Goal: Task Accomplishment & Management: Manage account settings

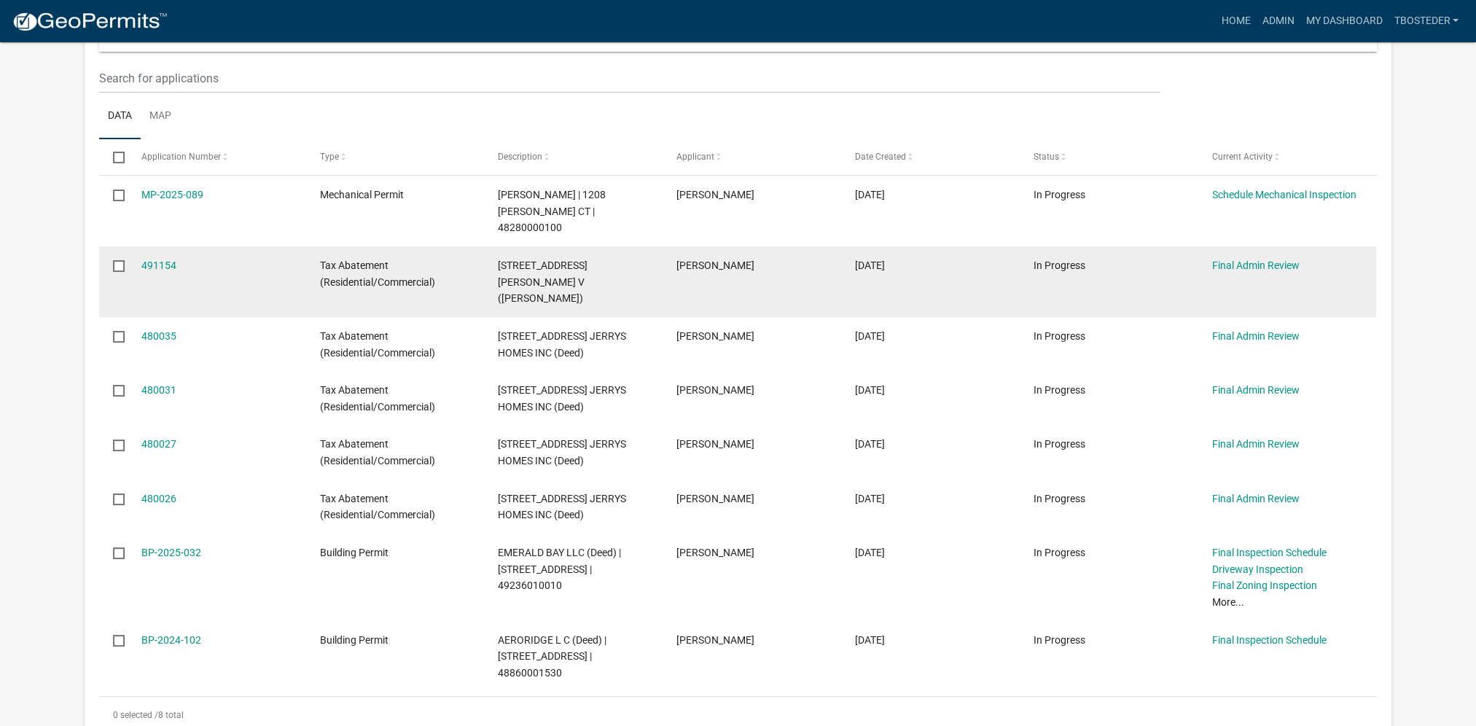
scroll to position [219, 0]
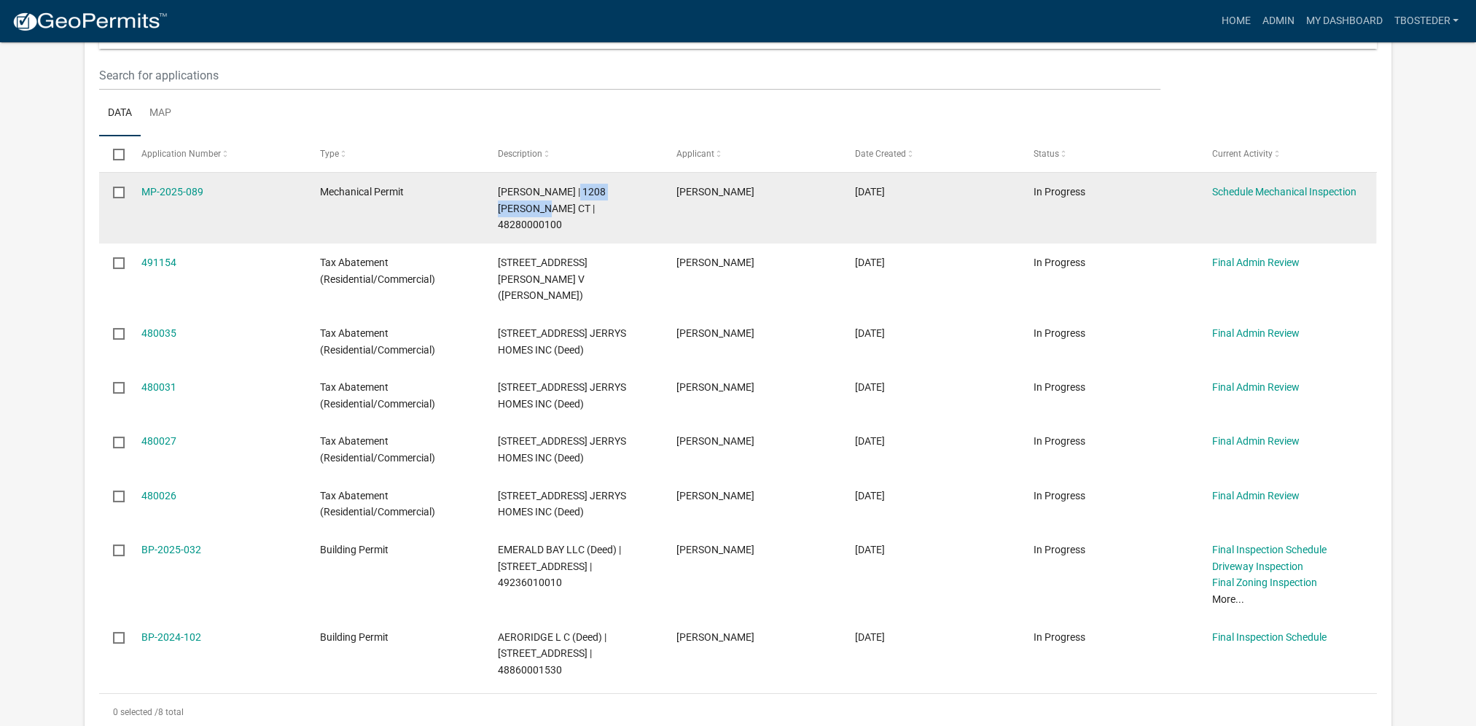
drag, startPoint x: 564, startPoint y: 187, endPoint x: 508, endPoint y: 213, distance: 62.0
click at [508, 213] on span "[PERSON_NAME] | 1208 [PERSON_NAME] CT | 48280000100" at bounding box center [552, 208] width 108 height 45
copy span "1208 [PERSON_NAME] CT"
click at [192, 190] on link "MP-2025-089" at bounding box center [172, 192] width 62 height 12
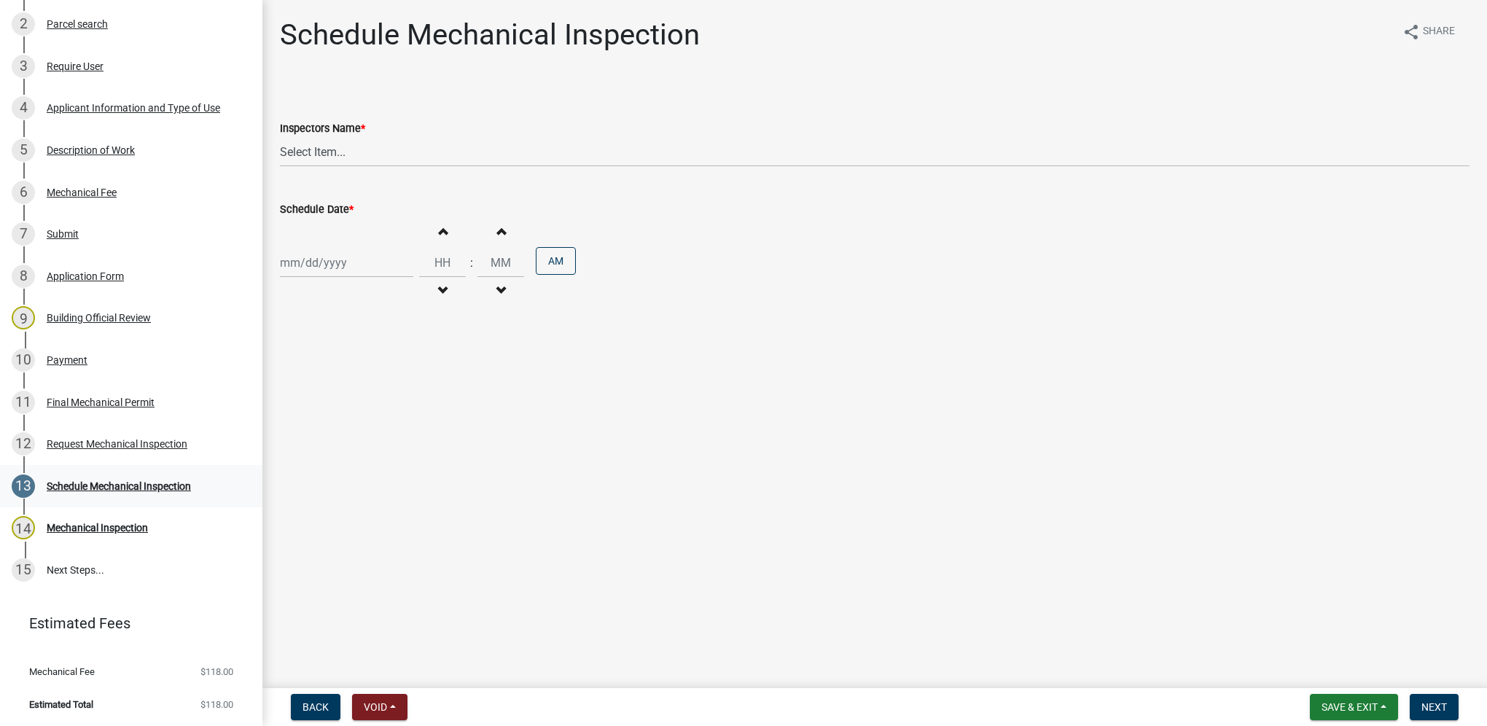
scroll to position [297, 0]
click at [125, 452] on div "12 Request Mechanical Inspection" at bounding box center [125, 443] width 227 height 23
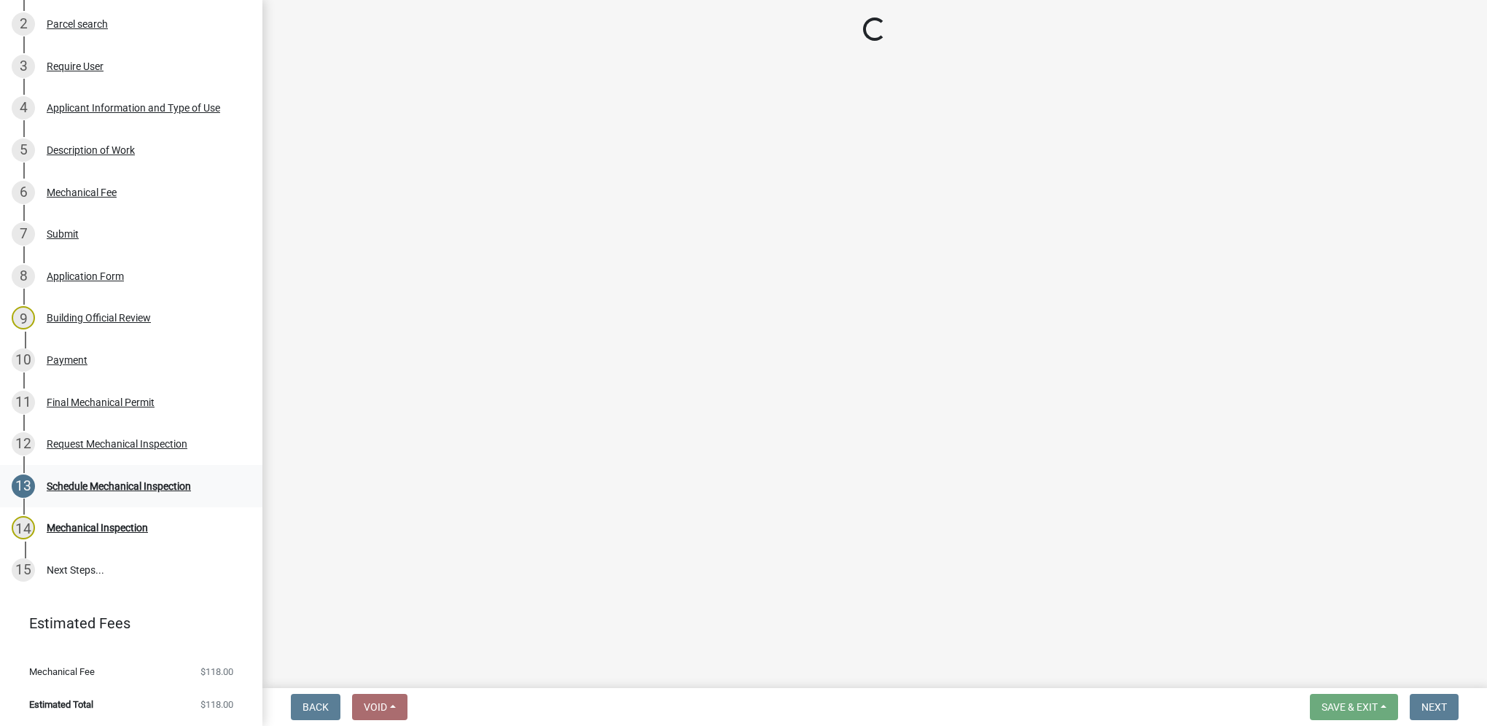
select select "de048cb1-22e9-44e8-9806-6b394243f677"
select select "90b36dbe-a3c5-433e-a0e2-0f20ac40aee5"
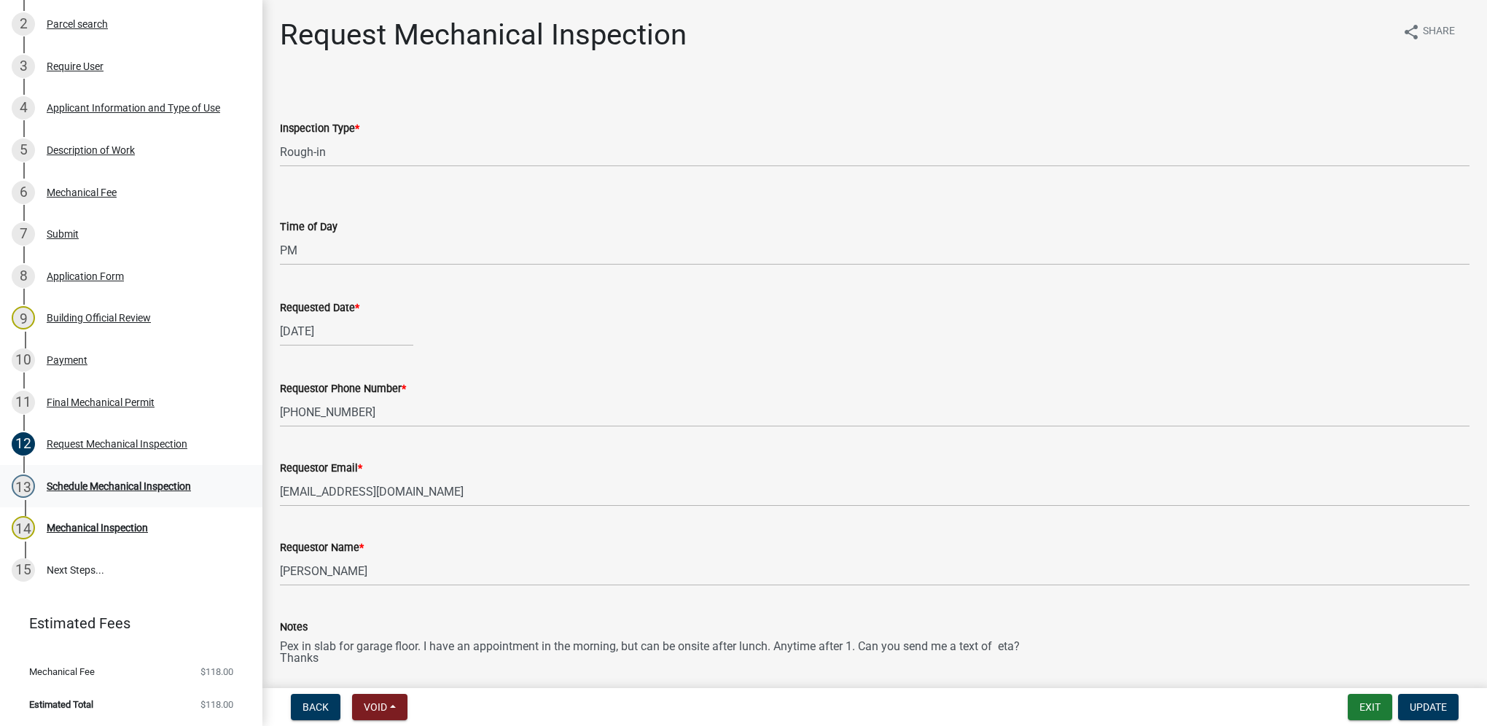
click at [87, 487] on div "Schedule Mechanical Inspection" at bounding box center [119, 486] width 144 height 10
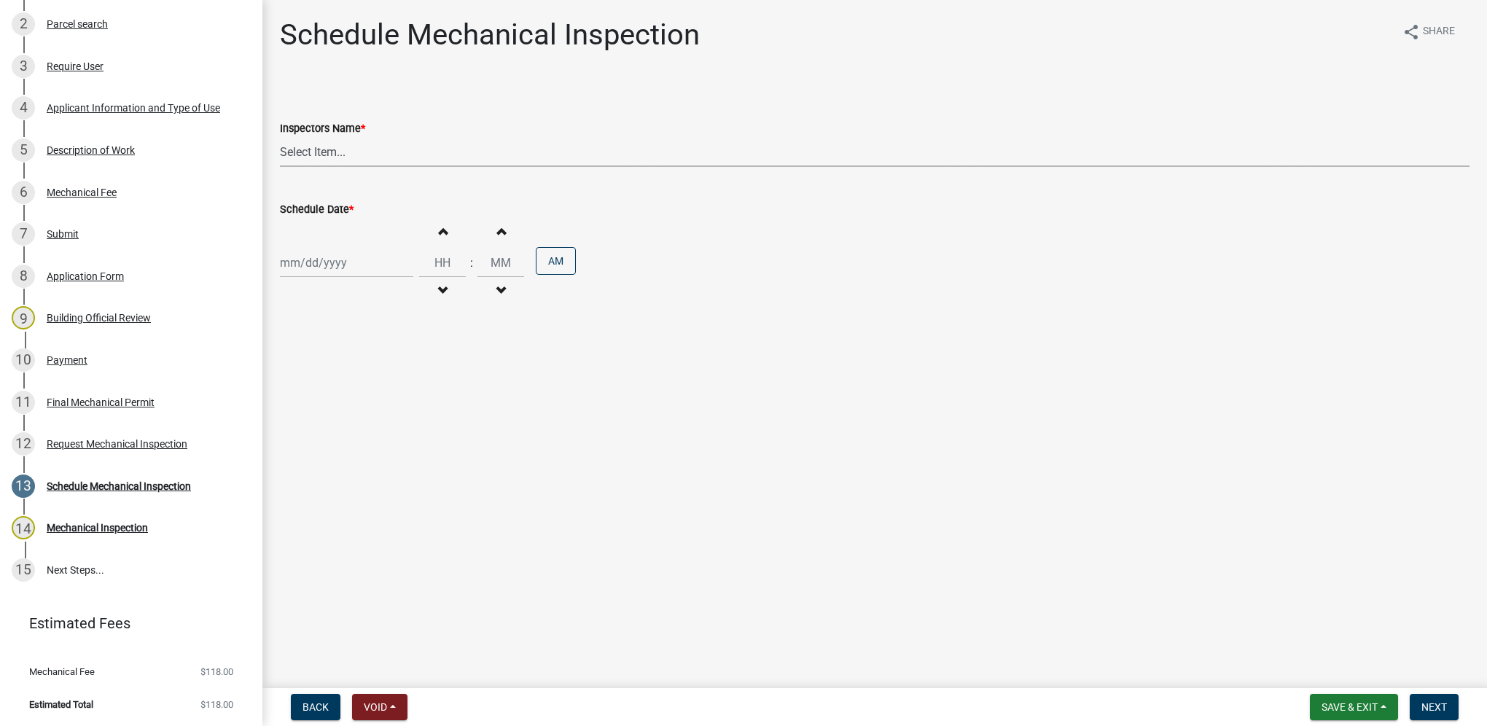
click at [342, 162] on select "Select Item... [DEMOGRAPHIC_DATA] (Indianola Other Inspector) T. Little ([PERSO…" at bounding box center [875, 152] width 1190 height 30
select select "27b8dde7-9ed4-44e4-ae8e-5969b60be3e6"
click at [280, 137] on select "Select Item... [DEMOGRAPHIC_DATA] (Indianola Other Inspector) T. Little ([PERSO…" at bounding box center [875, 152] width 1190 height 30
click at [322, 258] on div at bounding box center [346, 263] width 133 height 30
select select "10"
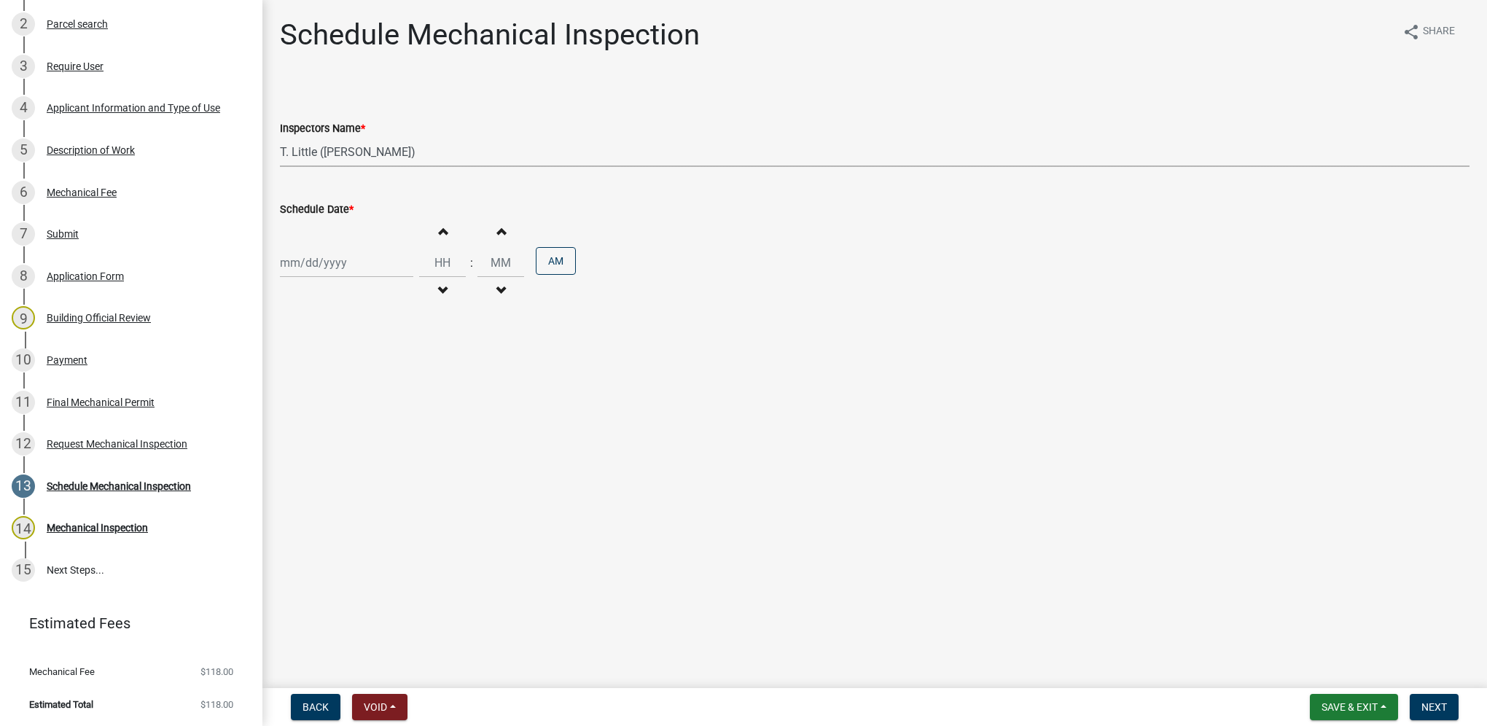
select select "2025"
click at [364, 384] on div "16" at bounding box center [364, 386] width 23 height 23
type input "[DATE]"
click at [426, 268] on input "Hours" at bounding box center [442, 263] width 47 height 30
type input "02"
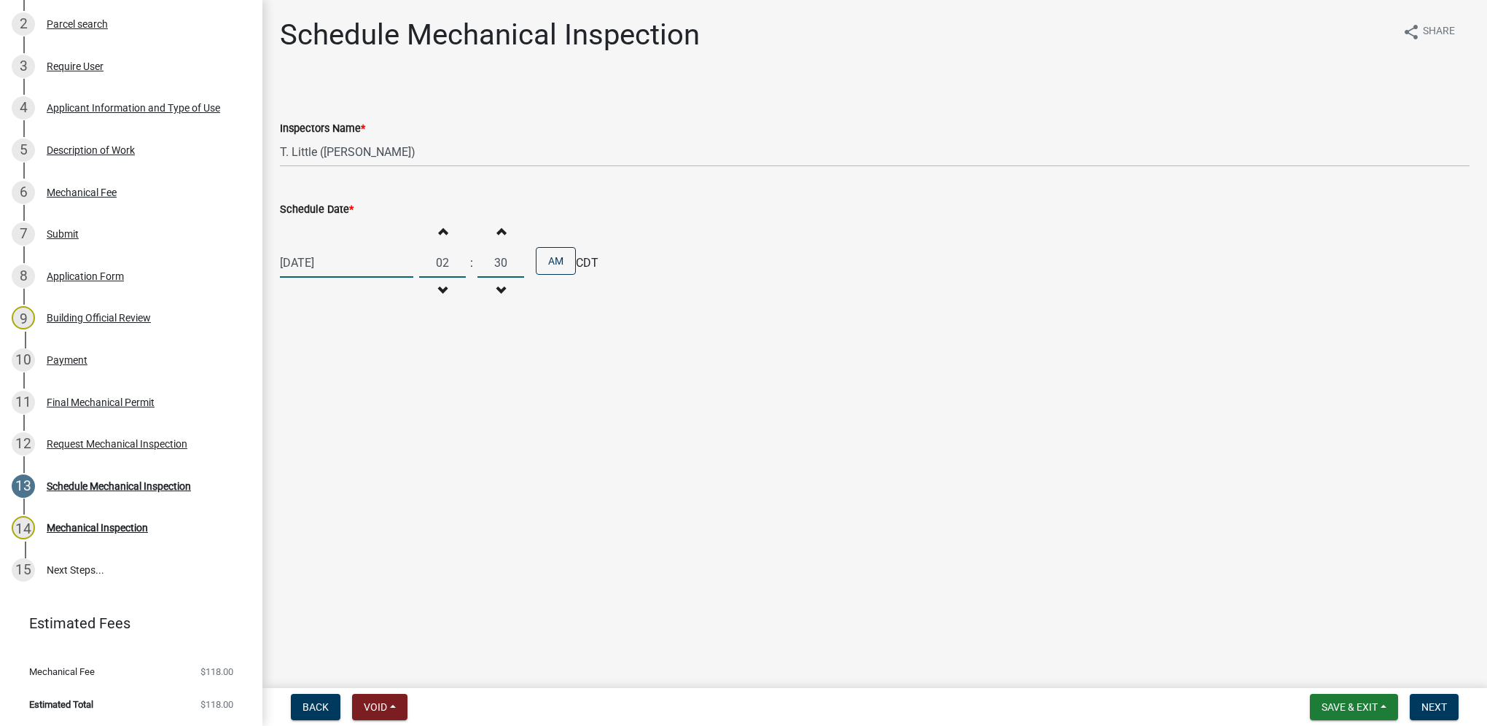
type input "30"
click at [558, 262] on button "AM" at bounding box center [556, 261] width 40 height 28
click at [1424, 711] on span "Next" at bounding box center [1434, 707] width 26 height 12
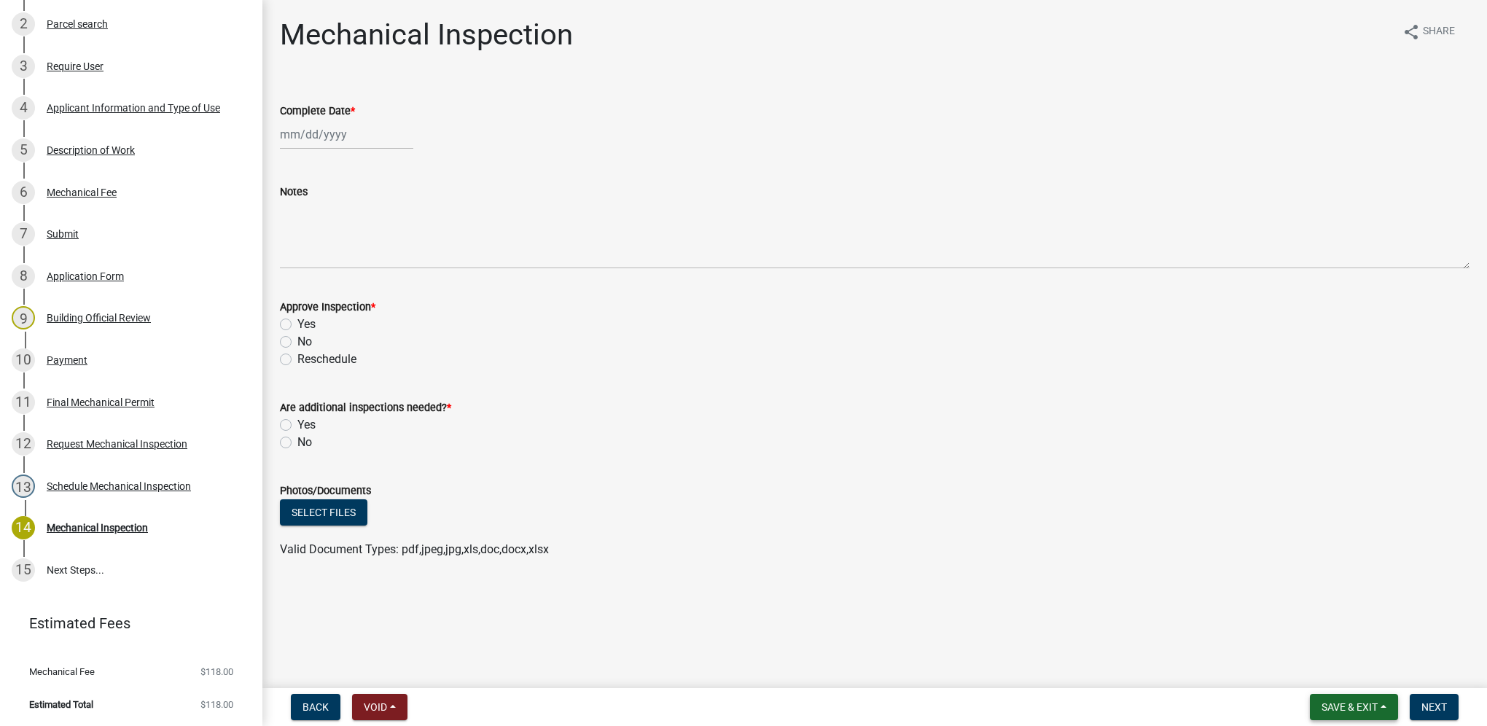
click at [1356, 711] on span "Save & Exit" at bounding box center [1350, 707] width 56 height 12
click at [1330, 673] on button "Save & Exit" at bounding box center [1339, 669] width 117 height 35
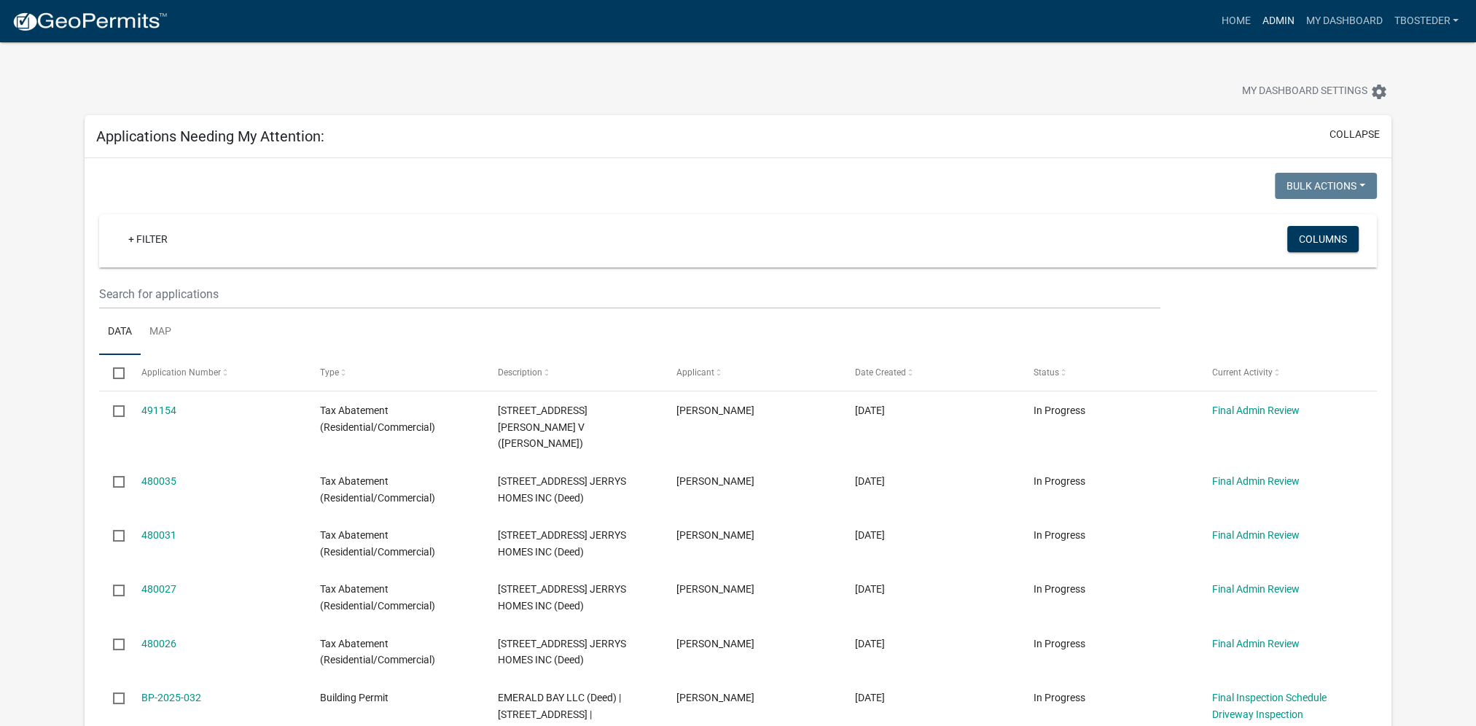
click at [1265, 23] on link "Admin" at bounding box center [1278, 21] width 44 height 28
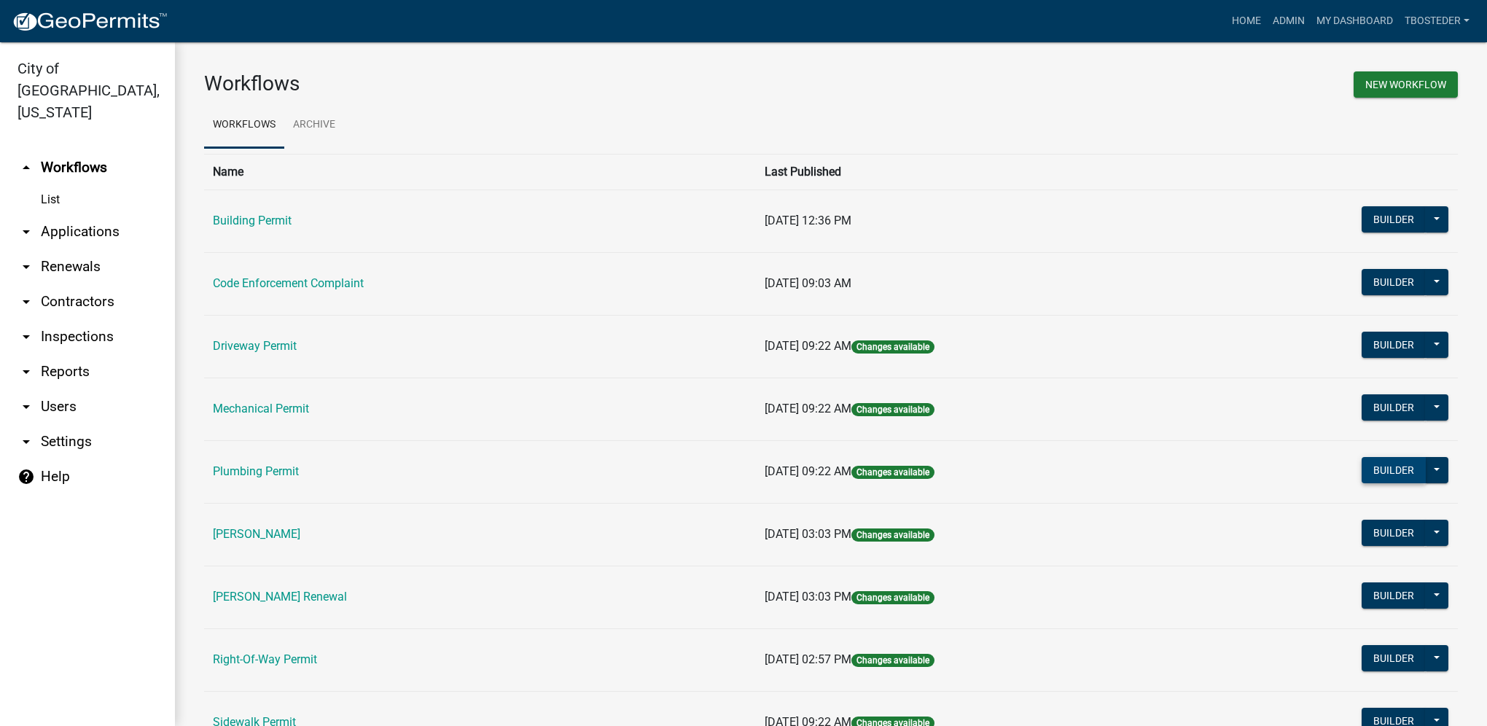
click at [1398, 475] on button "Builder" at bounding box center [1394, 470] width 64 height 26
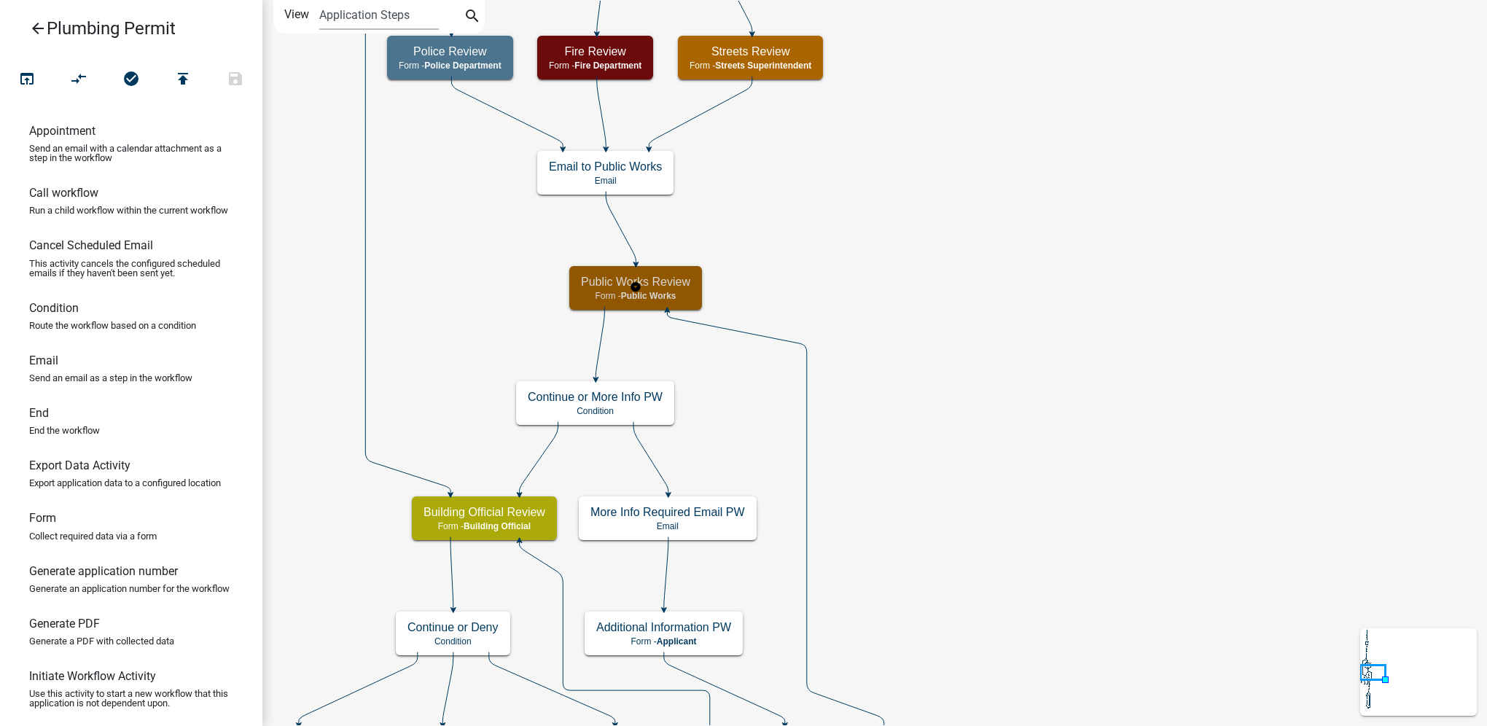
click at [665, 289] on div "Public Works Review Form - Public Works" at bounding box center [635, 288] width 133 height 44
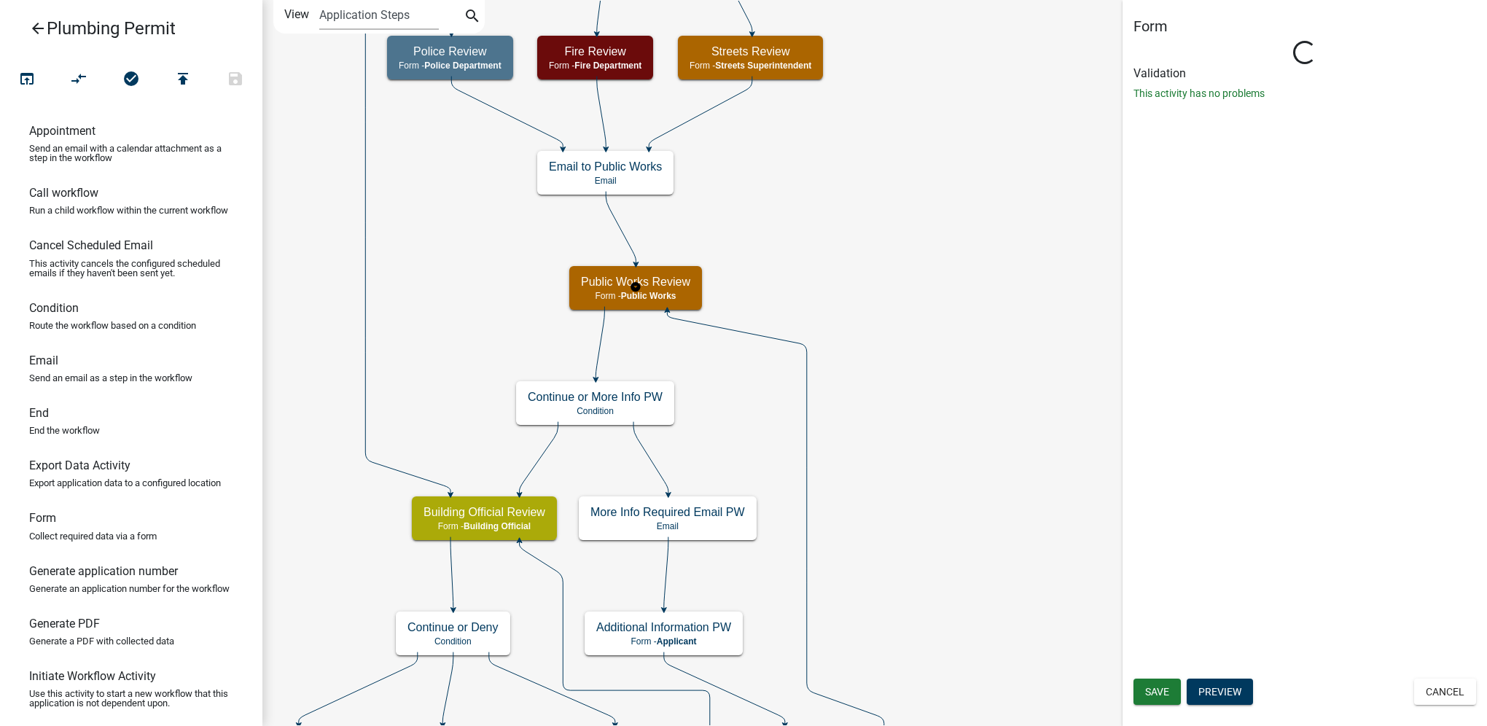
select select "22FB9F0C-D4C3-4BA7-B30D-884CA08FBFD0"
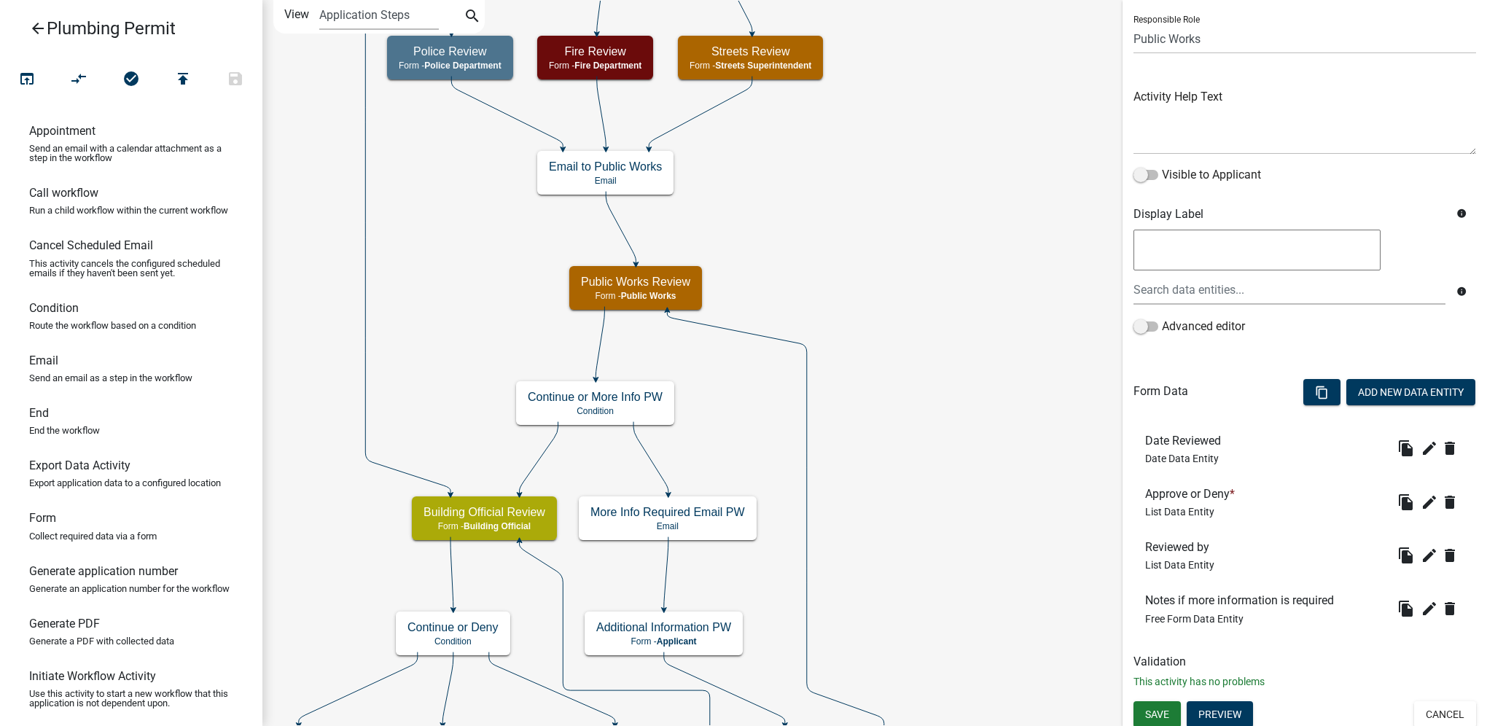
scroll to position [104, 0]
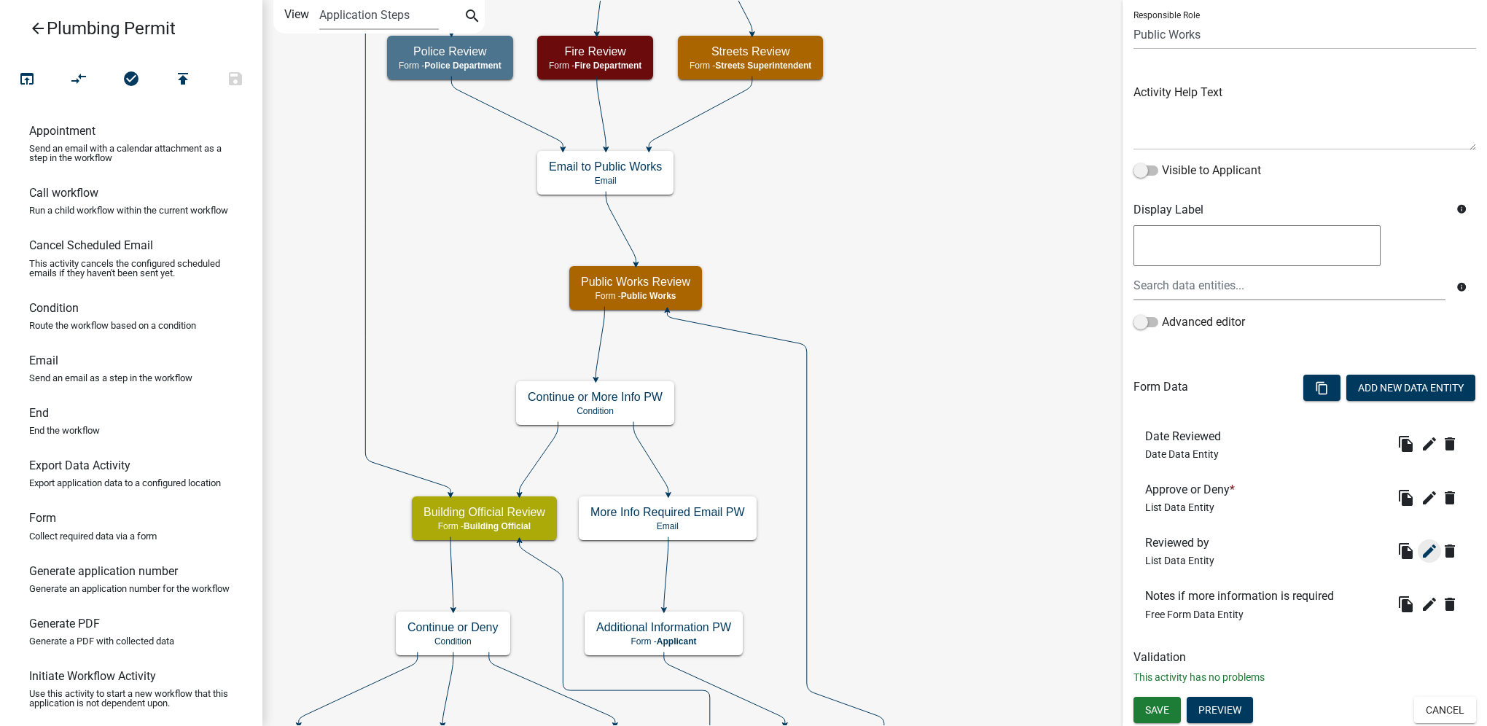
click at [1421, 554] on icon "edit" at bounding box center [1429, 550] width 17 height 17
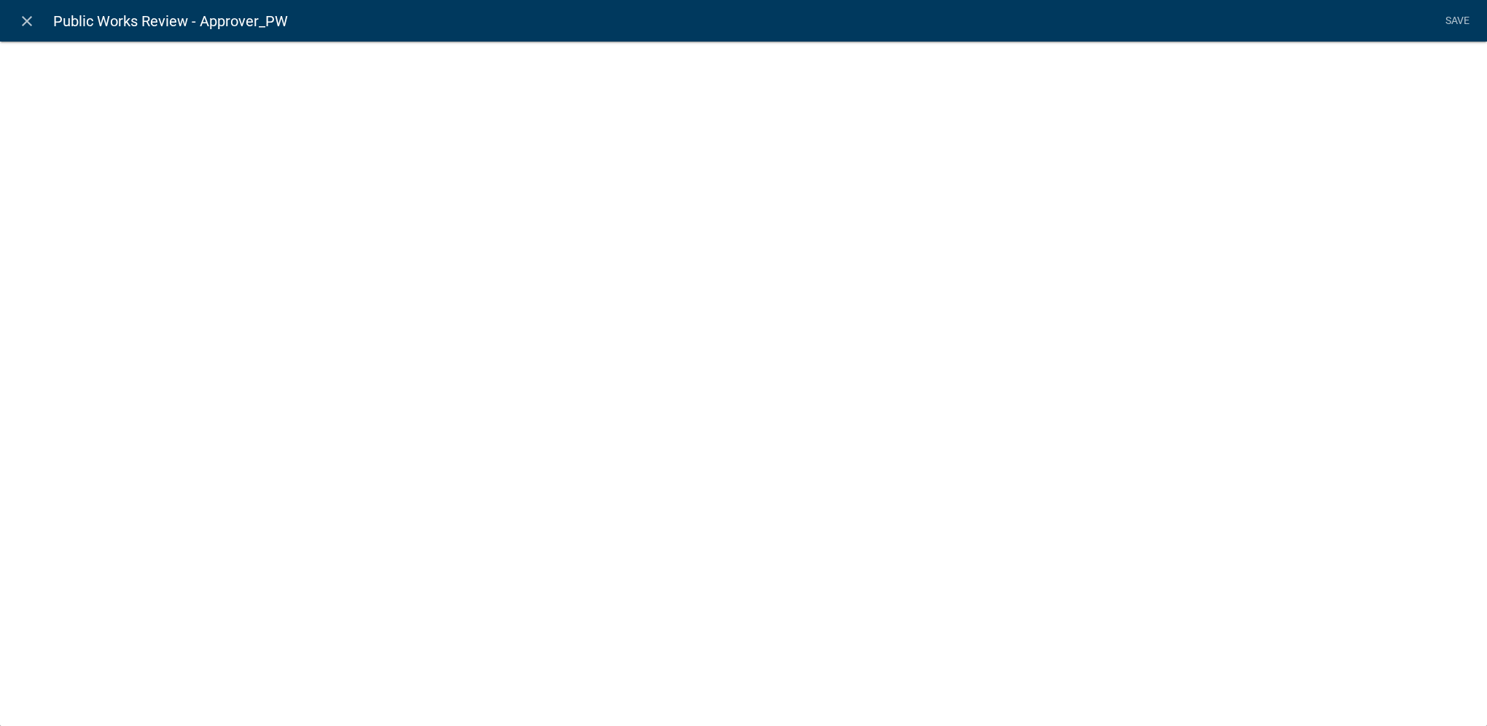
select select "list-data"
select select "custom-list-d890b1ca-c1ca-46ae-9cdf-80e35ea27dd1"
select select
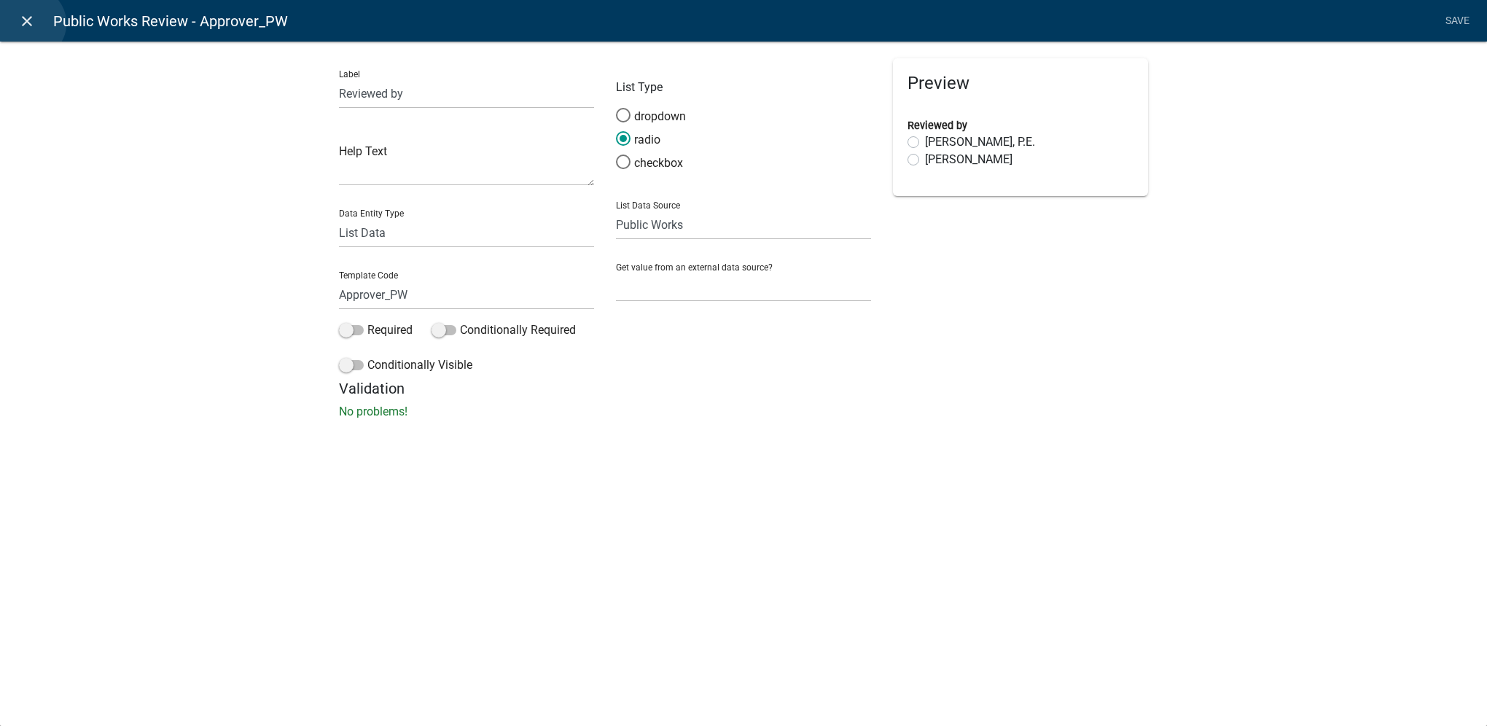
click at [29, 23] on icon "close" at bounding box center [26, 20] width 17 height 17
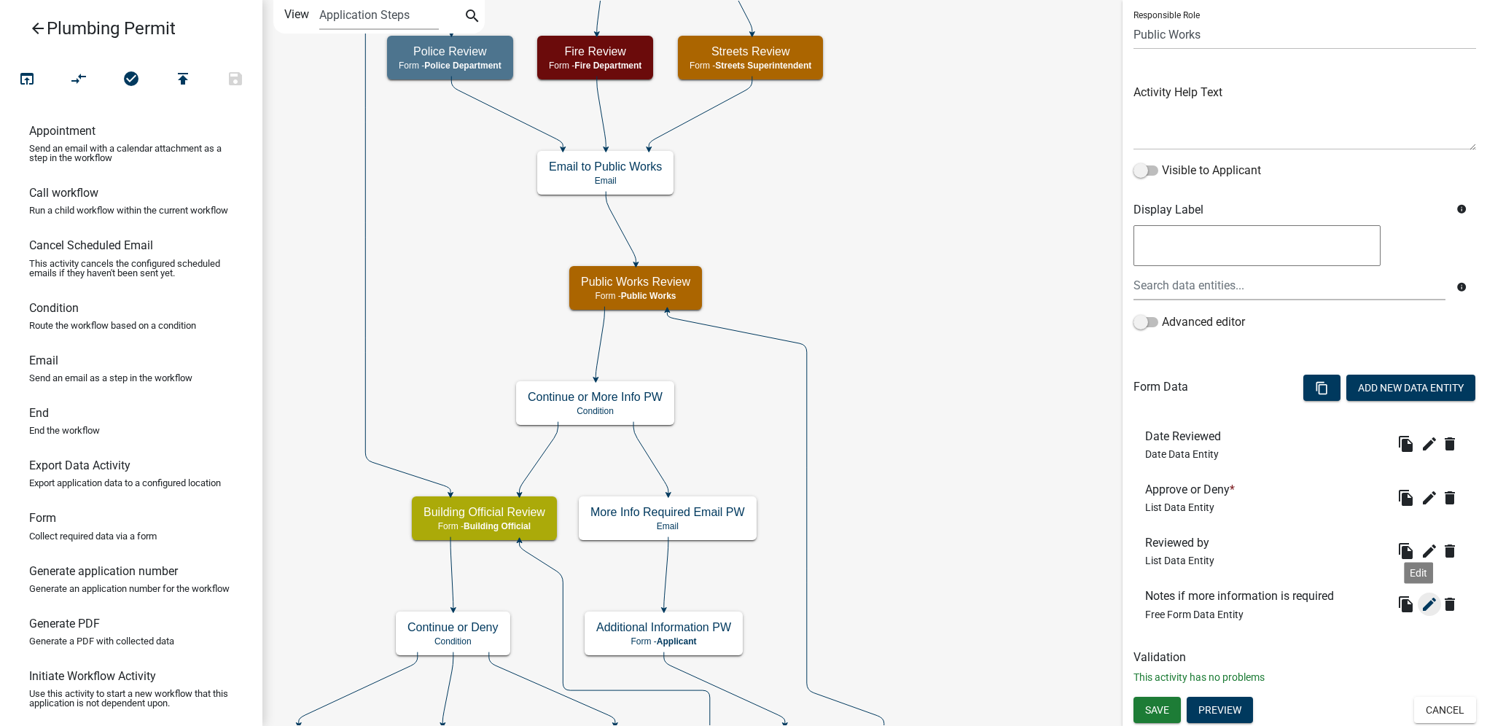
click at [1421, 611] on icon "edit" at bounding box center [1429, 604] width 17 height 17
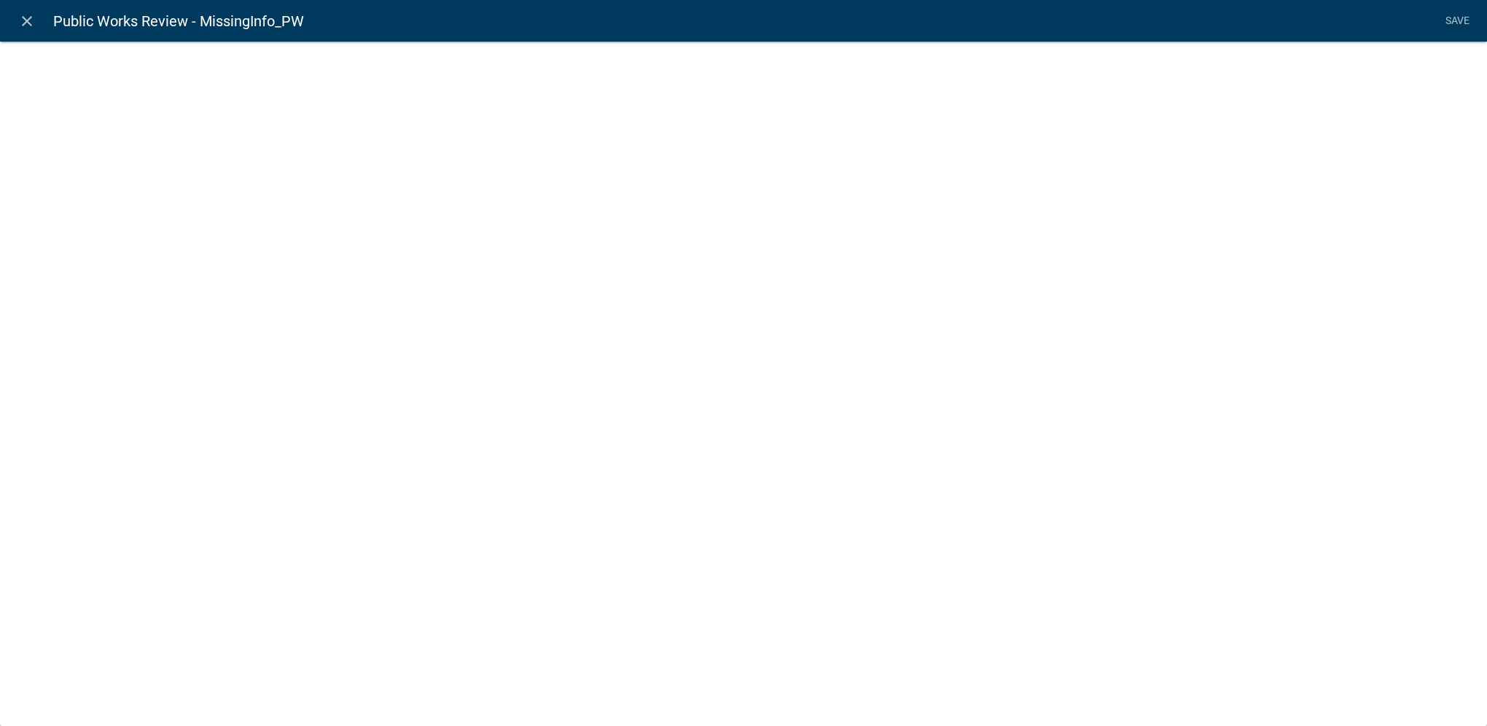
select select
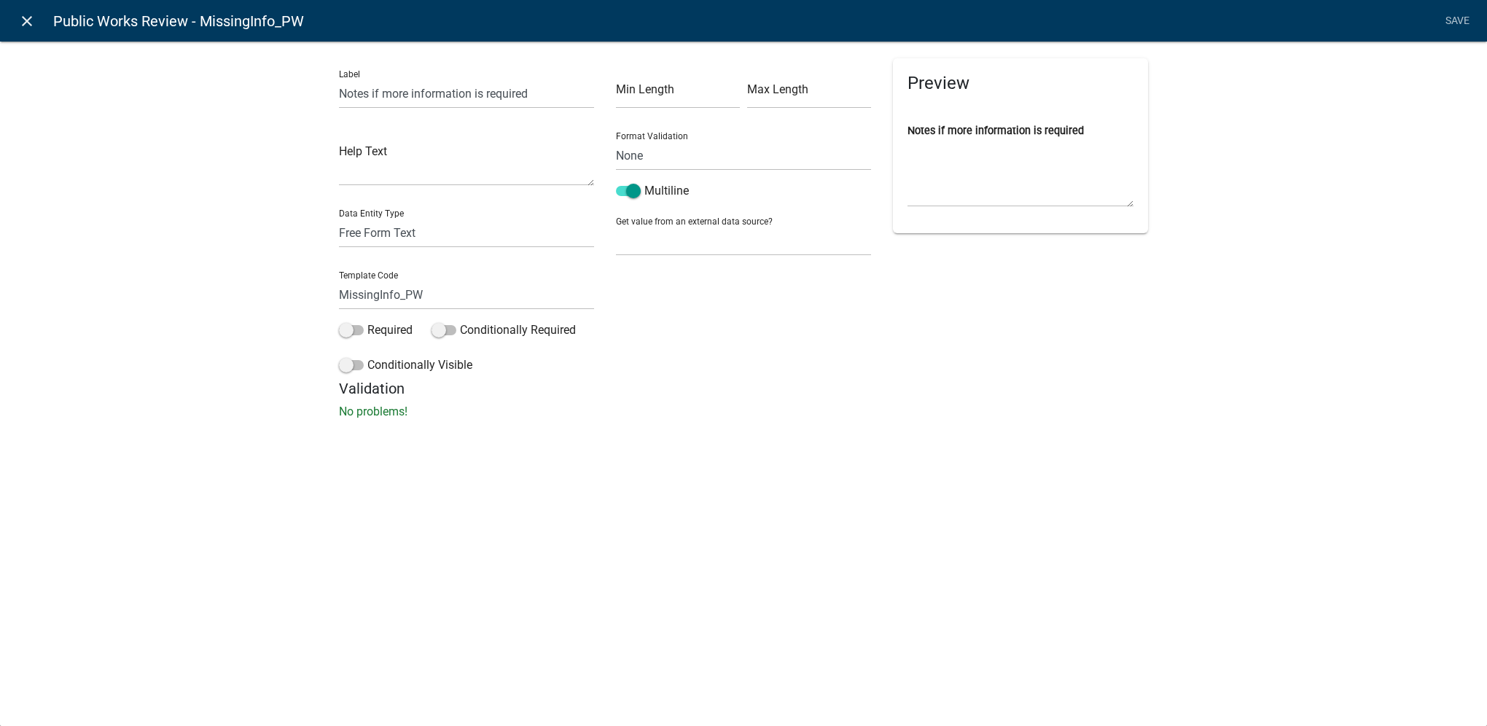
click at [24, 30] on link "close" at bounding box center [27, 21] width 30 height 30
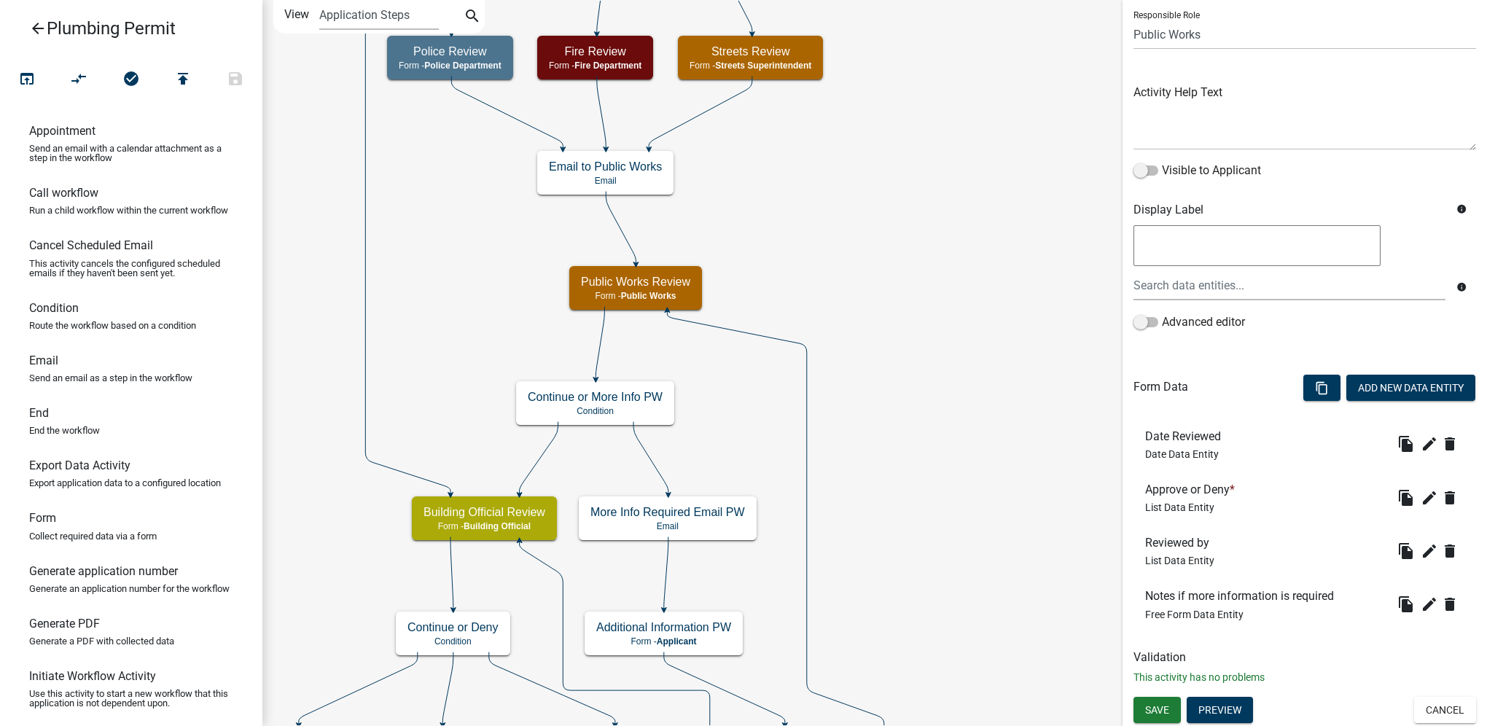
click at [30, 26] on icon "arrow_back" at bounding box center [37, 30] width 17 height 20
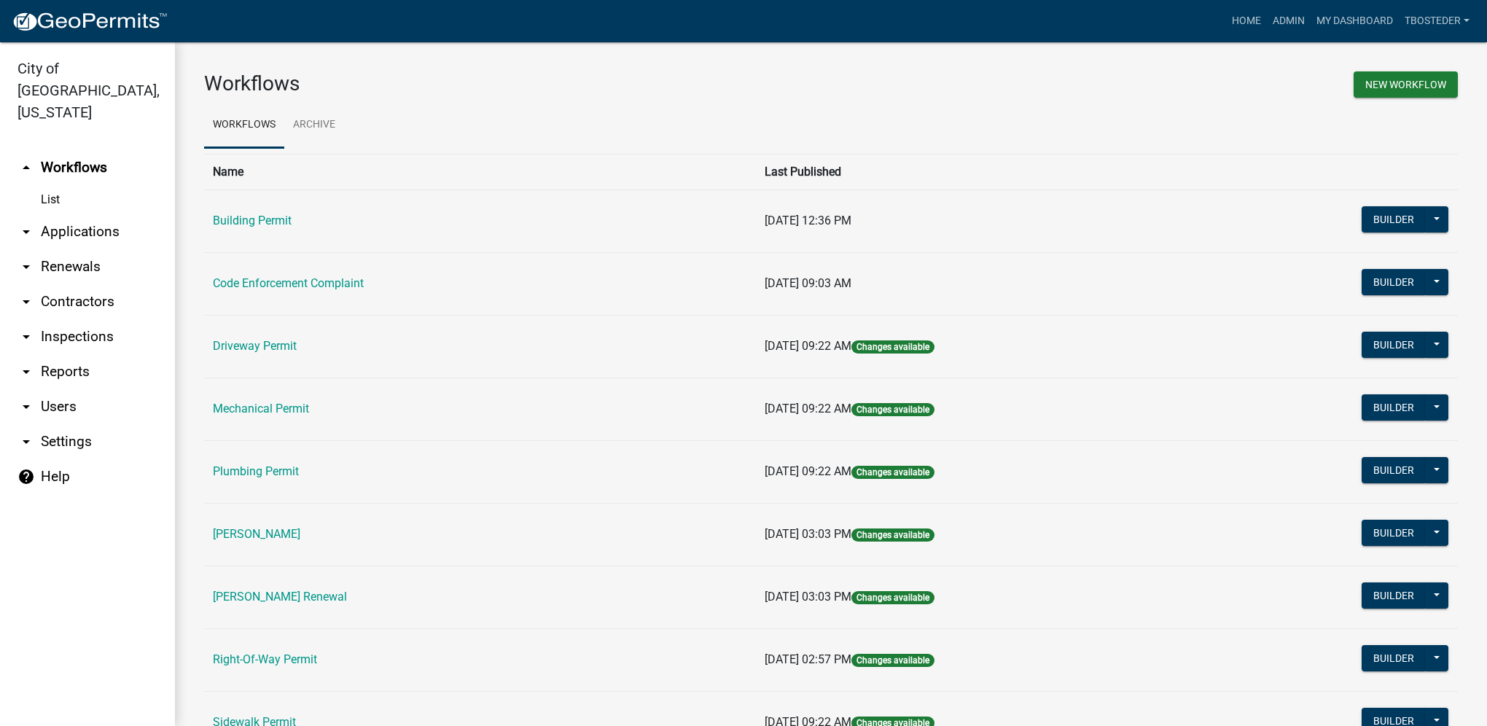
click at [75, 389] on link "arrow_drop_down Users" at bounding box center [87, 406] width 175 height 35
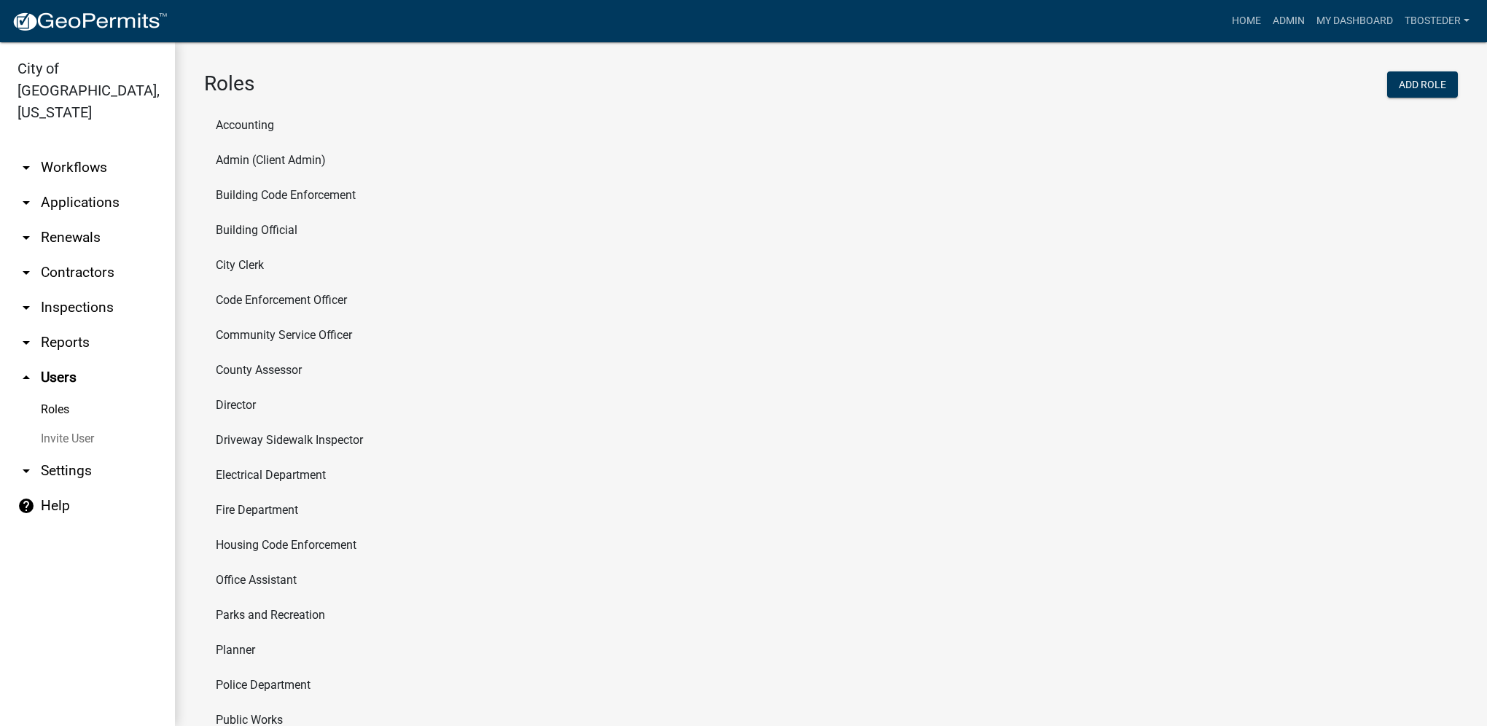
click at [75, 453] on link "arrow_drop_down Settings" at bounding box center [87, 470] width 175 height 35
select select "IA"
select select "Central Standard Time"
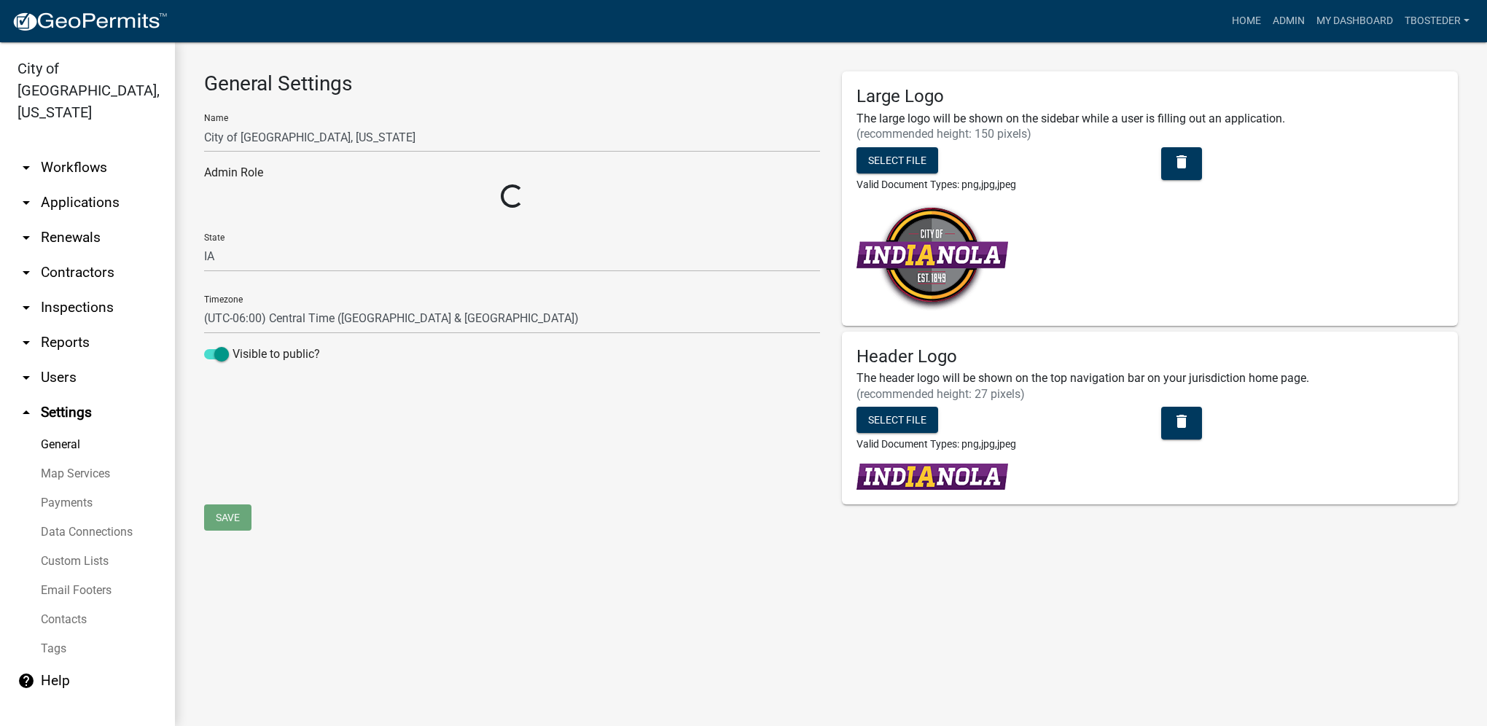
select select "e5c78233-4f6c-487d-8bfd-5c32d3755e2a"
click at [99, 547] on link "Custom Lists" at bounding box center [87, 561] width 175 height 29
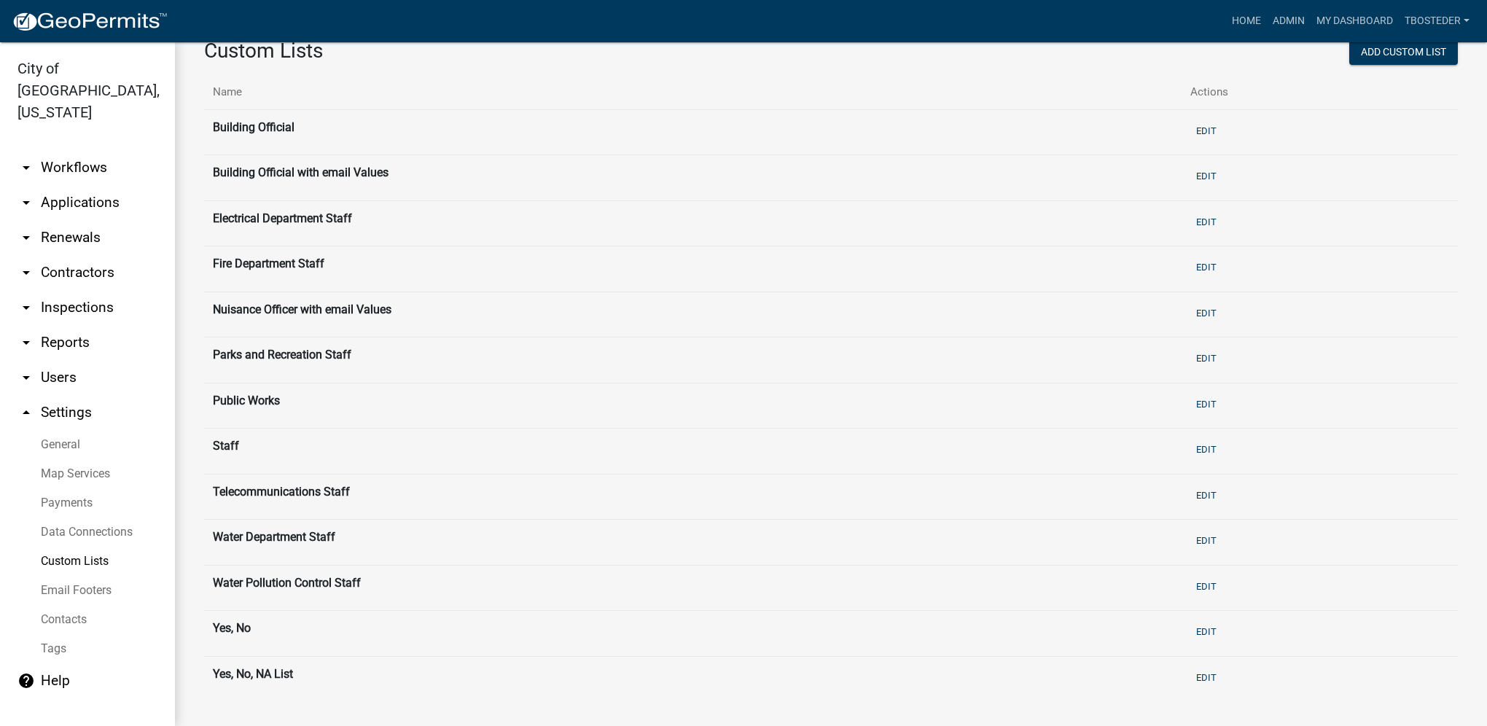
scroll to position [47, 0]
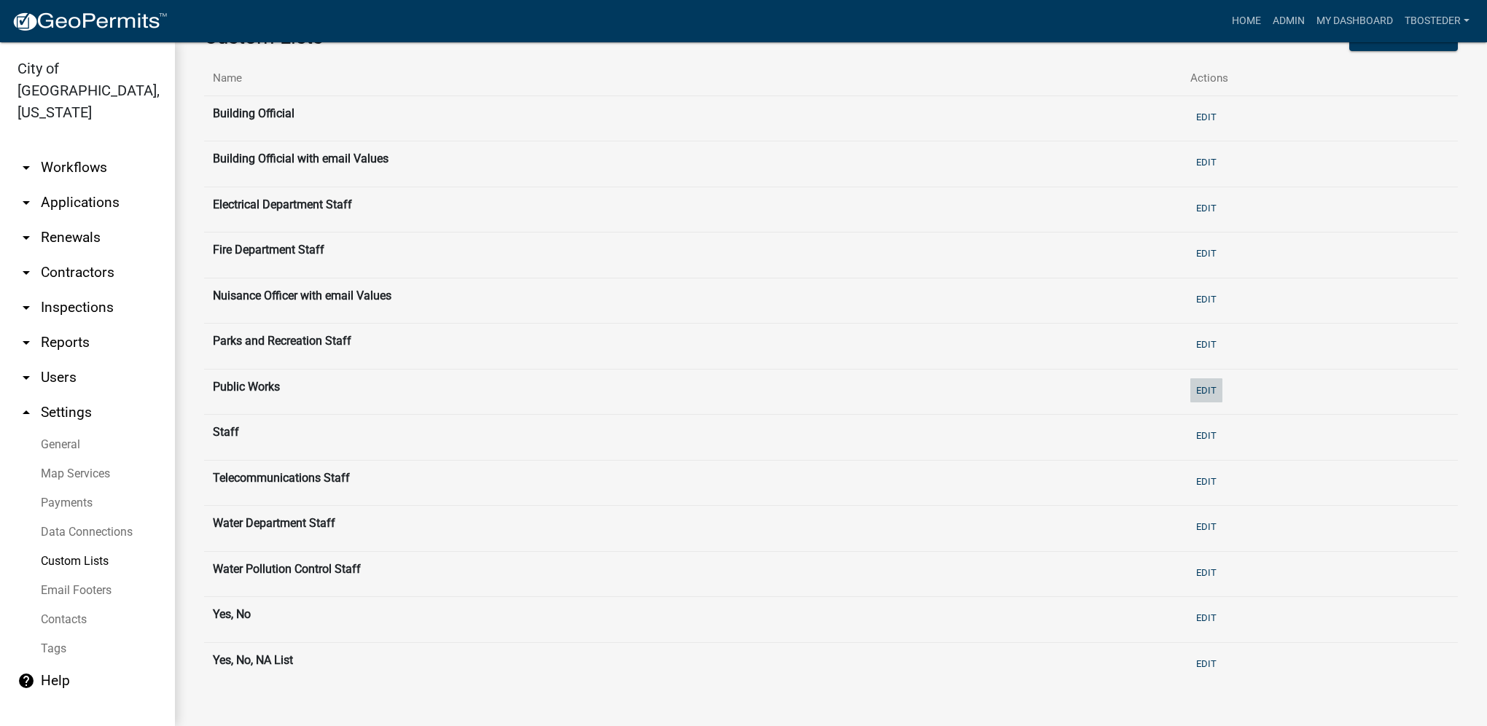
click at [1209, 385] on button "Edit" at bounding box center [1206, 390] width 32 height 24
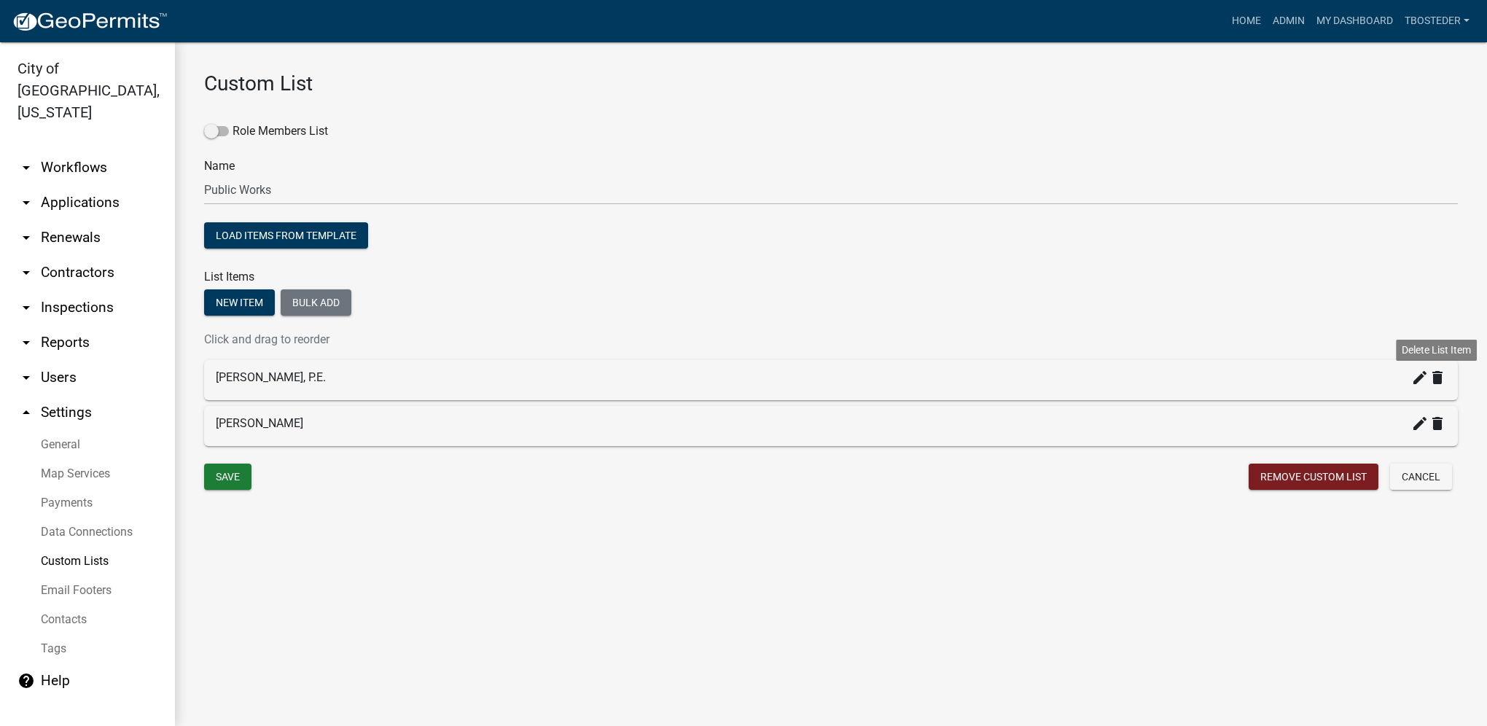
click at [1439, 383] on icon "delete" at bounding box center [1437, 377] width 17 height 17
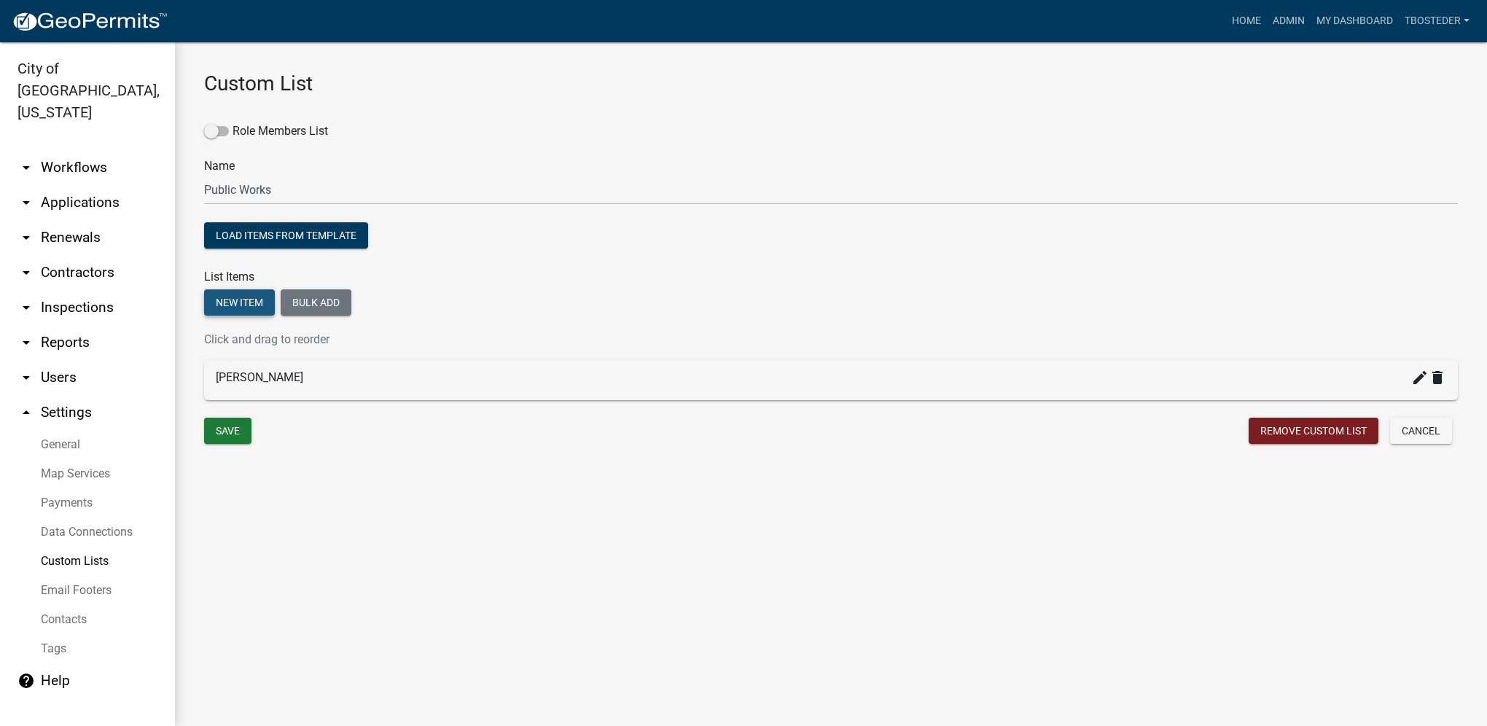
click at [257, 305] on button "New item" at bounding box center [239, 302] width 71 height 26
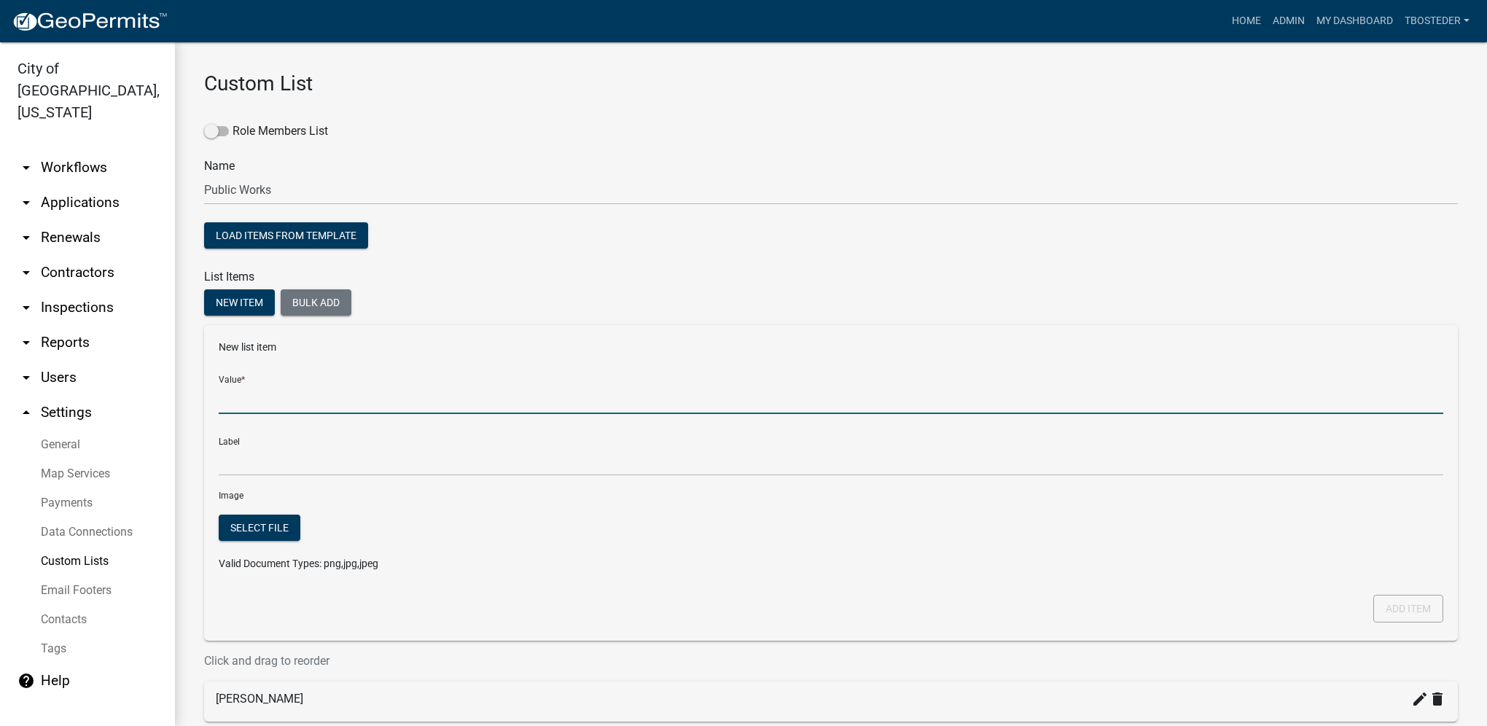
click at [282, 407] on input "Value *" at bounding box center [831, 399] width 1225 height 30
type input "Other (please make note)"
click at [1415, 609] on button "Add item" at bounding box center [1408, 609] width 70 height 28
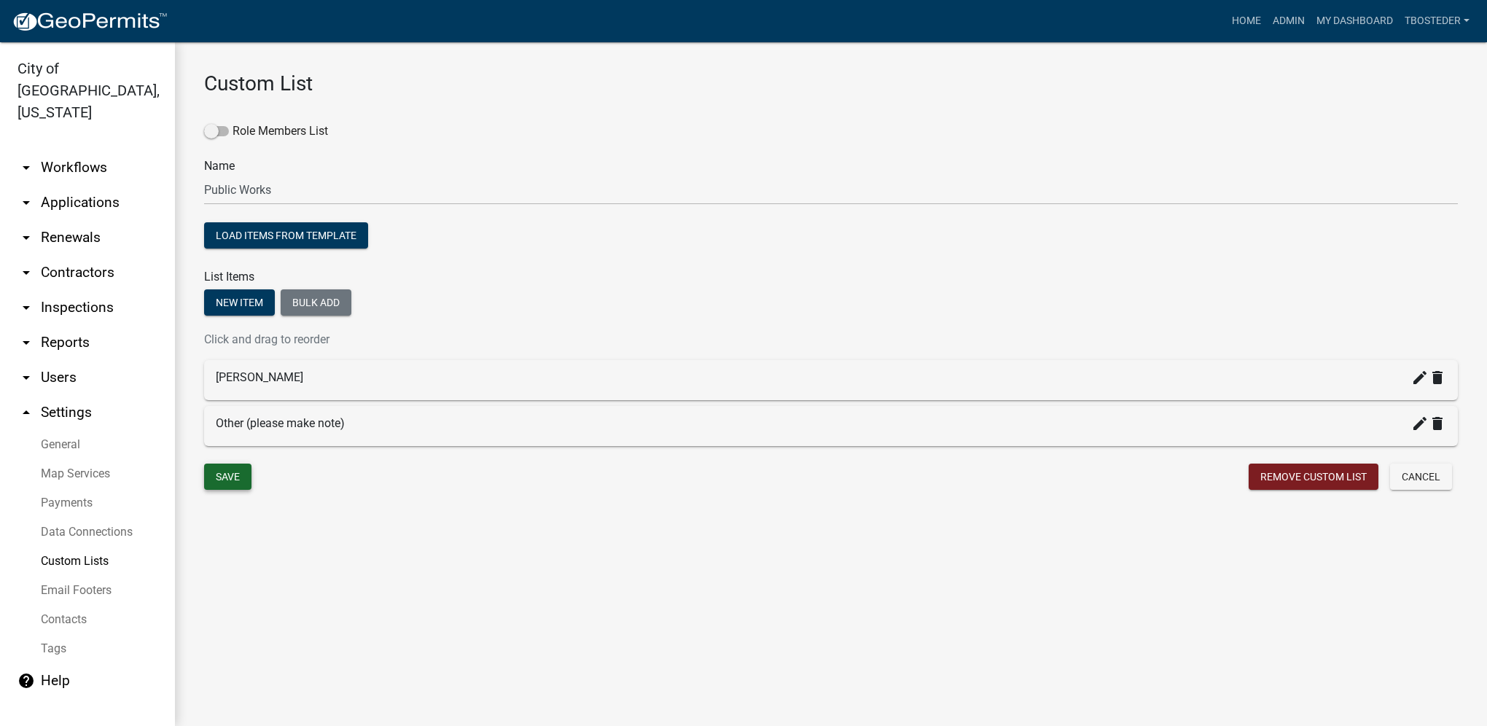
click at [241, 472] on button "Save" at bounding box center [227, 477] width 47 height 26
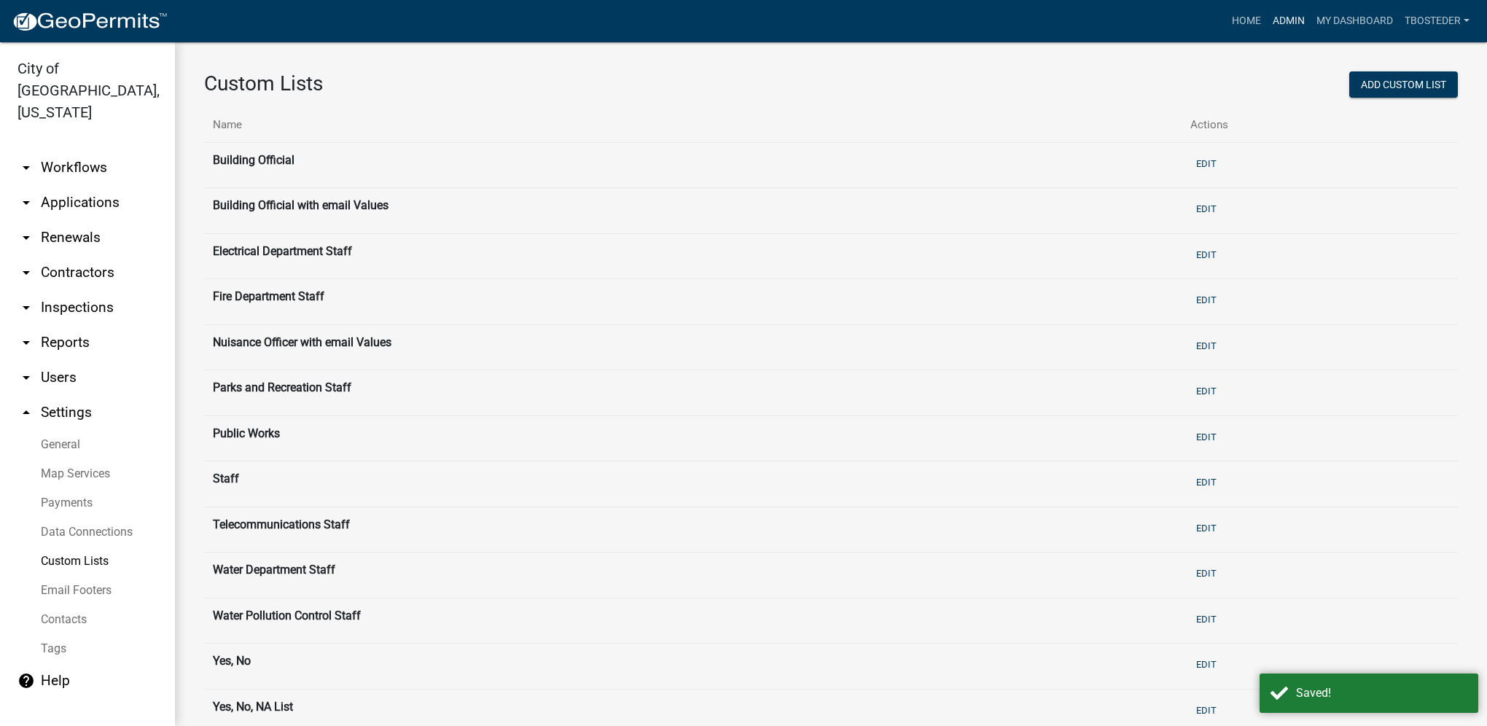
click at [1267, 20] on link "Admin" at bounding box center [1289, 21] width 44 height 28
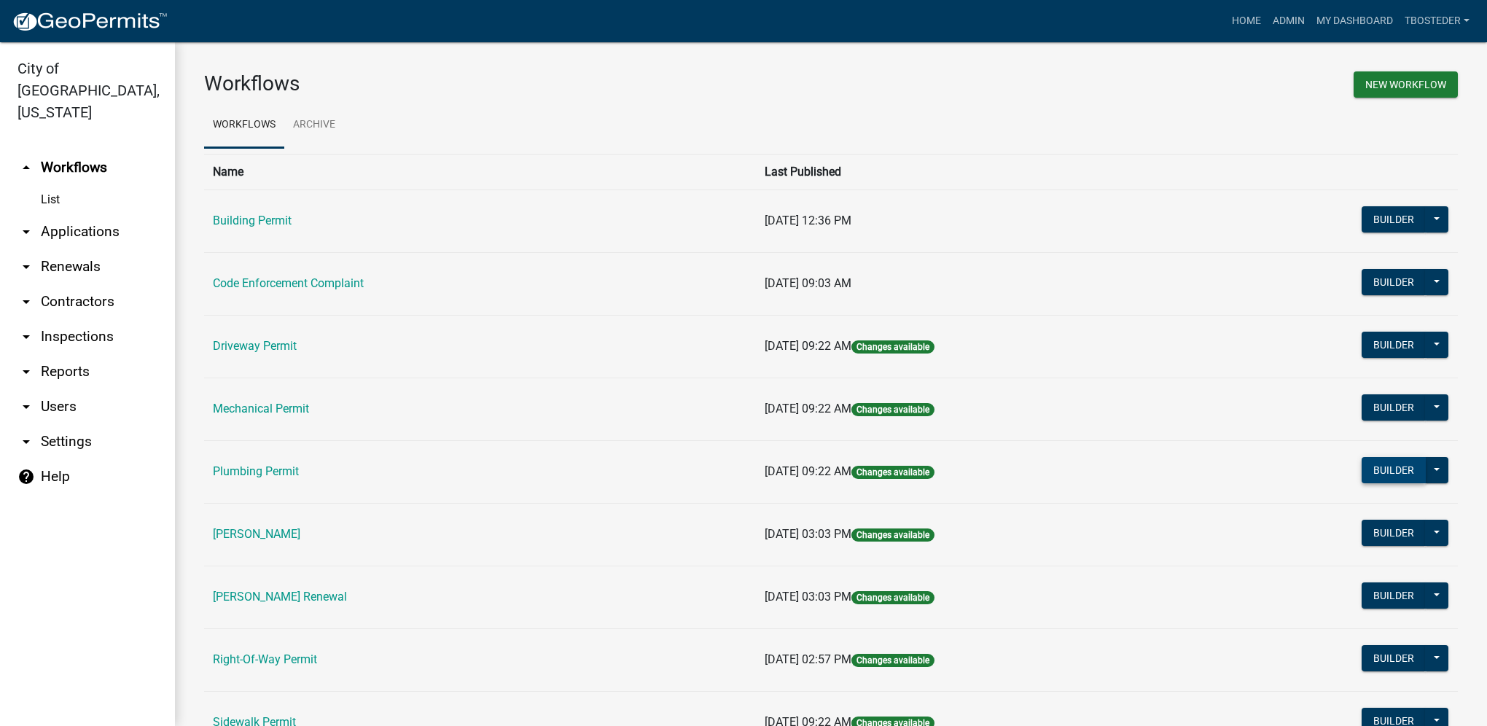
click at [1370, 471] on button "Builder" at bounding box center [1394, 470] width 64 height 26
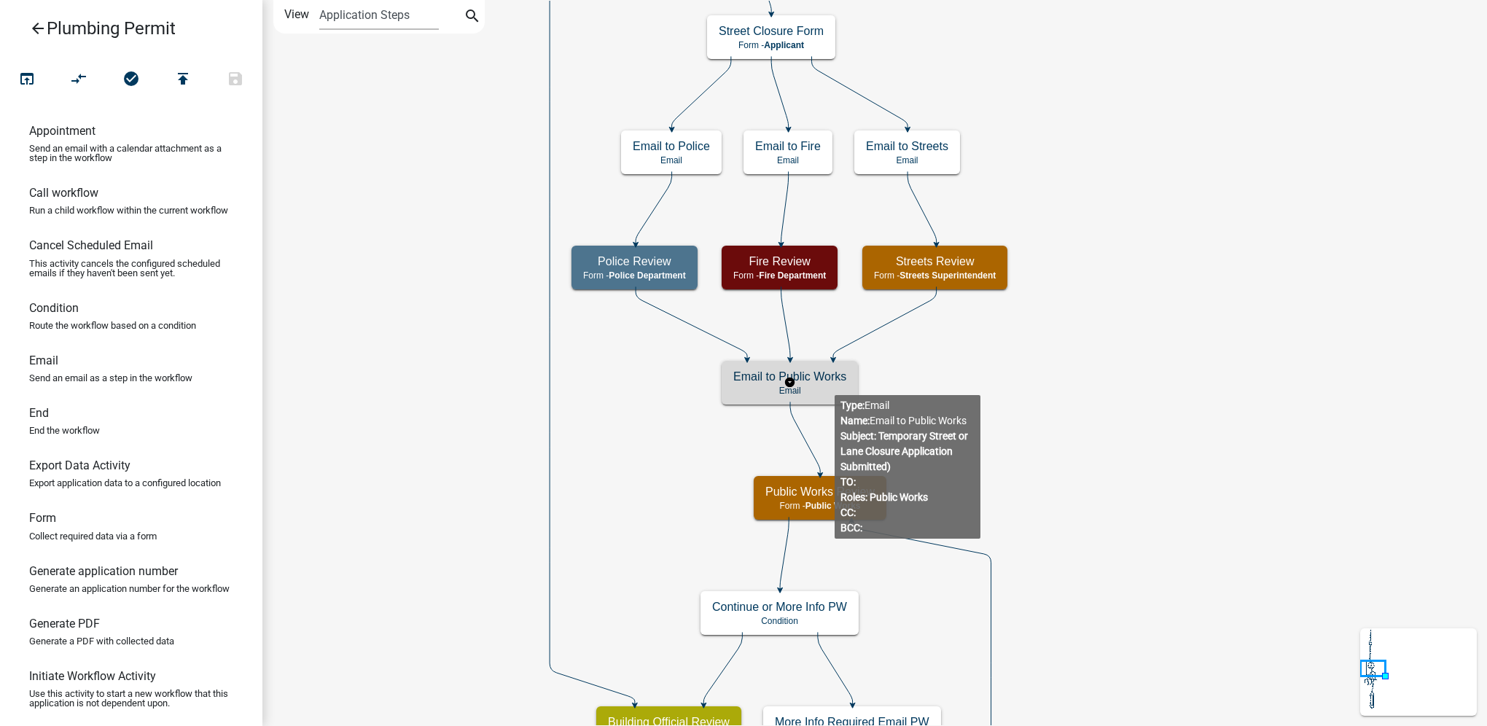
click at [834, 383] on h5 "Email to Public Works" at bounding box center [789, 377] width 113 height 14
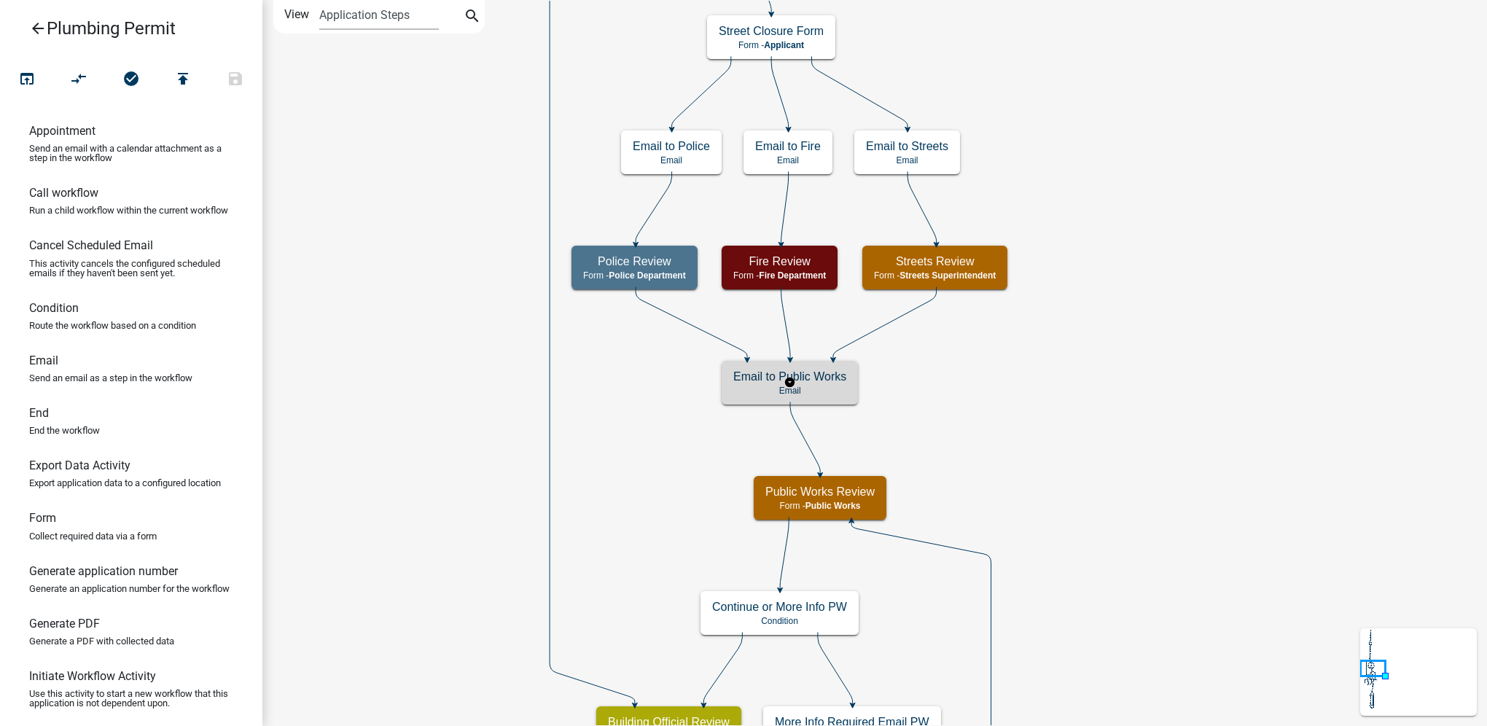
click at [834, 383] on h5 "Email to Public Works" at bounding box center [789, 377] width 113 height 14
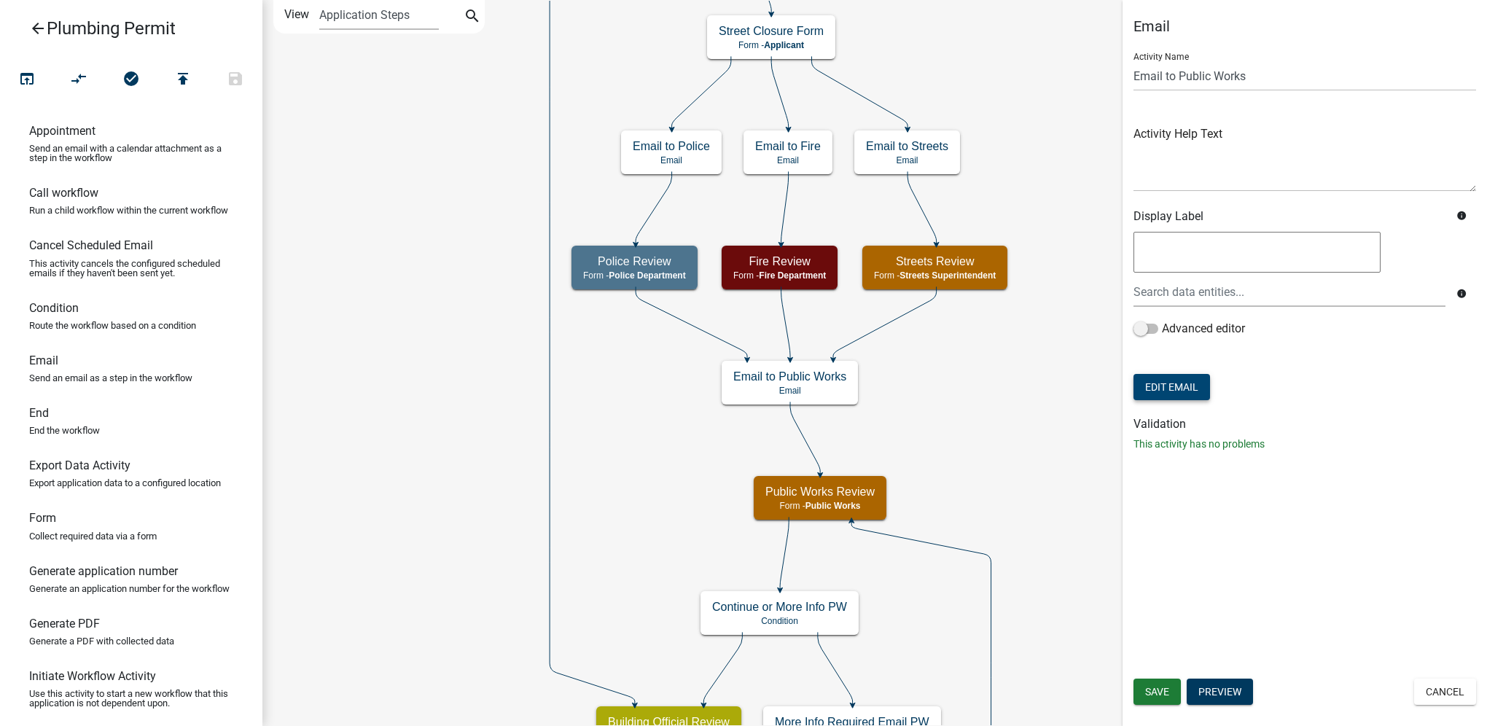
click at [1190, 378] on button "Edit Email" at bounding box center [1171, 387] width 77 height 26
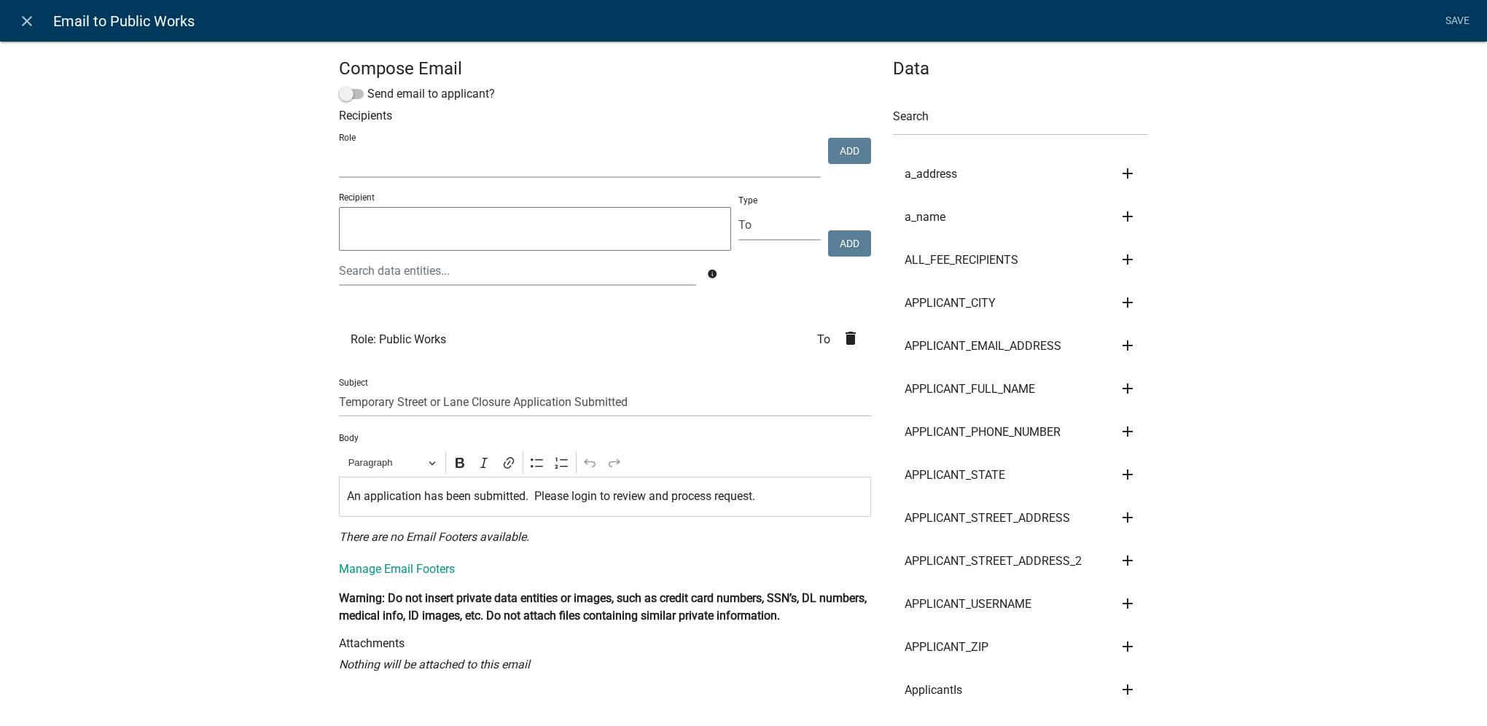
click at [645, 169] on select "Building Official Police Department Accounting Water Zoning Enforcement City Cl…" at bounding box center [580, 163] width 482 height 30
select select "ebc4c40e-2cb2-4b59-a7dd-9cf7fad0468e"
click at [339, 149] on select "Building Official Police Department Accounting Water Zoning Enforcement City Cl…" at bounding box center [580, 163] width 482 height 30
click at [834, 154] on button "Add" at bounding box center [849, 151] width 43 height 26
select select
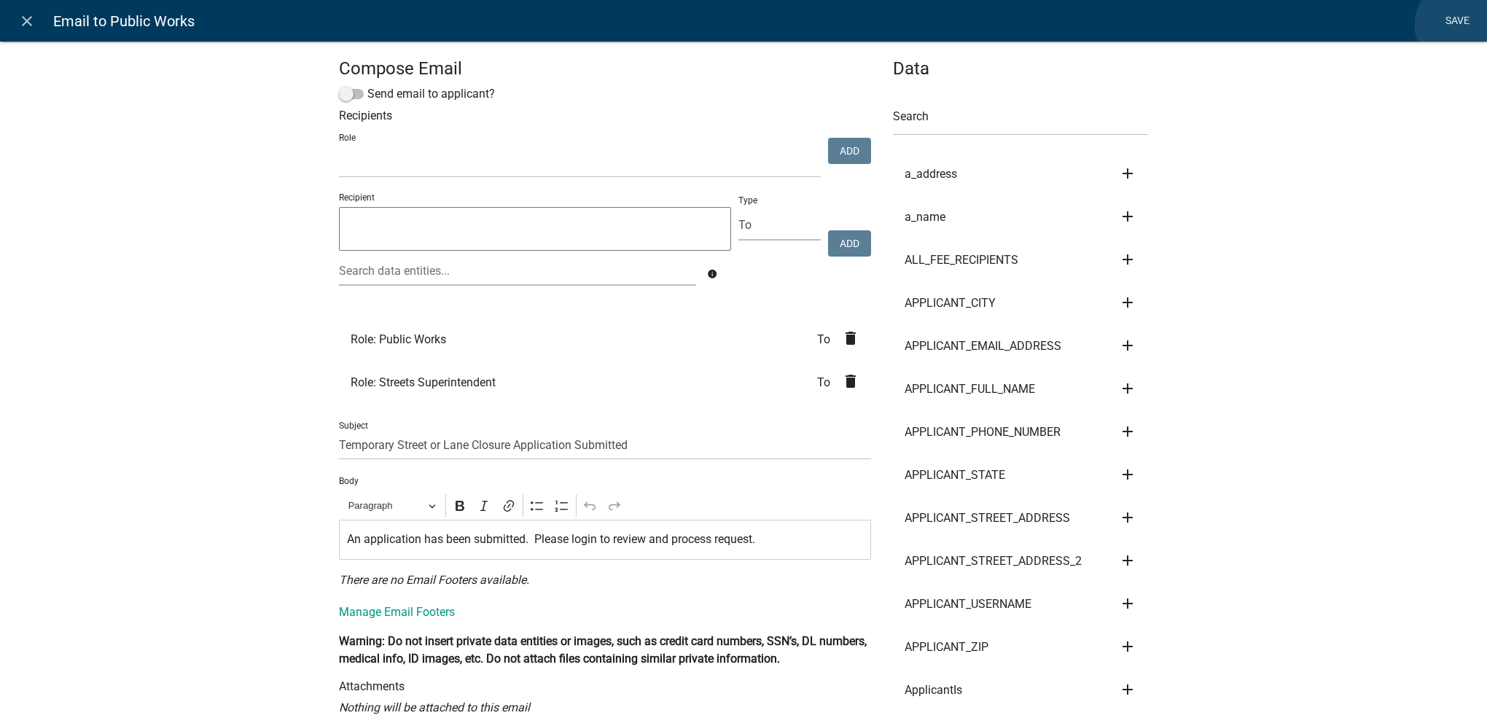
click at [1461, 25] on link "Save" at bounding box center [1457, 21] width 36 height 28
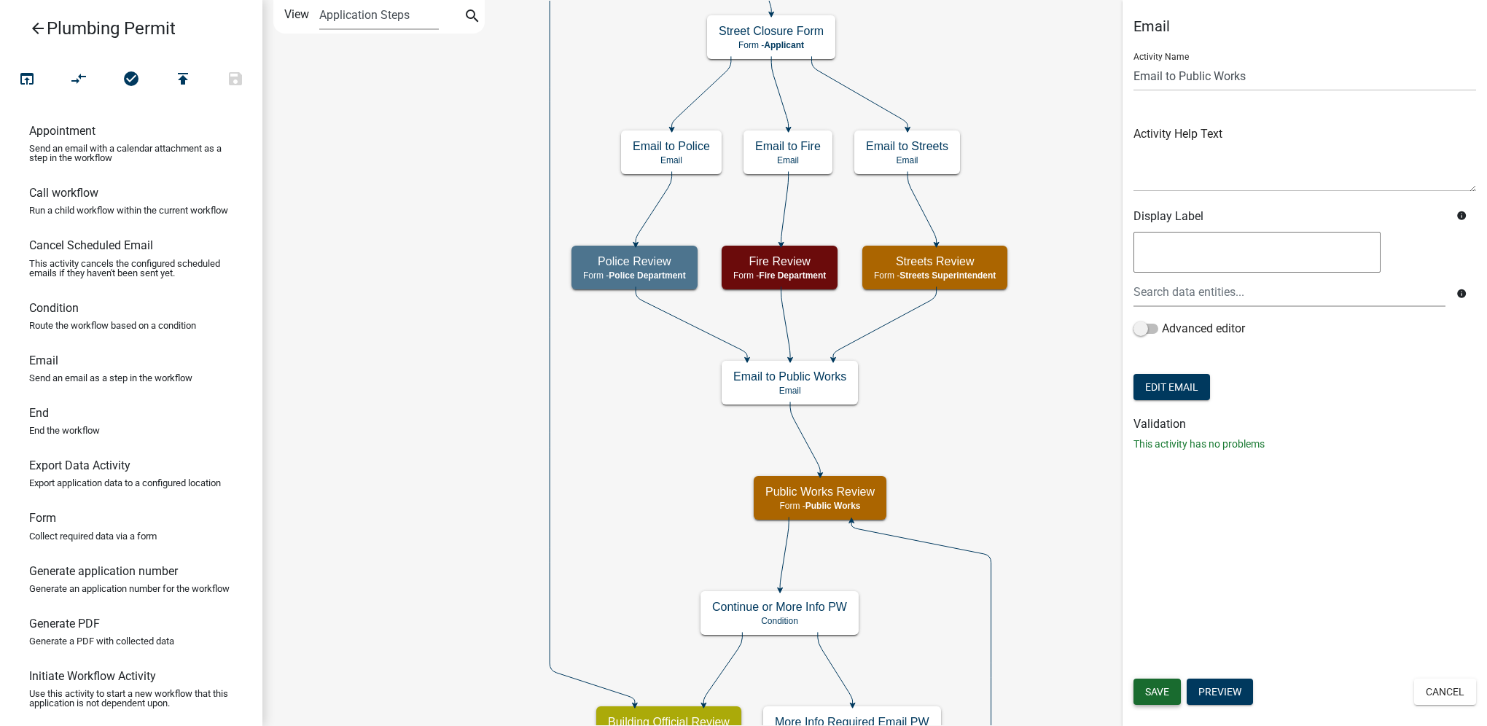
click at [1160, 697] on span "Save" at bounding box center [1157, 692] width 24 height 12
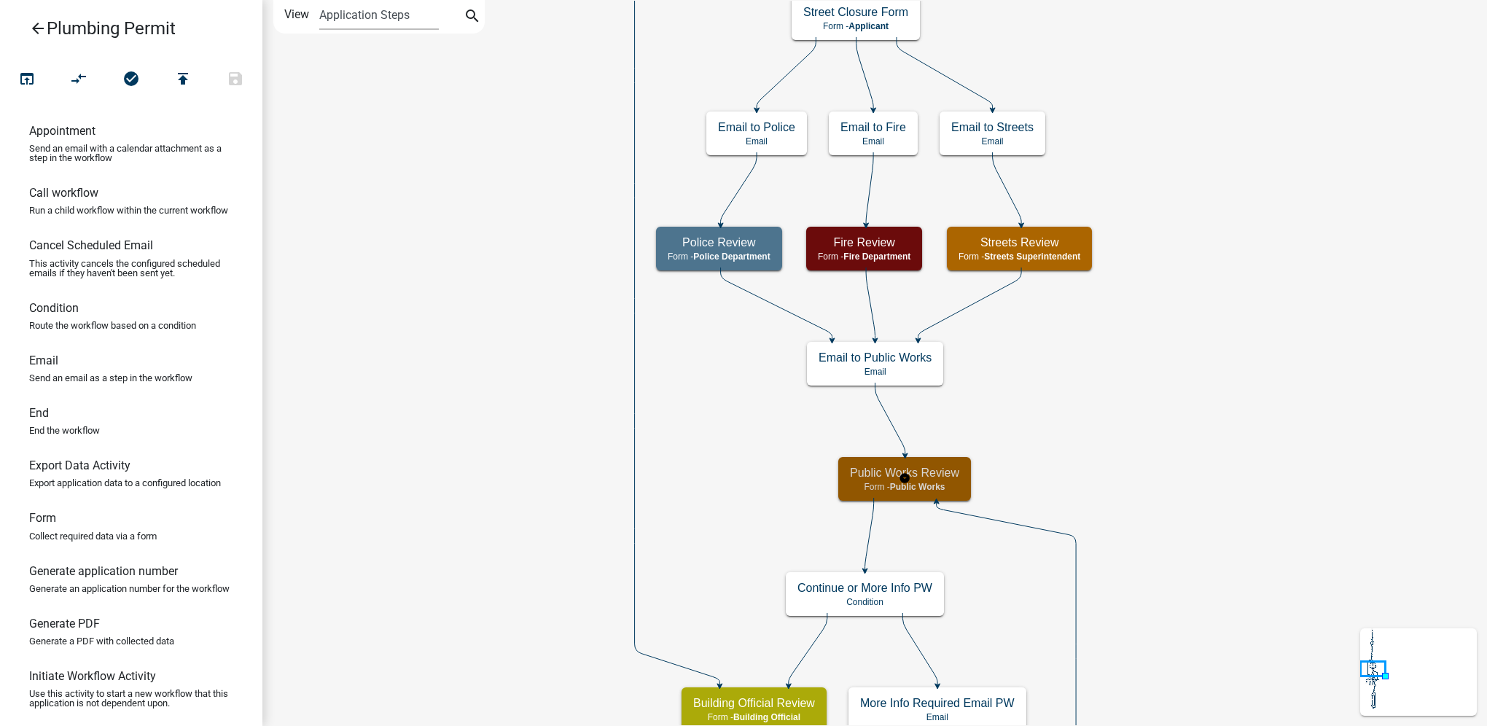
click at [933, 480] on div "Public Works Review Form - Public Works" at bounding box center [904, 479] width 133 height 44
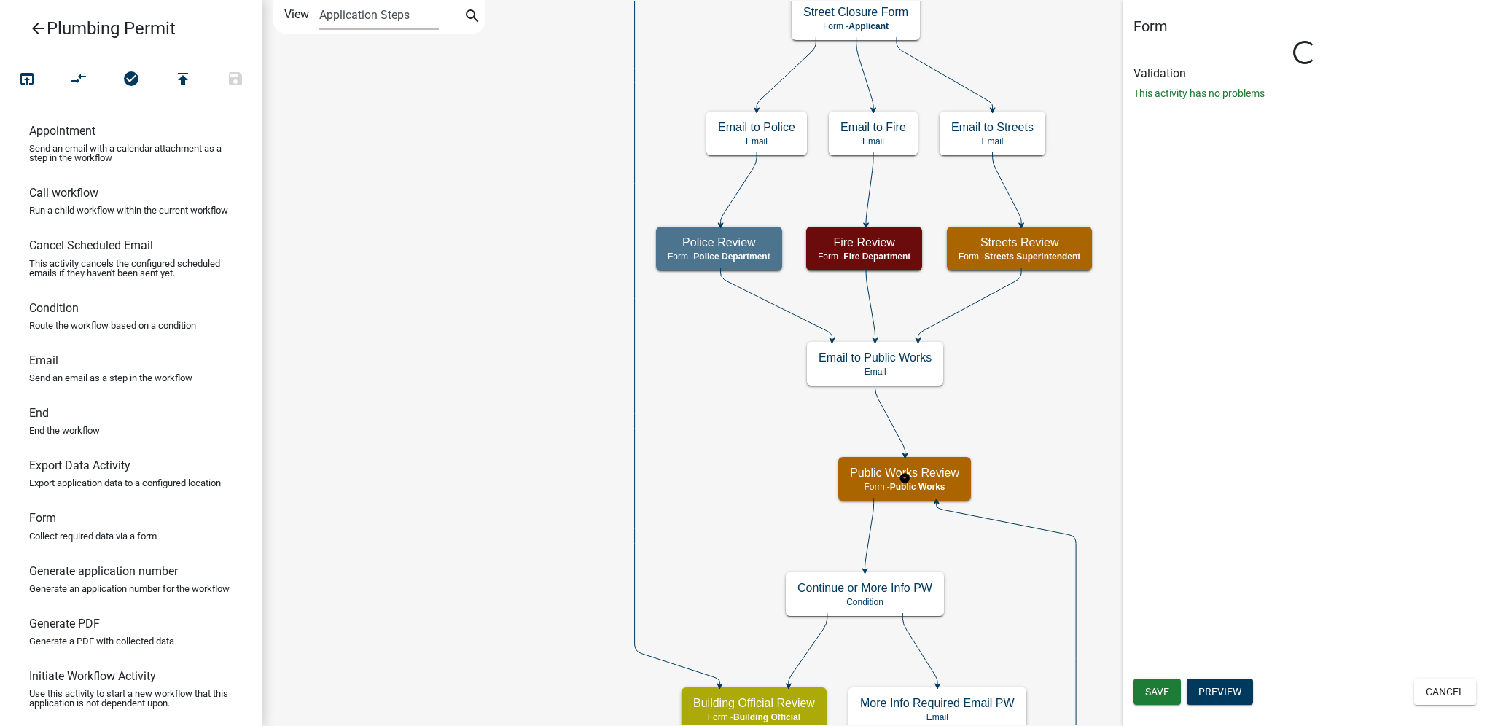
select select "22FB9F0C-D4C3-4BA7-B30D-884CA08FBFD0"
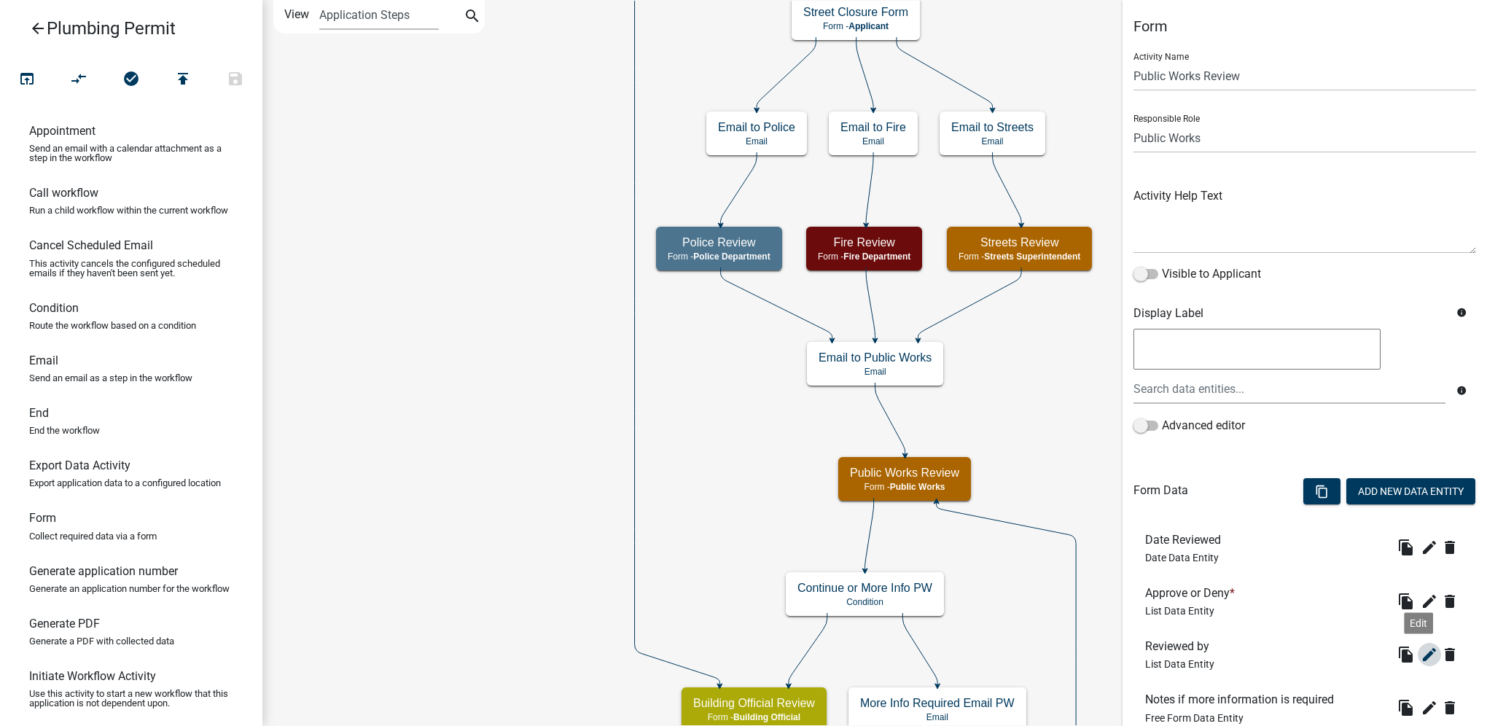
click at [1421, 649] on icon "edit" at bounding box center [1429, 654] width 17 height 17
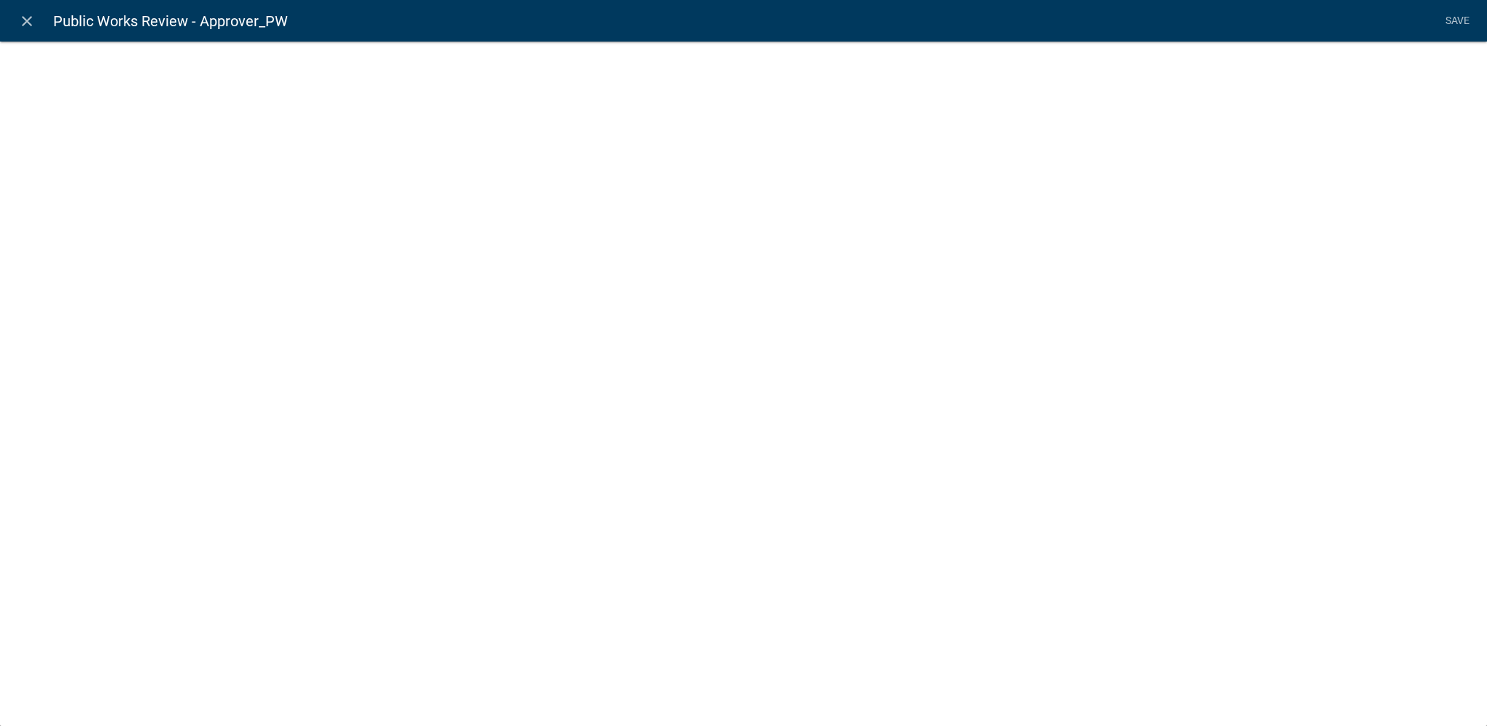
select select "list-data"
select select "custom-list-d890b1ca-c1ca-46ae-9cdf-80e35ea27dd1"
select select
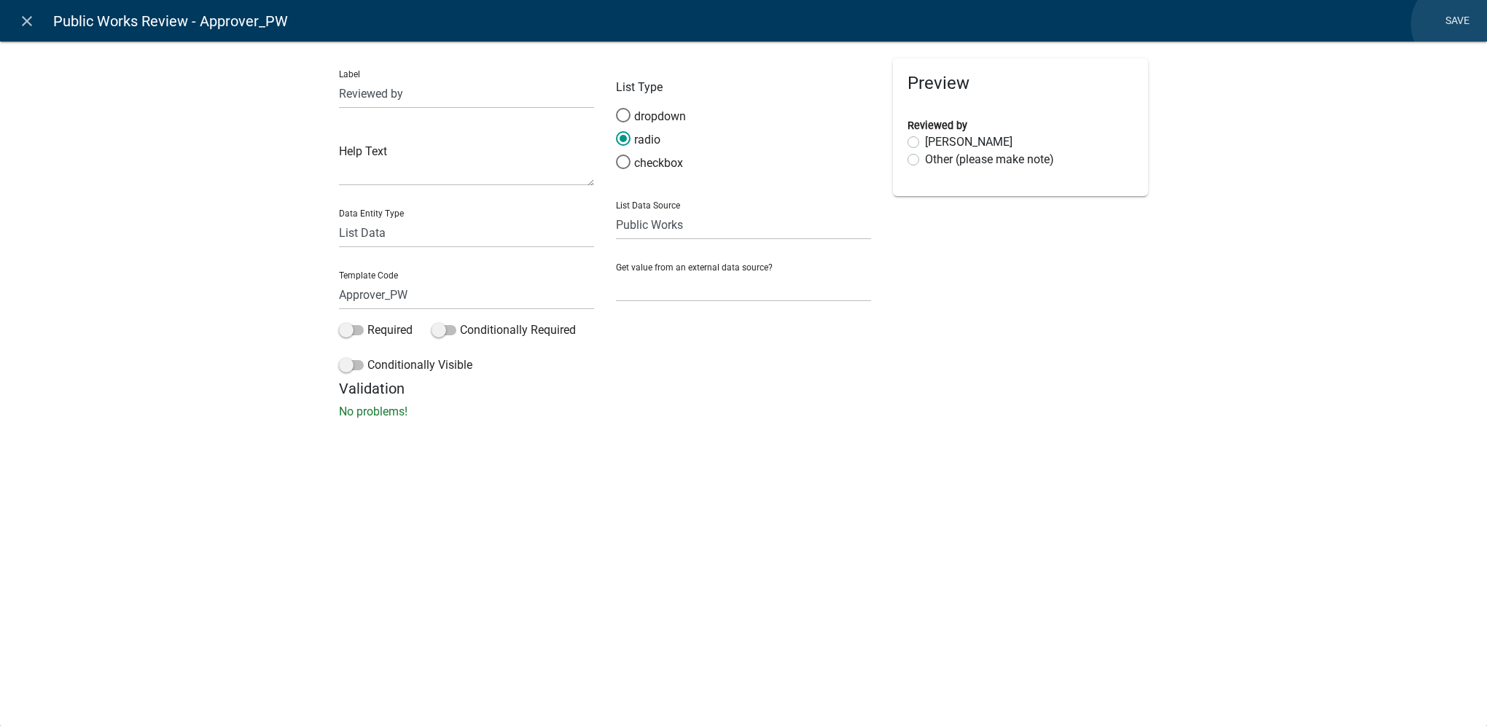
click at [1457, 24] on link "Save" at bounding box center [1457, 21] width 36 height 28
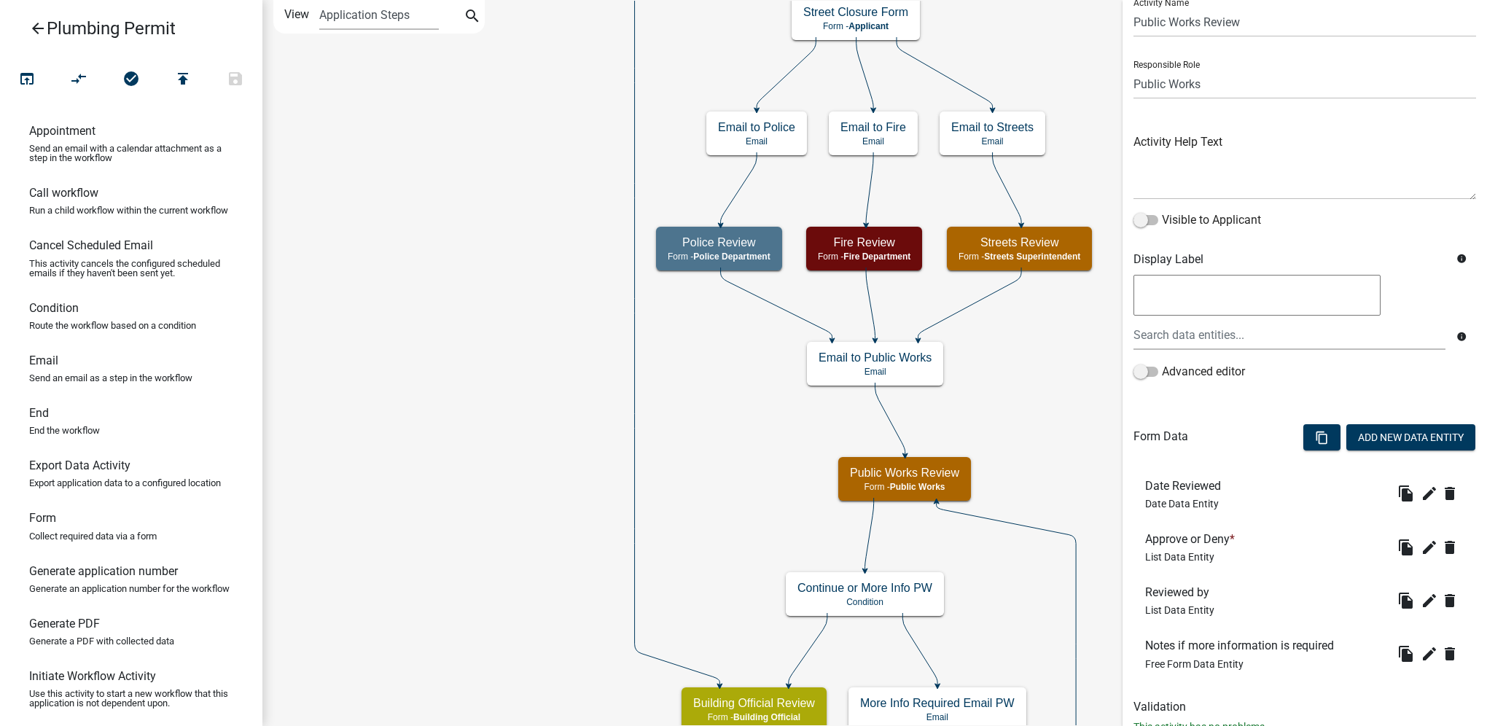
scroll to position [104, 0]
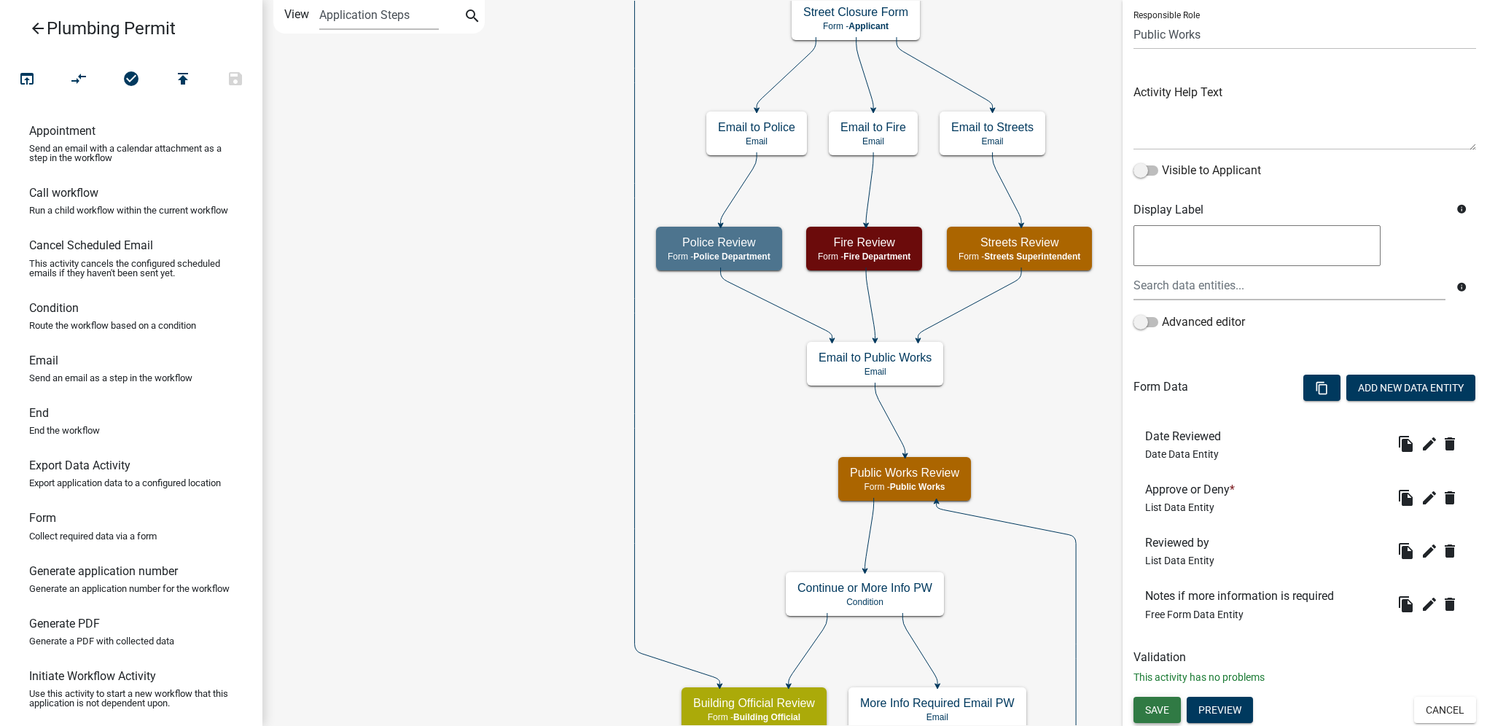
click at [1176, 703] on button "Save" at bounding box center [1156, 710] width 47 height 26
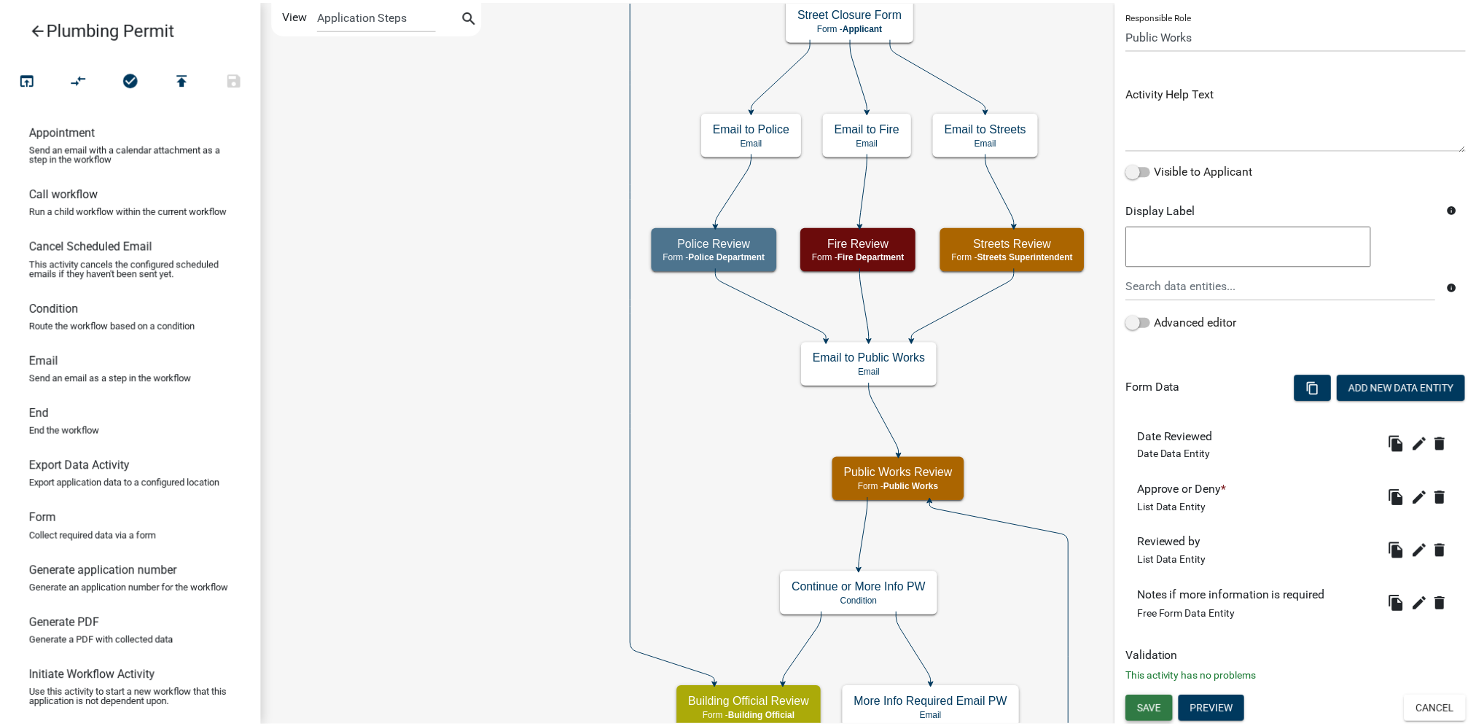
scroll to position [0, 0]
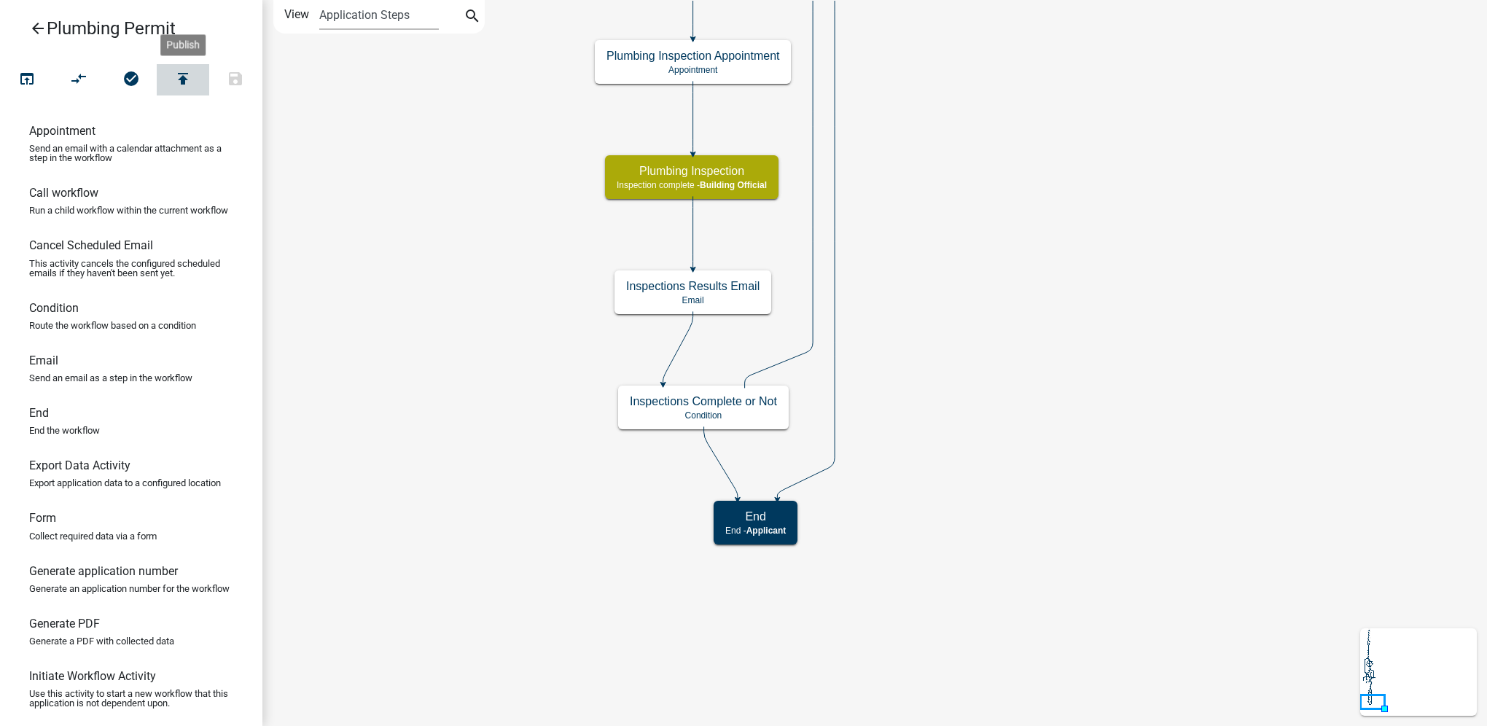
click at [190, 81] on icon "publish" at bounding box center [182, 80] width 17 height 20
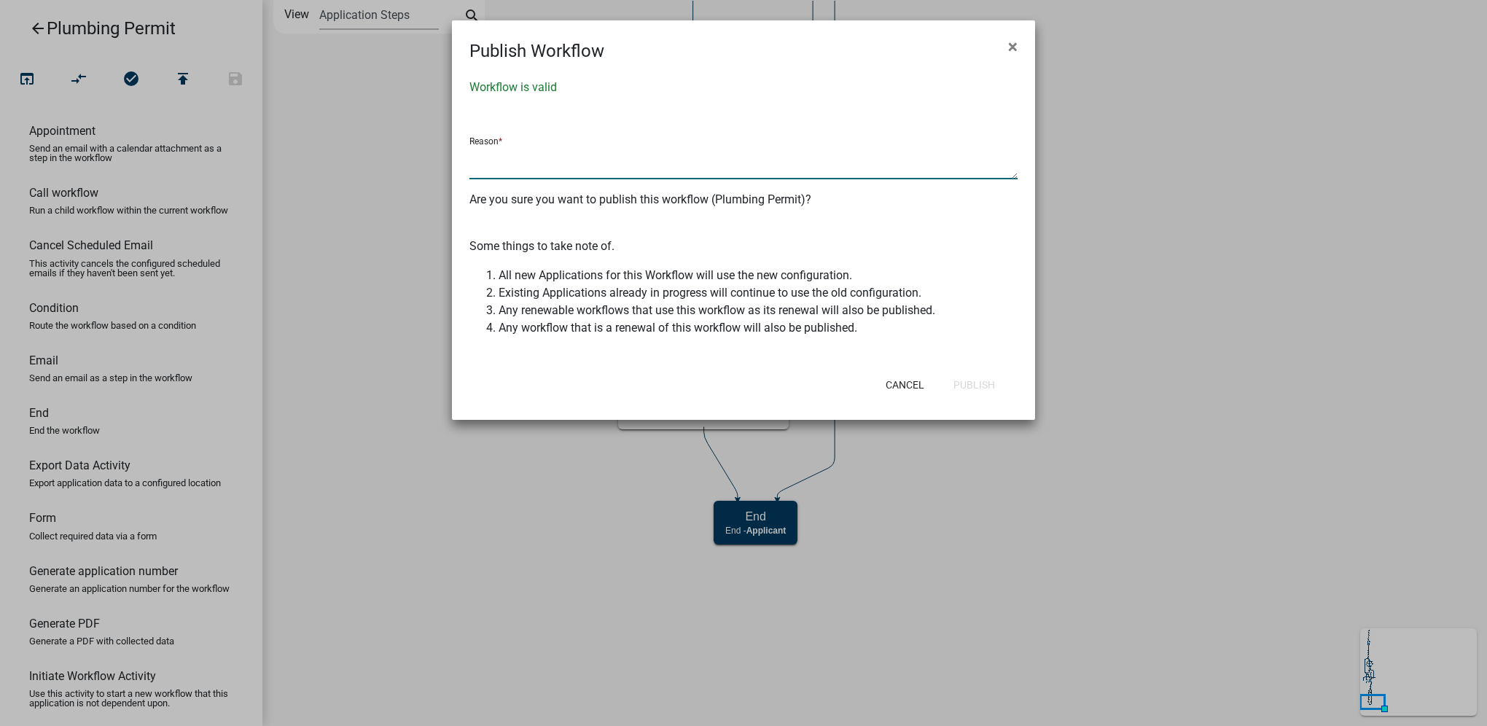
click at [711, 163] on textarea at bounding box center [743, 163] width 548 height 34
type textarea "Remove AP from public works action"
click at [953, 389] on button "Publish" at bounding box center [974, 385] width 65 height 26
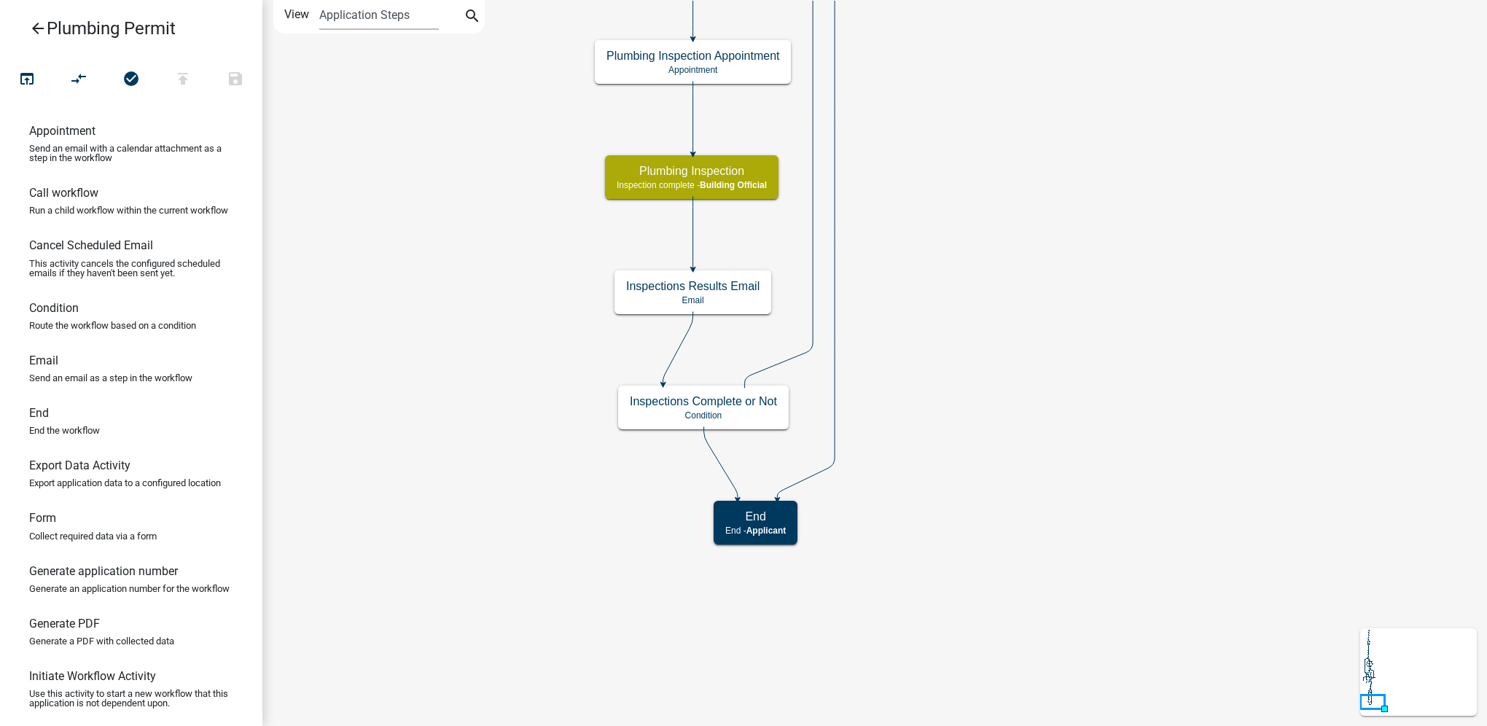
click at [30, 32] on icon "arrow_back" at bounding box center [37, 30] width 17 height 20
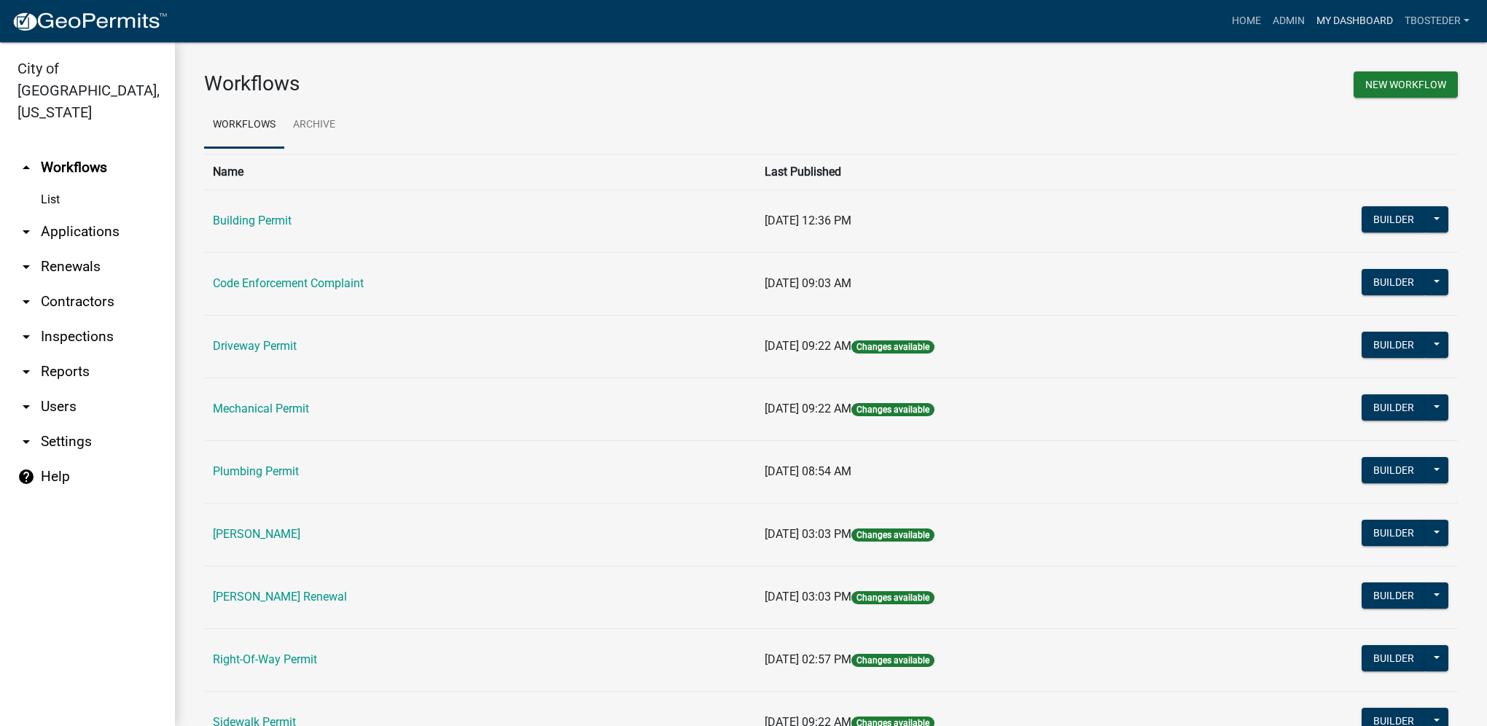
click at [1355, 25] on link "My Dashboard" at bounding box center [1355, 21] width 88 height 28
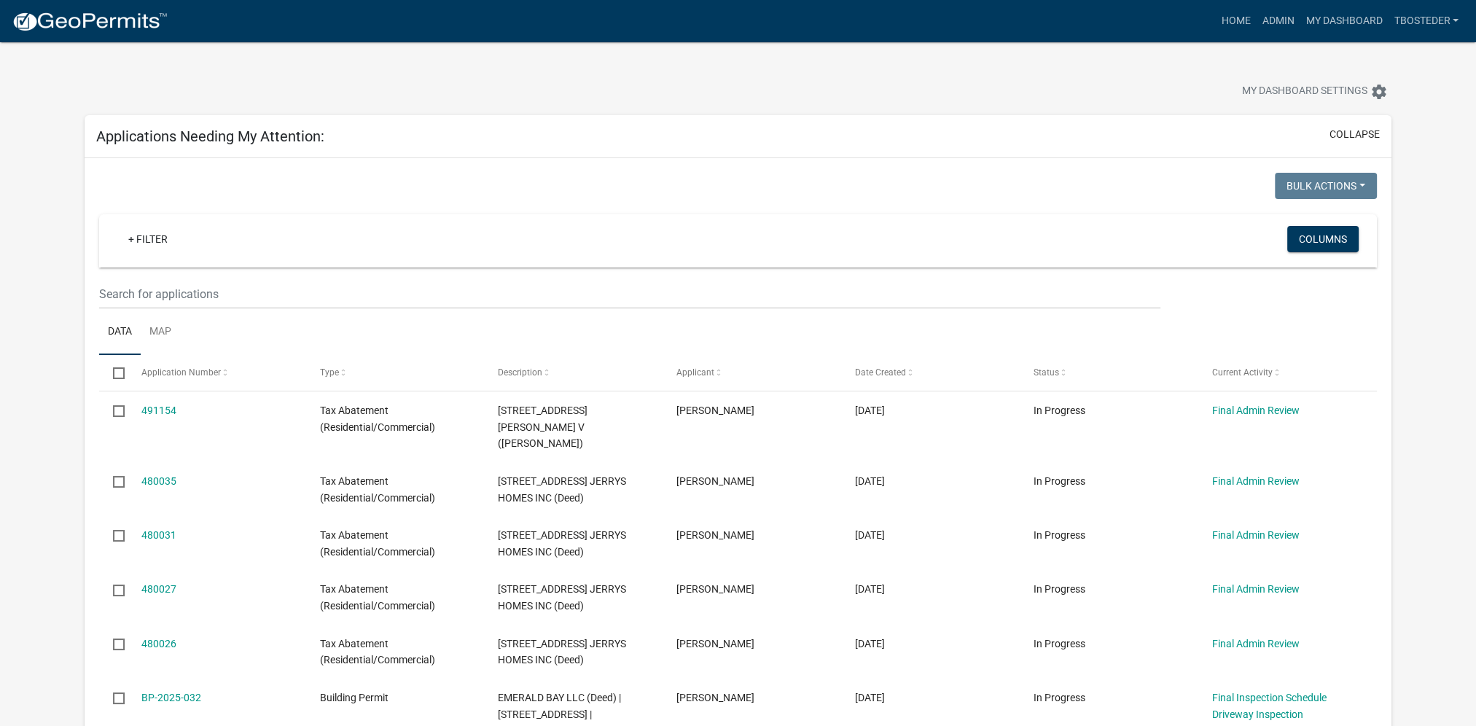
click at [936, 131] on div "Applications Needing My Attention: collapse" at bounding box center [738, 136] width 1307 height 43
drag, startPoint x: 1280, startPoint y: 22, endPoint x: 1275, endPoint y: 28, distance: 7.7
click at [1280, 22] on link "Admin" at bounding box center [1278, 21] width 44 height 28
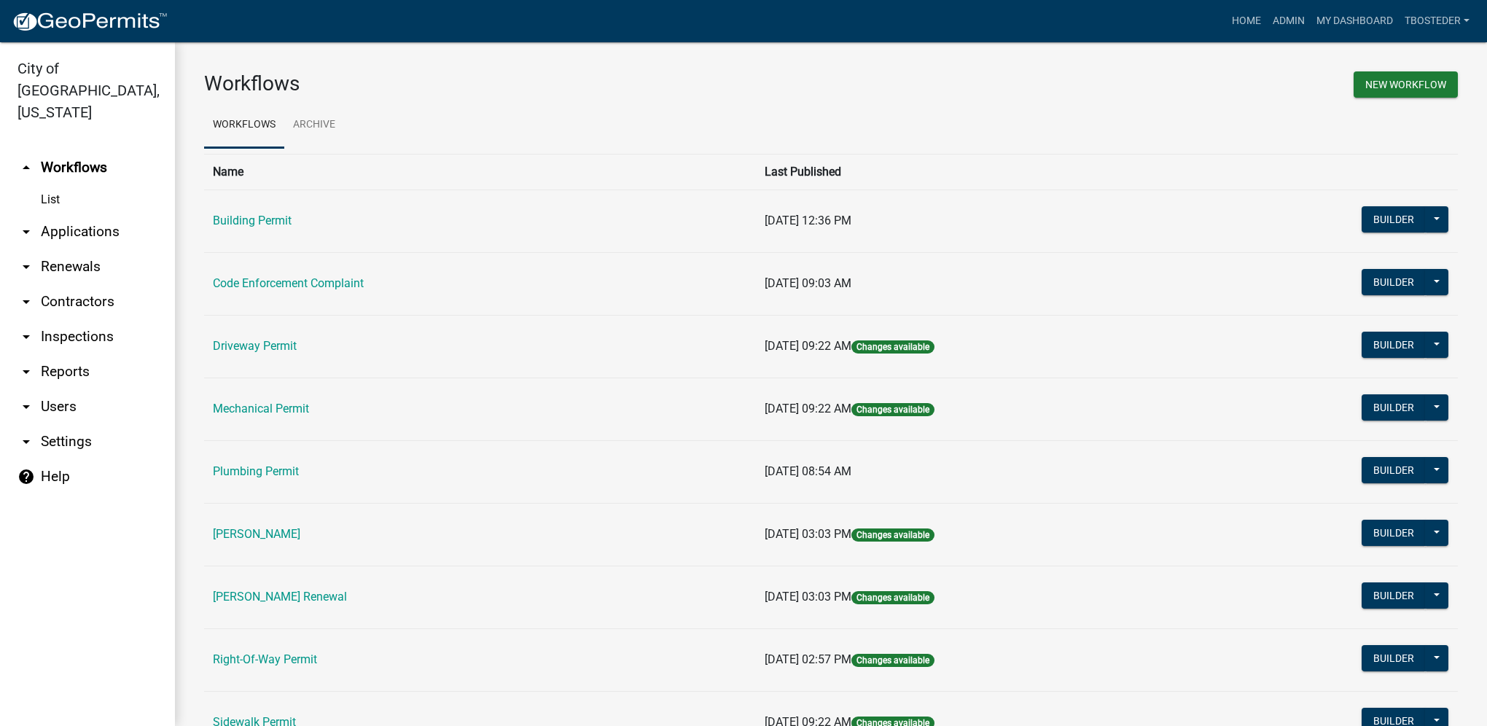
click at [44, 354] on link "arrow_drop_down Reports" at bounding box center [87, 371] width 175 height 35
select select "0: null"
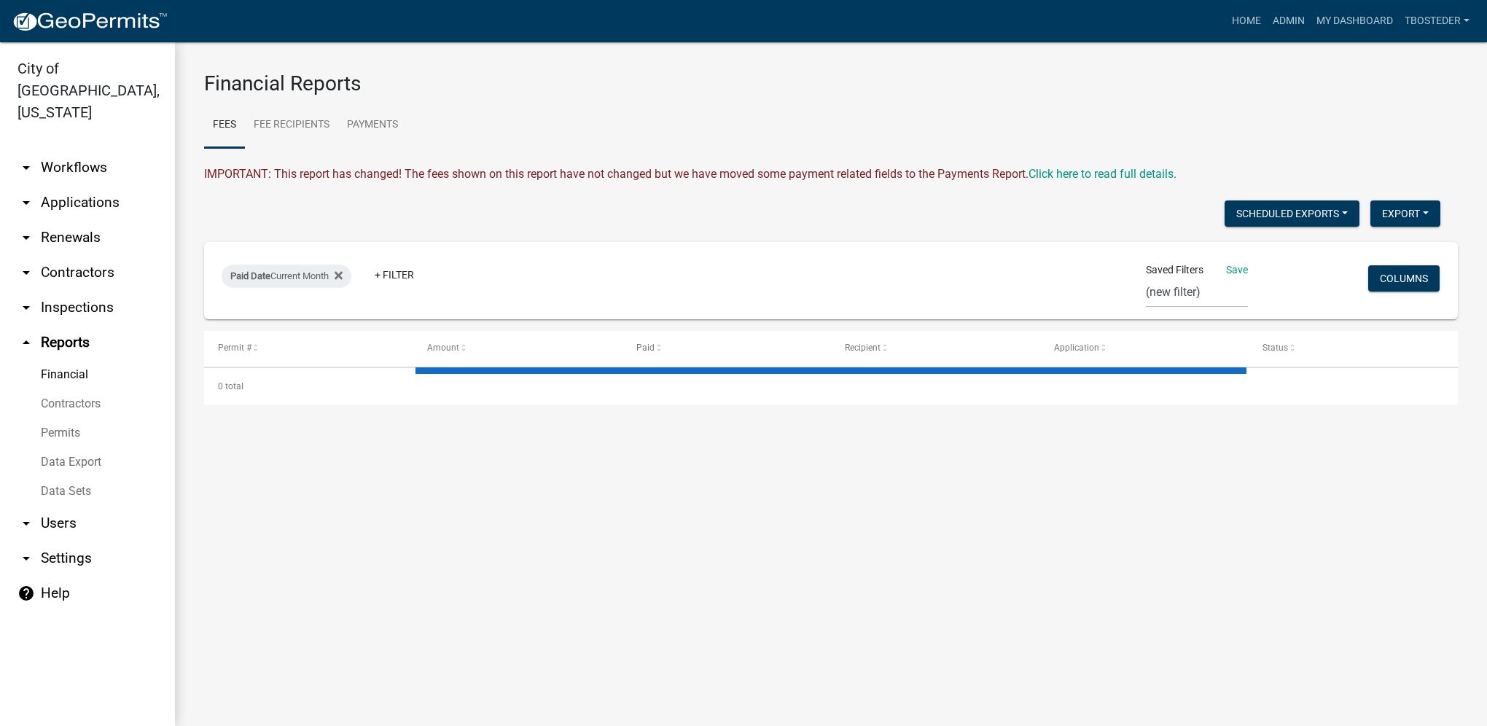
click at [55, 360] on link "Financial" at bounding box center [87, 374] width 175 height 29
select select "3: 100"
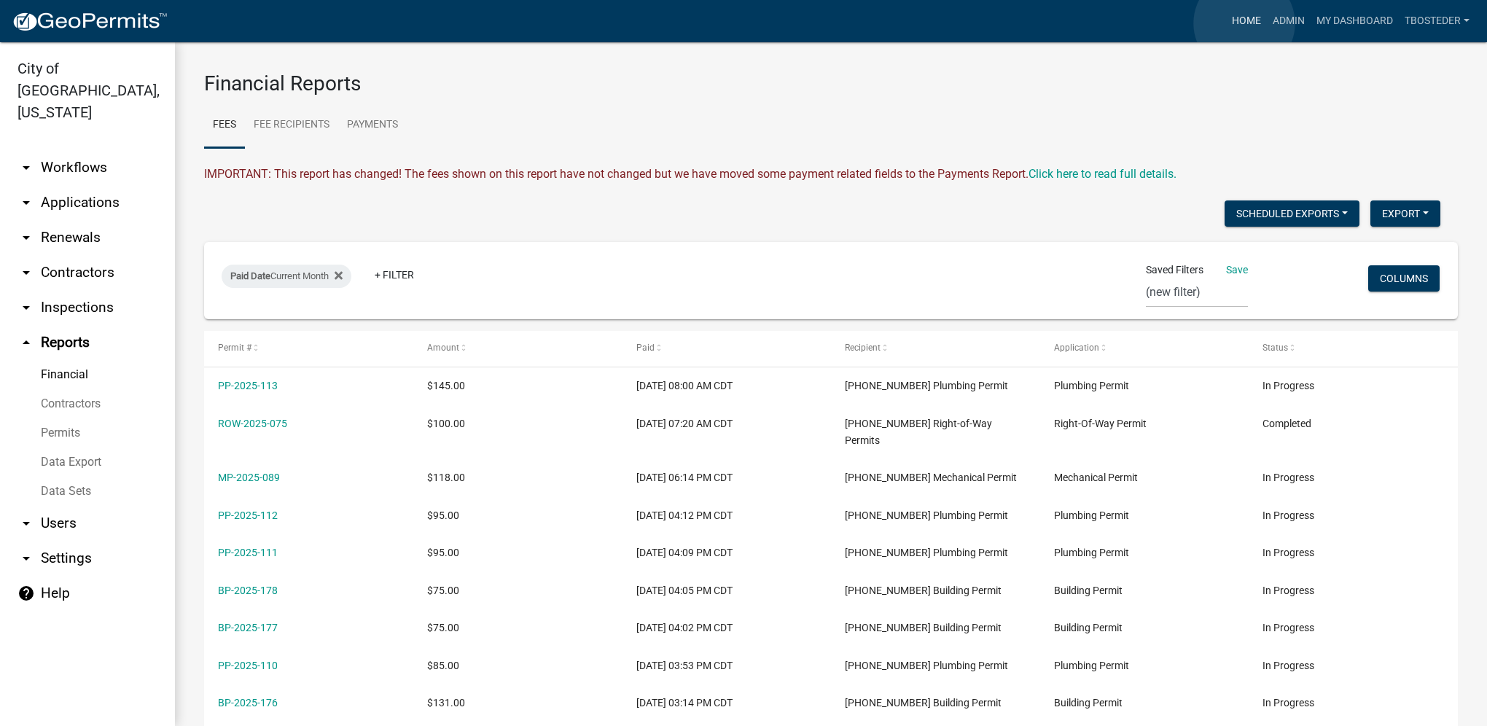
click at [1244, 23] on link "Home" at bounding box center [1246, 21] width 41 height 28
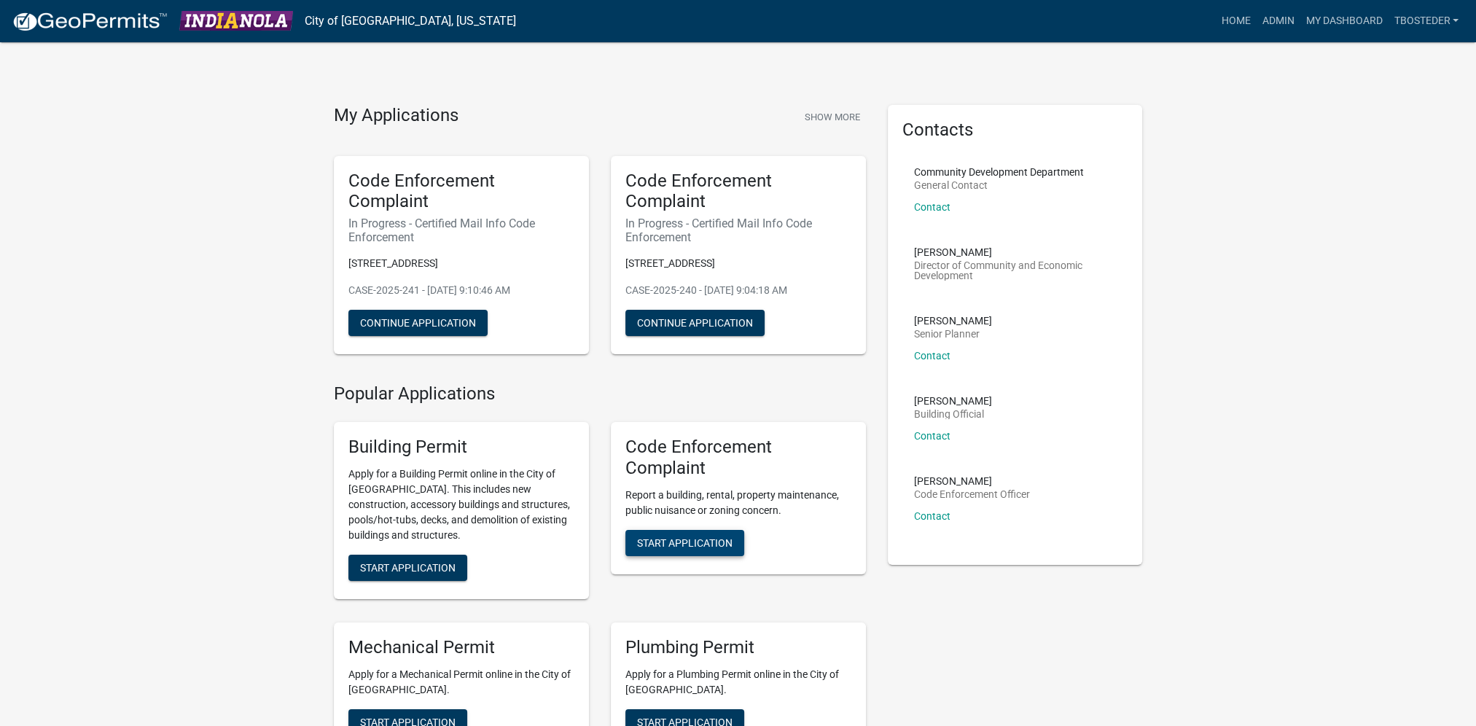
click at [680, 539] on span "Start Application" at bounding box center [684, 542] width 95 height 12
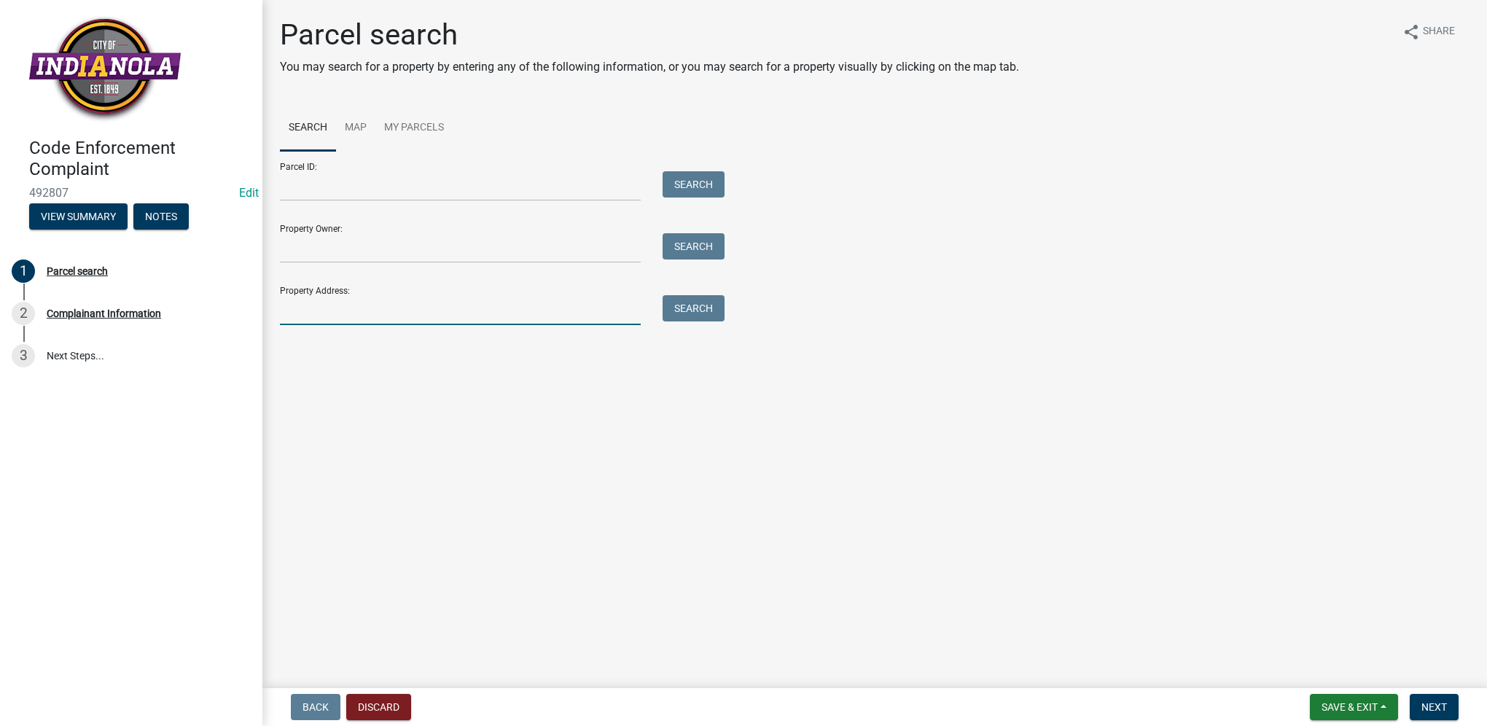
click at [392, 321] on input "Property Address:" at bounding box center [460, 310] width 361 height 30
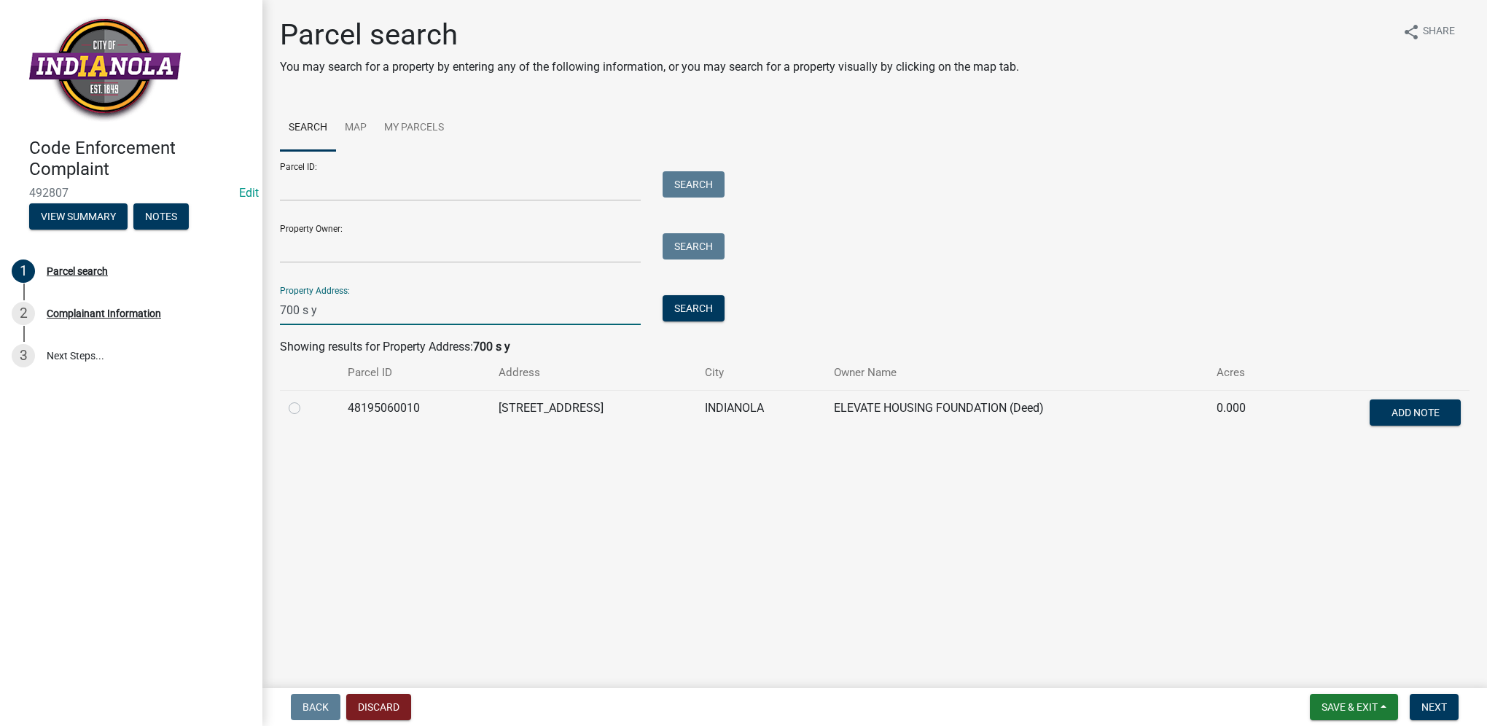
type input "700 s y"
click at [306, 399] on label at bounding box center [306, 399] width 0 height 0
click at [306, 407] on input "radio" at bounding box center [310, 403] width 9 height 9
radio input "true"
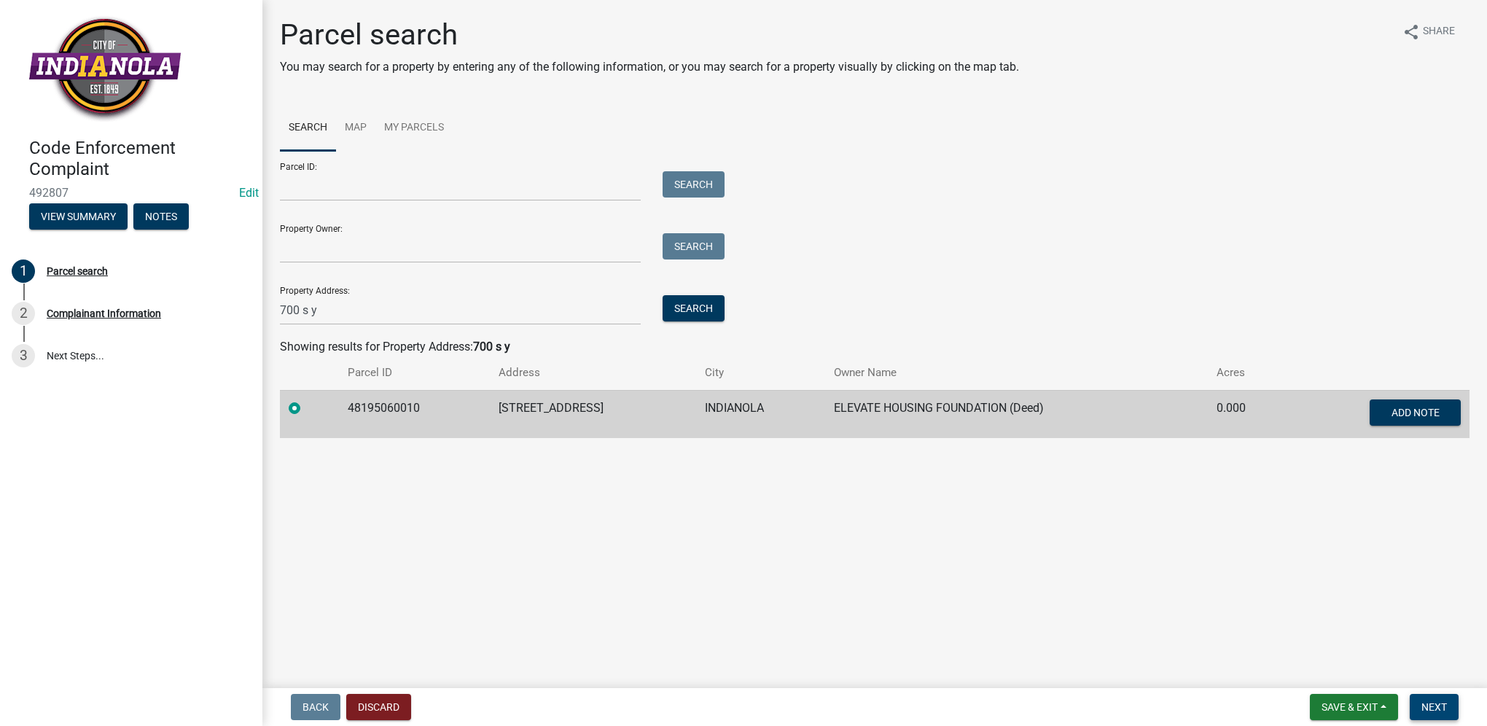
click at [1416, 714] on button "Next" at bounding box center [1434, 707] width 49 height 26
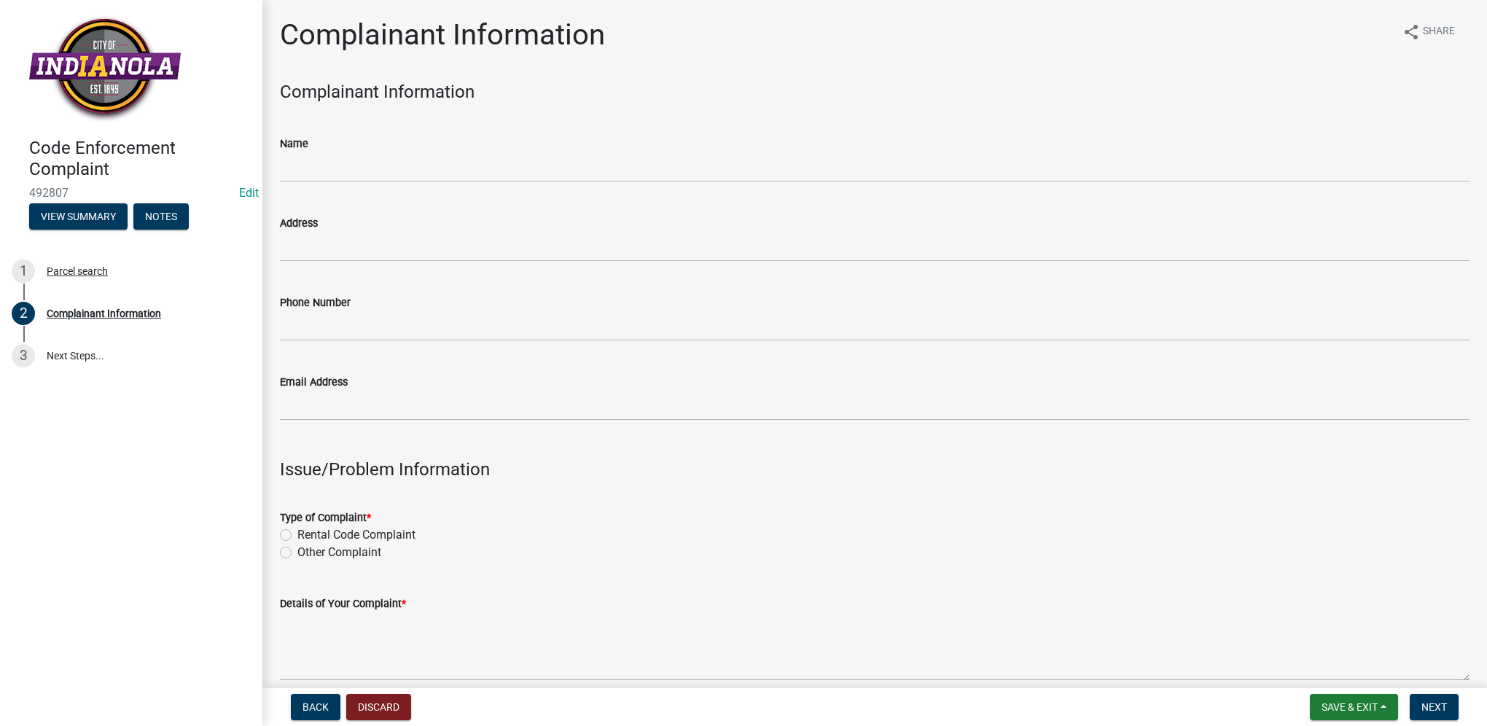
click at [297, 554] on label "Other Complaint" at bounding box center [339, 552] width 84 height 17
click at [297, 553] on input "Other Complaint" at bounding box center [301, 548] width 9 height 9
radio input "true"
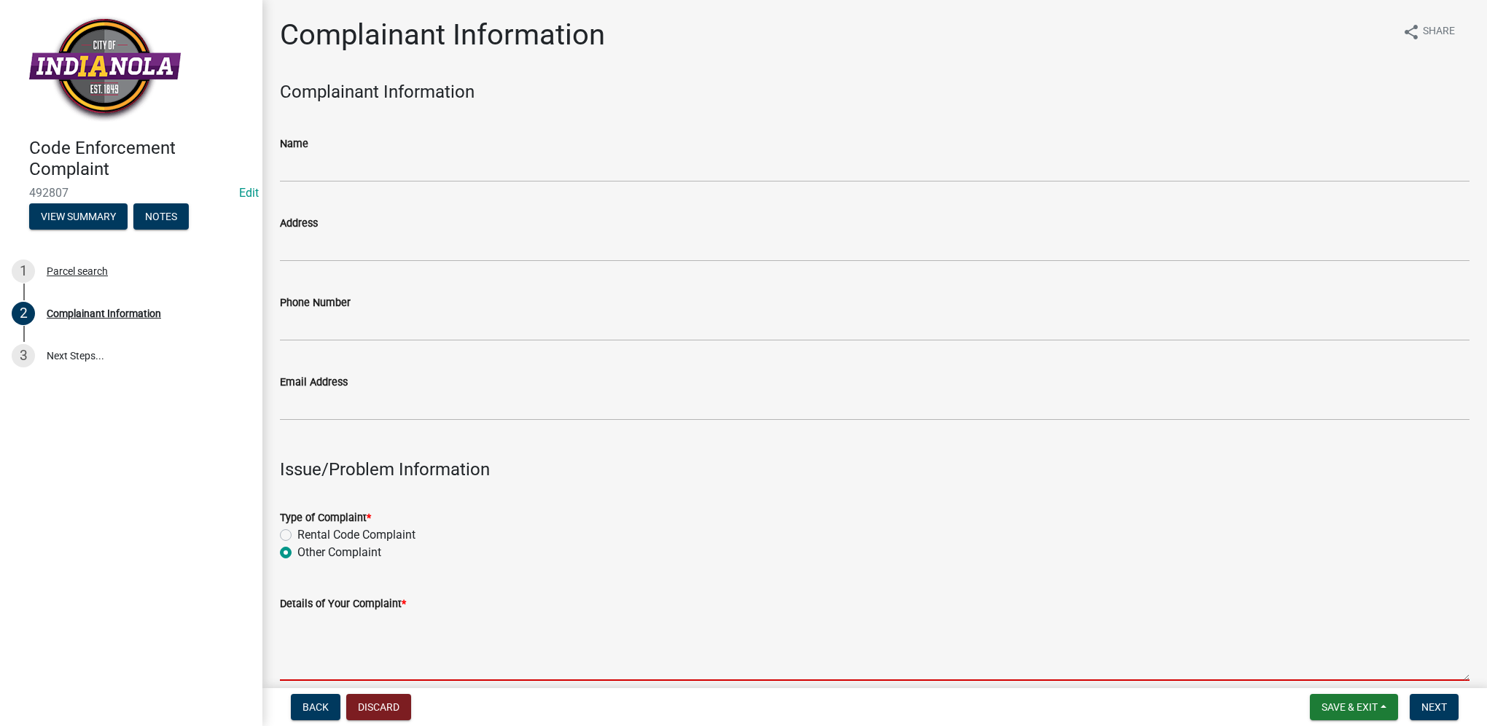
click at [293, 613] on textarea "Details of Your Complaint *" at bounding box center [875, 646] width 1190 height 69
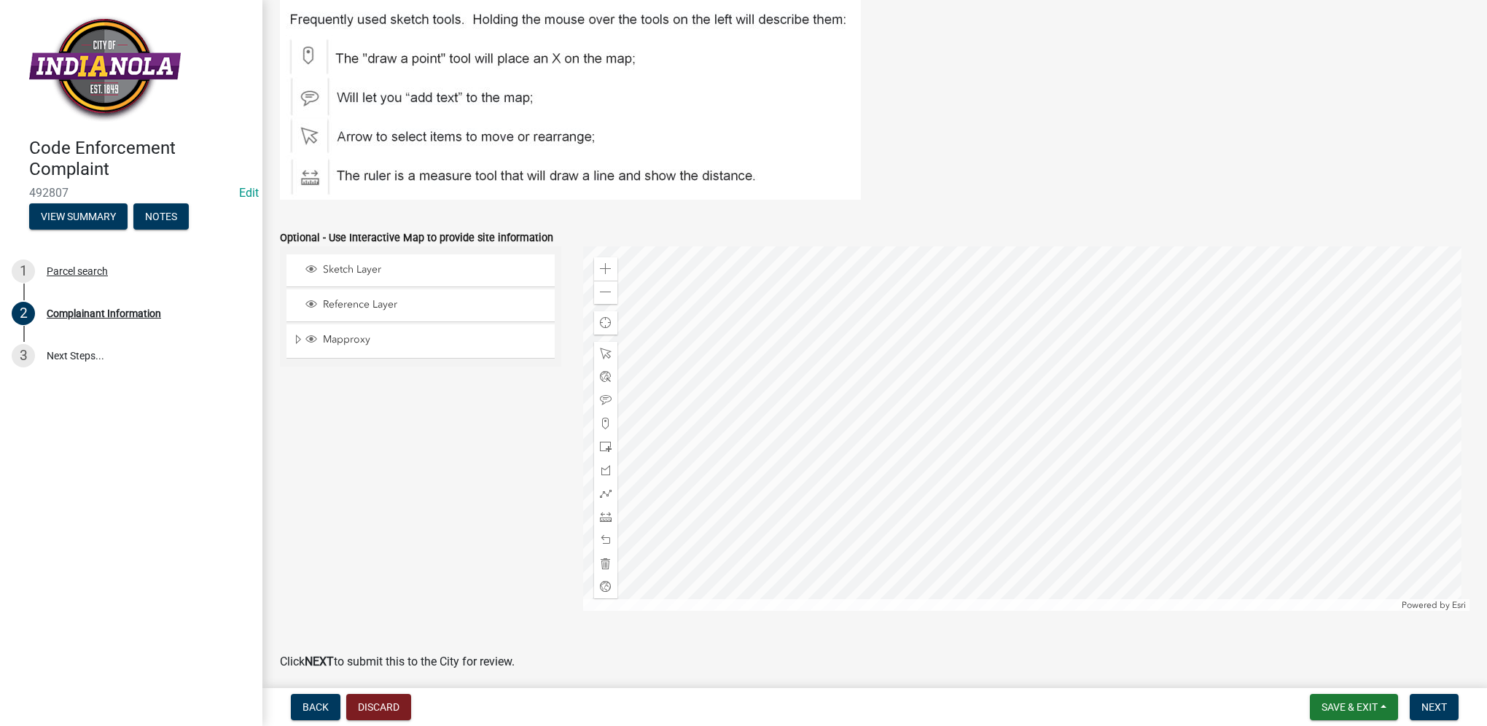
scroll to position [1660, 0]
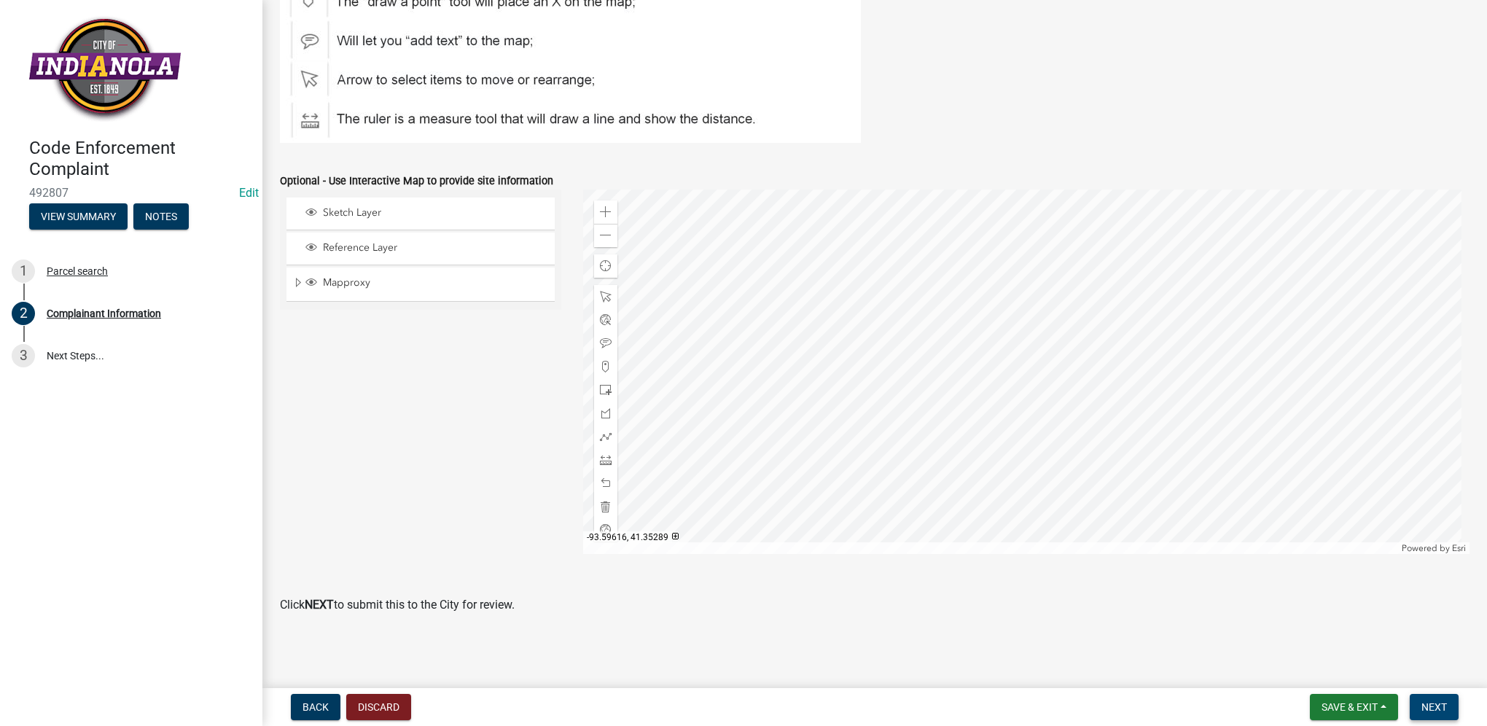
type textarea "tall grass/weeds"
click at [1434, 704] on span "Next" at bounding box center [1434, 707] width 26 height 12
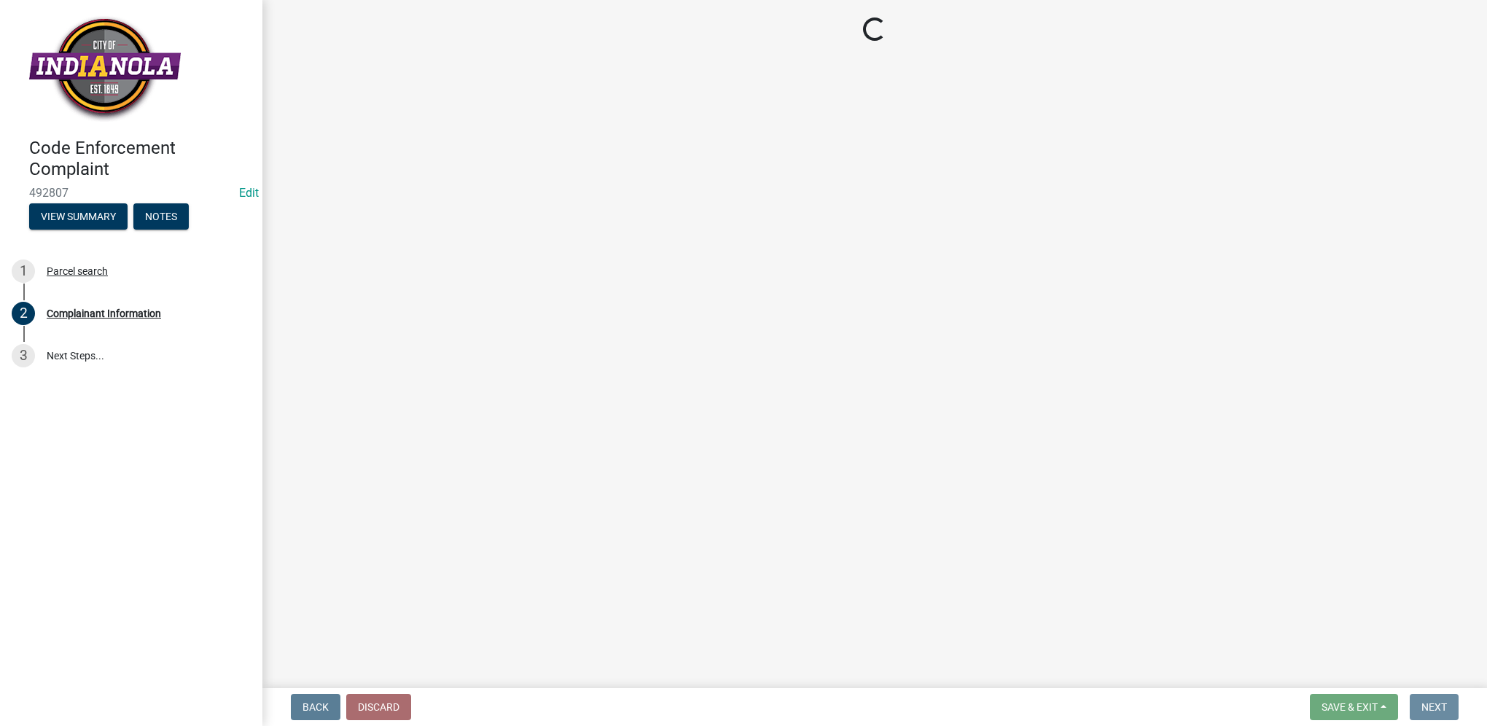
scroll to position [0, 0]
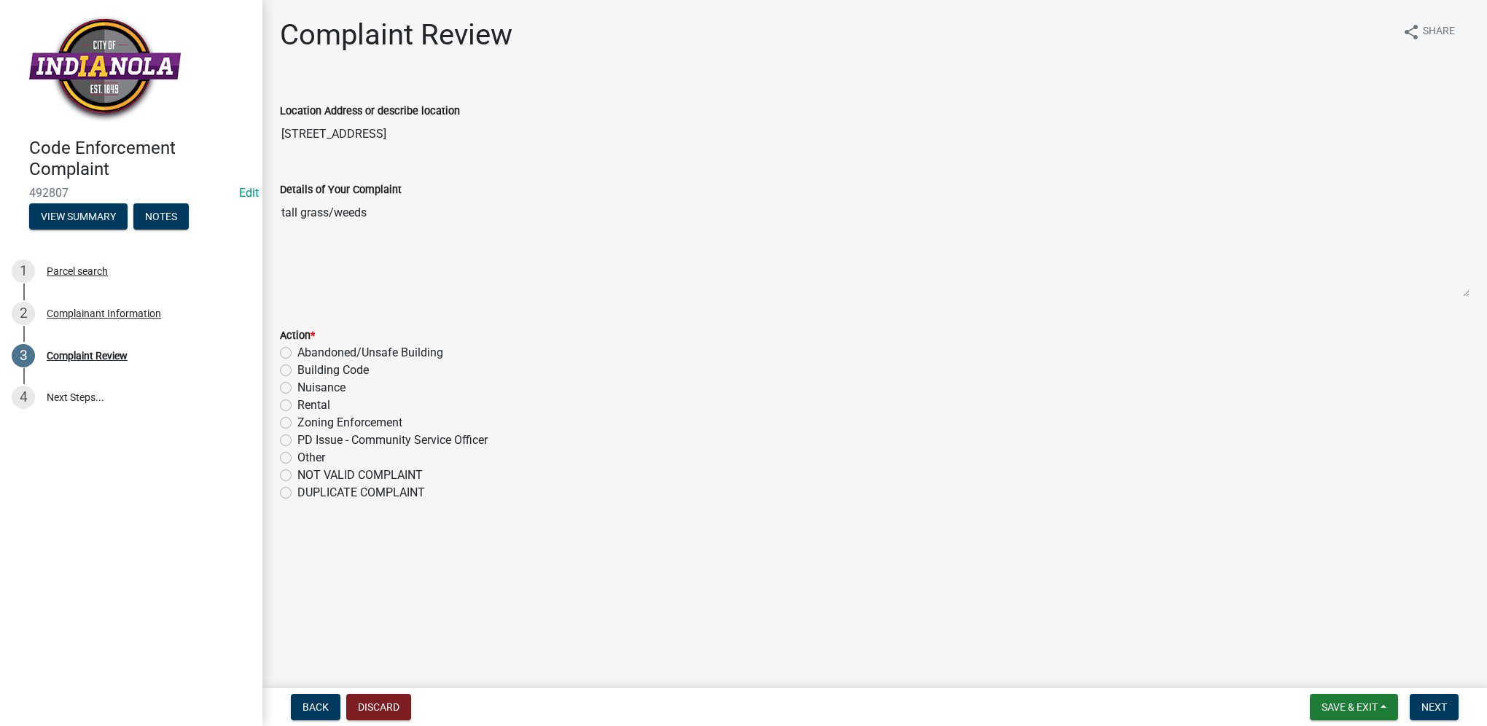
click at [297, 389] on label "Nuisance" at bounding box center [321, 387] width 48 height 17
click at [297, 389] on input "Nuisance" at bounding box center [301, 383] width 9 height 9
radio input "true"
click at [1422, 706] on span "Next" at bounding box center [1434, 707] width 26 height 12
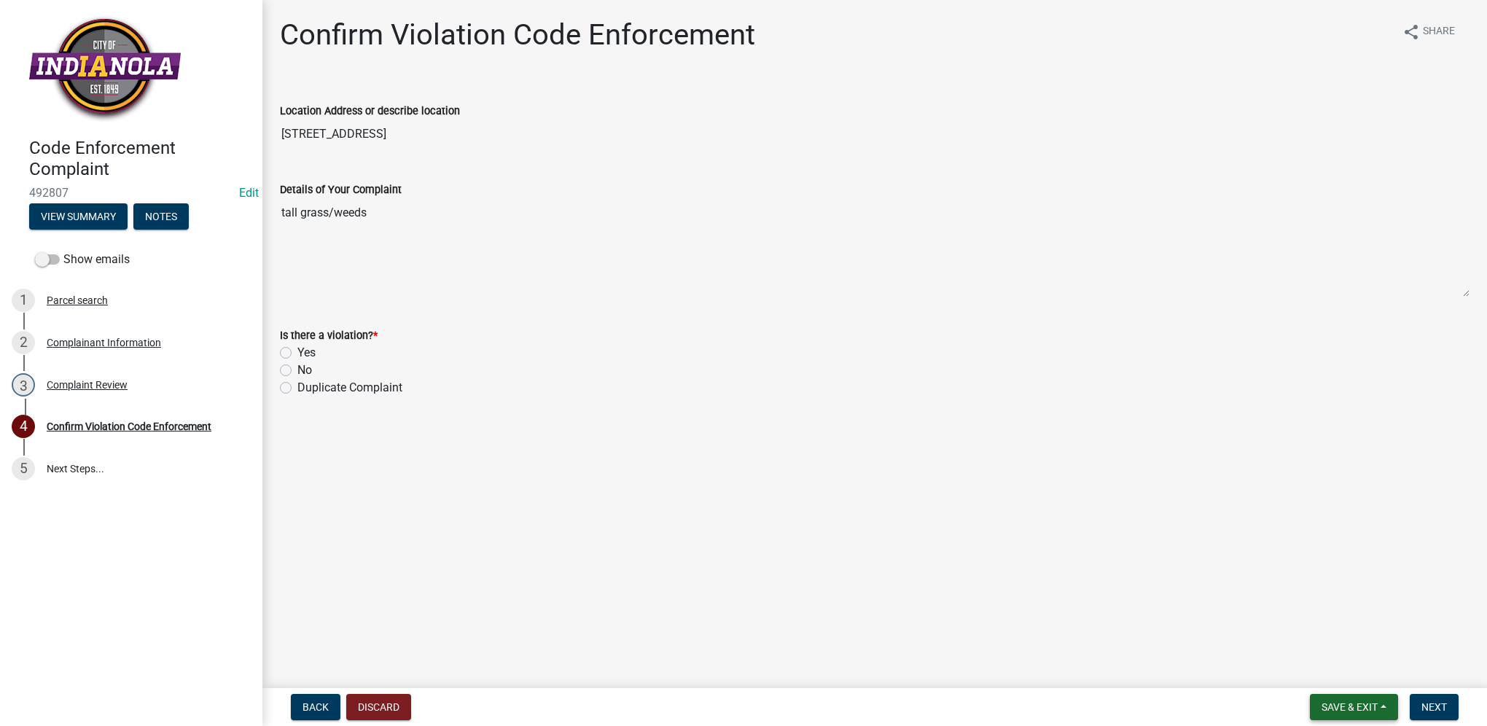
click at [1346, 703] on span "Save & Exit" at bounding box center [1350, 707] width 56 height 12
click at [1344, 675] on button "Save & Exit" at bounding box center [1339, 669] width 117 height 35
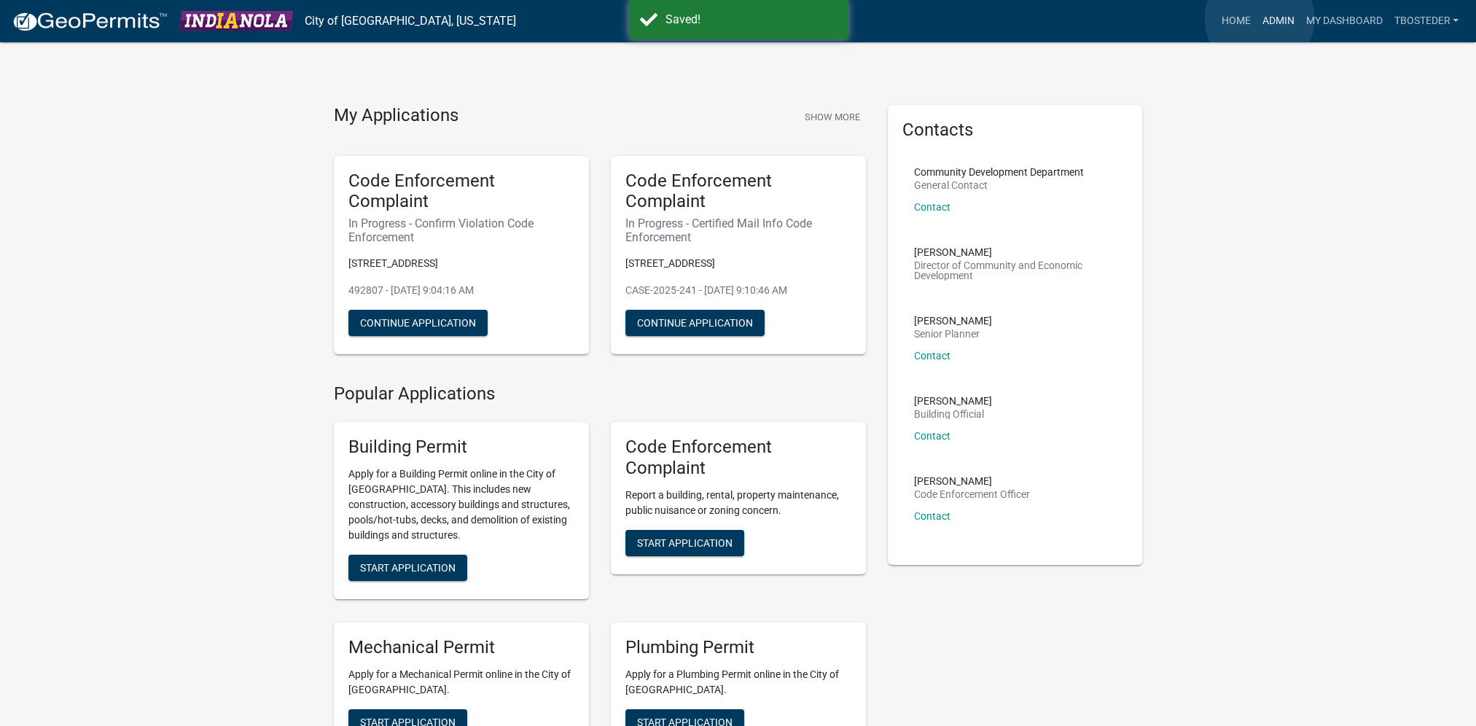
click at [1260, 19] on link "Admin" at bounding box center [1278, 21] width 44 height 28
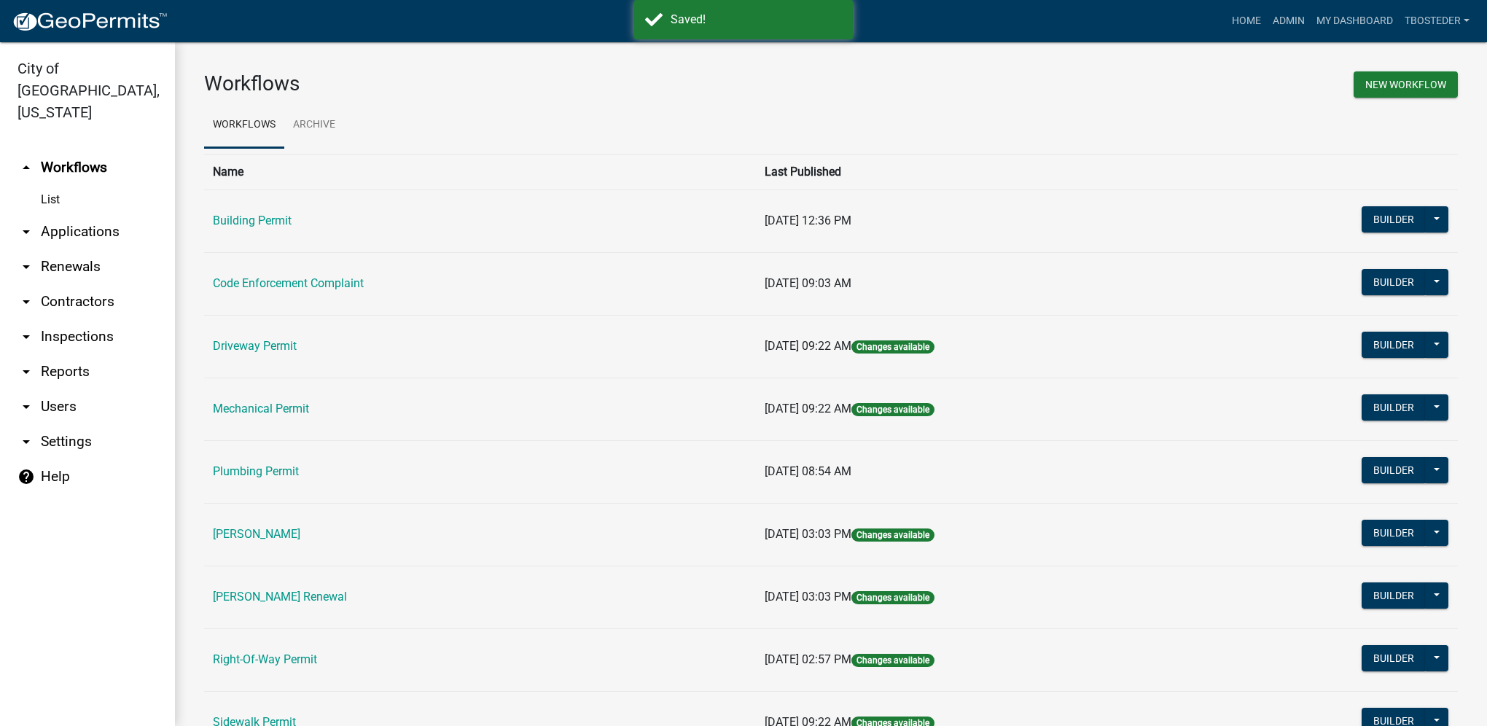
click at [76, 354] on link "arrow_drop_down Reports" at bounding box center [87, 371] width 175 height 35
select select "0: null"
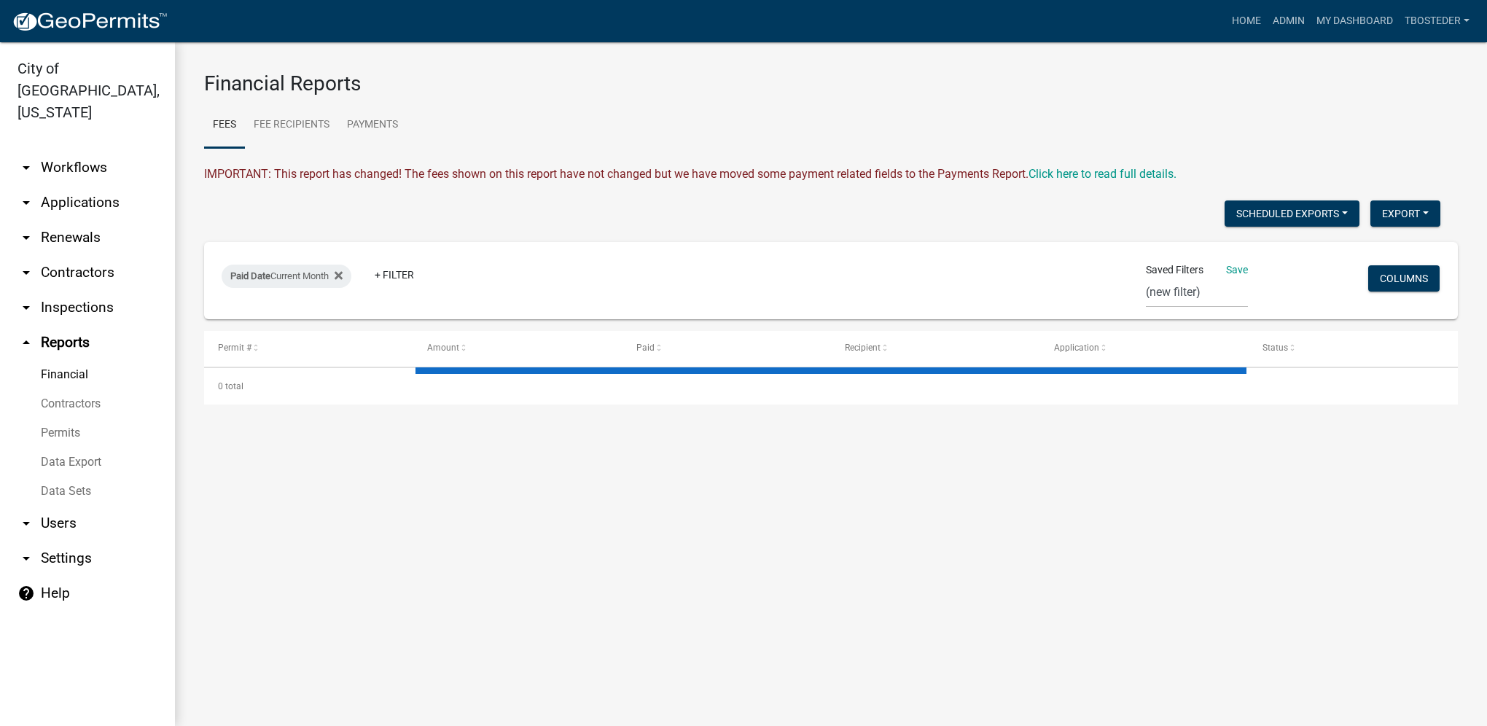
click at [74, 360] on link "Financial" at bounding box center [87, 374] width 175 height 29
select select "3: 100"
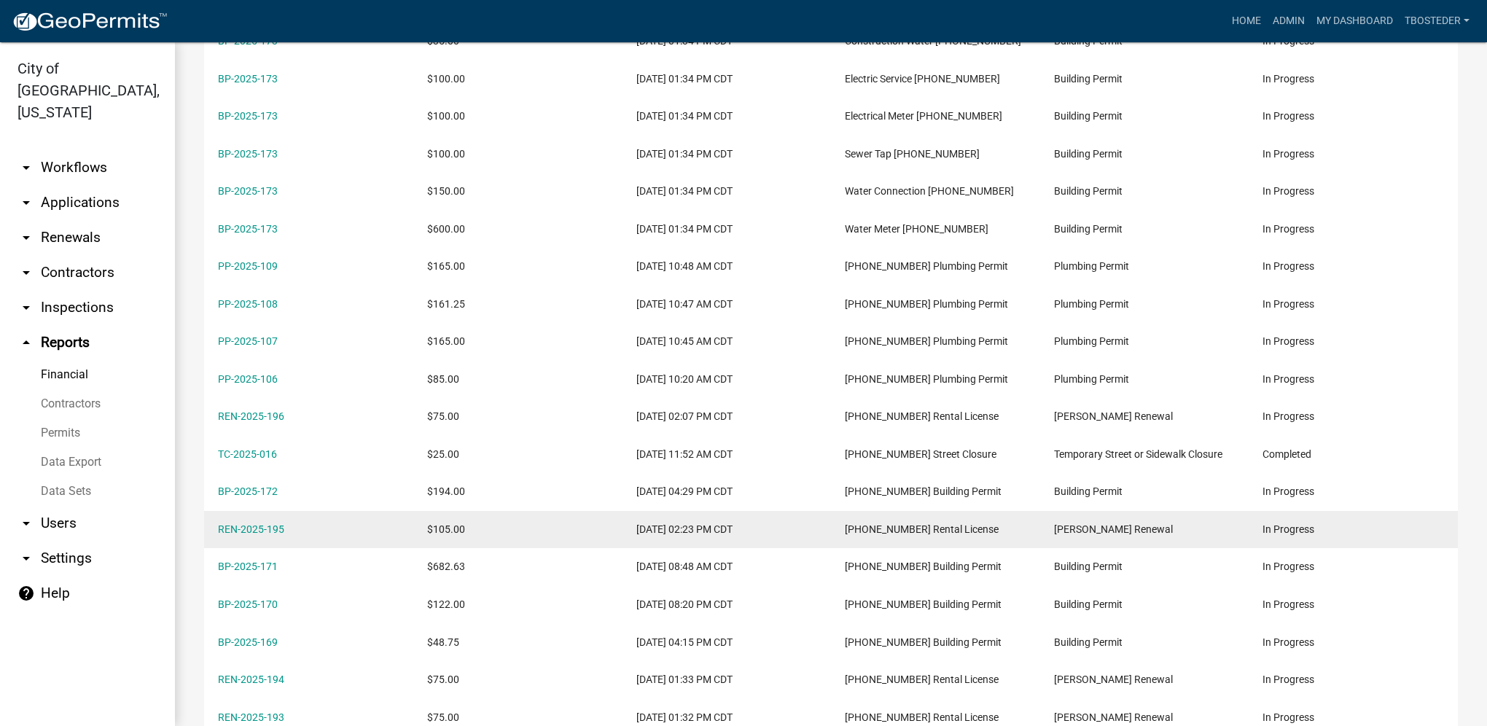
scroll to position [1458, 0]
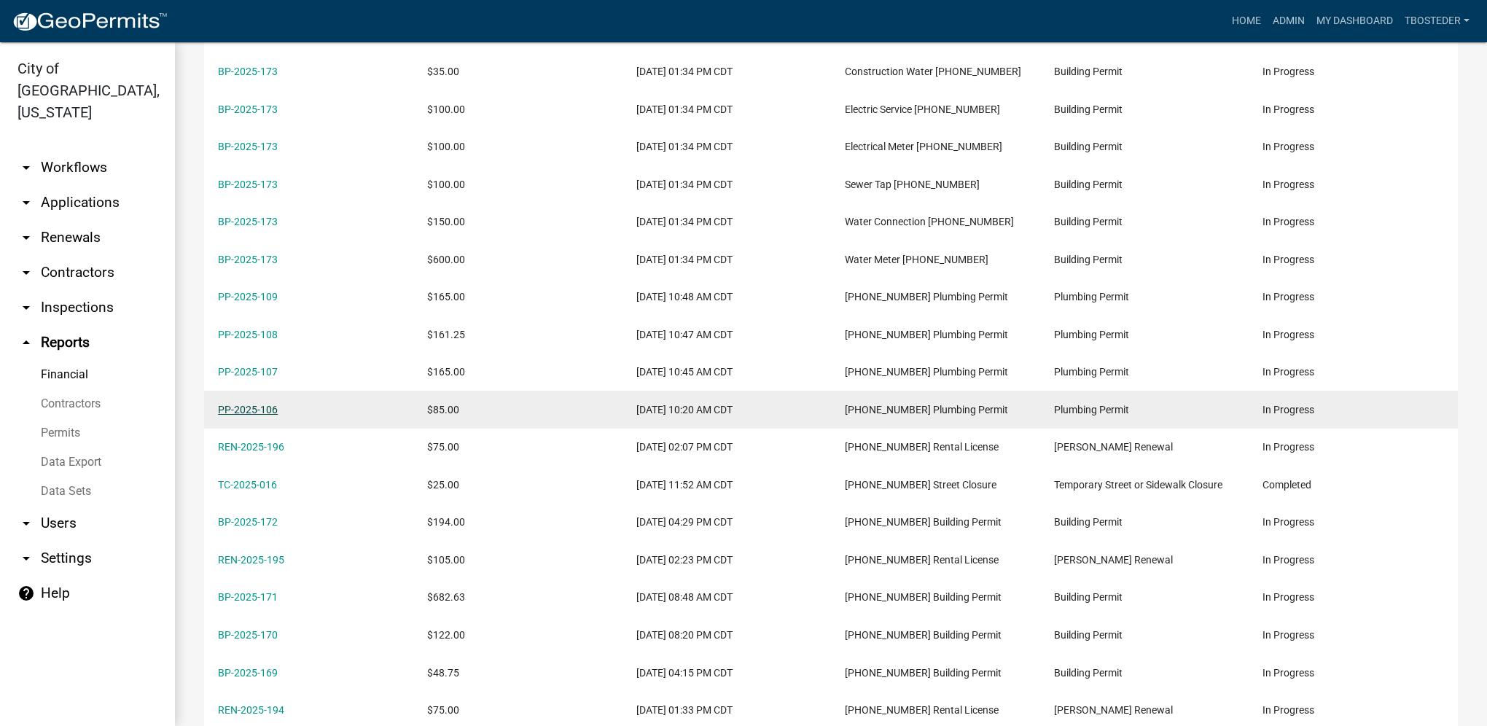
click at [269, 404] on link "PP-2025-106" at bounding box center [248, 410] width 60 height 12
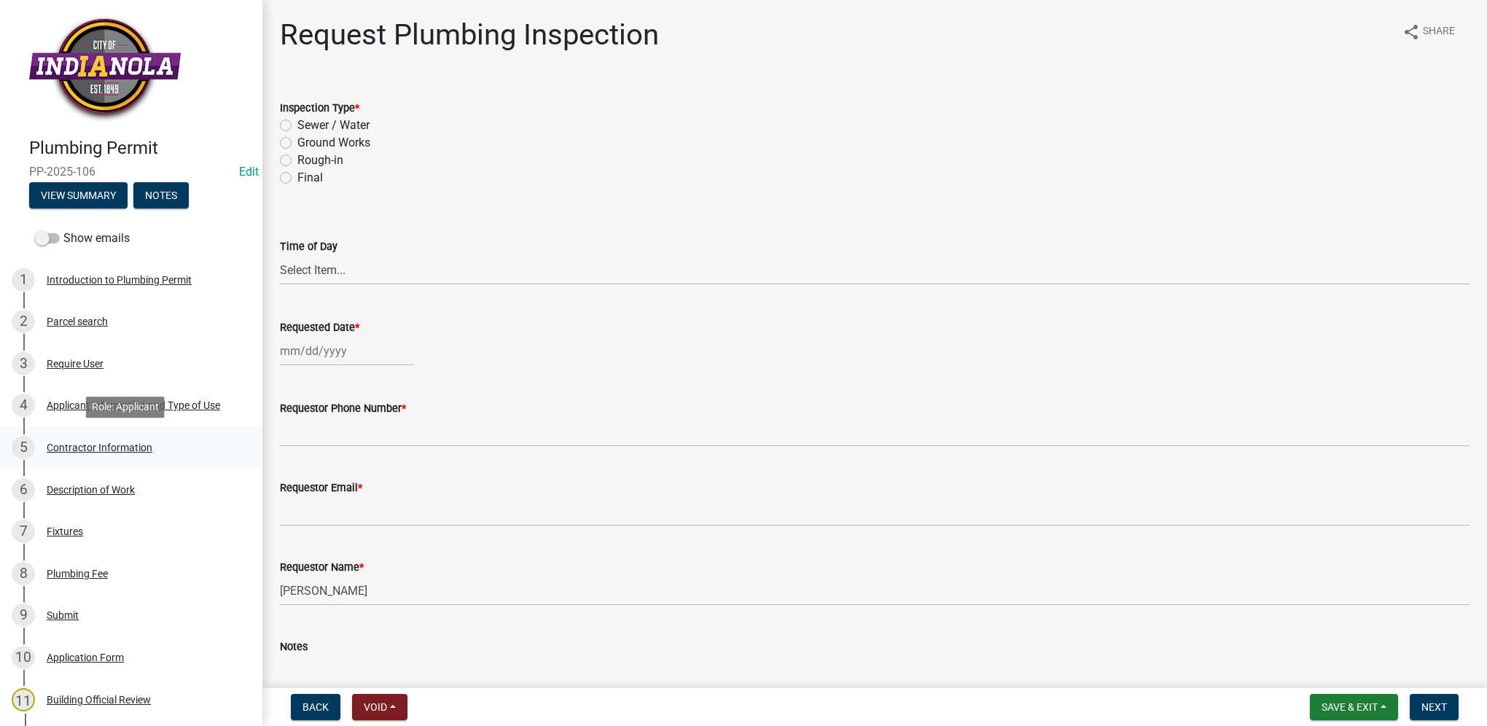
click at [120, 444] on div "Contractor Information" at bounding box center [100, 447] width 106 height 10
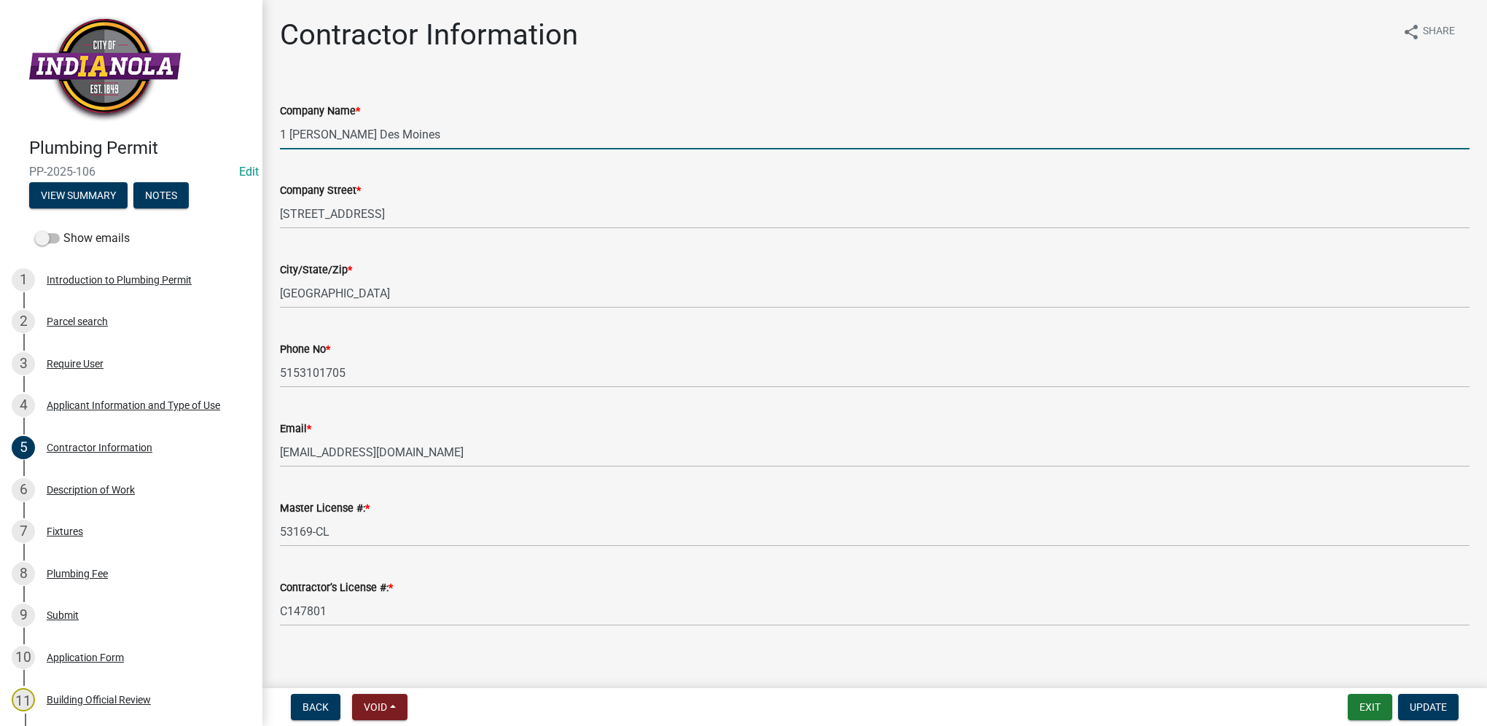
drag, startPoint x: 442, startPoint y: 143, endPoint x: 271, endPoint y: 163, distance: 171.8
click at [280, 163] on wm-data-entity-input-list "Company Name * 1 [PERSON_NAME] [GEOGRAPHIC_DATA] * [STREET_ADDRESS]/Zip * [GEOG…" at bounding box center [875, 360] width 1190 height 556
select select "0: null"
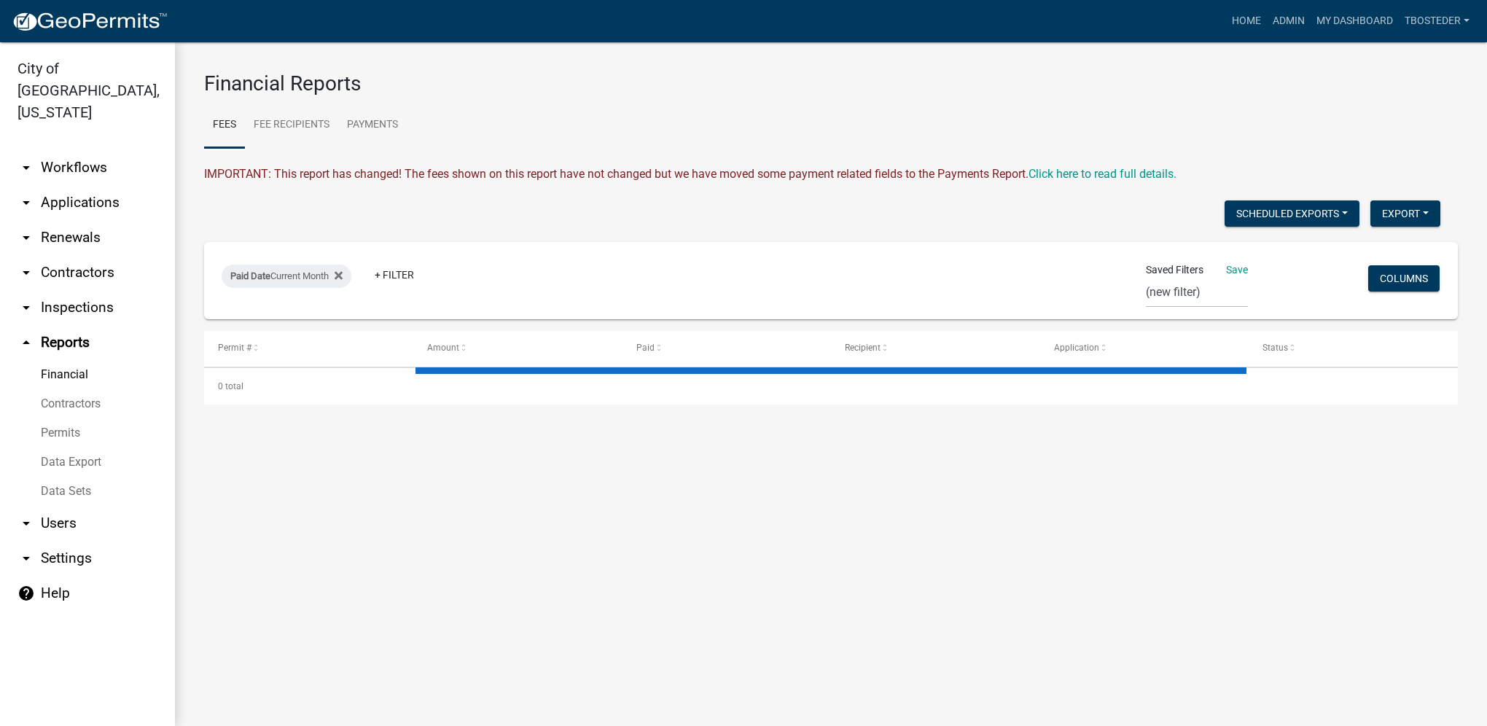
select select "3: 100"
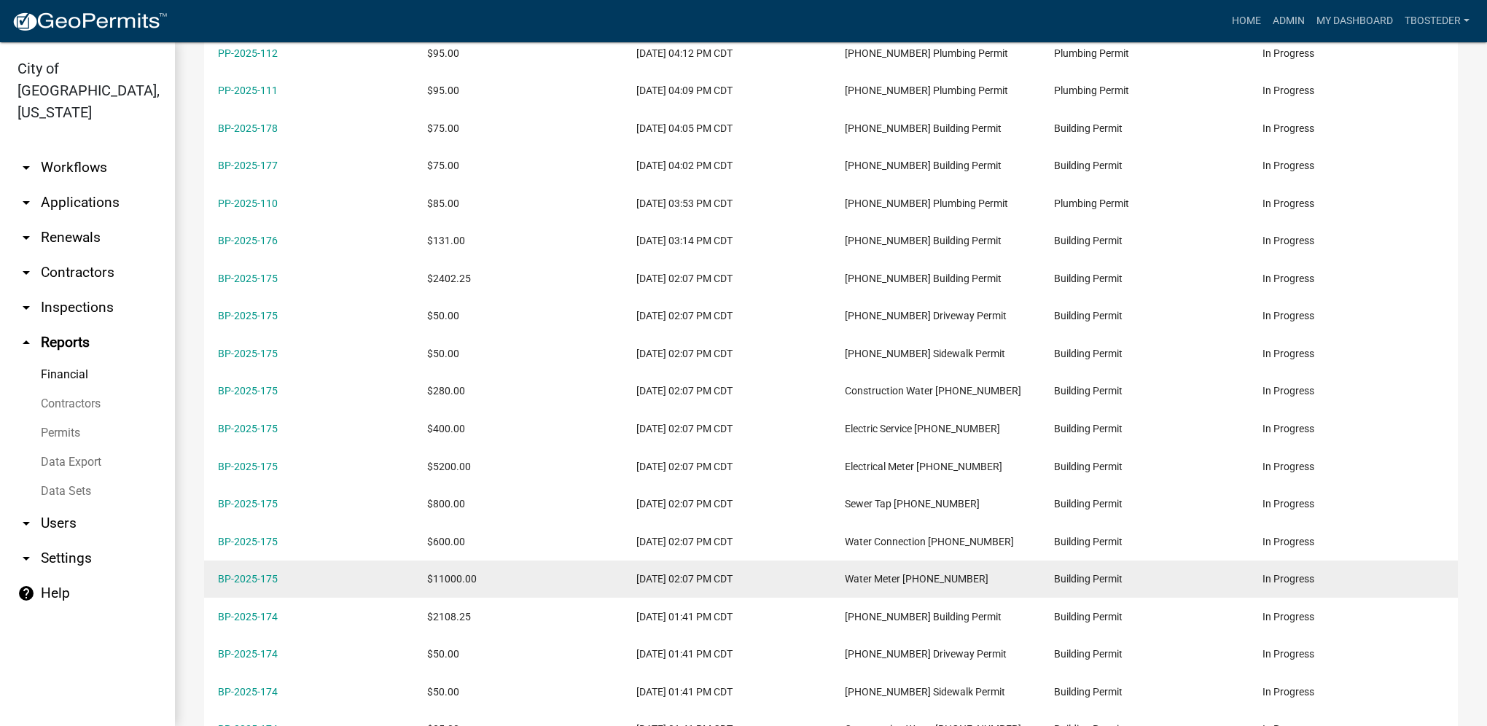
scroll to position [437, 0]
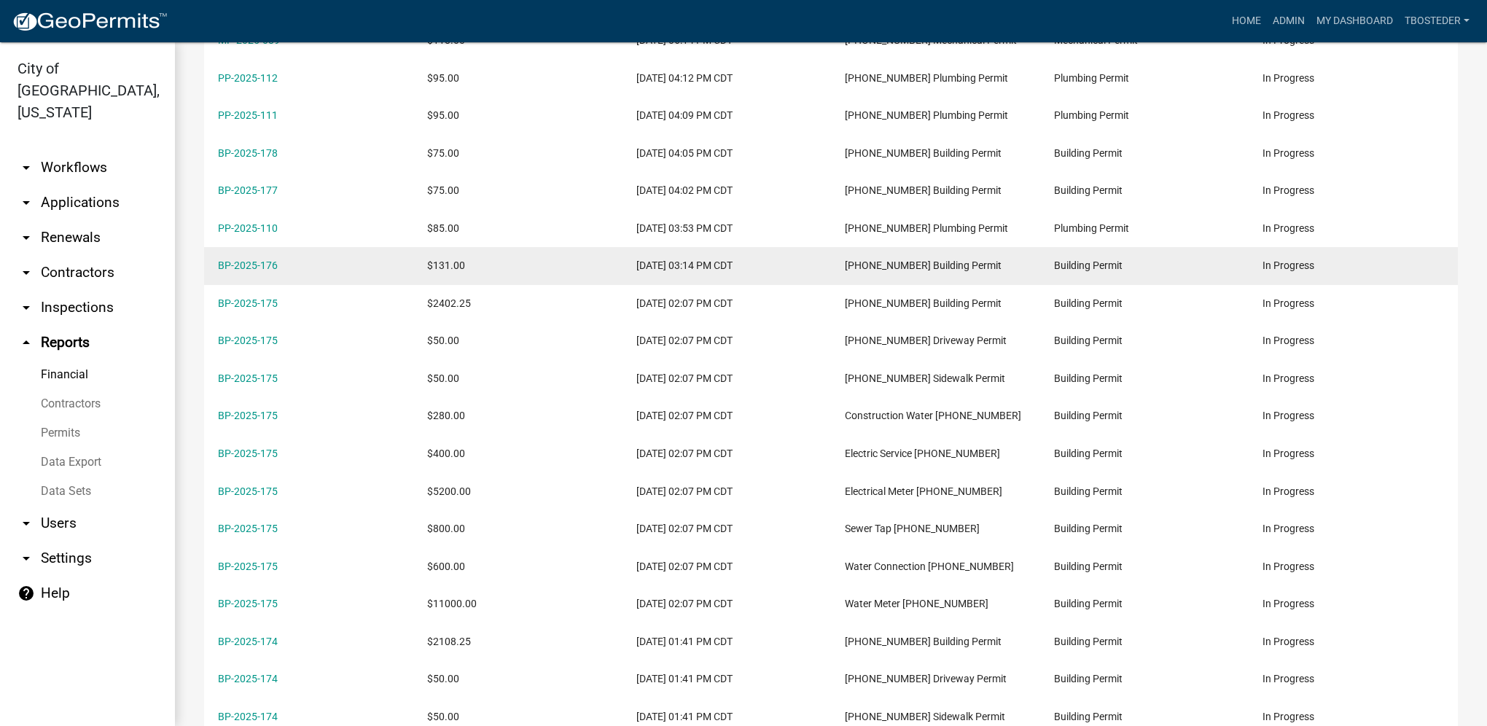
click at [277, 257] on div "BP-2025-176" at bounding box center [308, 265] width 181 height 17
click at [272, 259] on link "BP-2025-176" at bounding box center [248, 265] width 60 height 12
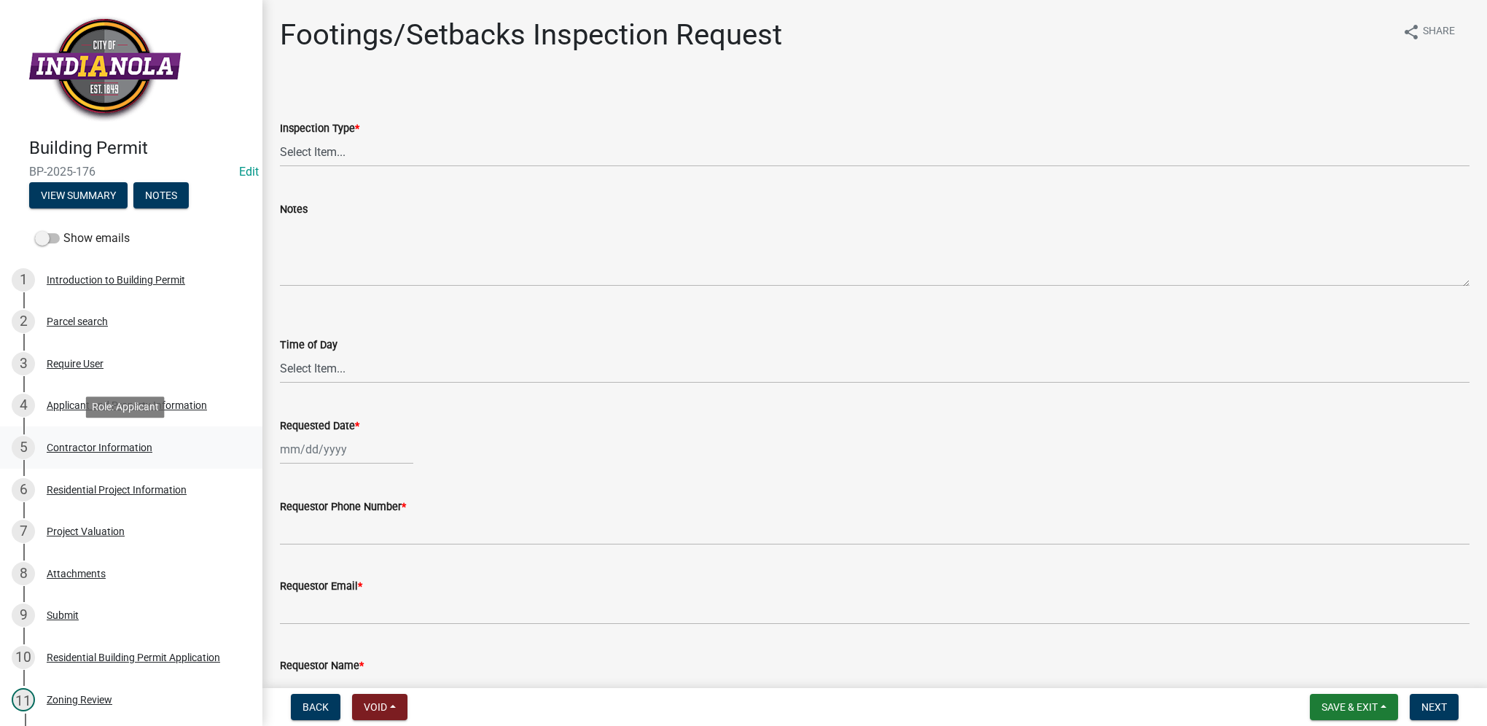
click at [160, 445] on div "5 Contractor Information" at bounding box center [125, 447] width 227 height 23
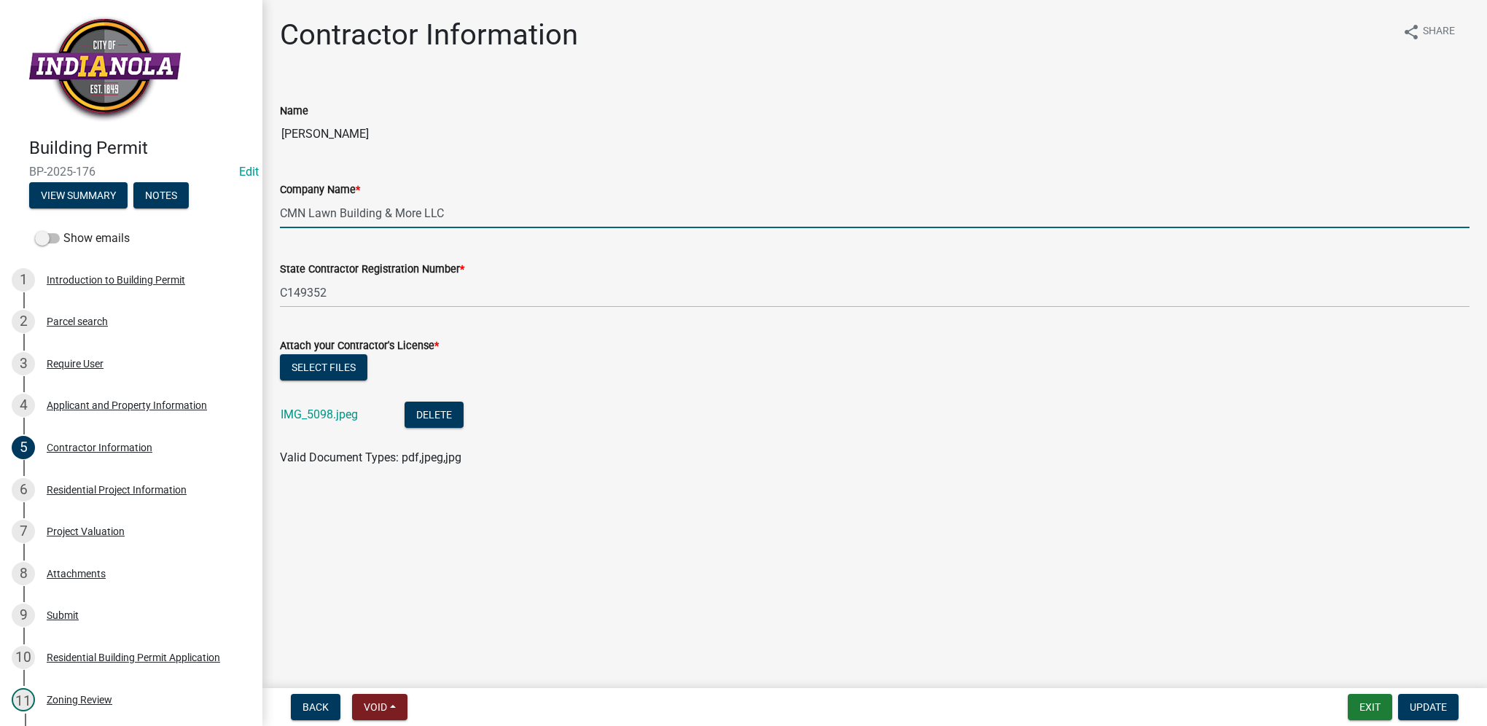
click at [448, 217] on input "CMN Lawn Building & More LLC" at bounding box center [875, 213] width 1190 height 30
drag, startPoint x: 481, startPoint y: 213, endPoint x: 300, endPoint y: 222, distance: 181.0
click at [300, 222] on input "CMN Lawn Building & More LLC" at bounding box center [875, 213] width 1190 height 30
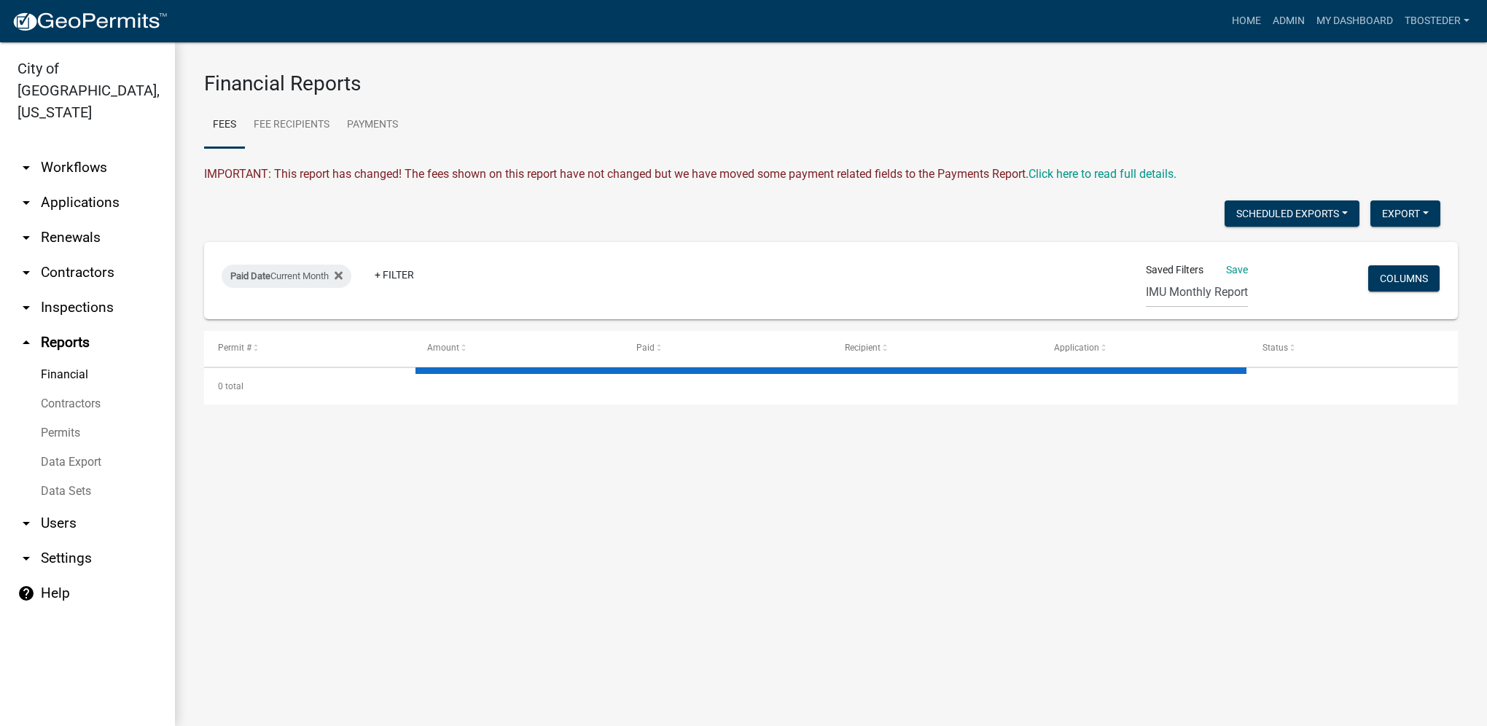
select select "3: 100"
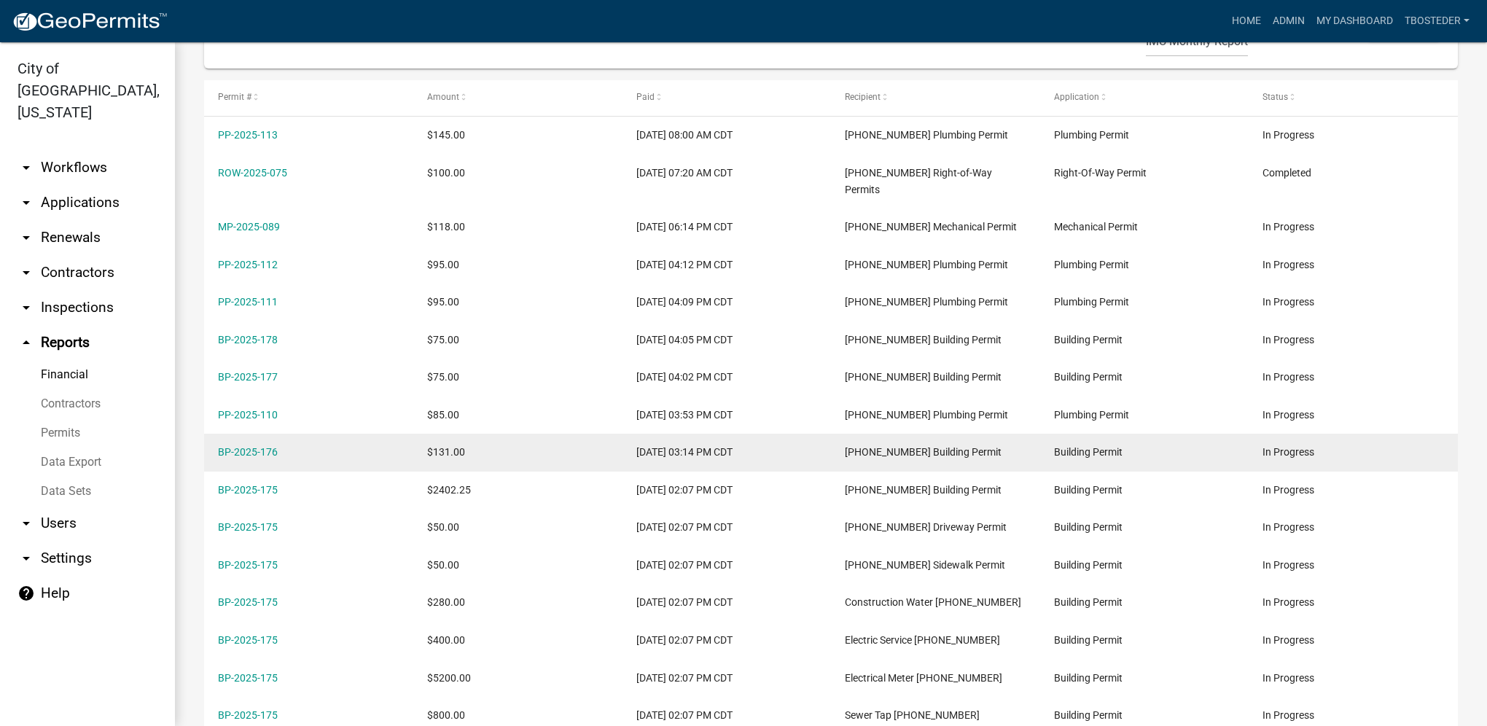
scroll to position [219, 0]
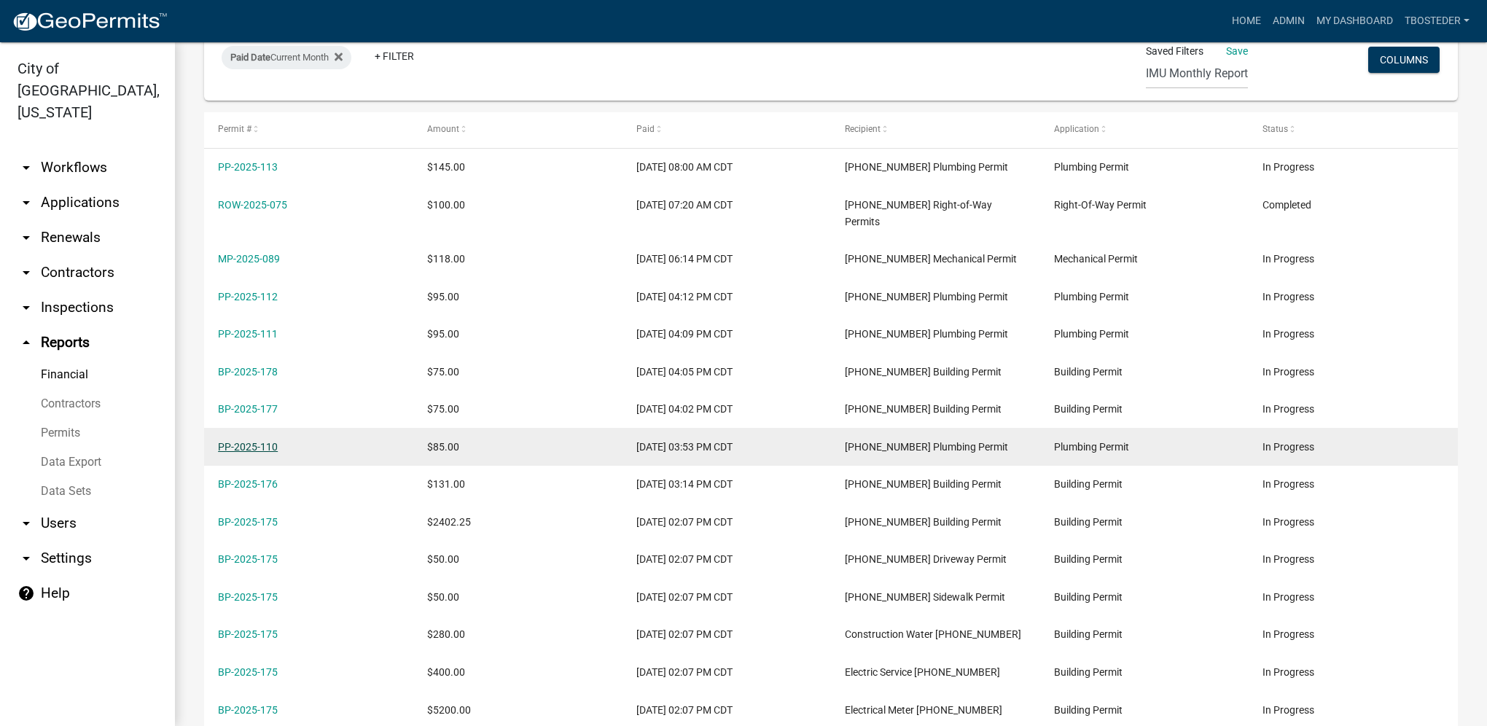
click at [275, 441] on link "PP-2025-110" at bounding box center [248, 447] width 60 height 12
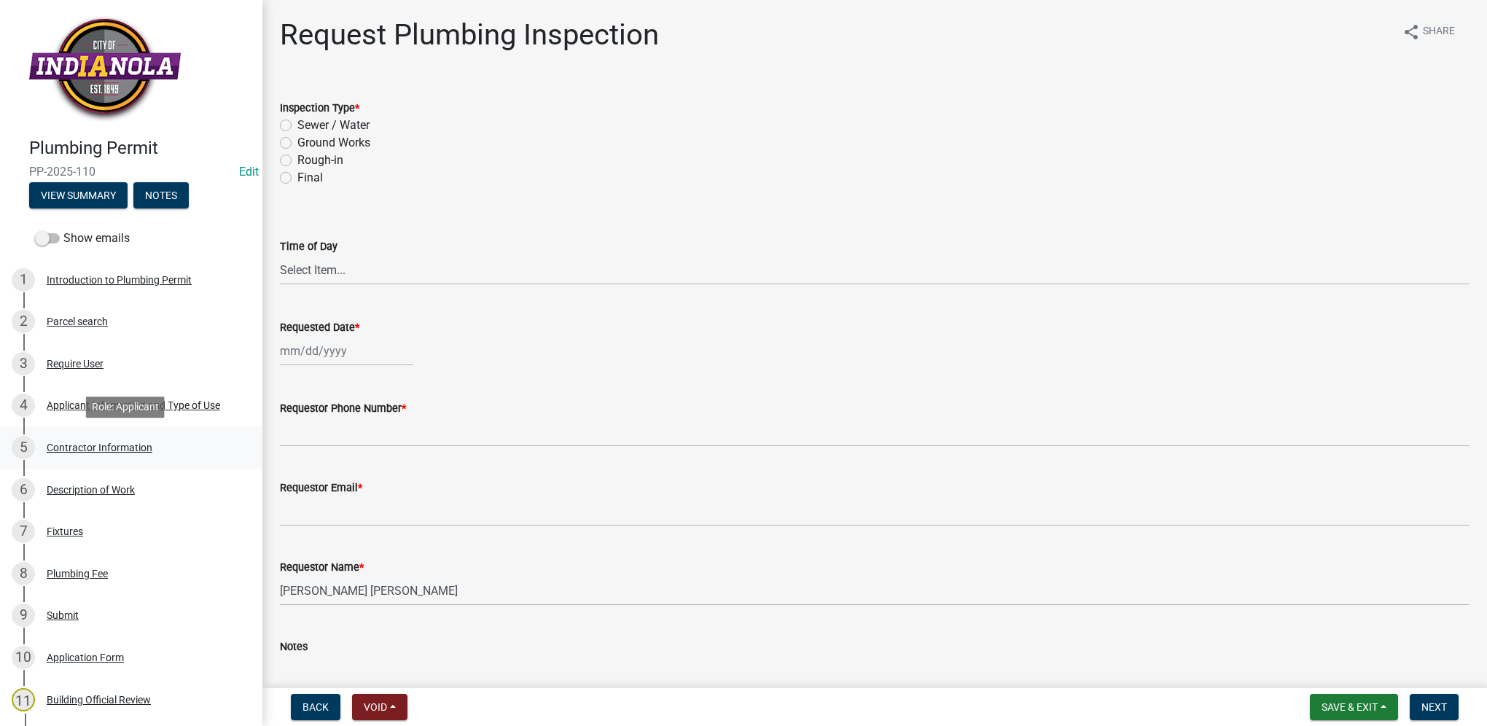
click at [152, 438] on div "5 Contractor Information" at bounding box center [125, 447] width 227 height 23
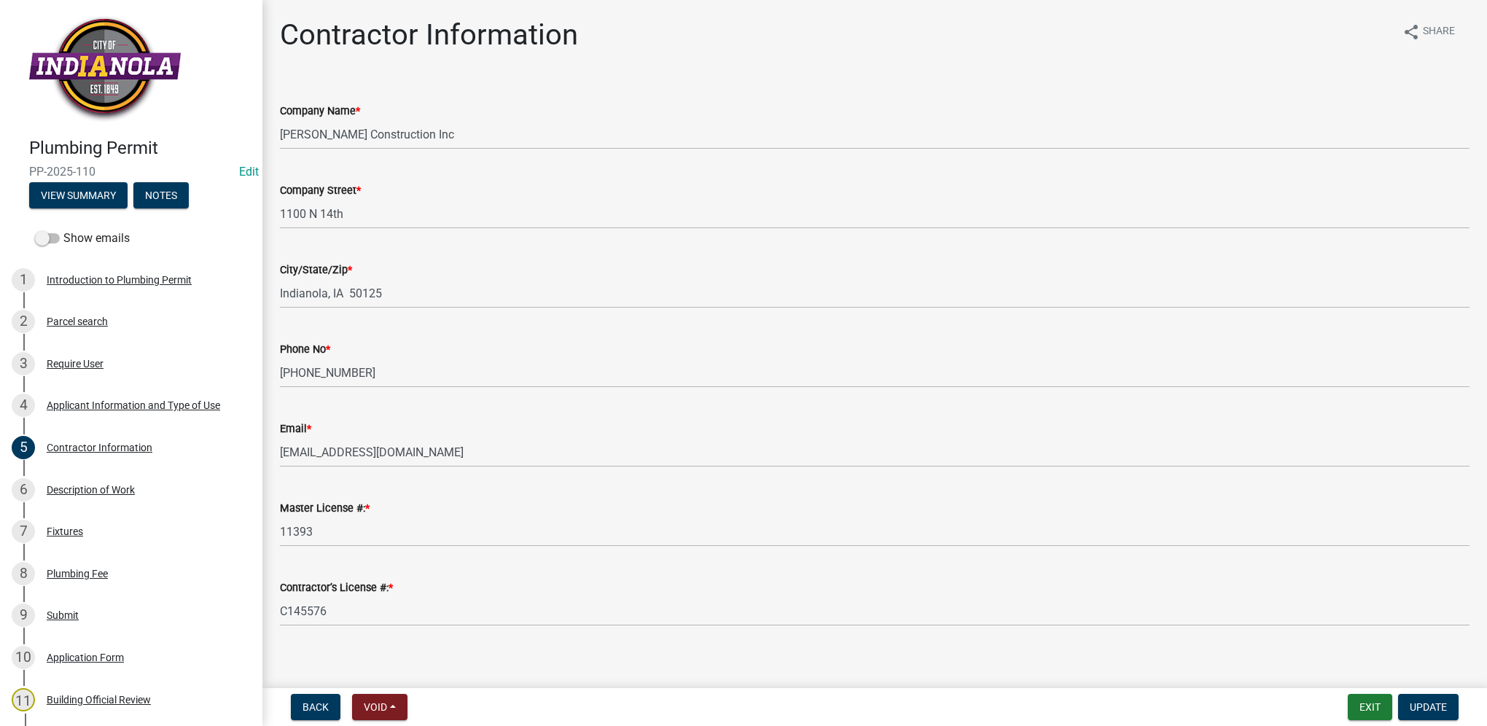
select select "0: null"
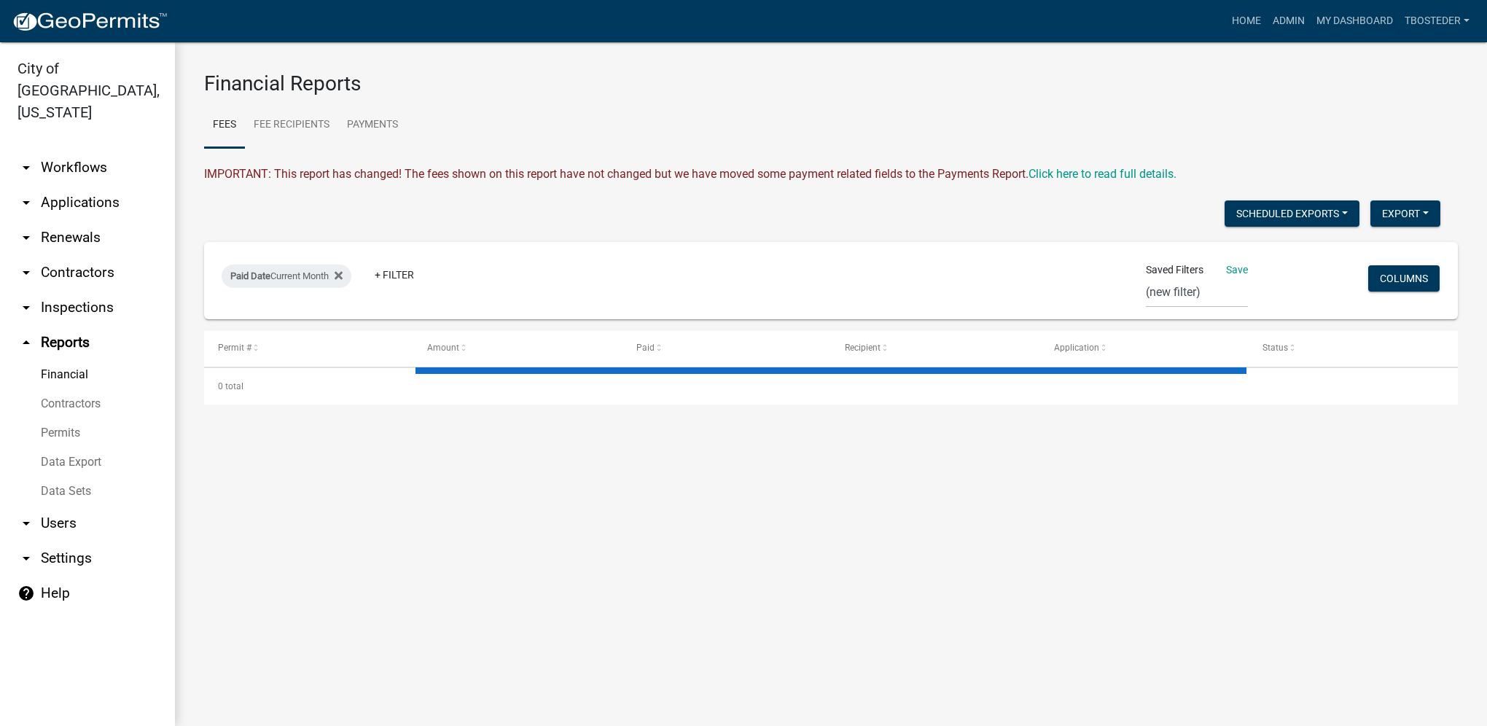
select select "3: 100"
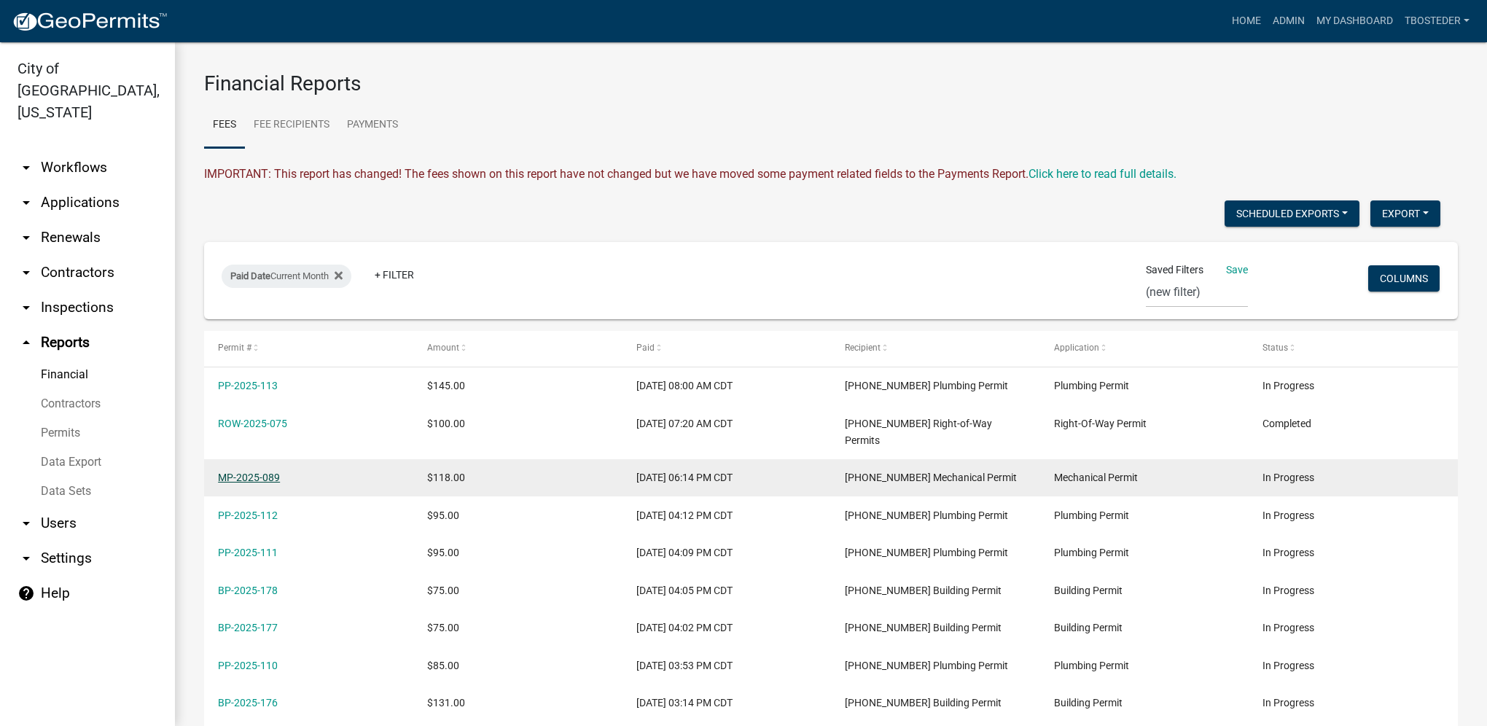
click at [270, 472] on link "MP-2025-089" at bounding box center [249, 478] width 62 height 12
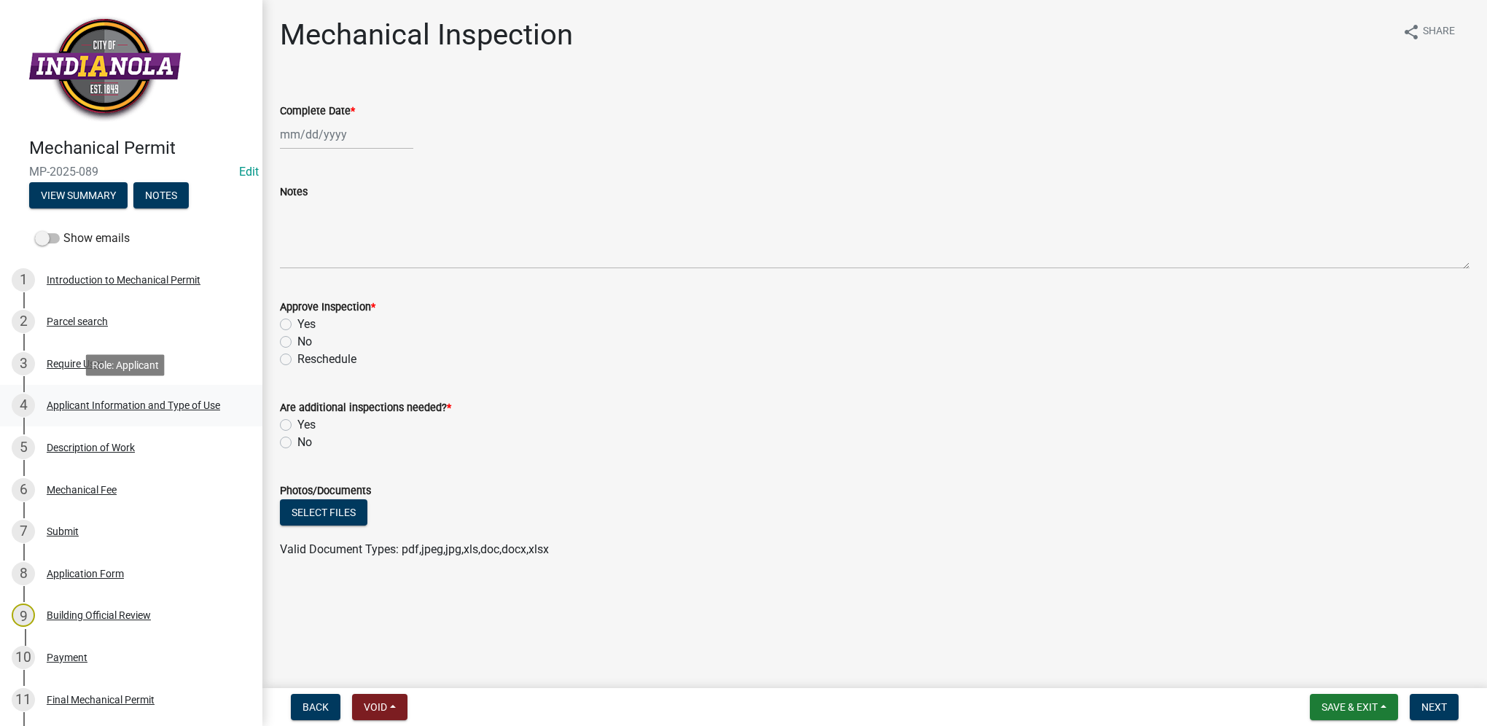
click at [116, 400] on div "Applicant Information and Type of Use" at bounding box center [133, 405] width 173 height 10
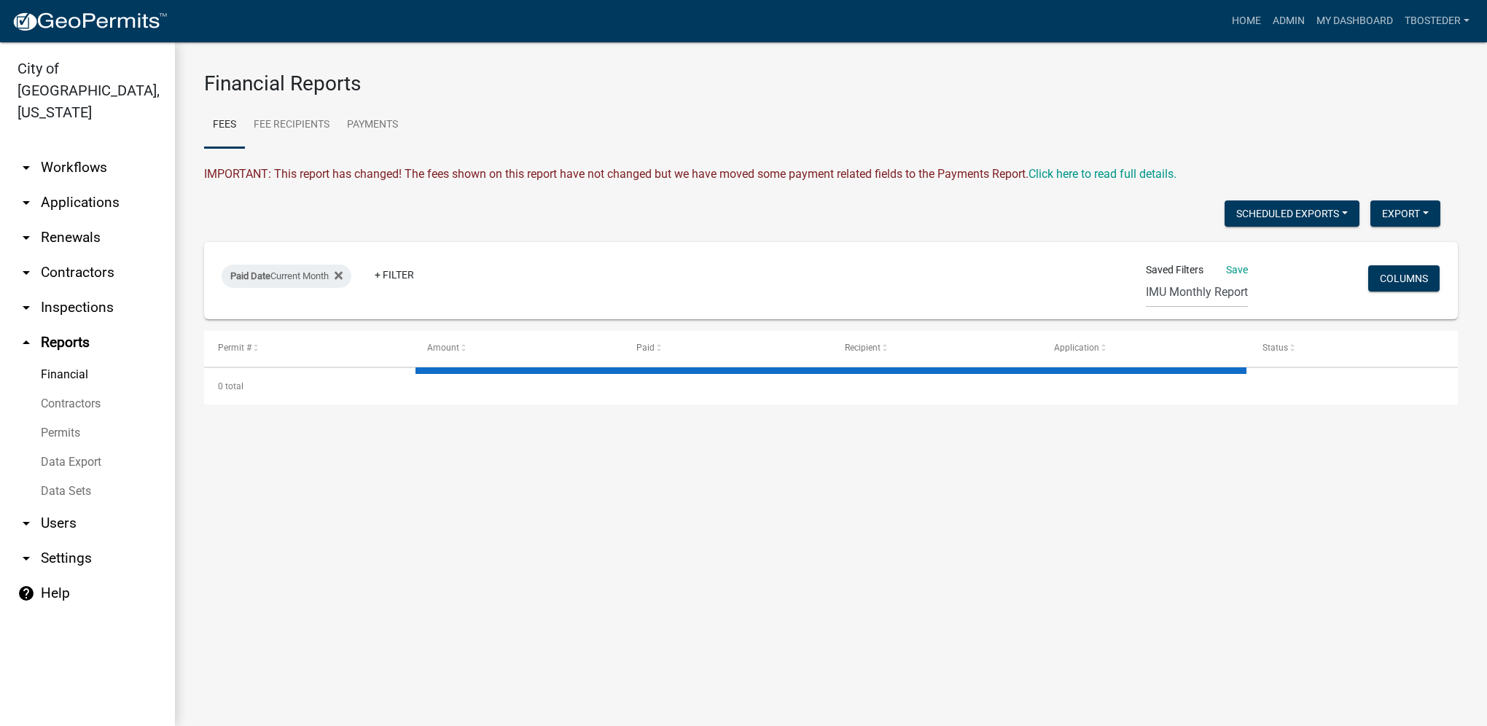
select select "3: 100"
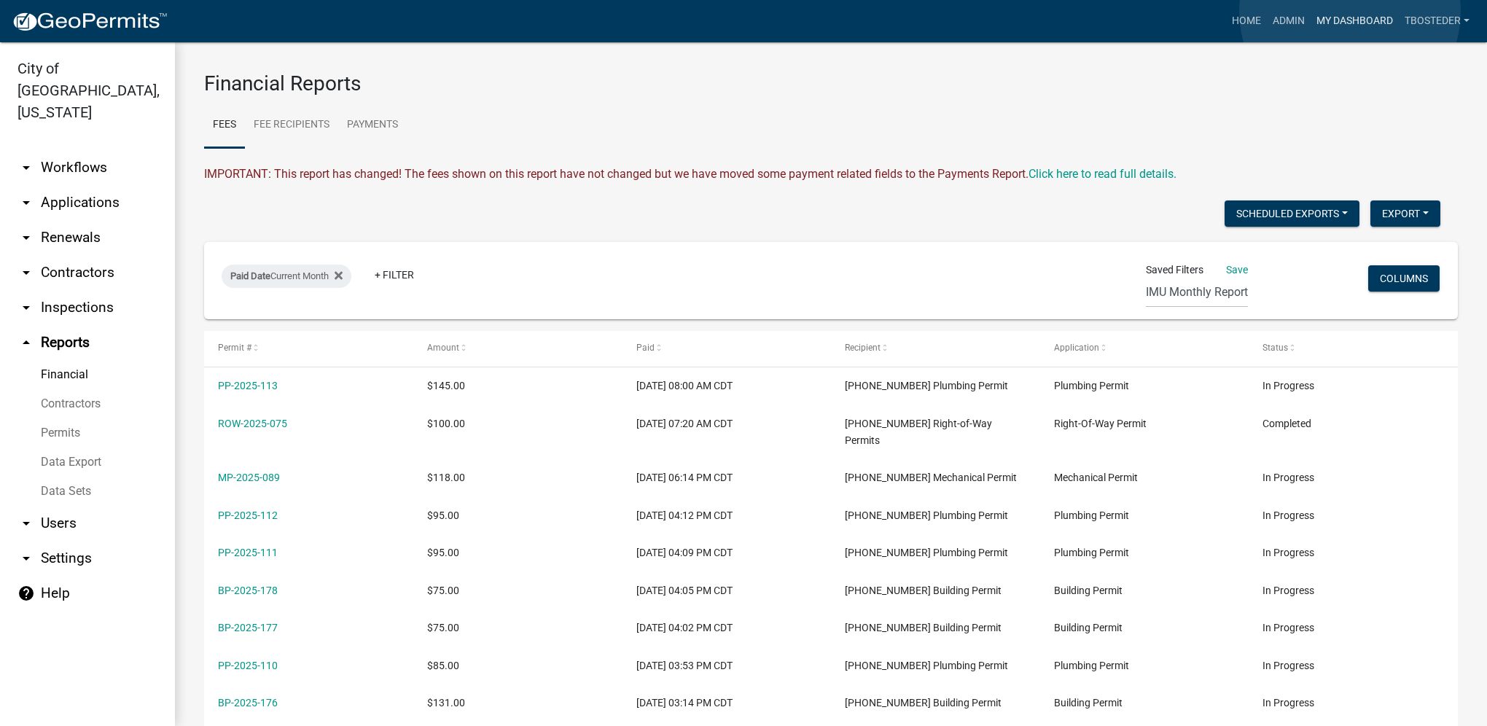
click at [1350, 12] on link "My Dashboard" at bounding box center [1355, 21] width 88 height 28
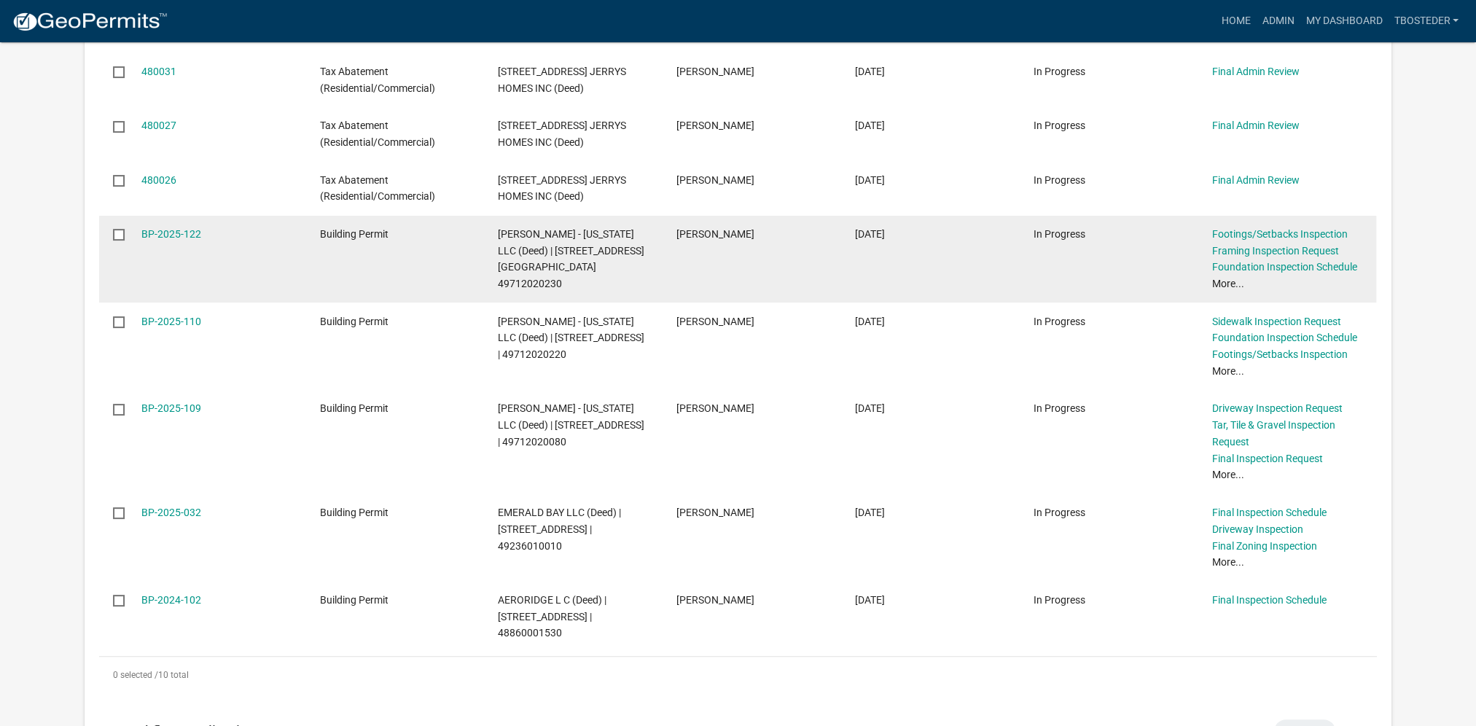
scroll to position [437, 0]
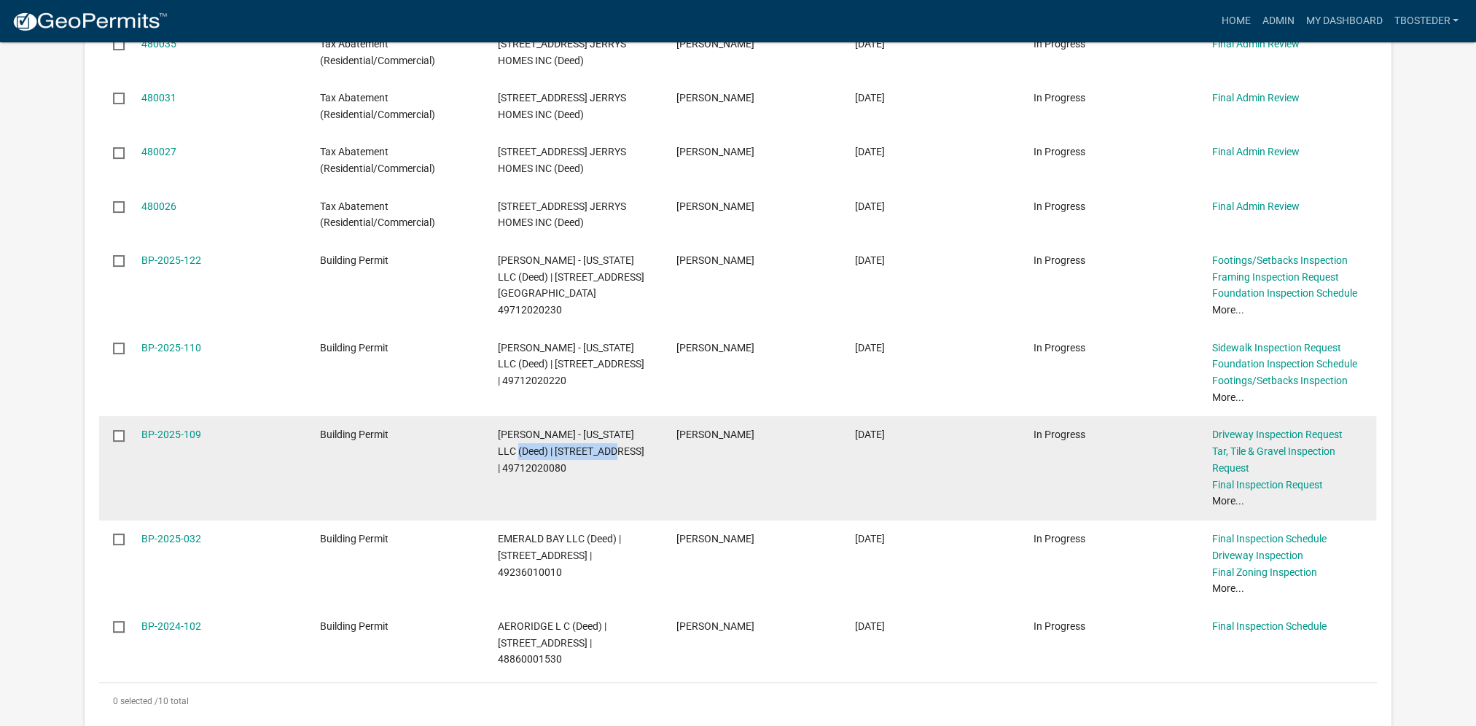
drag, startPoint x: 498, startPoint y: 434, endPoint x: 598, endPoint y: 429, distance: 100.0
click at [598, 429] on span "[PERSON_NAME] - [US_STATE] LLC (Deed) | [STREET_ADDRESS] | 49712020080" at bounding box center [571, 451] width 147 height 45
drag, startPoint x: 598, startPoint y: 429, endPoint x: 587, endPoint y: 433, distance: 11.5
copy span "[STREET_ADDRESS]"
click at [171, 429] on link "BP-2025-109" at bounding box center [171, 435] width 60 height 12
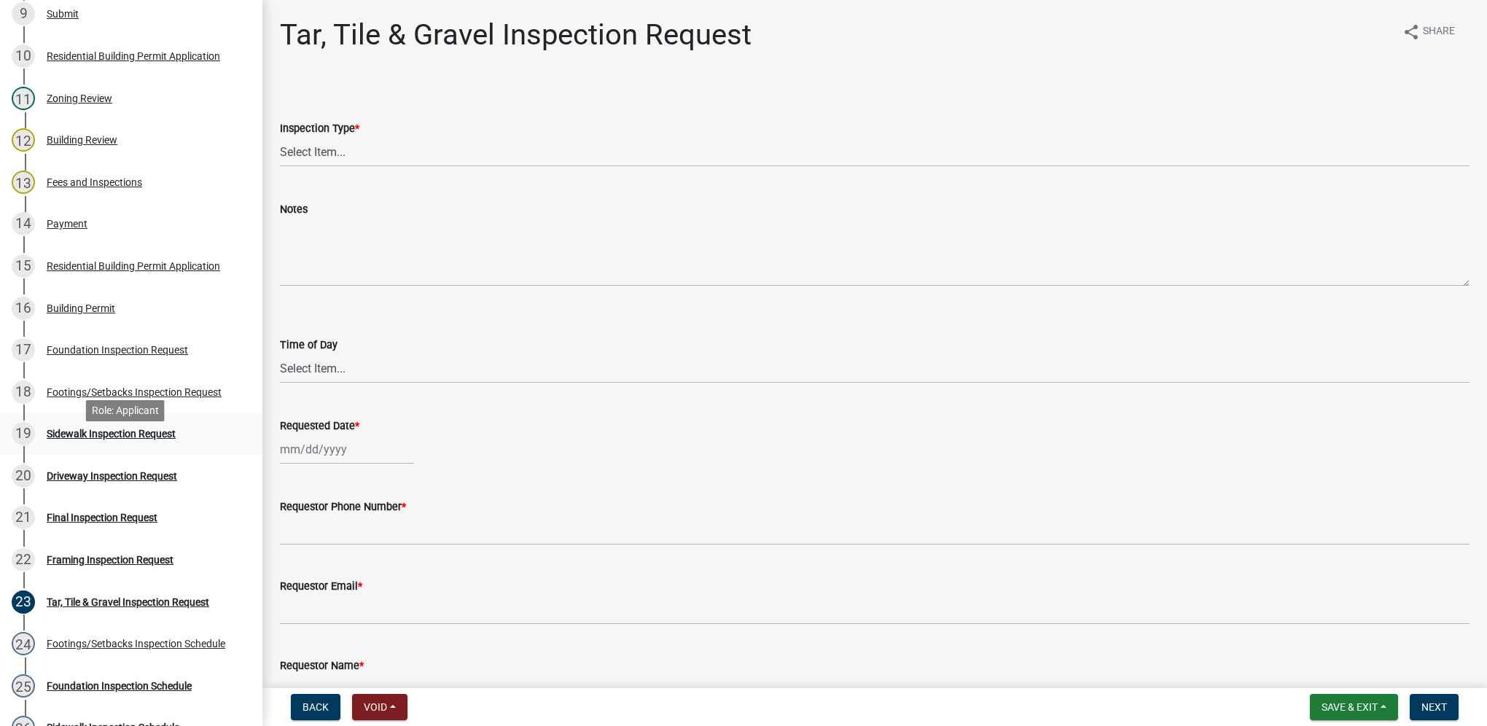
scroll to position [656, 0]
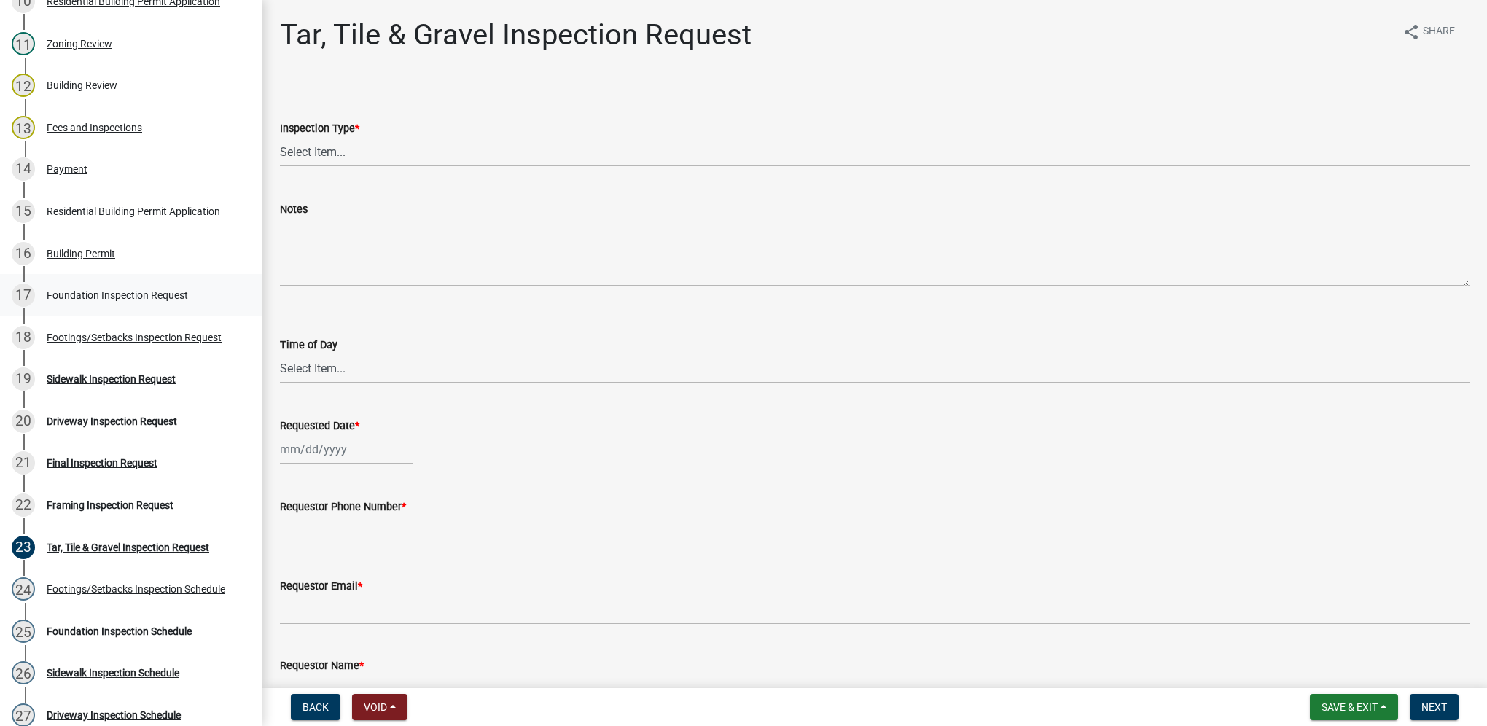
click at [168, 299] on div "Foundation Inspection Request" at bounding box center [117, 295] width 141 height 10
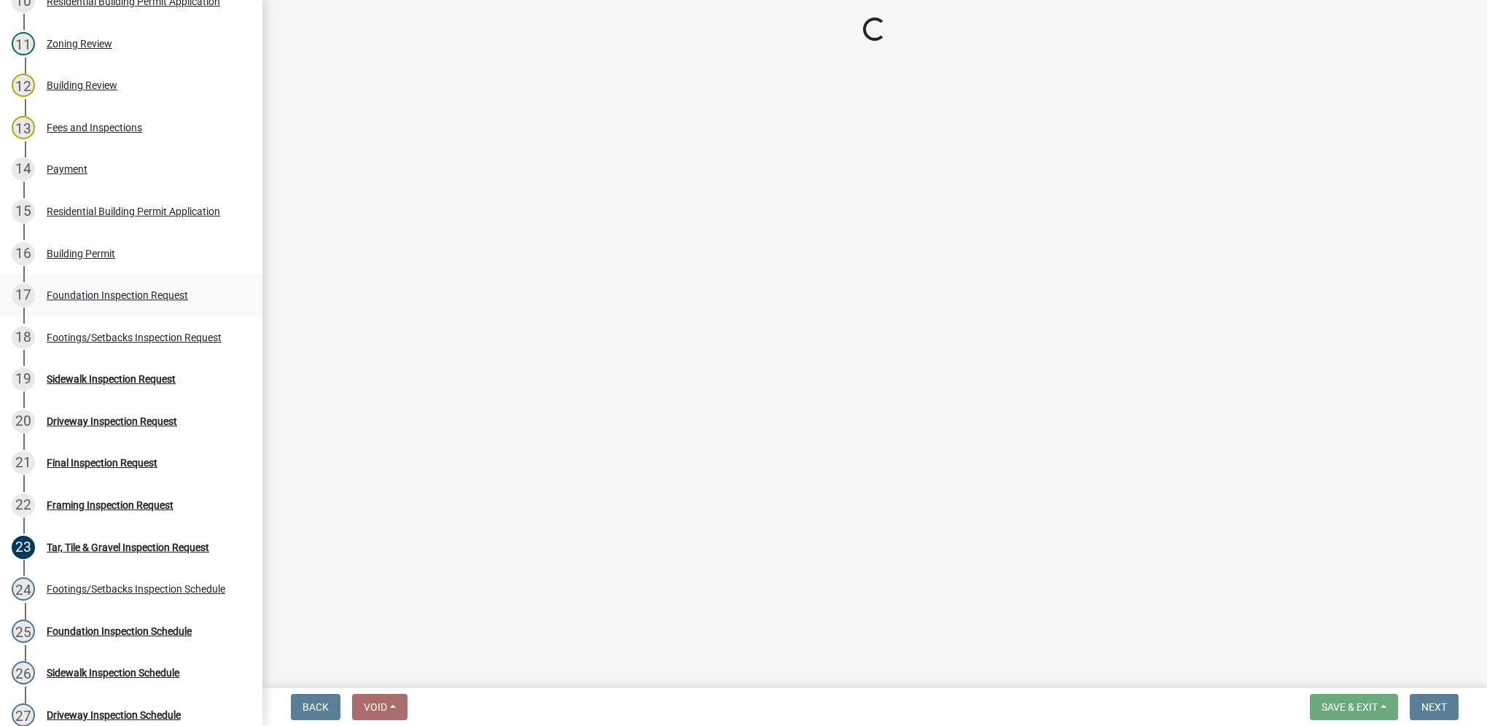
select select "d070bc68-320e-4daf-b0f4-9b1e3273afde"
select select "e2425e86-bc0a-4638-8dbc-f5bad8ae1679"
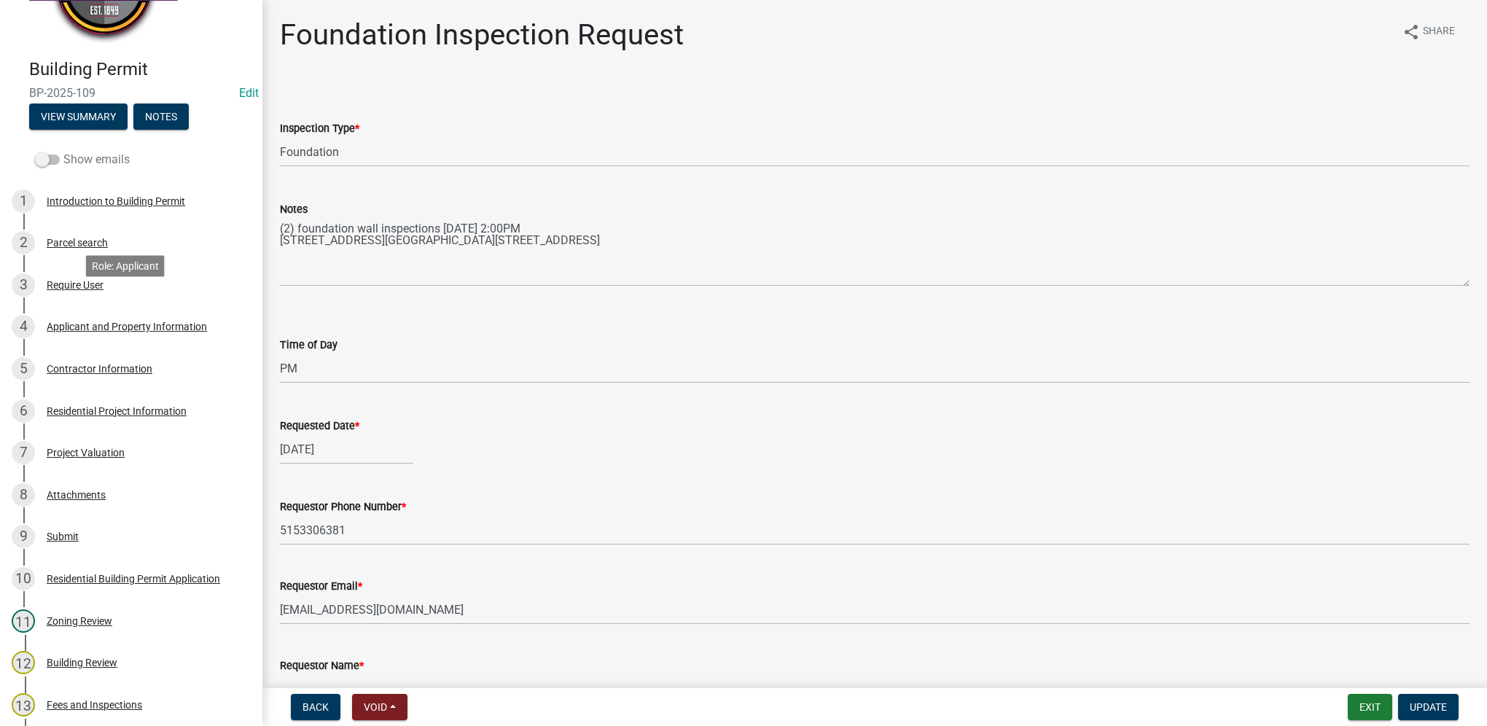
scroll to position [73, 0]
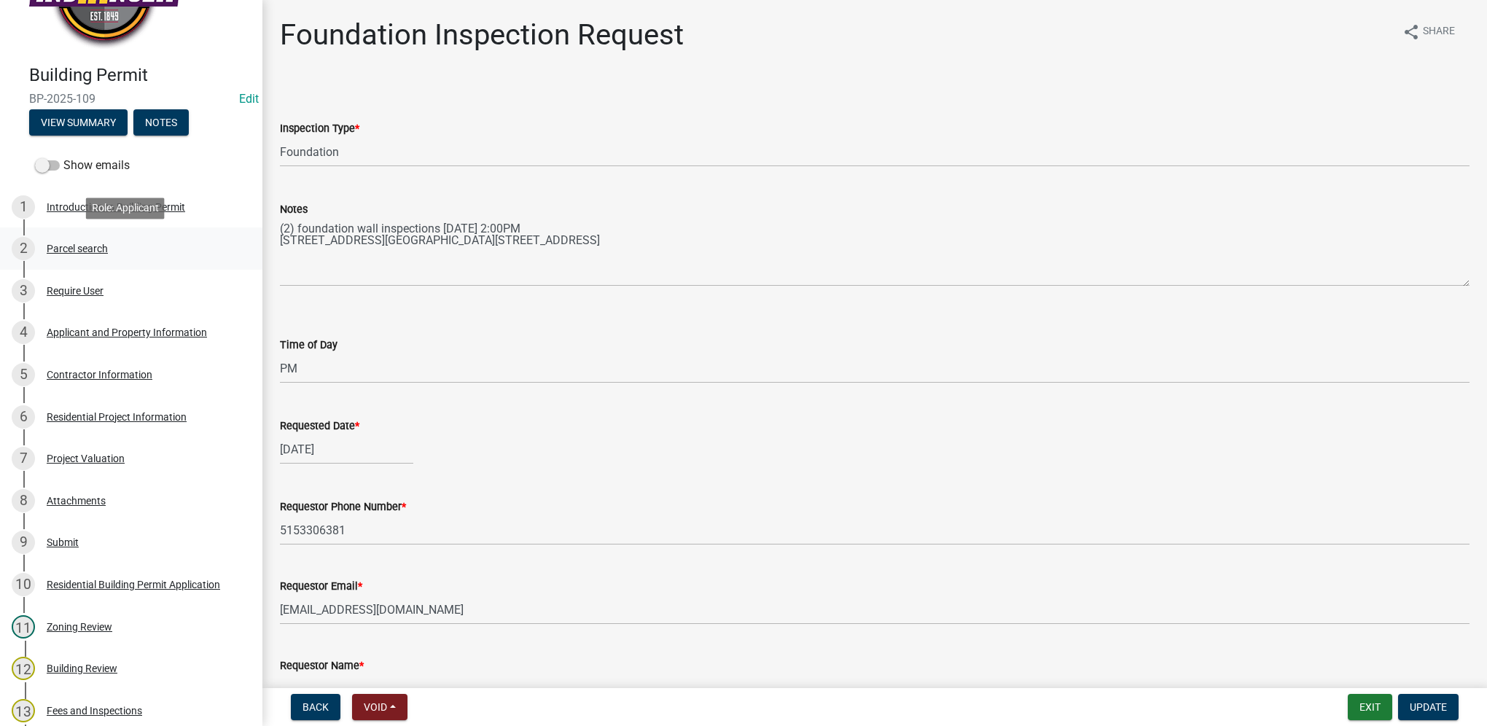
click at [95, 251] on div "Parcel search" at bounding box center [77, 248] width 61 height 10
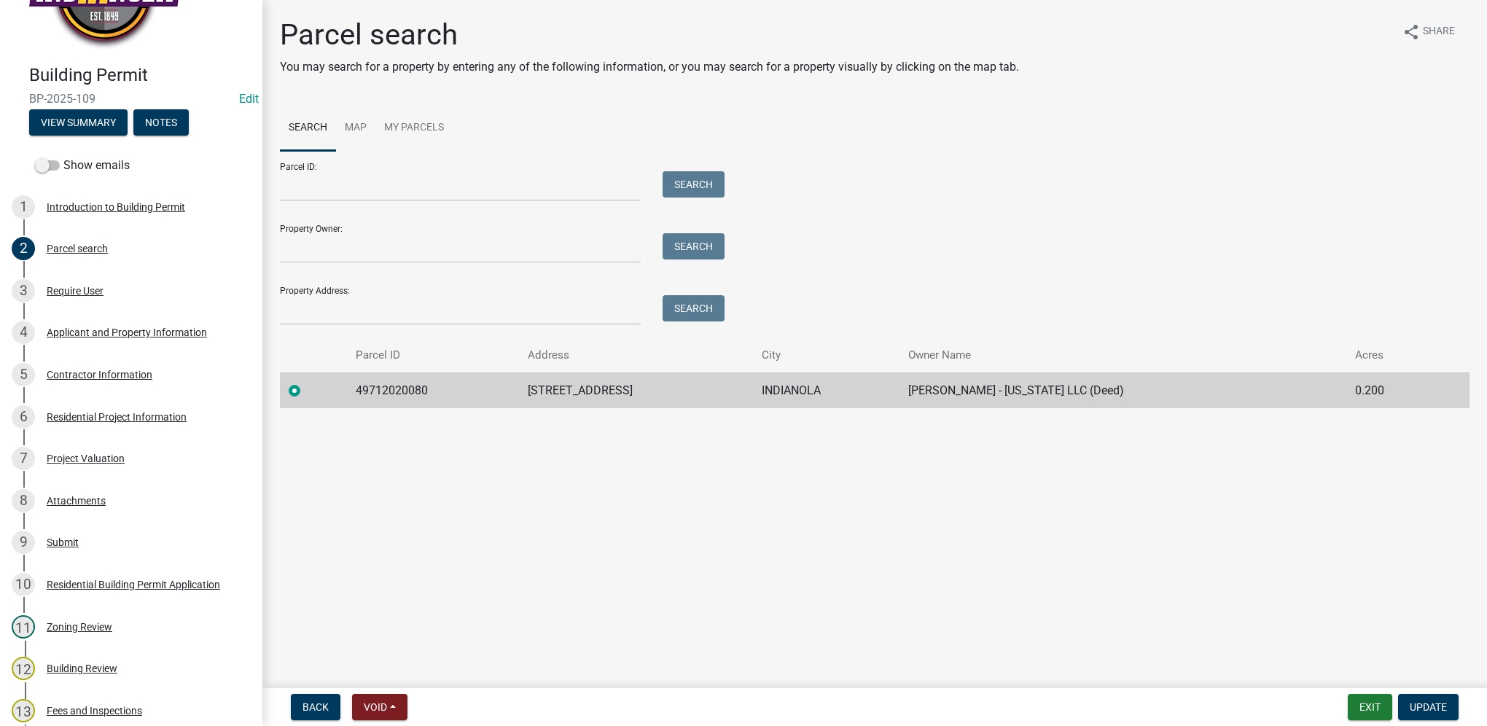
drag, startPoint x: 534, startPoint y: 389, endPoint x: 664, endPoint y: 393, distance: 130.5
click at [664, 393] on td "[STREET_ADDRESS]" at bounding box center [636, 390] width 235 height 36
drag, startPoint x: 664, startPoint y: 393, endPoint x: 647, endPoint y: 394, distance: 16.8
copy td "[STREET_ADDRESS]"
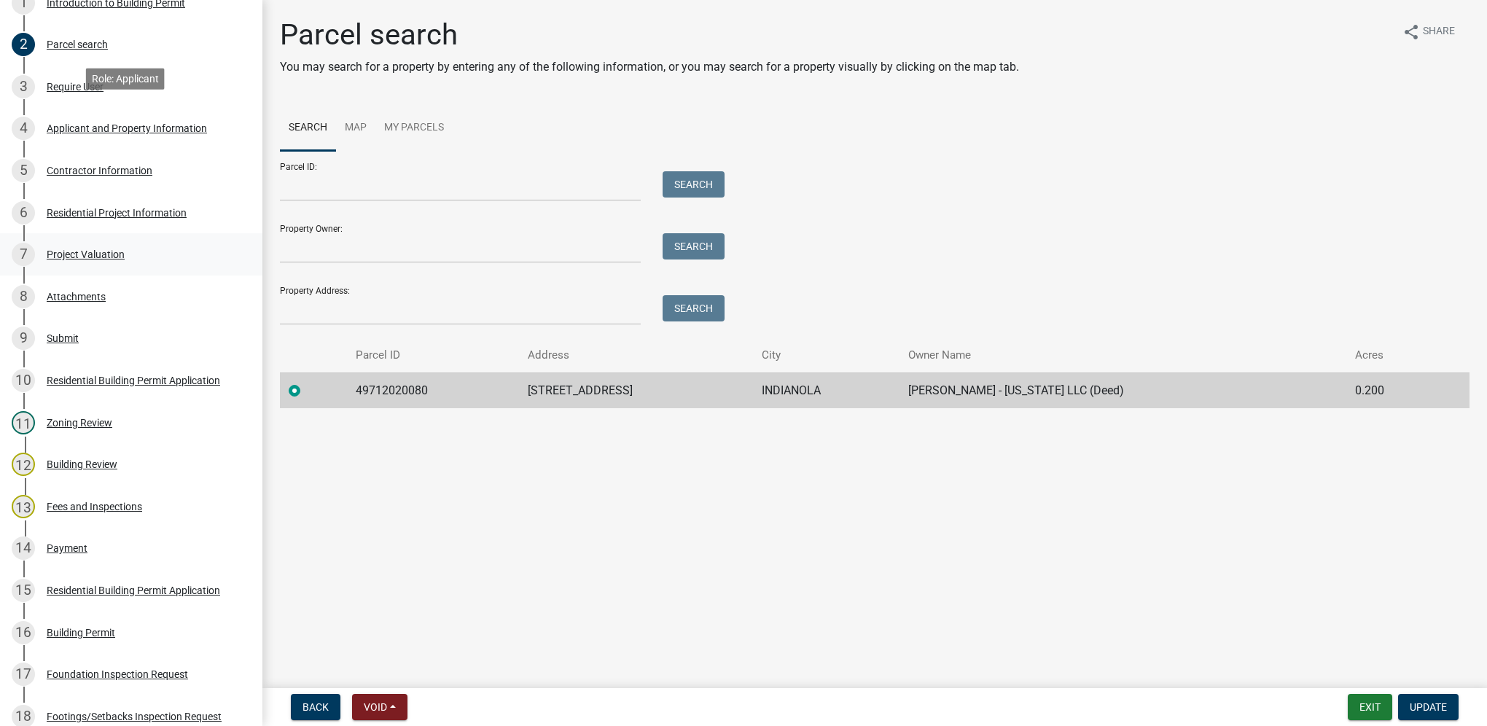
scroll to position [437, 0]
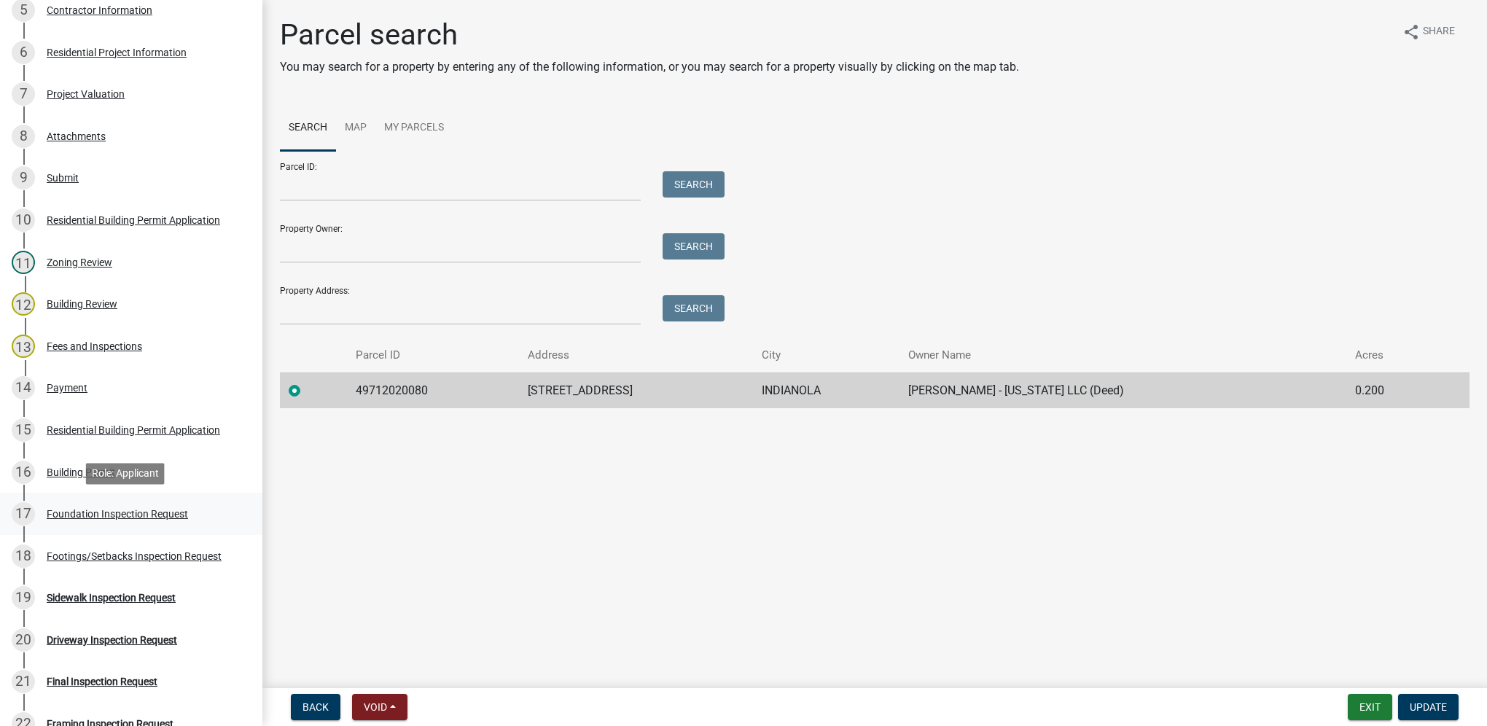
drag, startPoint x: 152, startPoint y: 522, endPoint x: 36, endPoint y: 519, distance: 116.7
click at [152, 522] on div "17 Foundation Inspection Request" at bounding box center [125, 513] width 227 height 23
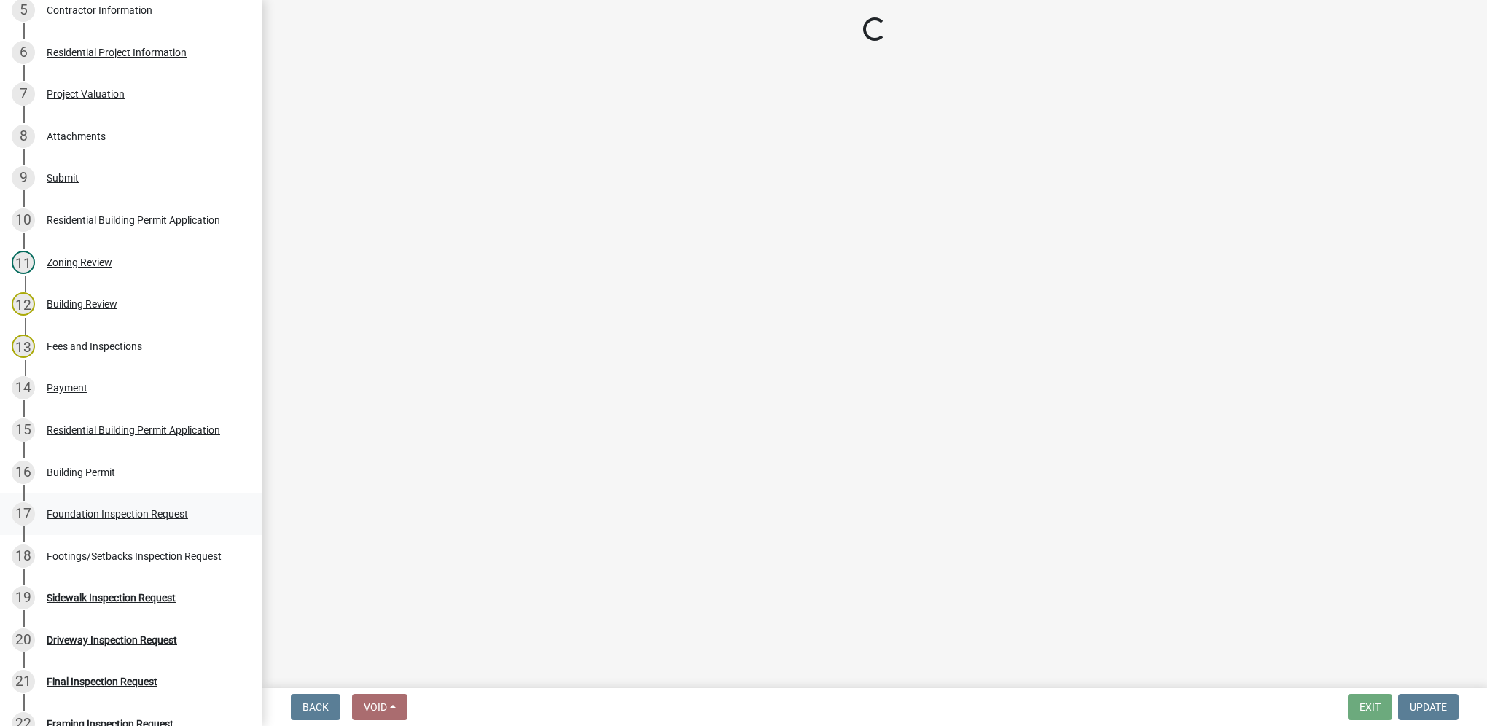
select select "d070bc68-320e-4daf-b0f4-9b1e3273afde"
select select "e2425e86-bc0a-4638-8dbc-f5bad8ae1679"
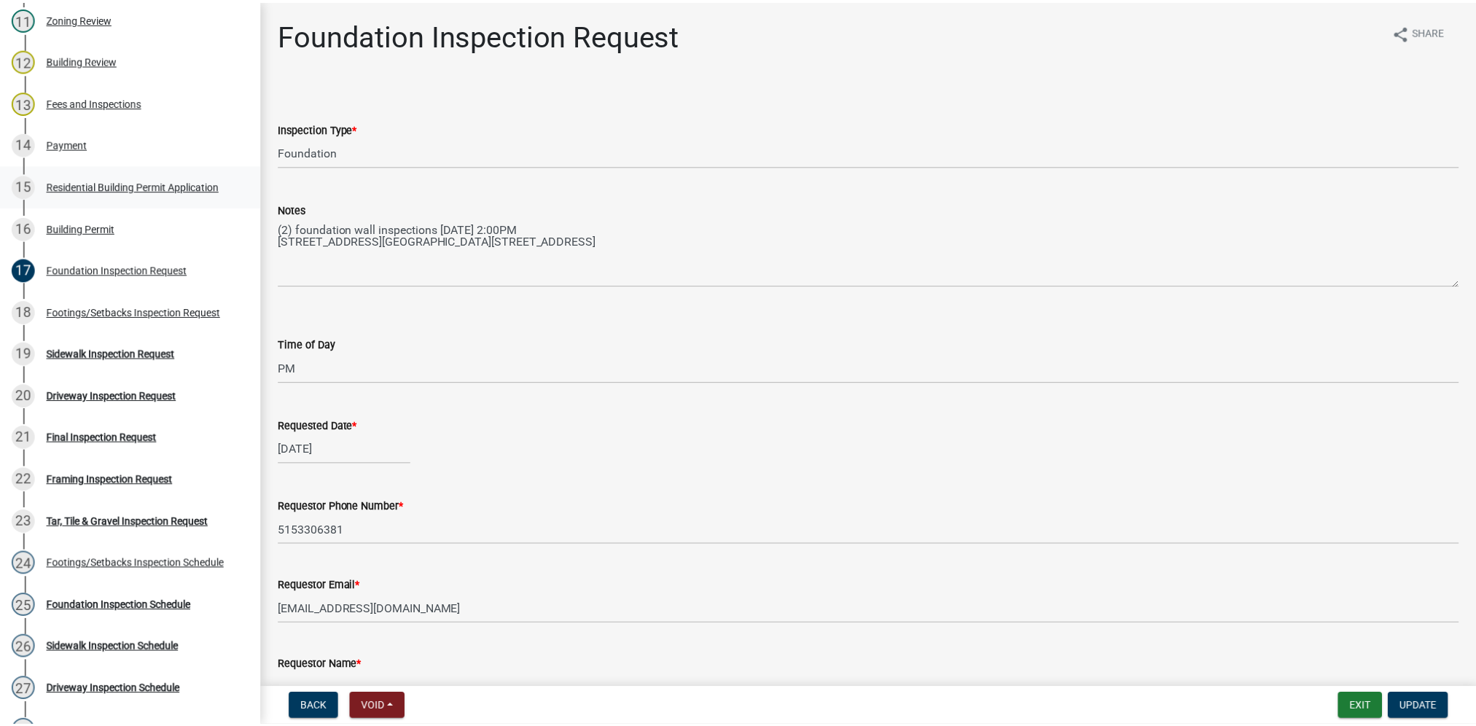
scroll to position [729, 0]
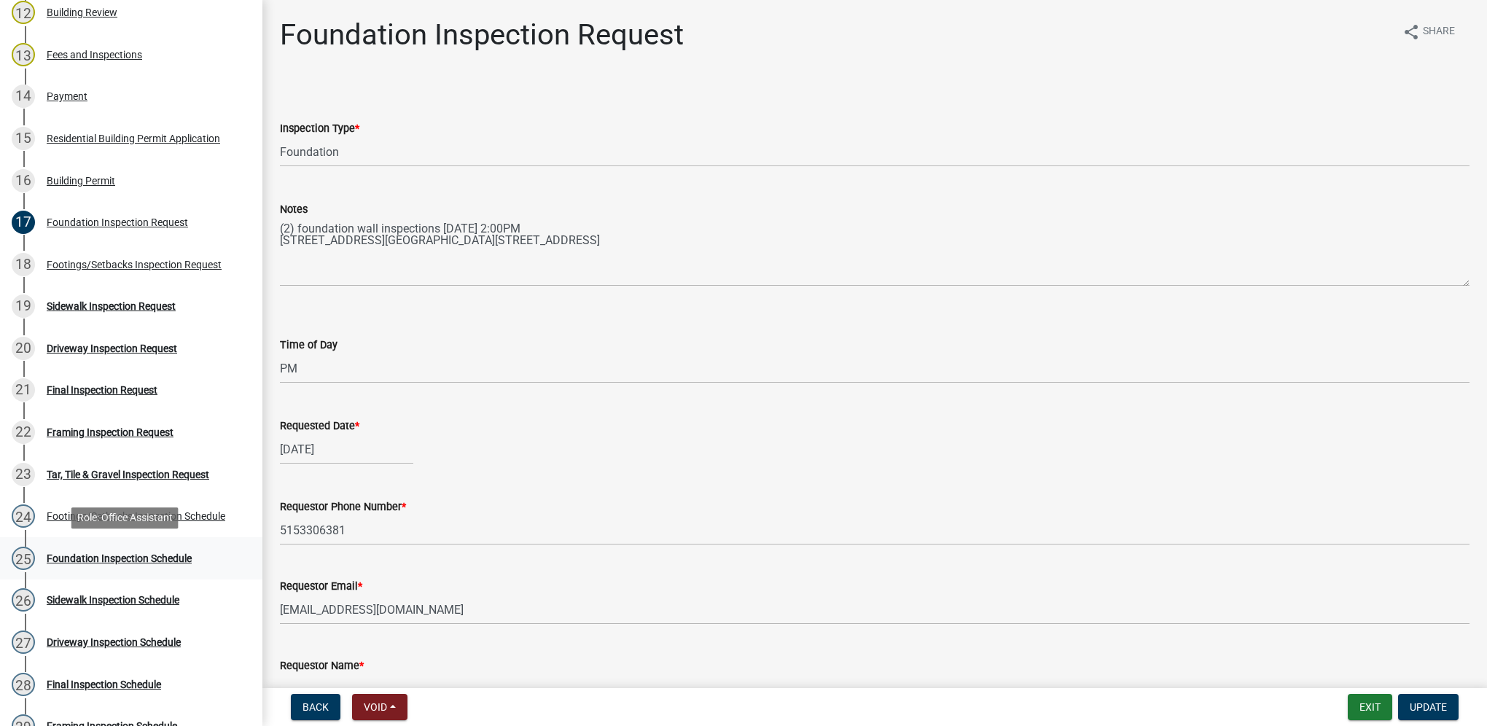
click at [99, 555] on div "Foundation Inspection Schedule" at bounding box center [119, 558] width 145 height 10
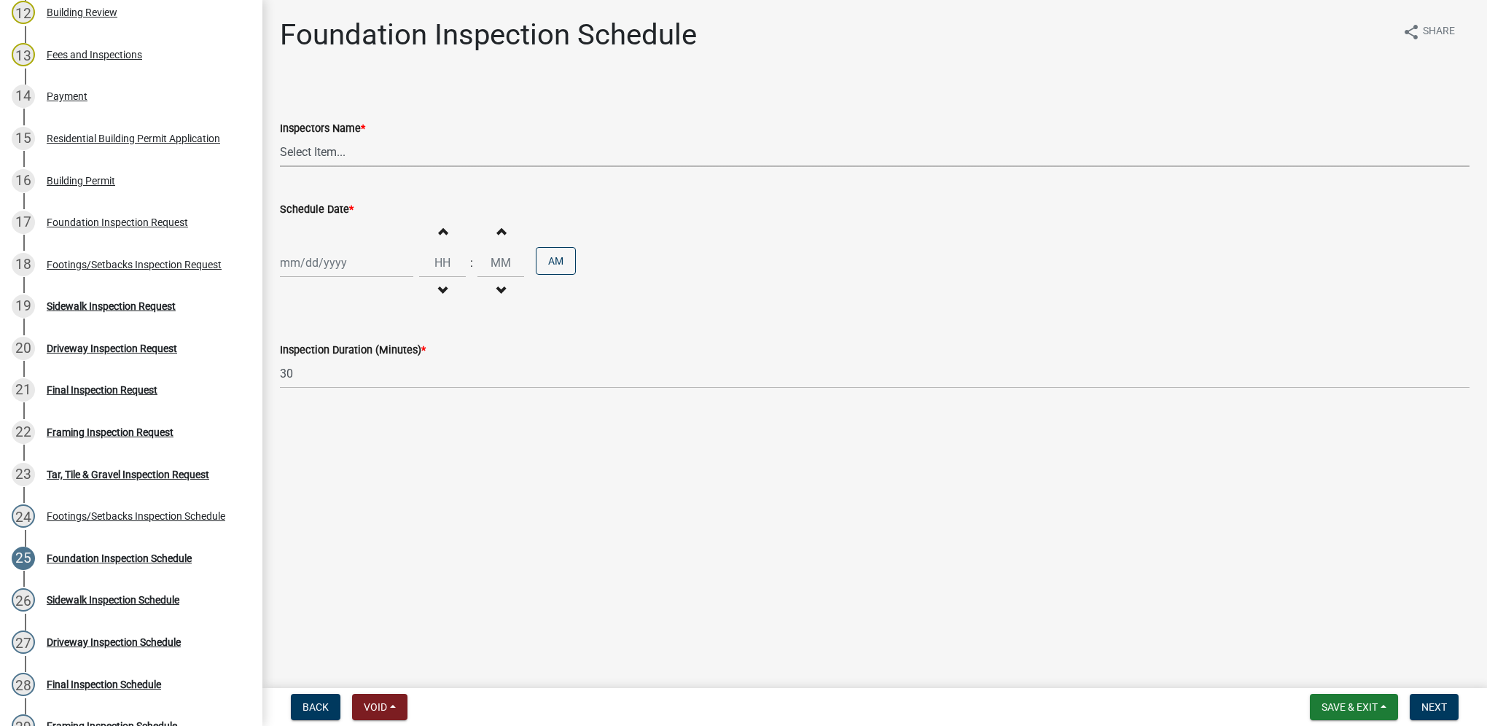
click at [350, 163] on select "Select Item... [DEMOGRAPHIC_DATA] (Indianola Other Inspector) T. Little ([PERSO…" at bounding box center [875, 152] width 1190 height 30
select select "27b8dde7-9ed4-44e4-ae8e-5969b60be3e6"
click at [280, 137] on select "Select Item... [DEMOGRAPHIC_DATA] (Indianola Other Inspector) T. Little ([PERSO…" at bounding box center [875, 152] width 1190 height 30
click at [331, 265] on div at bounding box center [346, 263] width 133 height 30
select select "10"
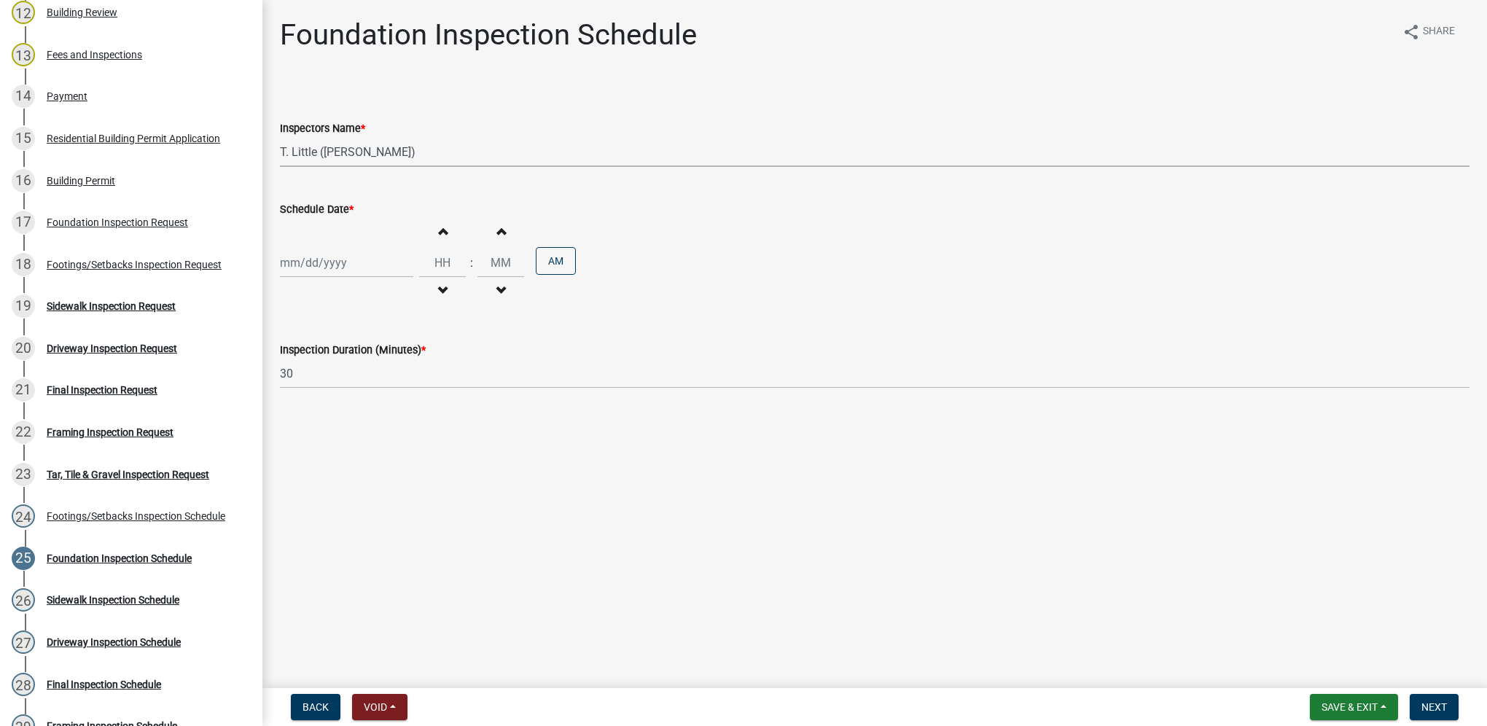
select select "2025"
click at [385, 383] on div "17" at bounding box center [387, 386] width 23 height 23
type input "[DATE]"
click at [432, 260] on input "Hours" at bounding box center [442, 263] width 47 height 30
type input "01"
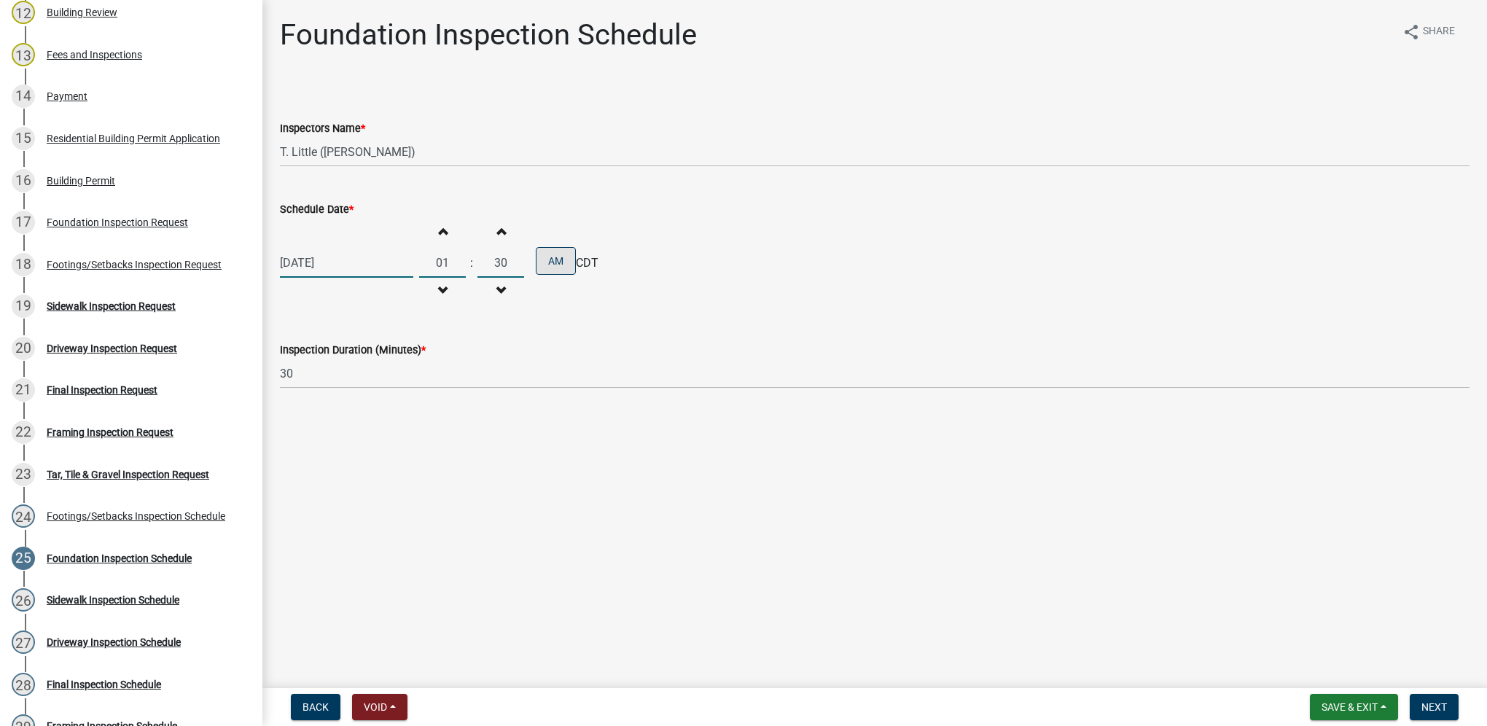
type input "30"
click at [539, 251] on button "AM" at bounding box center [556, 261] width 40 height 28
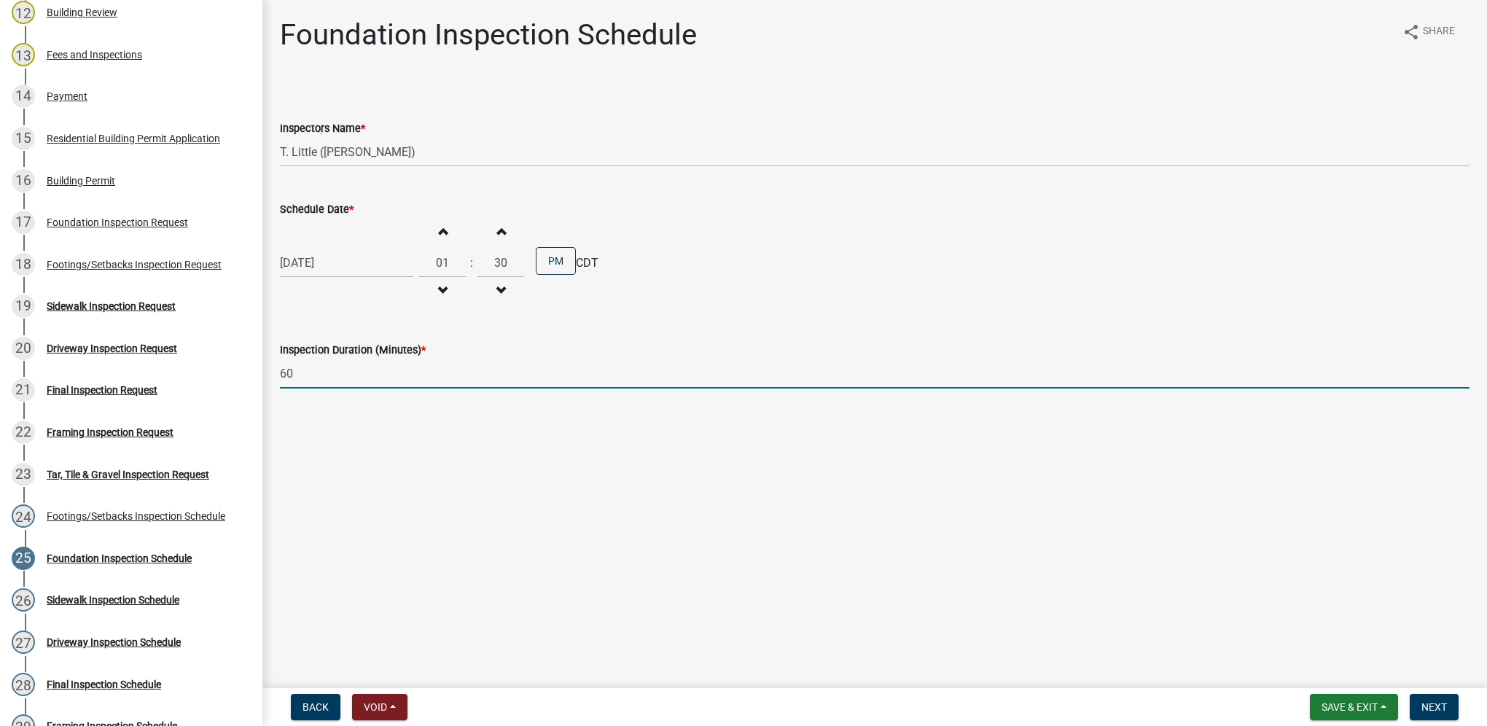
type input "60"
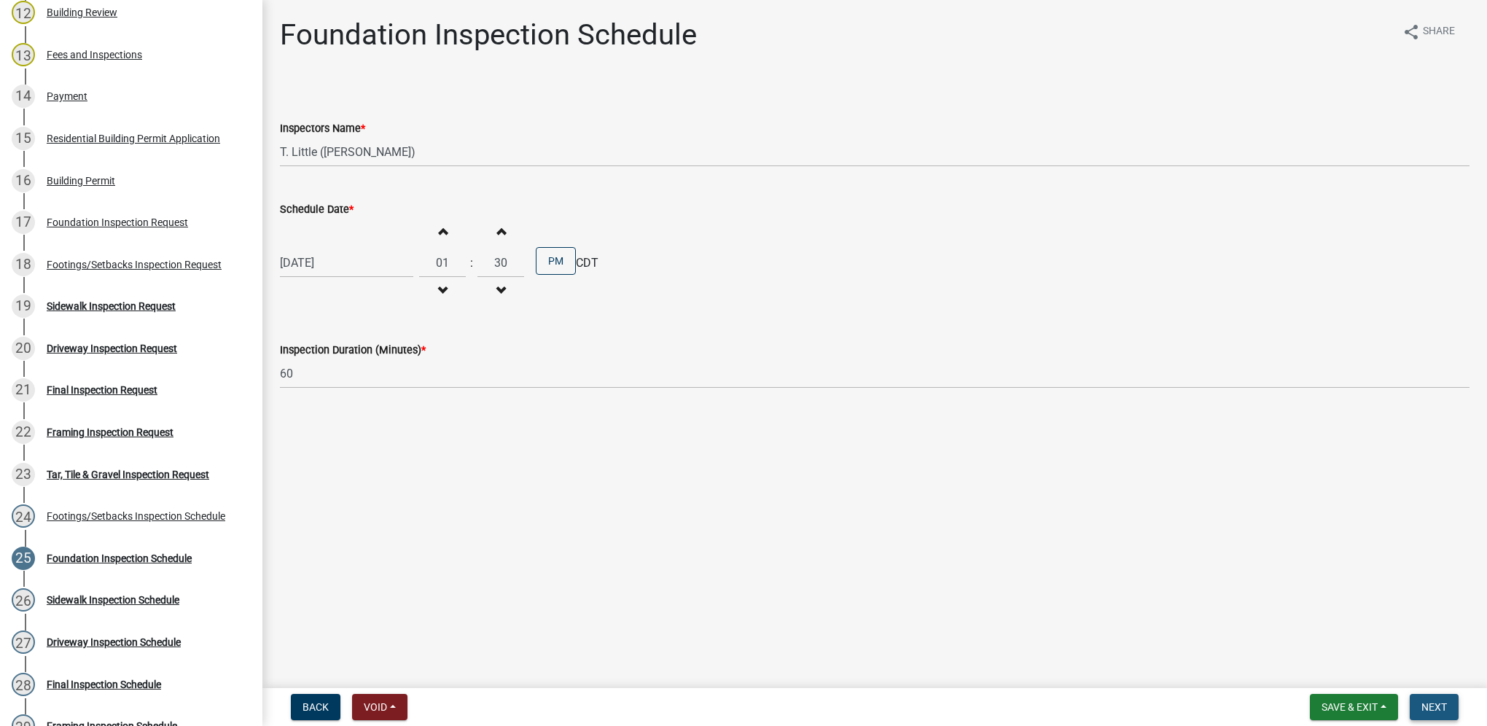
click at [1429, 698] on button "Next" at bounding box center [1434, 707] width 49 height 26
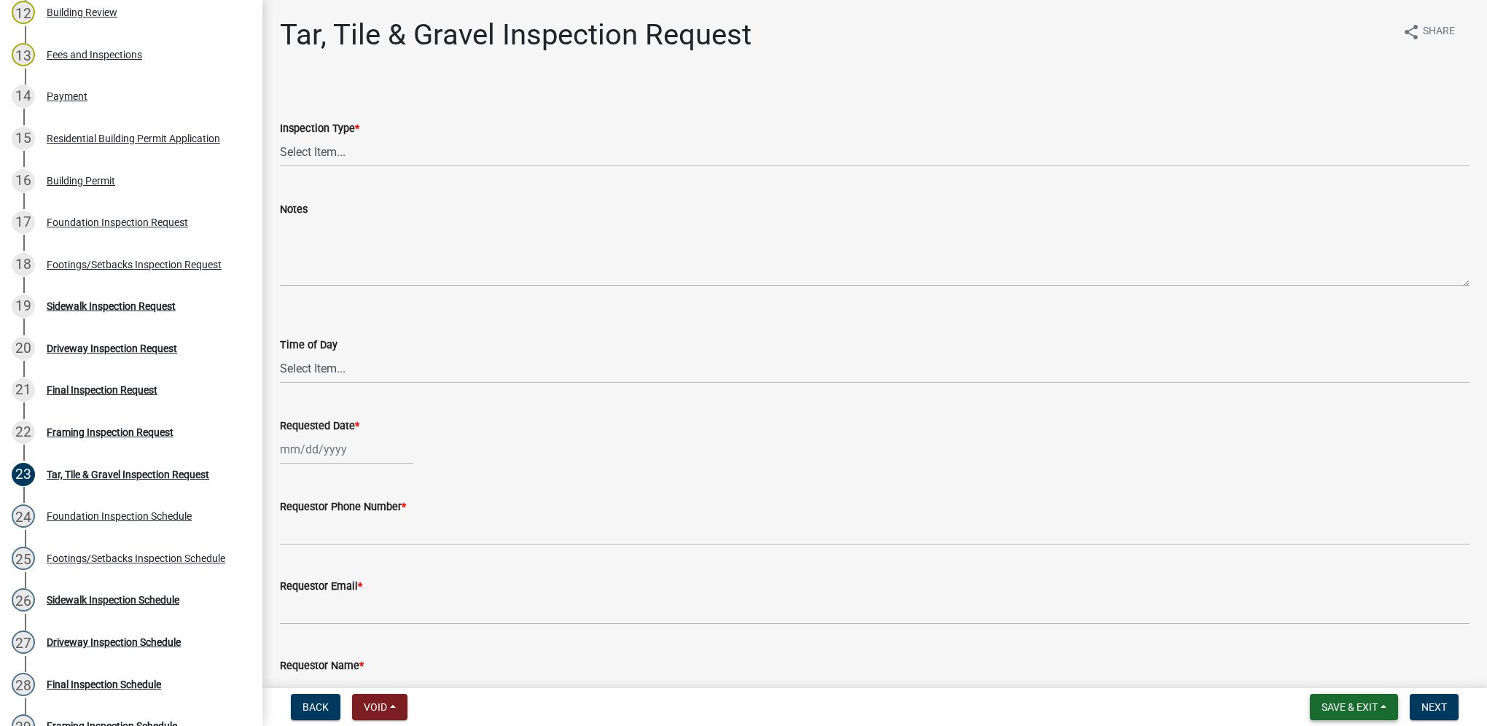
click at [1314, 713] on button "Save & Exit" at bounding box center [1354, 707] width 88 height 26
click at [1326, 671] on button "Save & Exit" at bounding box center [1339, 669] width 117 height 35
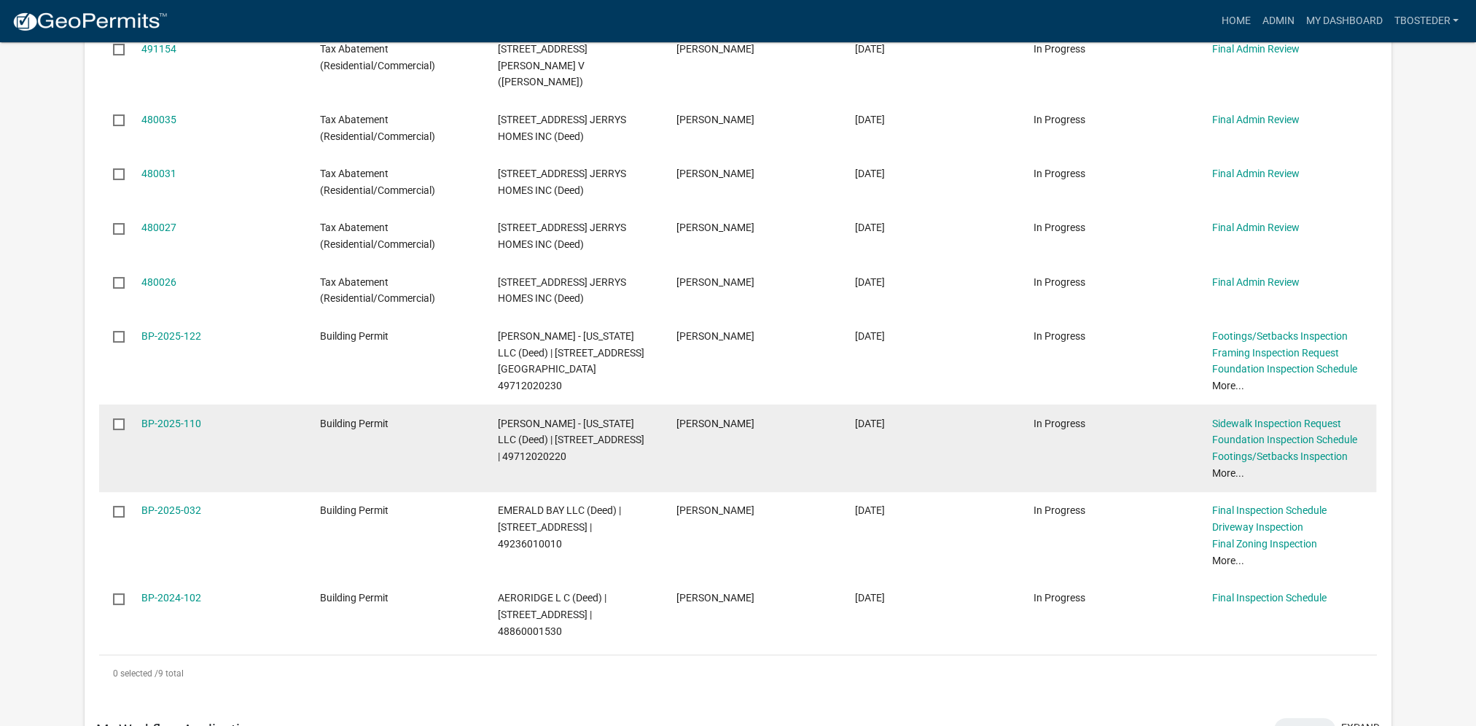
scroll to position [364, 0]
drag, startPoint x: 496, startPoint y: 420, endPoint x: 566, endPoint y: 420, distance: 70.0
click at [566, 420] on datatable-body-cell "[PERSON_NAME] - [US_STATE] LLC (Deed) | [STREET_ADDRESS] | 49712020220" at bounding box center [573, 445] width 179 height 87
copy span "[STREET_ADDRESS]"
click at [171, 415] on link "BP-2025-110" at bounding box center [171, 421] width 60 height 12
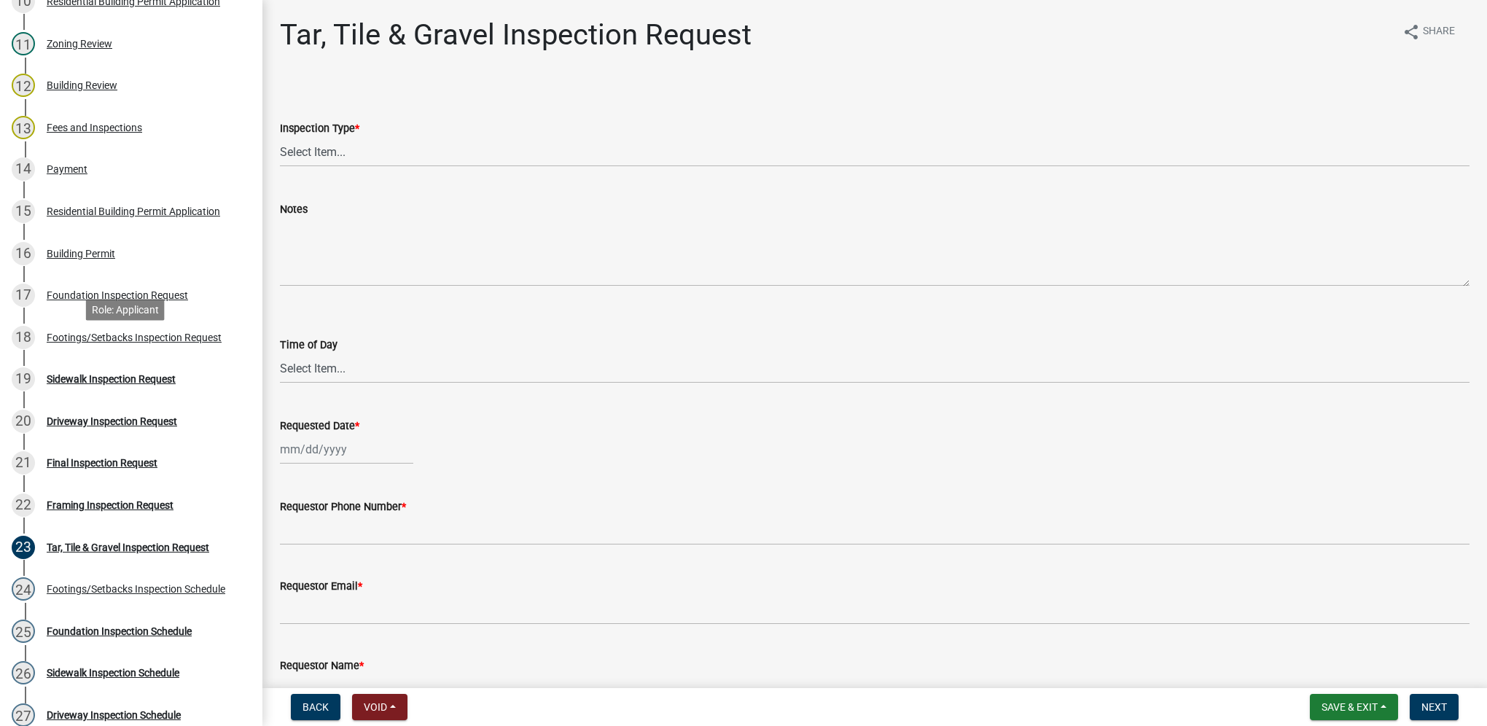
scroll to position [729, 0]
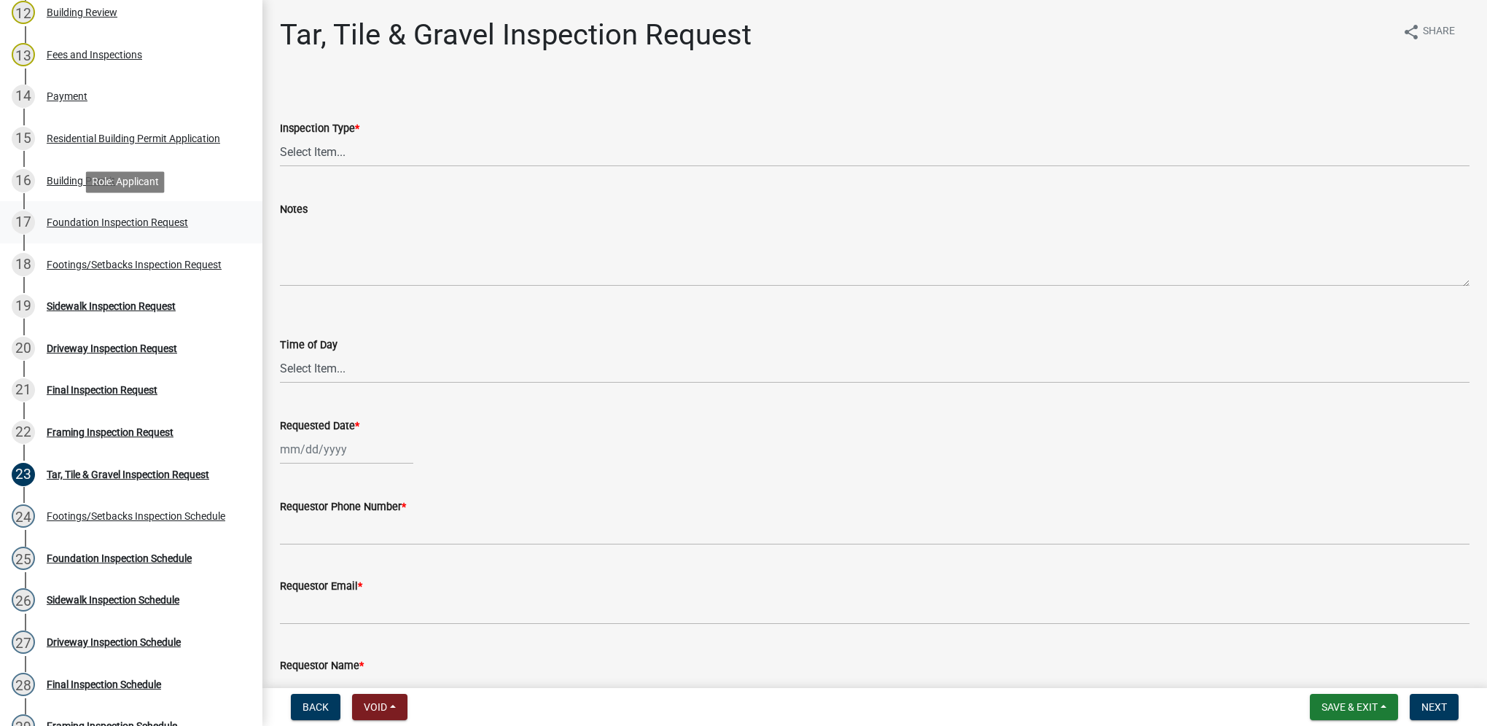
click at [146, 225] on div "Foundation Inspection Request" at bounding box center [117, 222] width 141 height 10
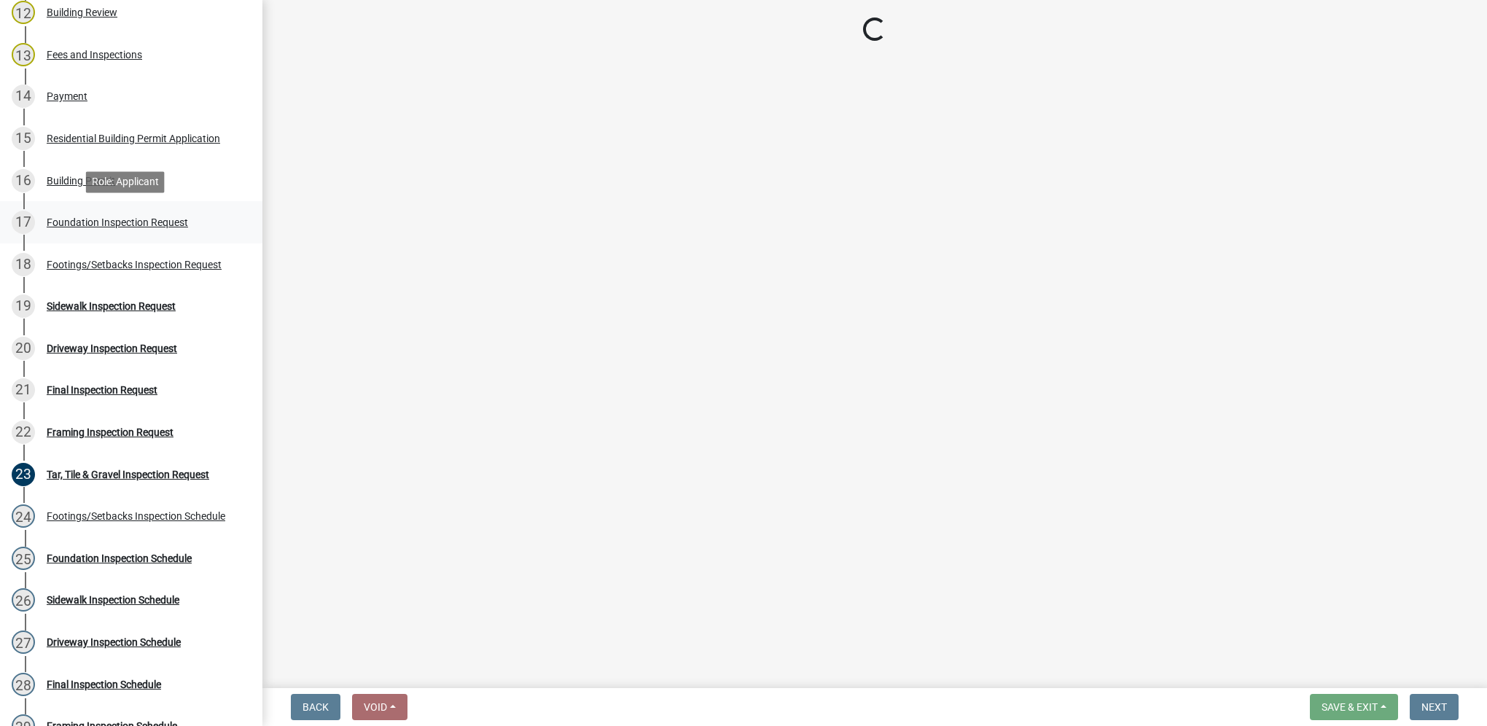
select select "d070bc68-320e-4daf-b0f4-9b1e3273afde"
select select "e2425e86-bc0a-4638-8dbc-f5bad8ae1679"
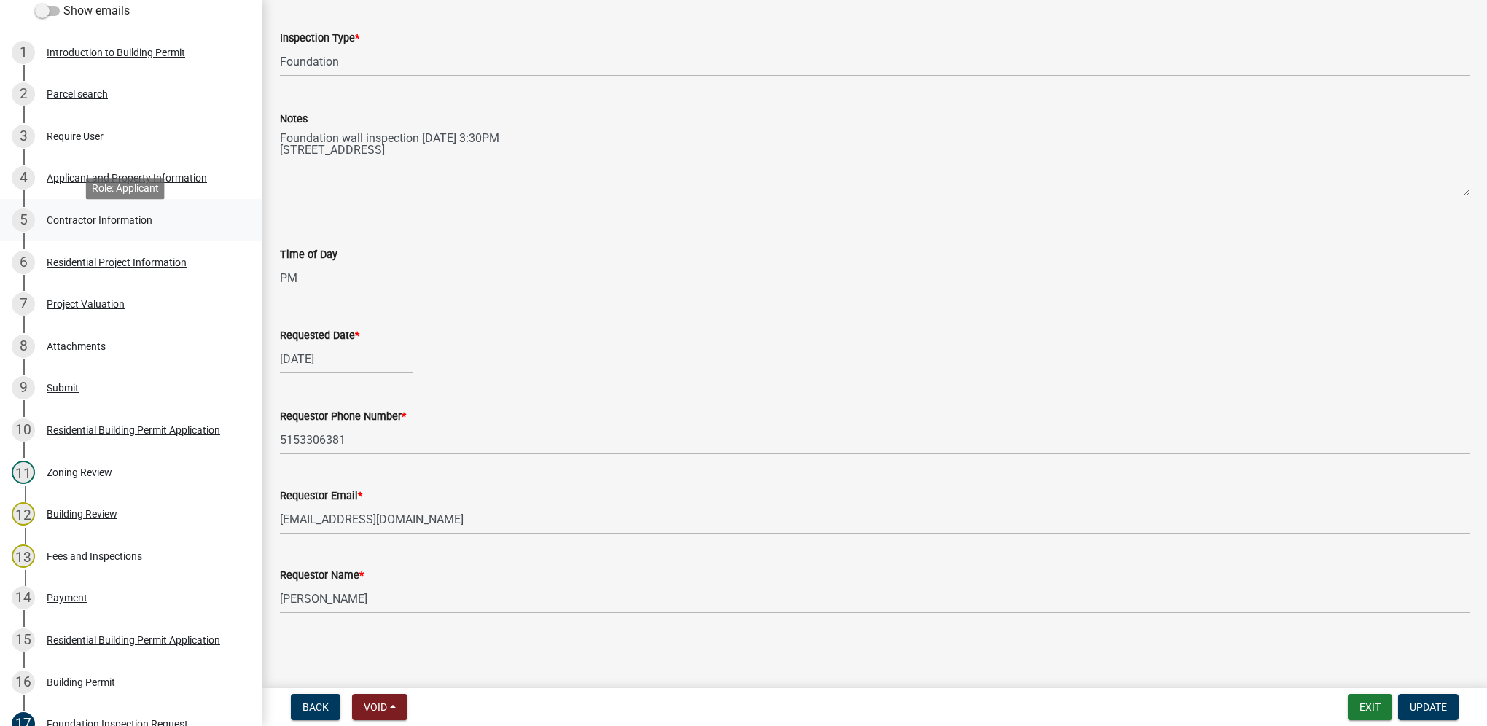
scroll to position [219, 0]
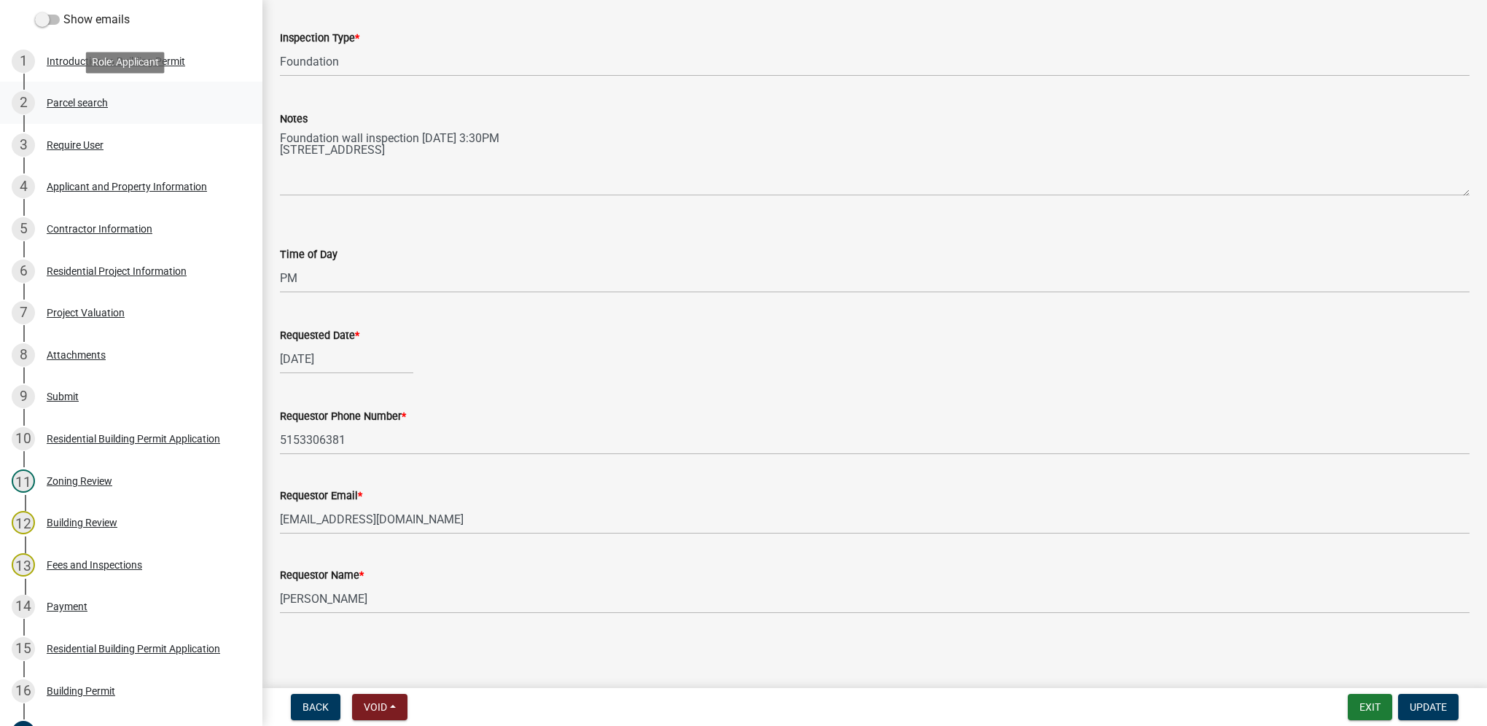
click at [146, 90] on link "2 Parcel search" at bounding box center [131, 103] width 262 height 42
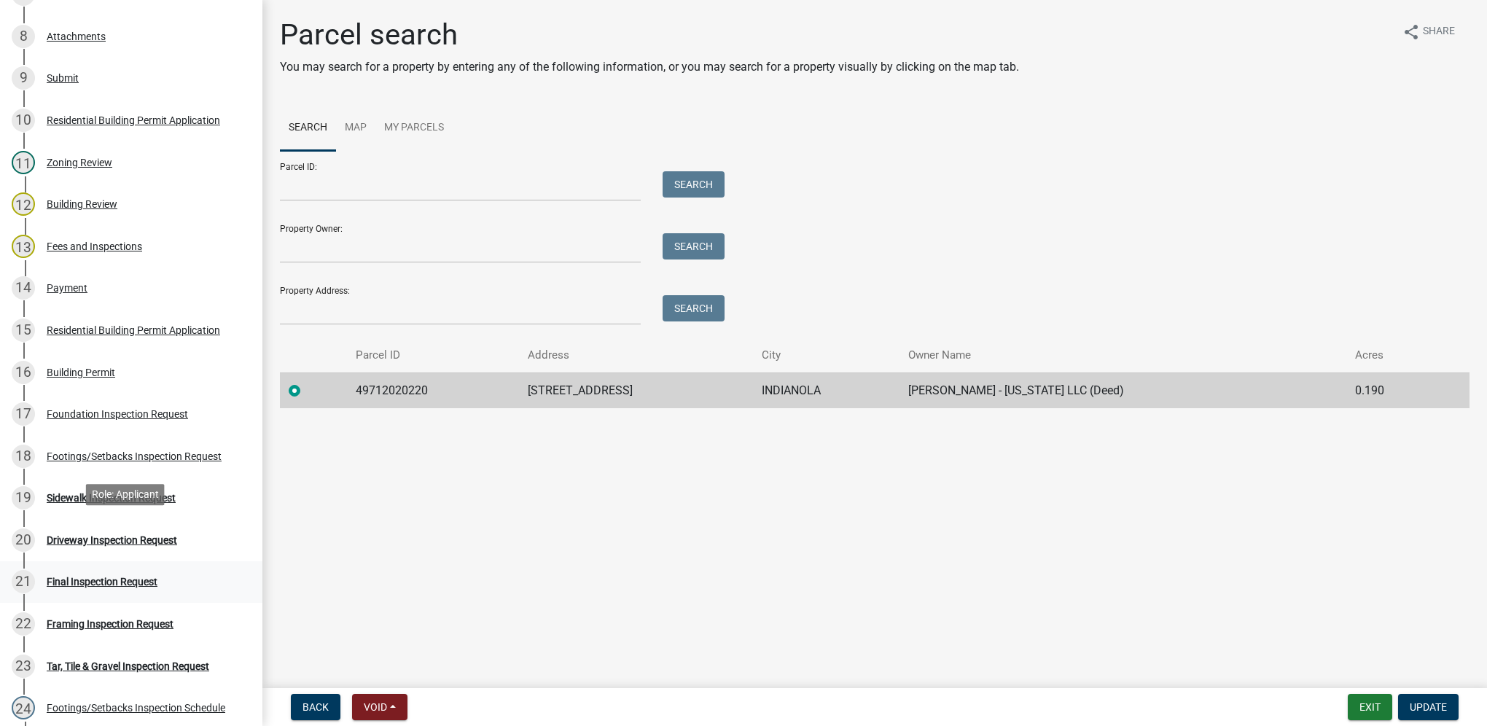
scroll to position [583, 0]
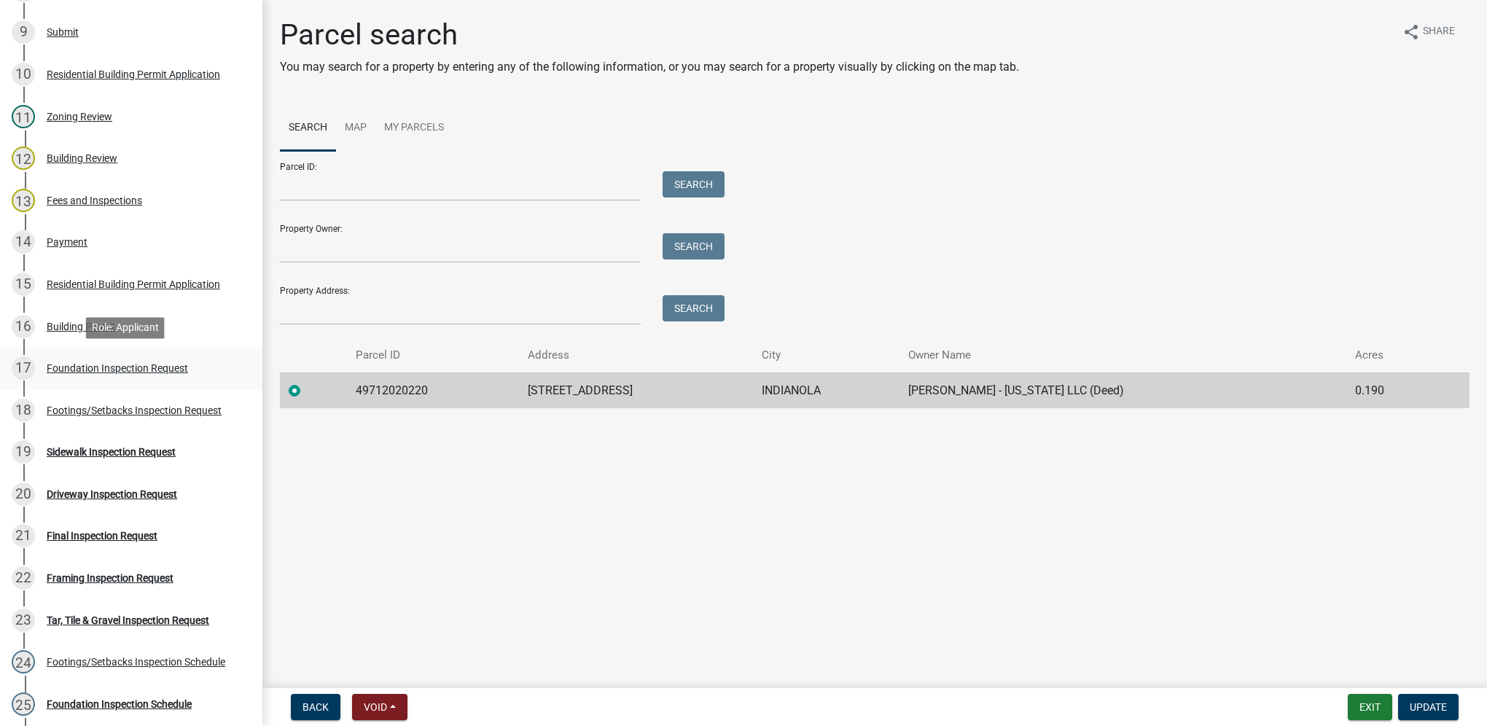
click at [136, 370] on div "Foundation Inspection Request" at bounding box center [117, 368] width 141 height 10
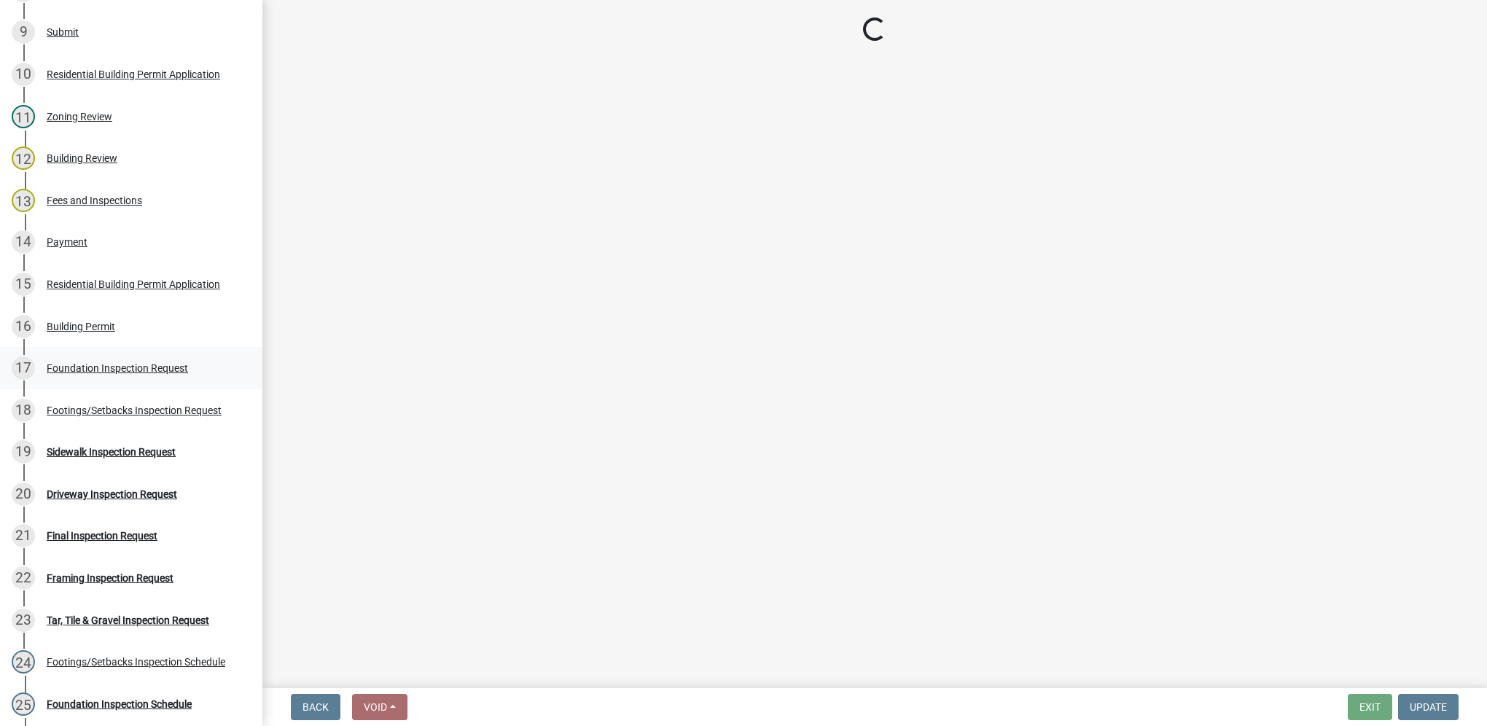
select select "d070bc68-320e-4daf-b0f4-9b1e3273afde"
select select "e2425e86-bc0a-4638-8dbc-f5bad8ae1679"
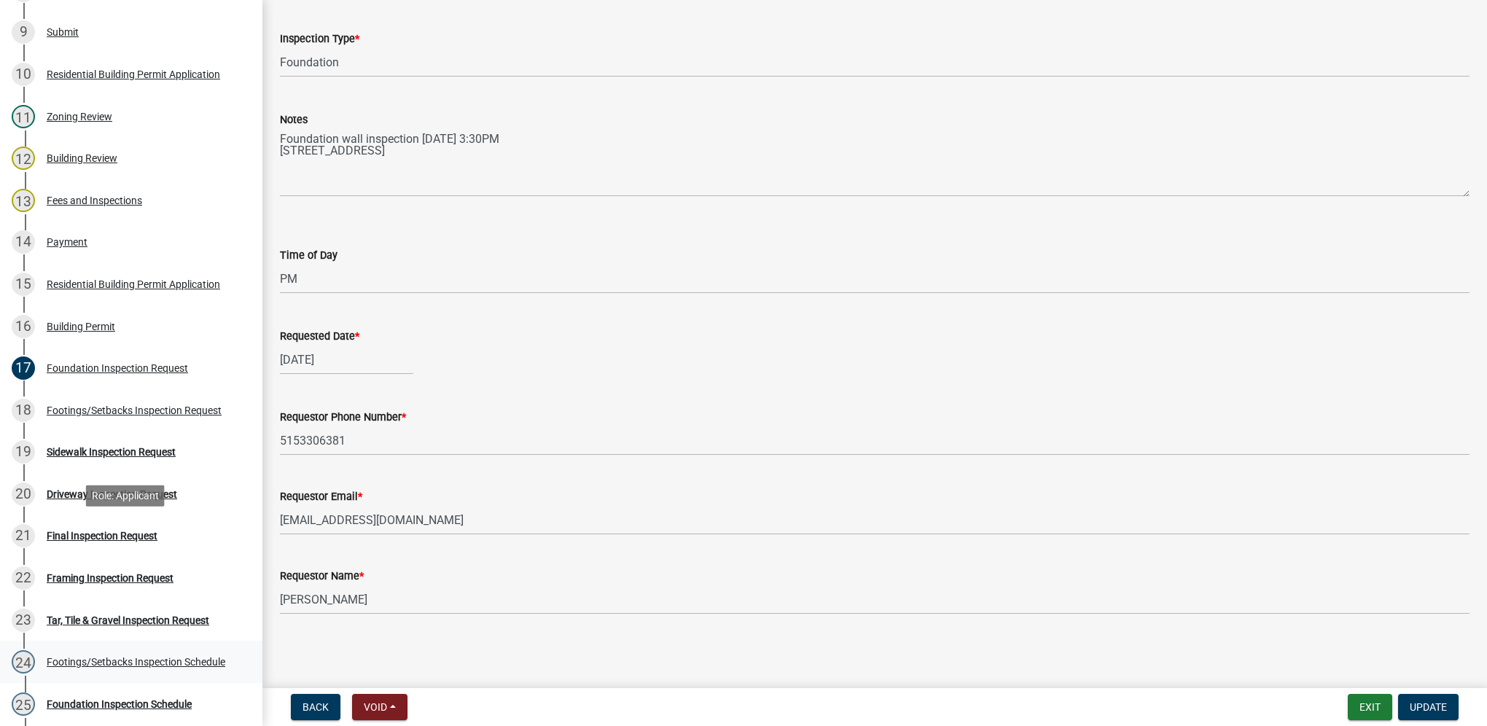
scroll to position [90, 0]
click at [180, 699] on div "Foundation Inspection Schedule" at bounding box center [119, 704] width 145 height 10
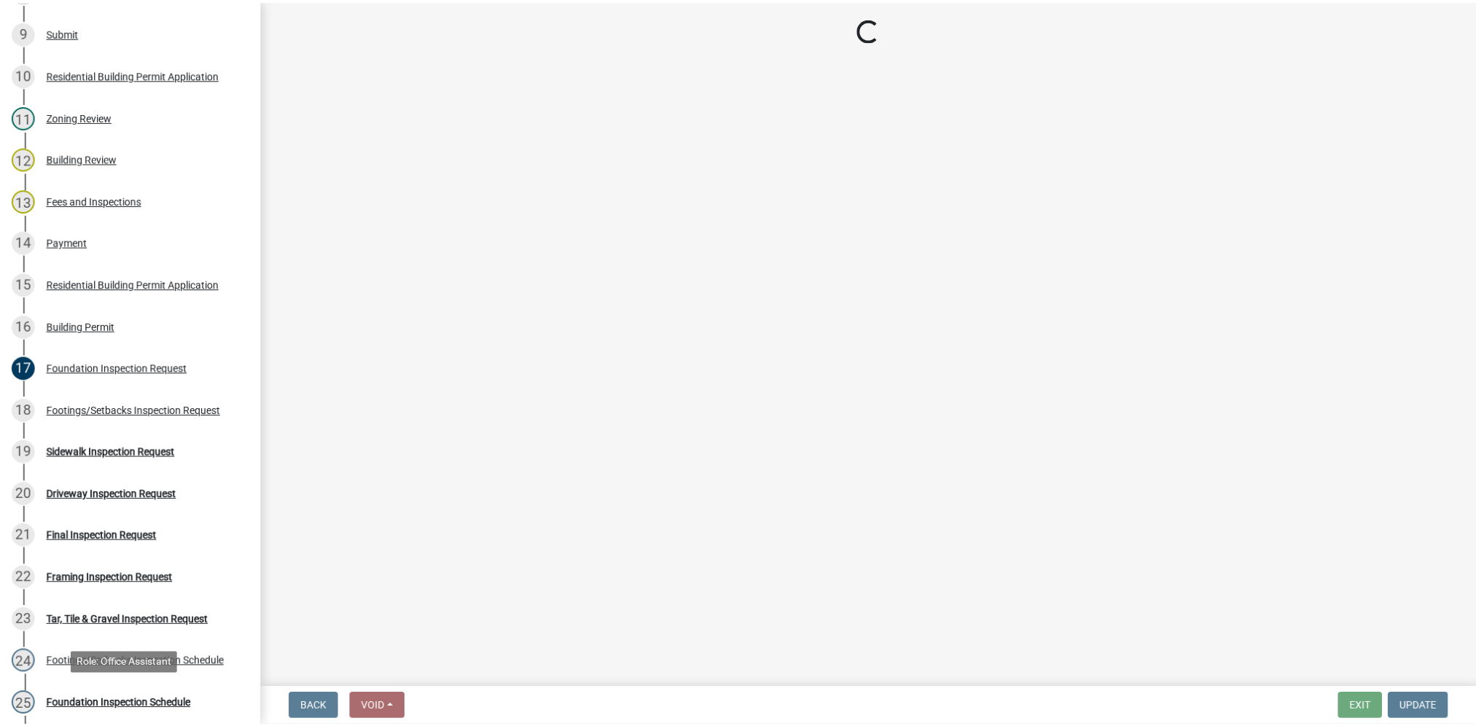
scroll to position [0, 0]
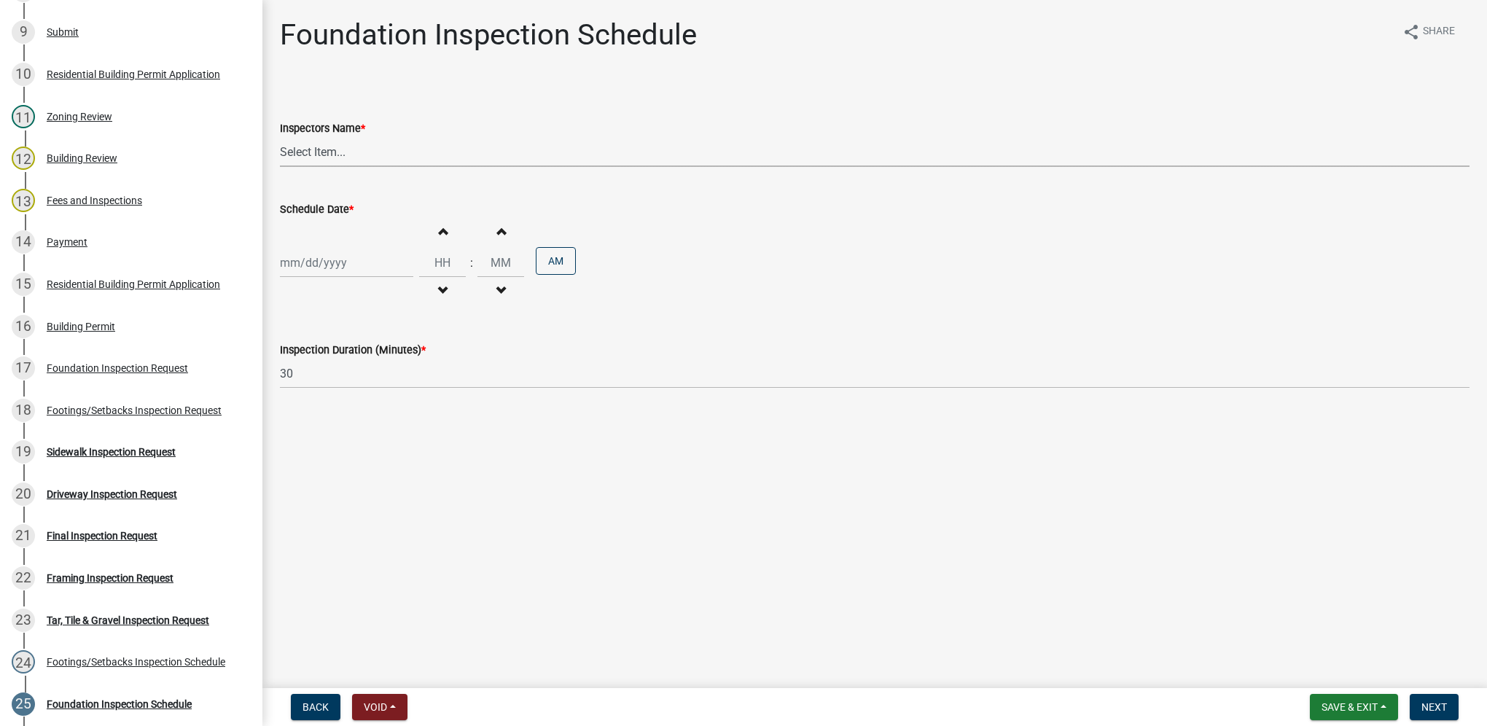
click at [340, 149] on select "Select Item... [DEMOGRAPHIC_DATA] (Indianola Other Inspector) T. Little ([PERSO…" at bounding box center [875, 152] width 1190 height 30
select select "27b8dde7-9ed4-44e4-ae8e-5969b60be3e6"
click at [280, 137] on select "Select Item... [DEMOGRAPHIC_DATA] (Indianola Other Inspector) T. Little ([PERSO…" at bounding box center [875, 152] width 1190 height 30
select select "10"
select select "2025"
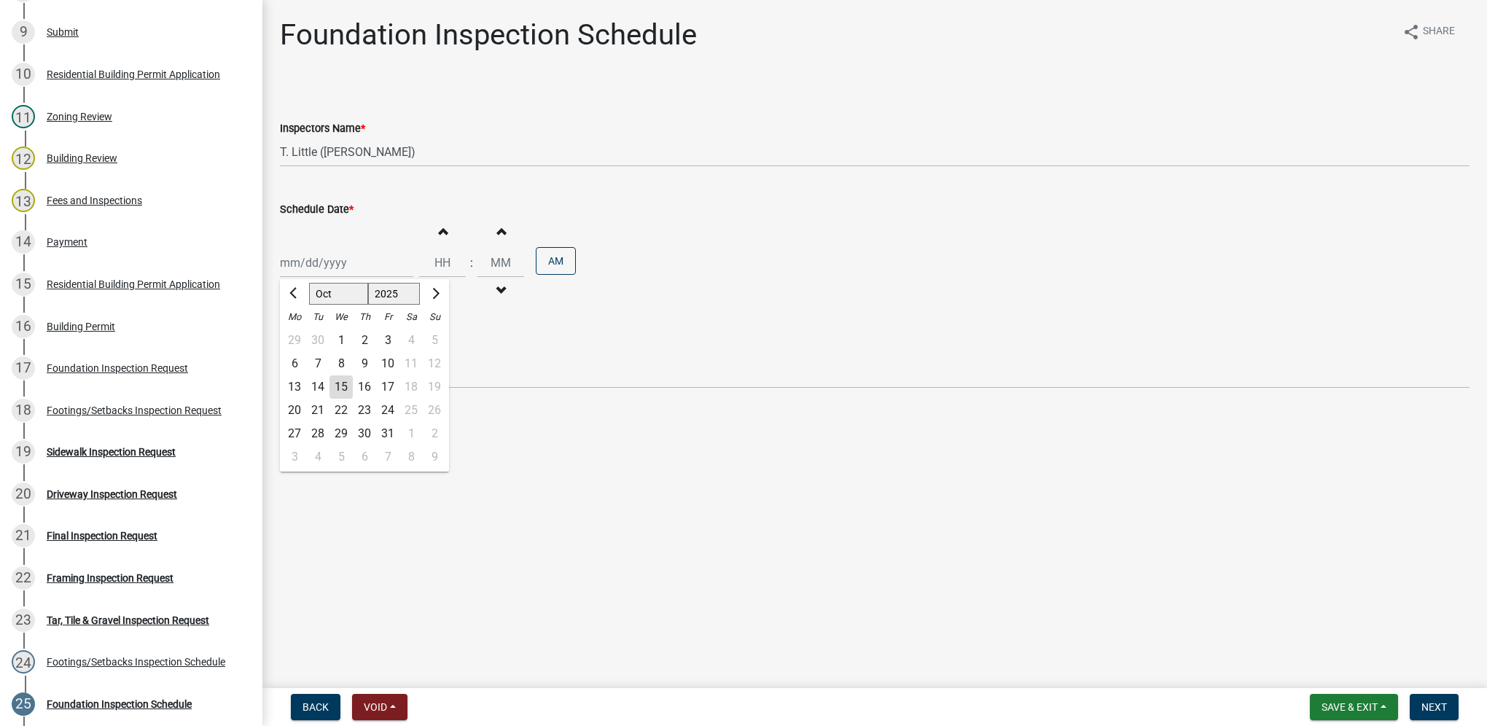
click at [321, 260] on div "[PERSON_NAME] Feb Mar Apr [PERSON_NAME][DATE] Oct Nov [DATE] 1526 1527 1528 152…" at bounding box center [346, 263] width 133 height 30
click at [368, 388] on div "16" at bounding box center [364, 386] width 23 height 23
type input "[DATE]"
click at [429, 270] on input "Hours" at bounding box center [442, 263] width 47 height 30
type input "01"
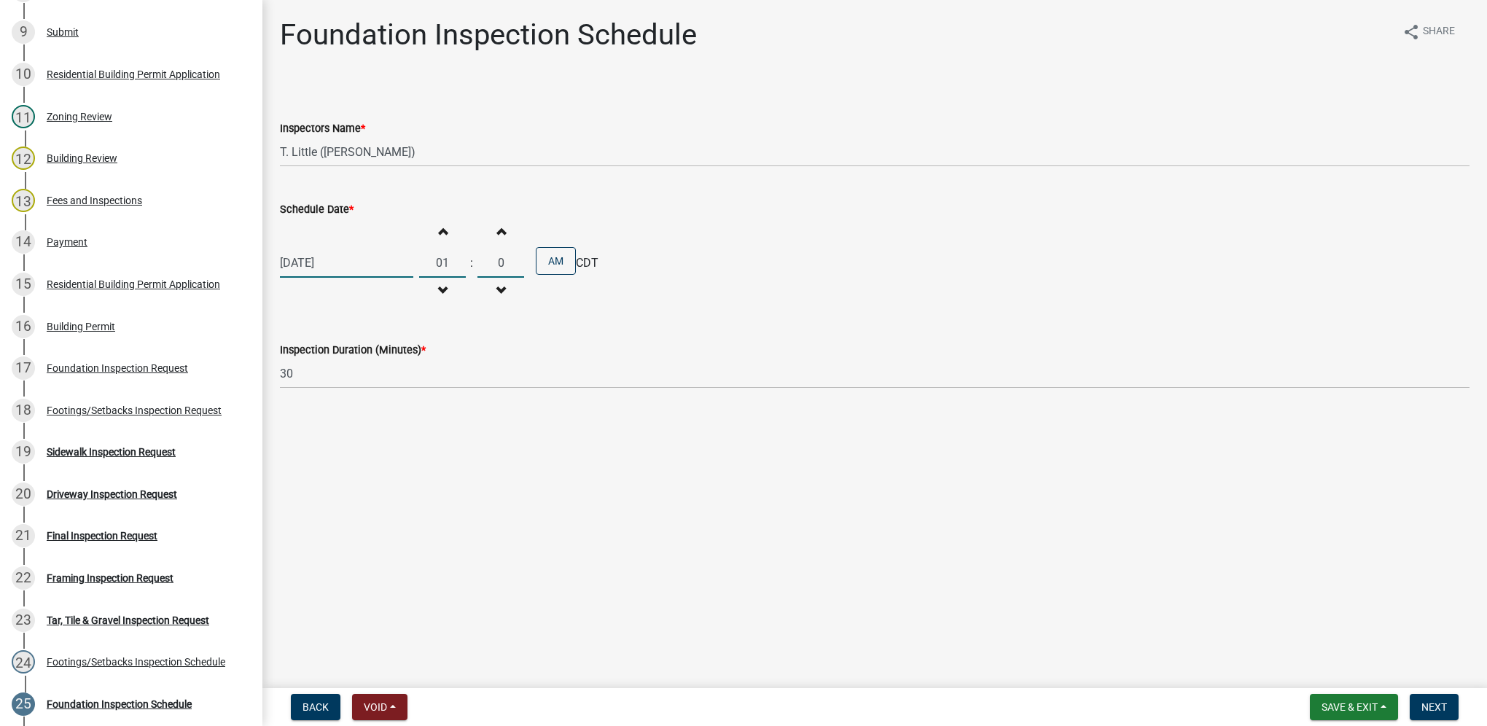
type input "00"
click at [557, 255] on button "AM" at bounding box center [556, 261] width 40 height 28
click at [1417, 703] on button "Next" at bounding box center [1434, 707] width 49 height 26
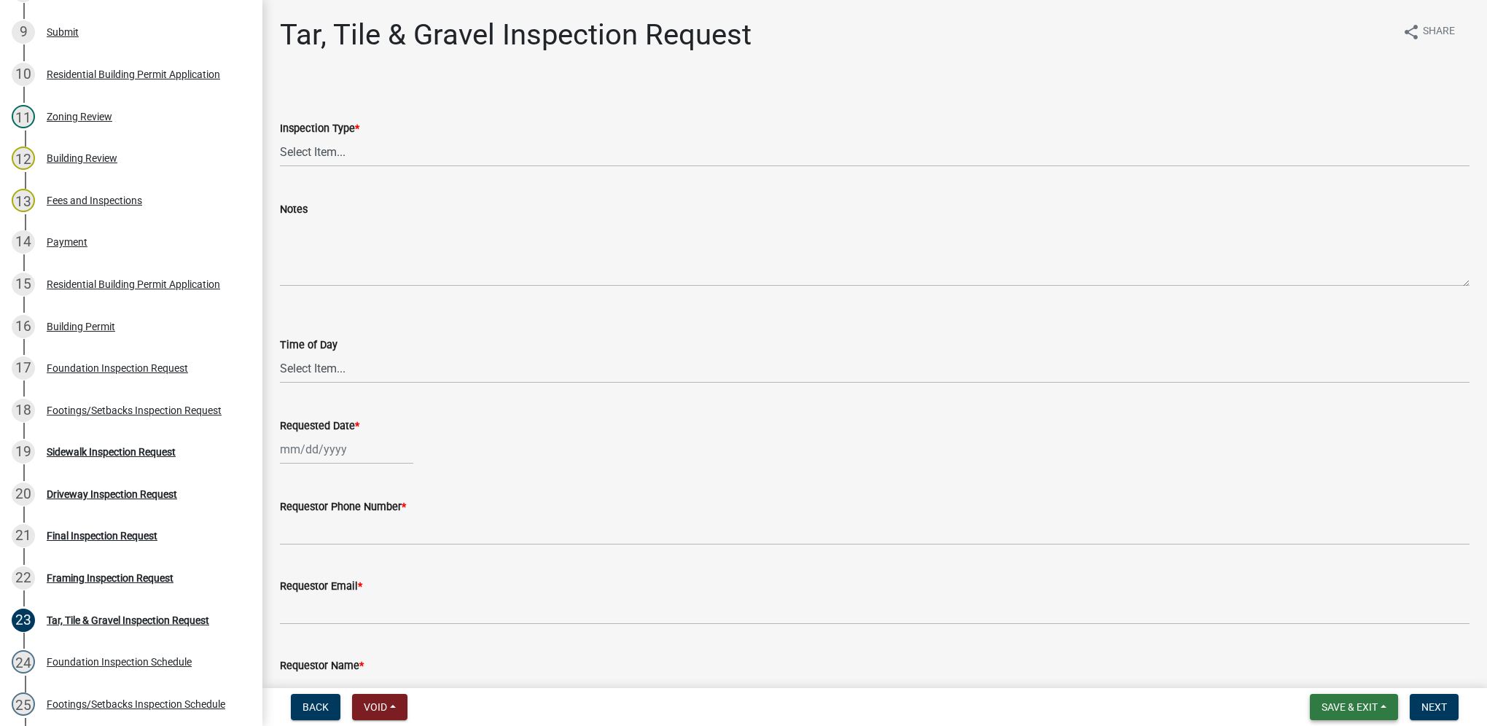
click at [1345, 707] on span "Save & Exit" at bounding box center [1350, 707] width 56 height 12
click at [1330, 663] on button "Save & Exit" at bounding box center [1339, 669] width 117 height 35
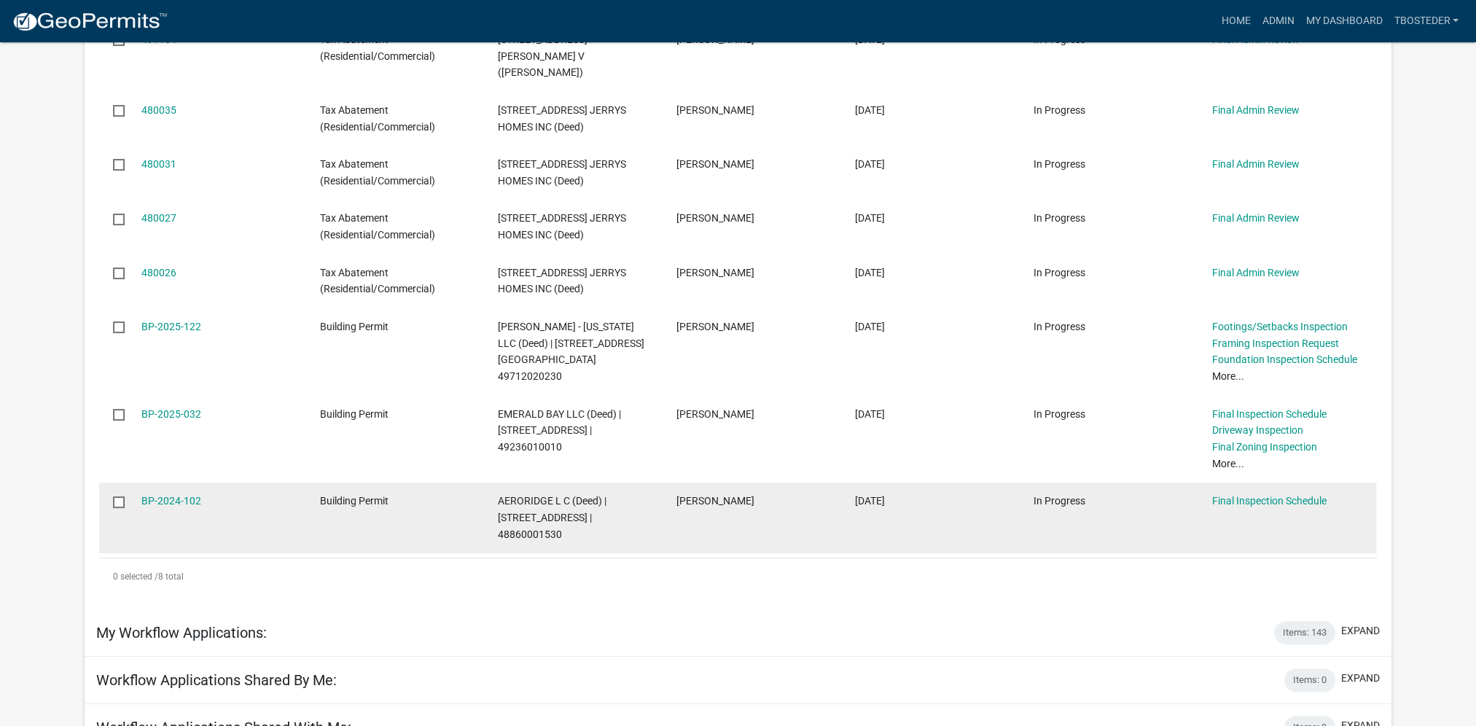
scroll to position [364, 0]
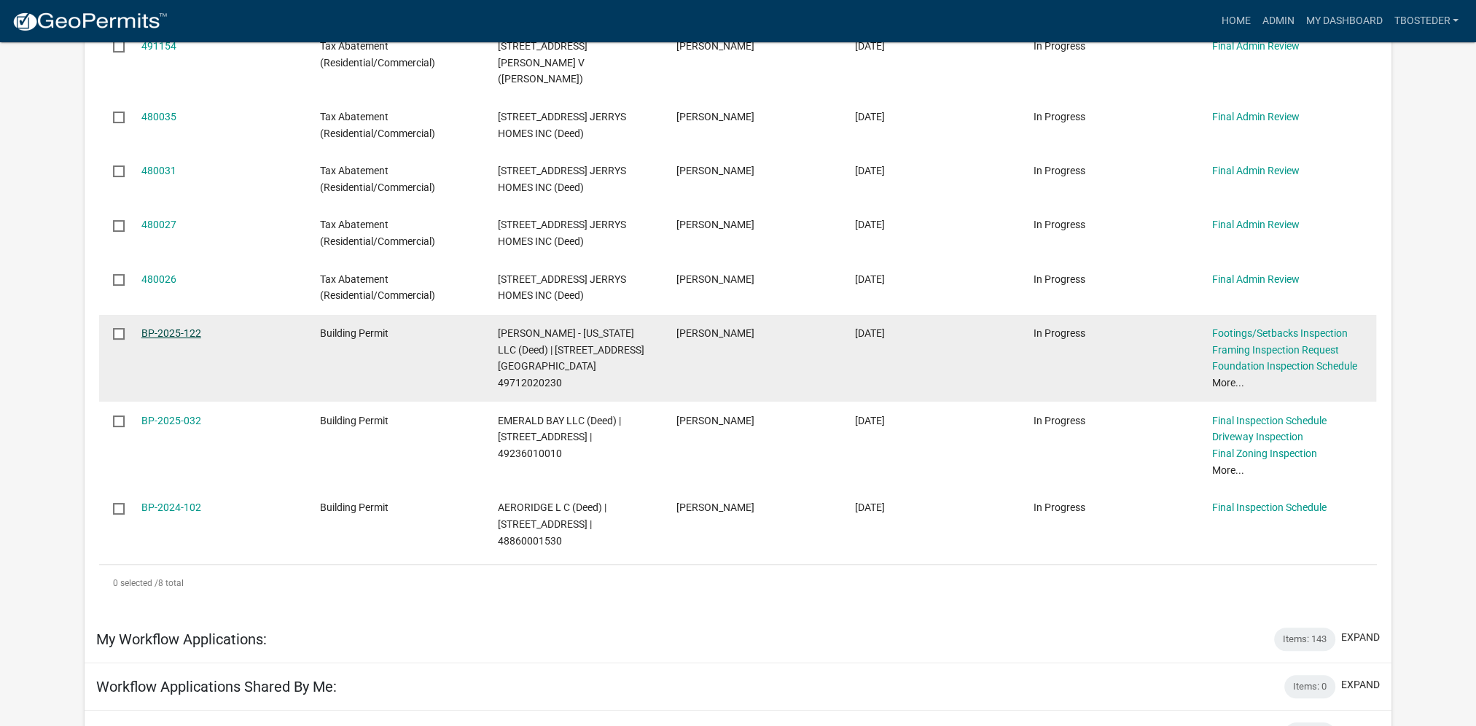
click at [185, 327] on link "BP-2025-122" at bounding box center [171, 333] width 60 height 12
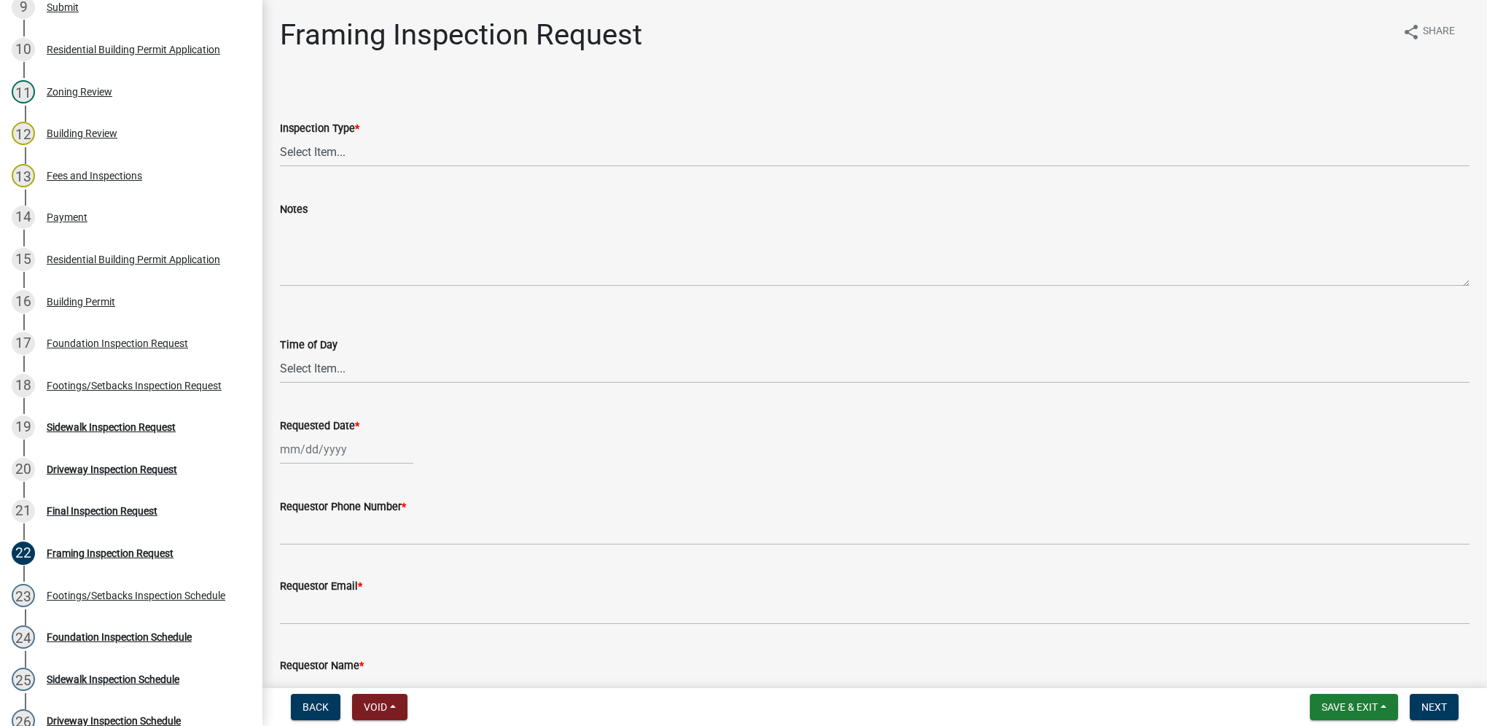
scroll to position [802, 0]
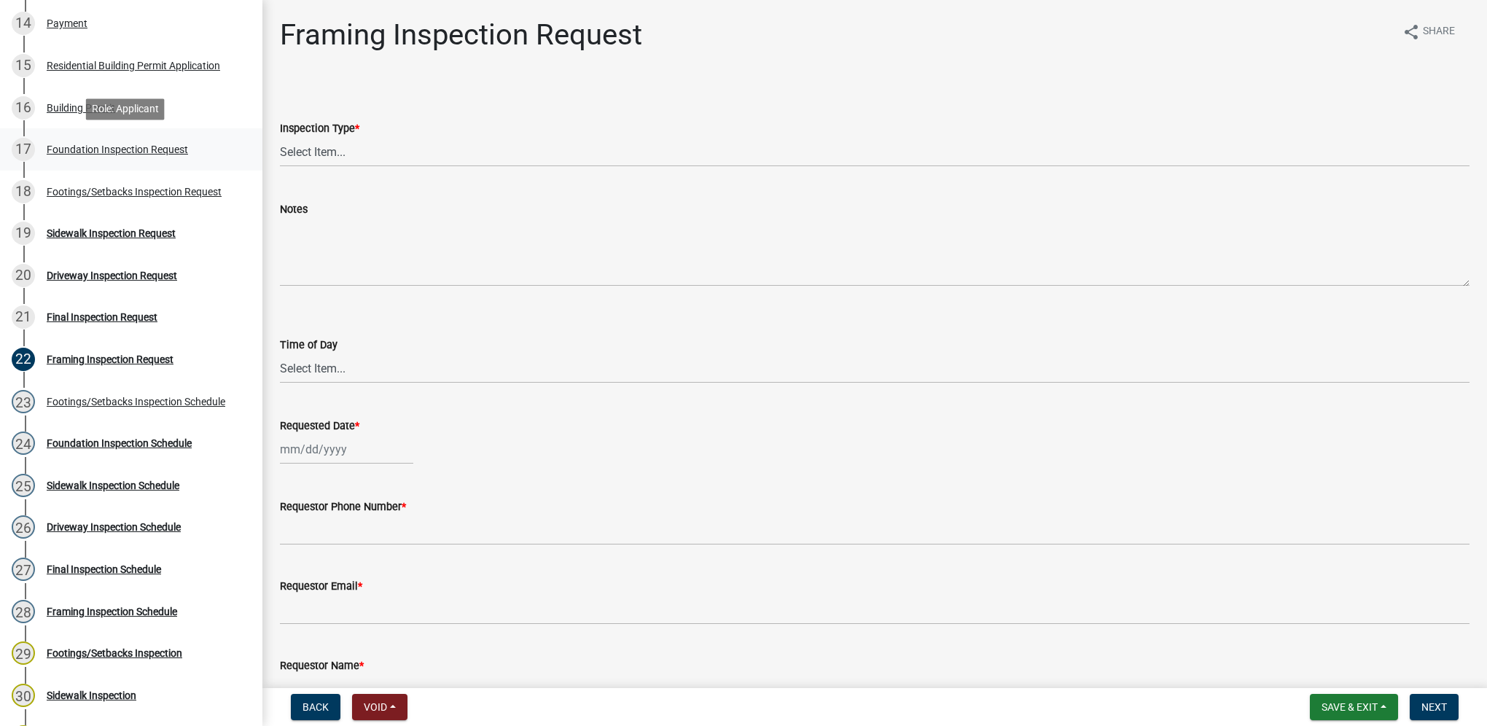
click at [122, 150] on div "Foundation Inspection Request" at bounding box center [117, 149] width 141 height 10
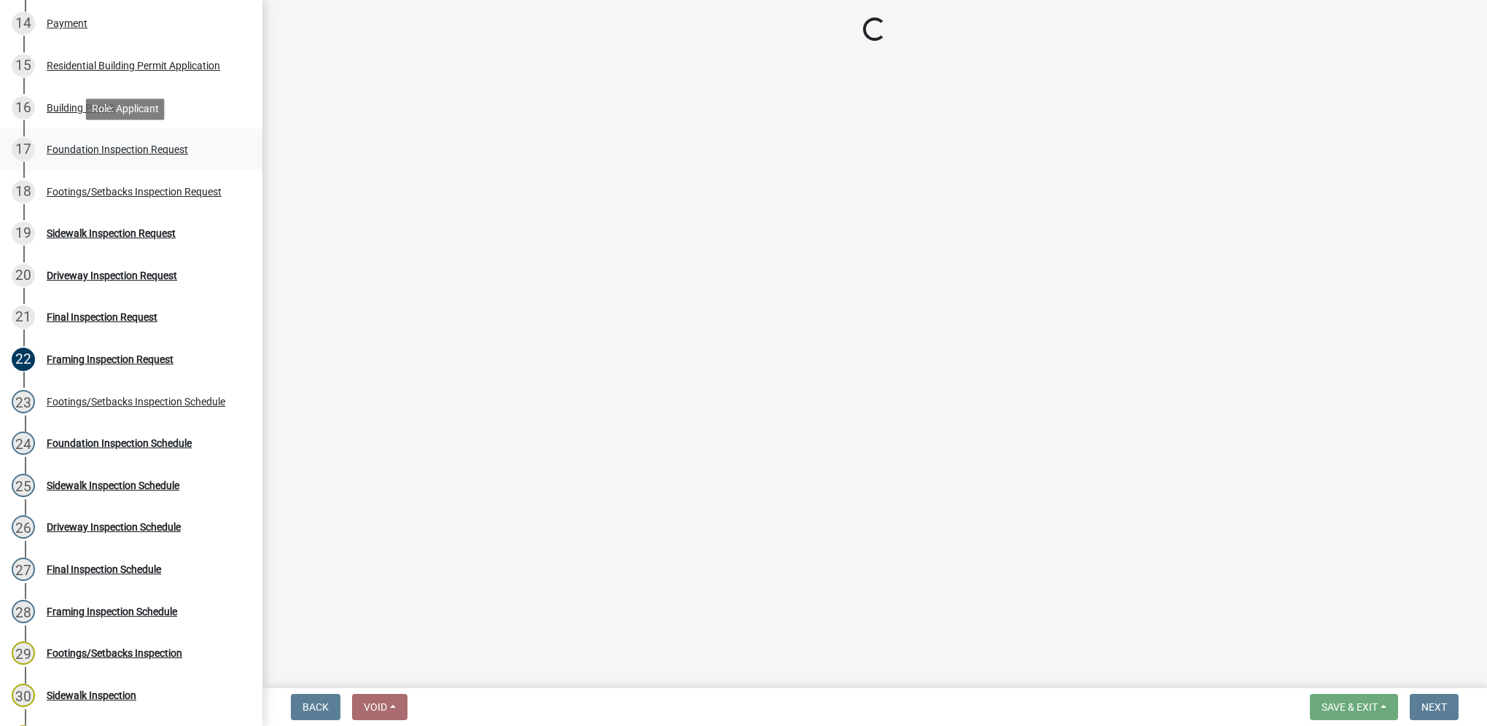
select select "d070bc68-320e-4daf-b0f4-9b1e3273afde"
select select "e2425e86-bc0a-4638-8dbc-f5bad8ae1679"
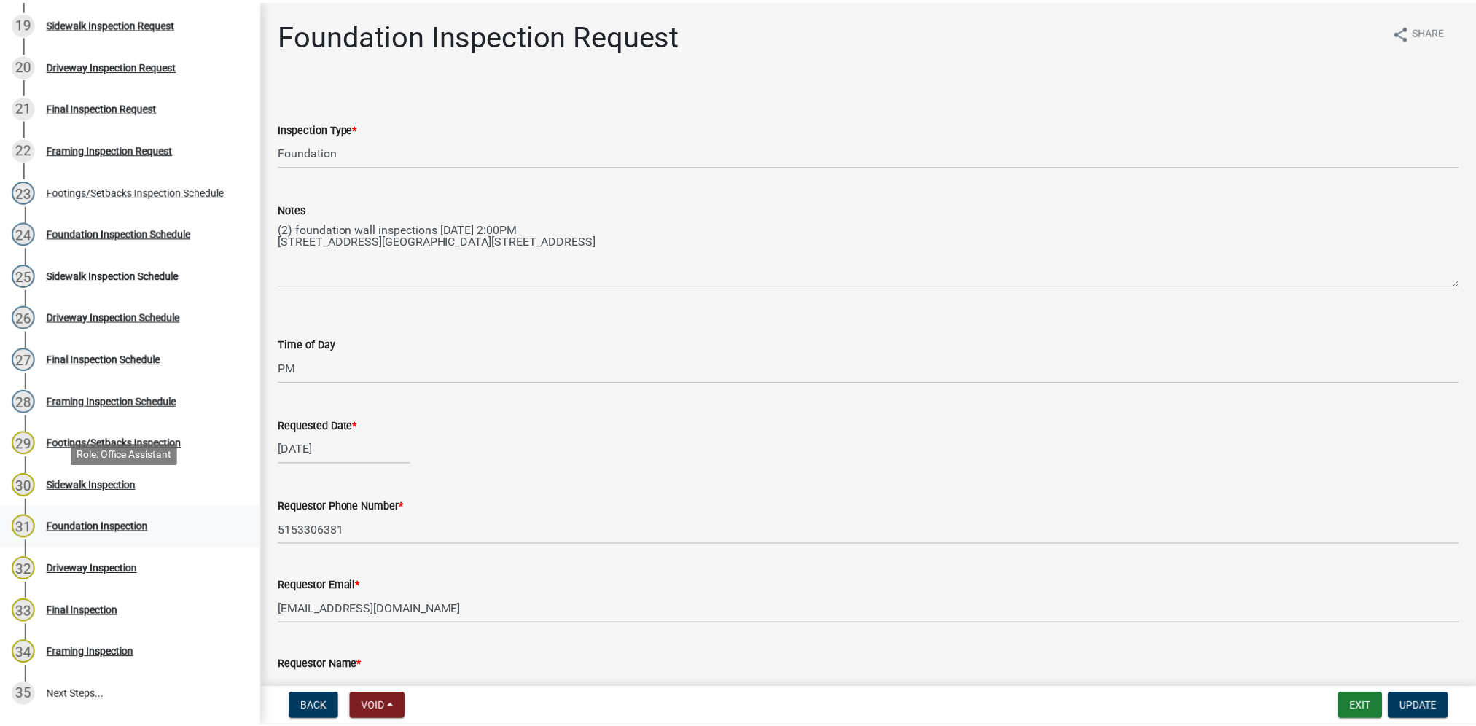
scroll to position [1020, 0]
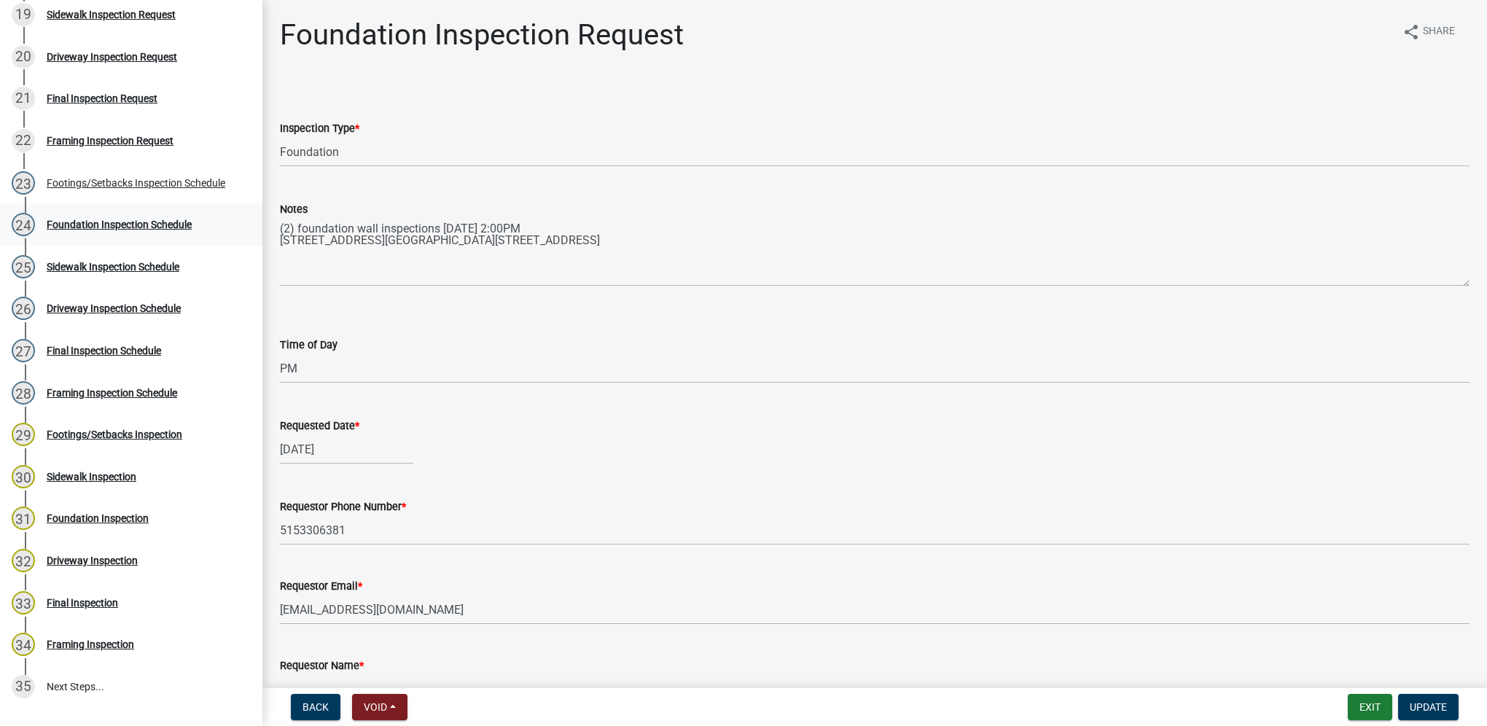
click at [105, 233] on div "24 Foundation Inspection Schedule" at bounding box center [125, 224] width 227 height 23
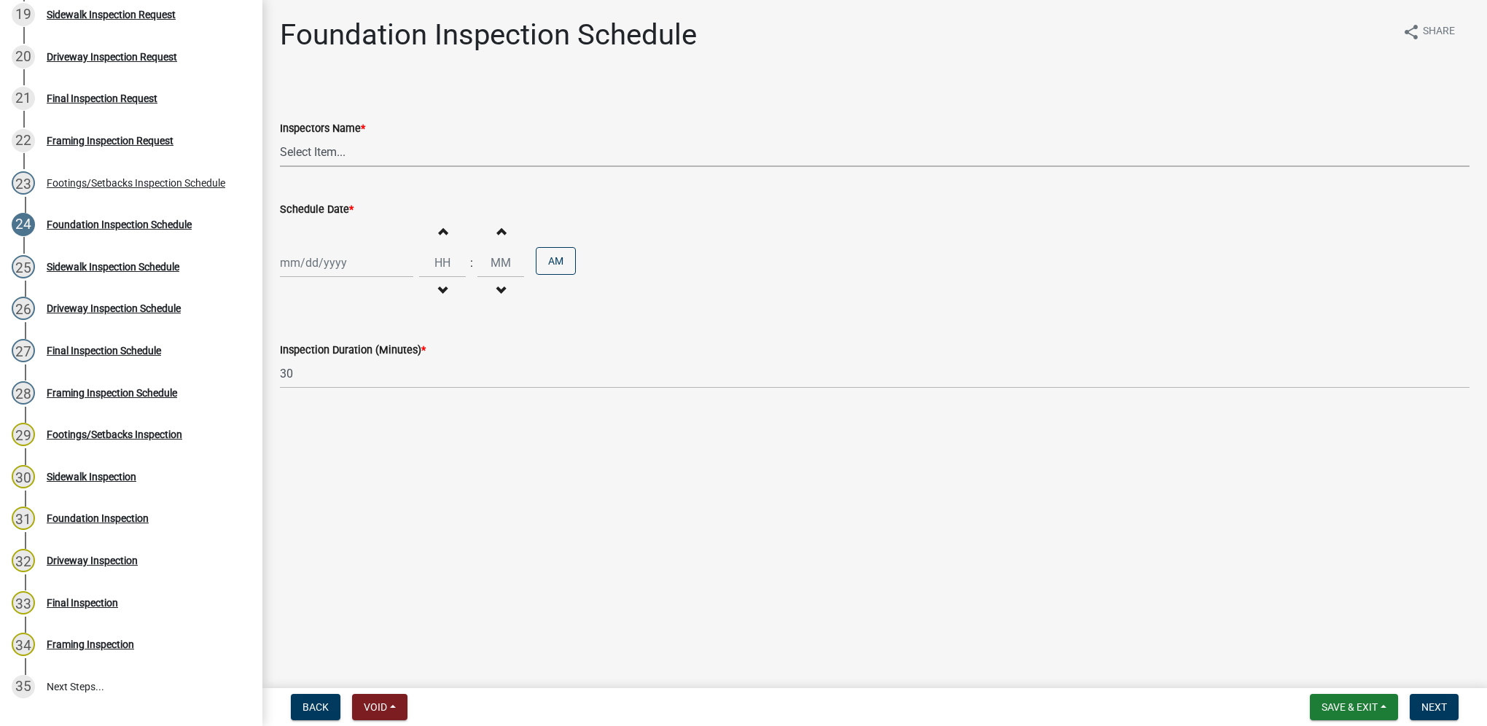
click at [294, 155] on select "Select Item... [DEMOGRAPHIC_DATA] (Indianola Other Inspector) T. Little ([PERSO…" at bounding box center [875, 152] width 1190 height 30
select select "27b8dde7-9ed4-44e4-ae8e-5969b60be3e6"
click at [280, 137] on select "Select Item... [DEMOGRAPHIC_DATA] (Indianola Other Inspector) T. Little ([PERSO…" at bounding box center [875, 152] width 1190 height 30
click at [292, 256] on div at bounding box center [346, 263] width 133 height 30
select select "10"
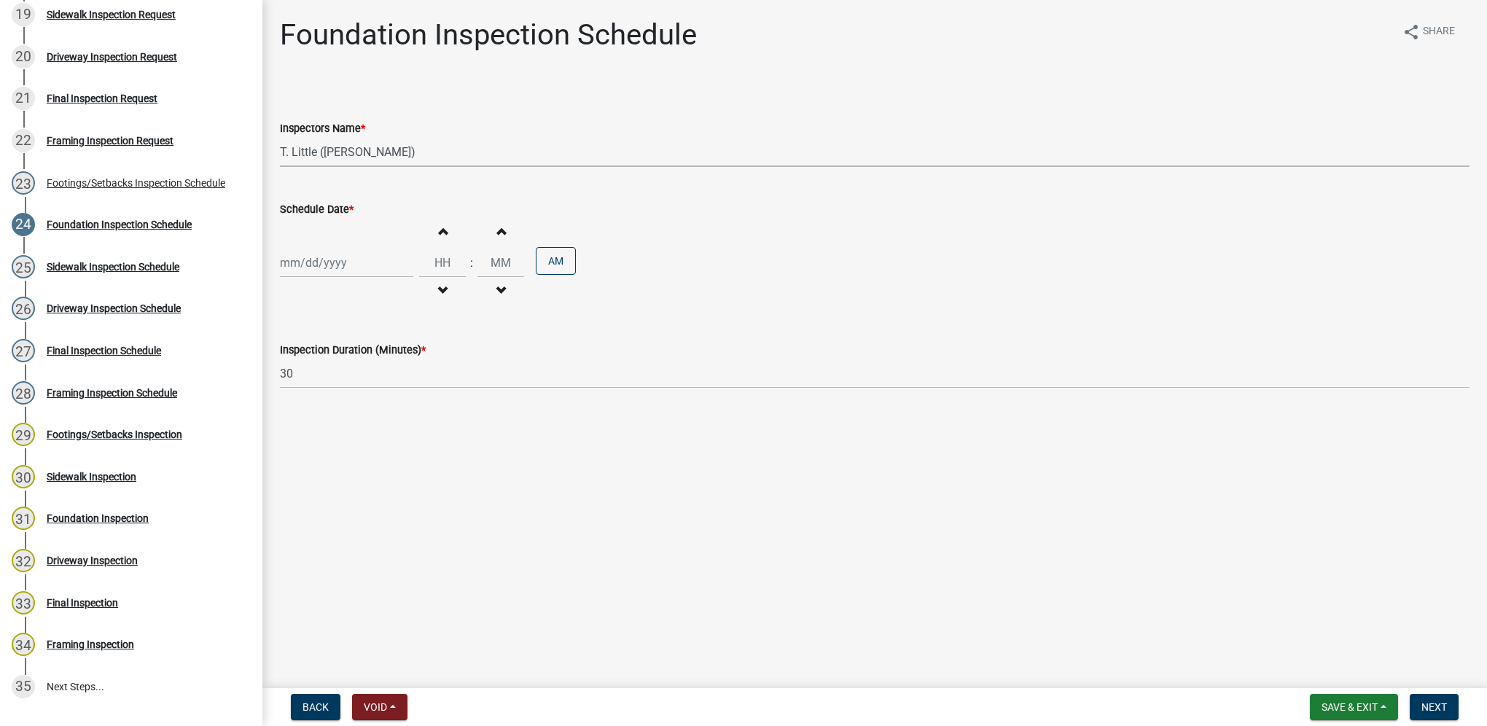
select select "2025"
click at [381, 384] on div "17" at bounding box center [387, 386] width 23 height 23
type input "[DATE]"
click at [429, 259] on input "Hours" at bounding box center [442, 263] width 47 height 30
type input "02"
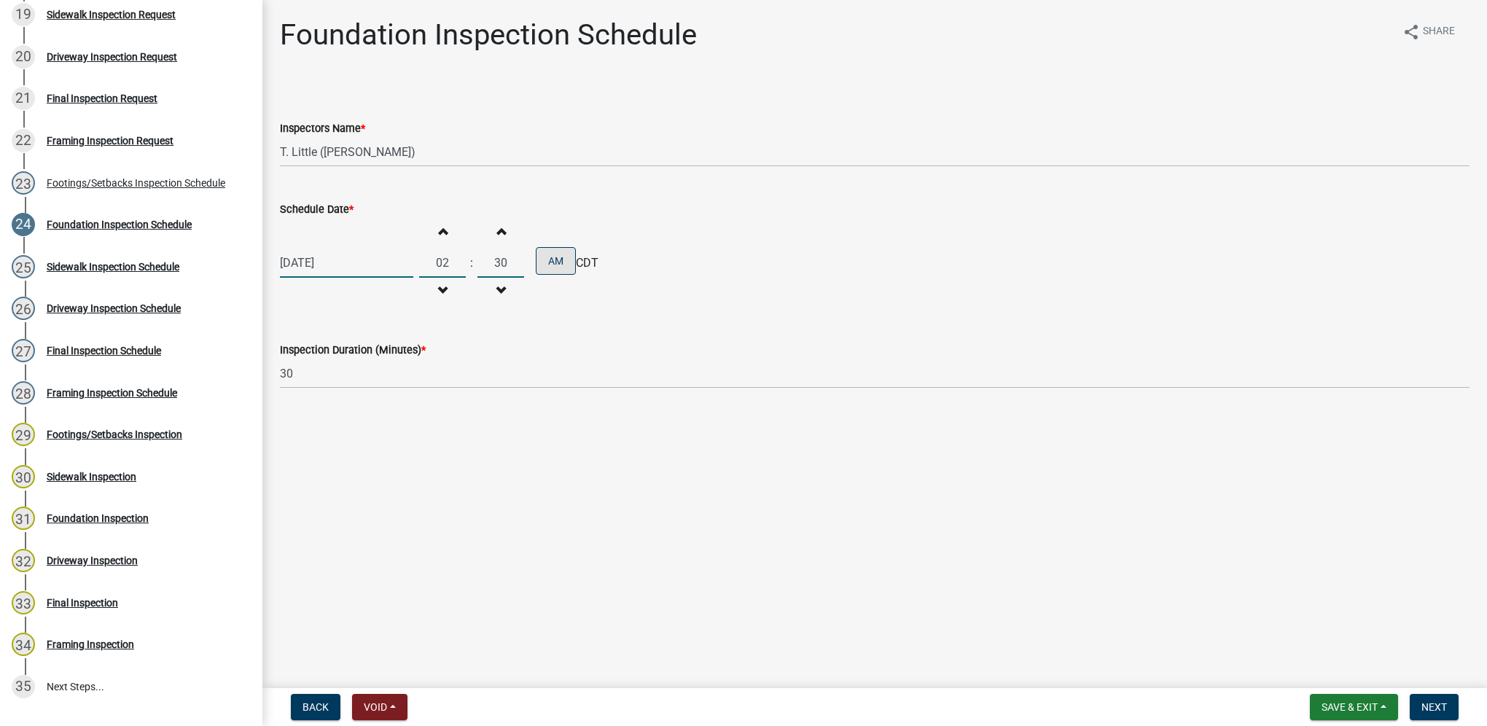
type input "30"
click at [541, 266] on button "AM" at bounding box center [556, 261] width 40 height 28
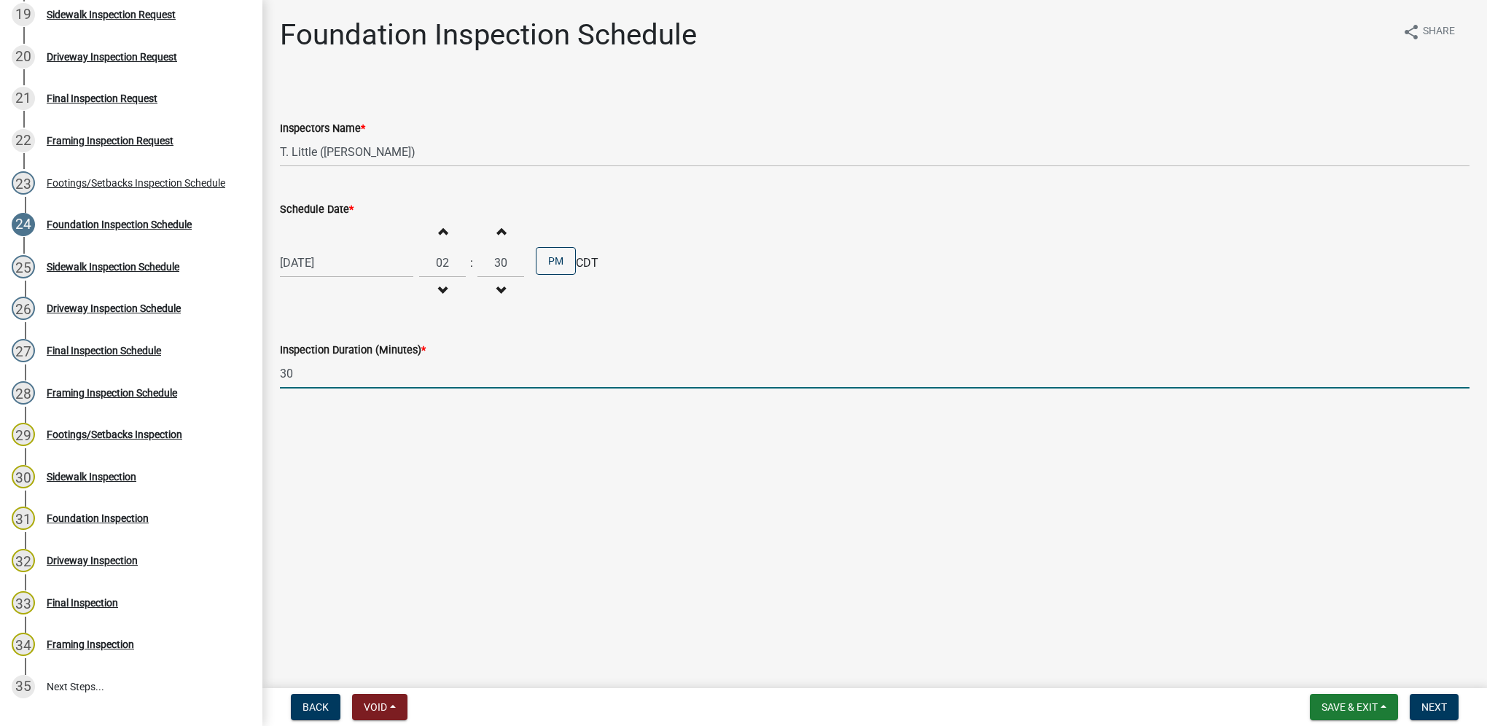
click at [372, 375] on input "30" at bounding box center [875, 374] width 1190 height 30
type input "3"
type input "60"
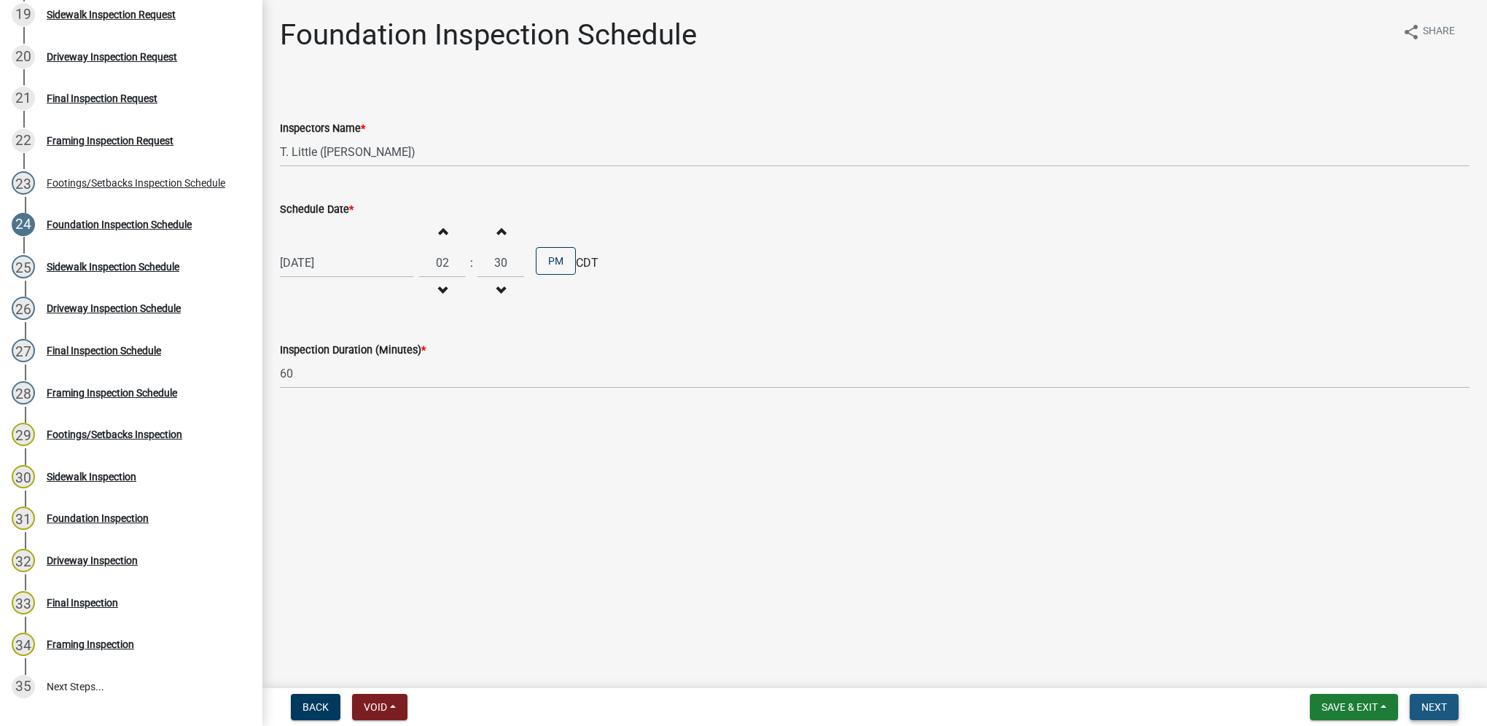
click at [1424, 714] on button "Next" at bounding box center [1434, 707] width 49 height 26
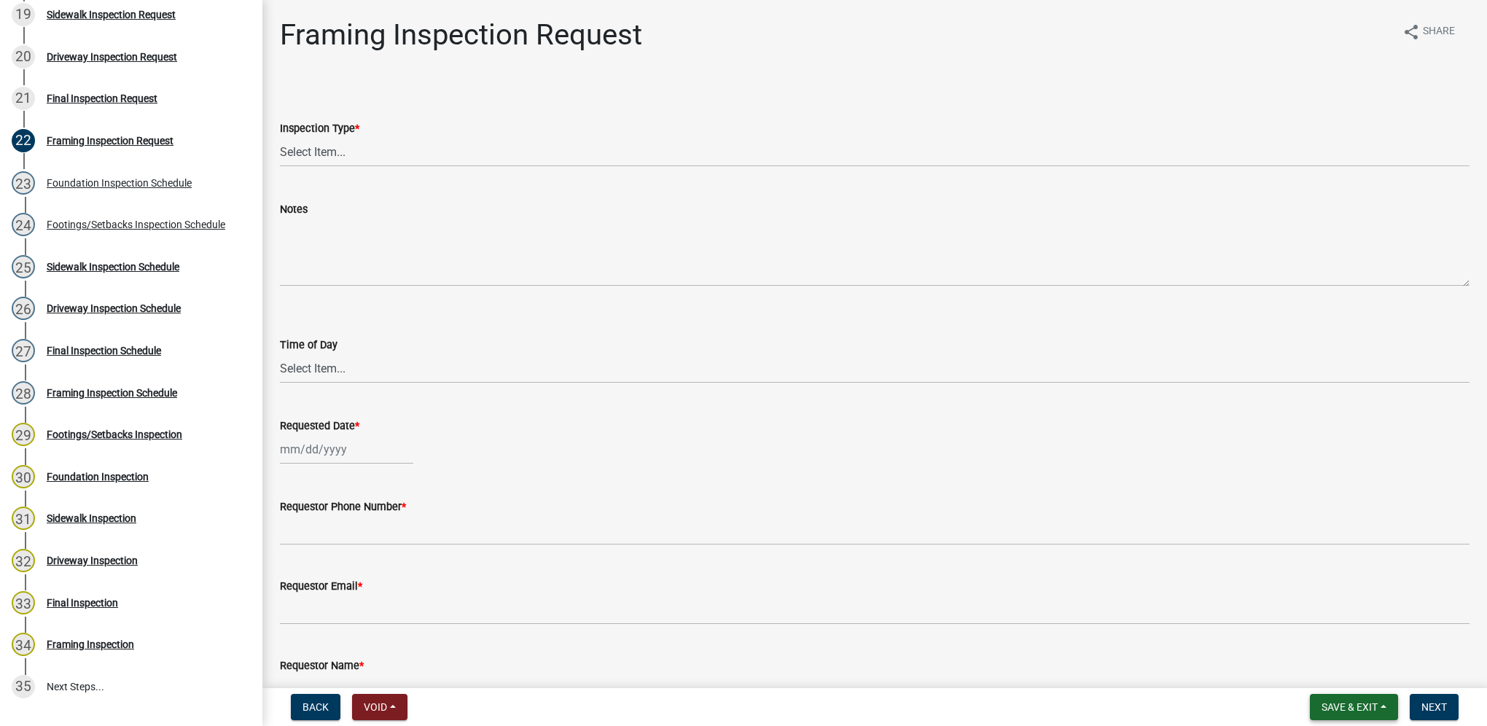
click at [1369, 708] on span "Save & Exit" at bounding box center [1350, 707] width 56 height 12
click at [1366, 684] on button "Save & Exit" at bounding box center [1339, 669] width 117 height 35
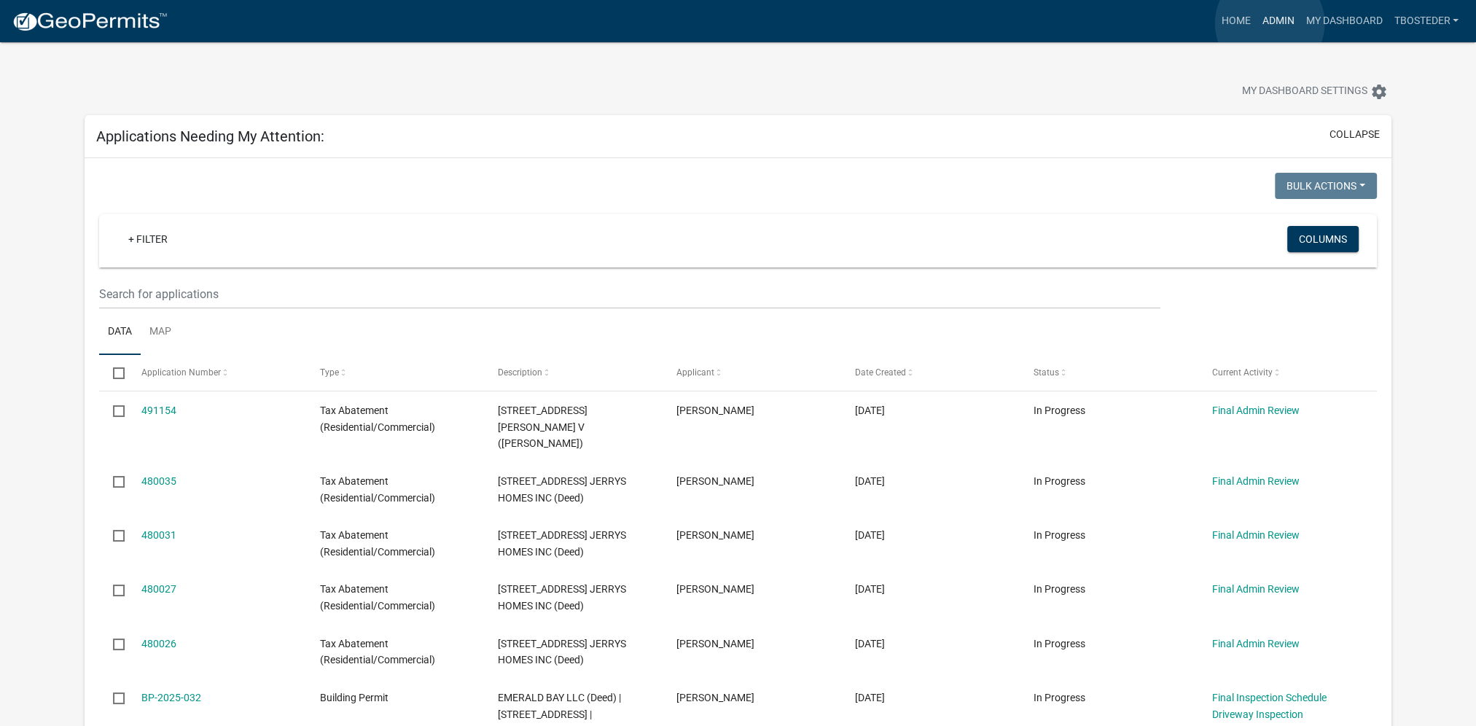
click at [1270, 23] on link "Admin" at bounding box center [1278, 21] width 44 height 28
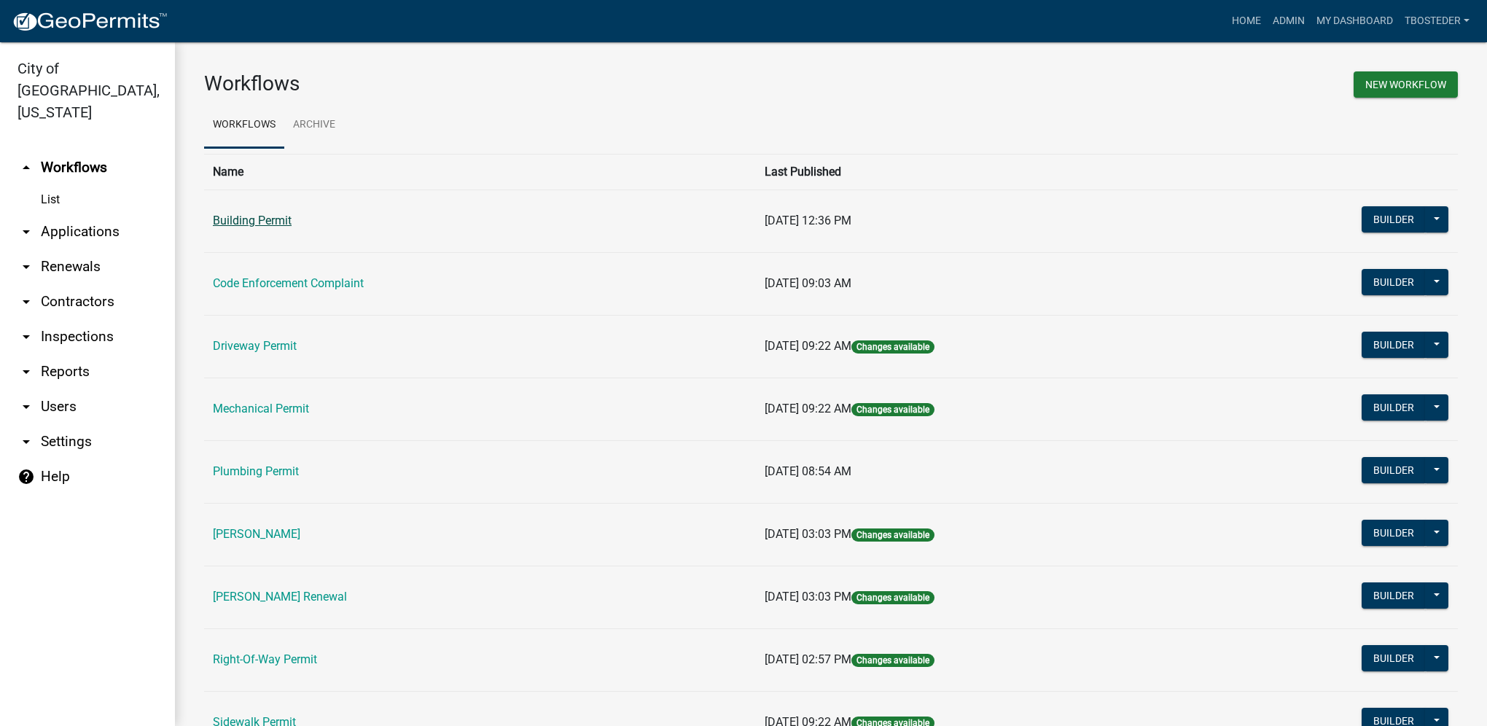
click at [266, 225] on link "Building Permit" at bounding box center [252, 221] width 79 height 14
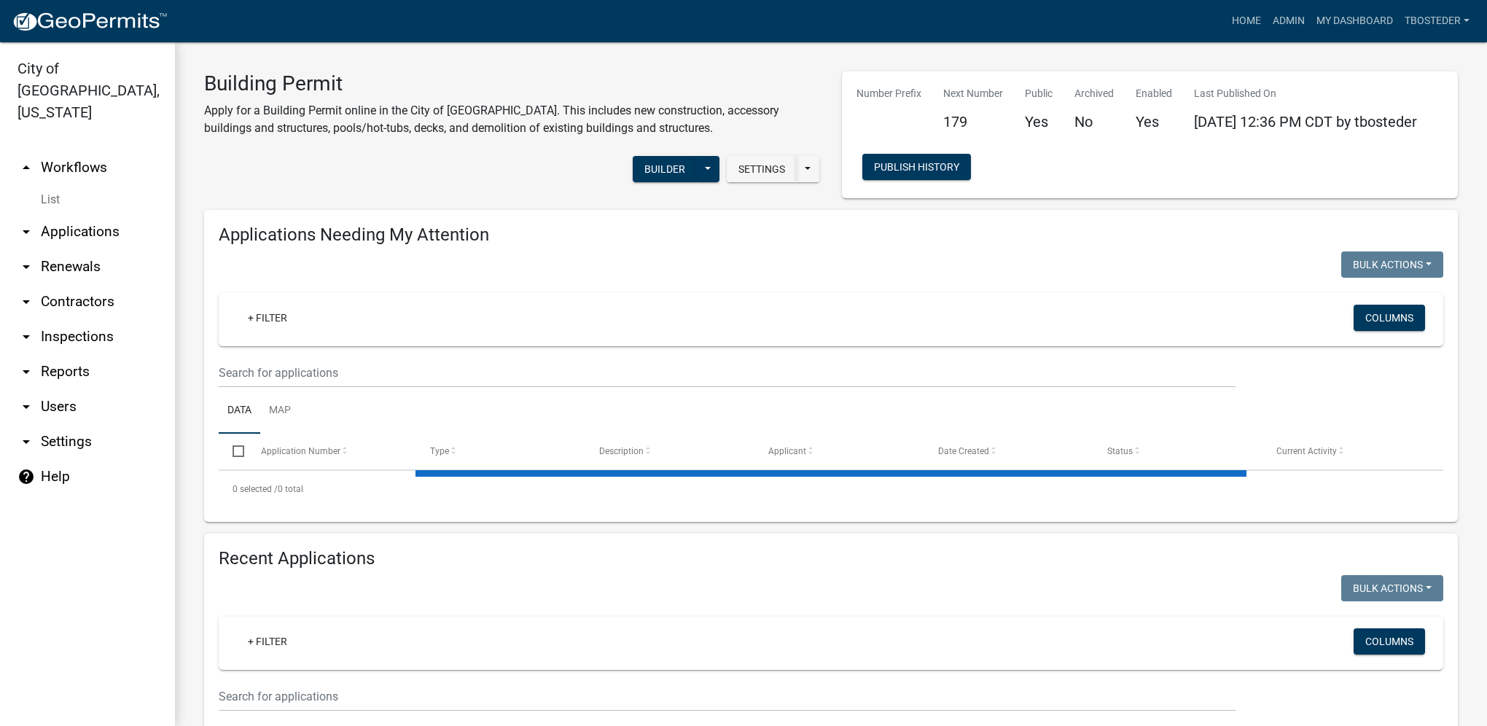
select select "1: 25"
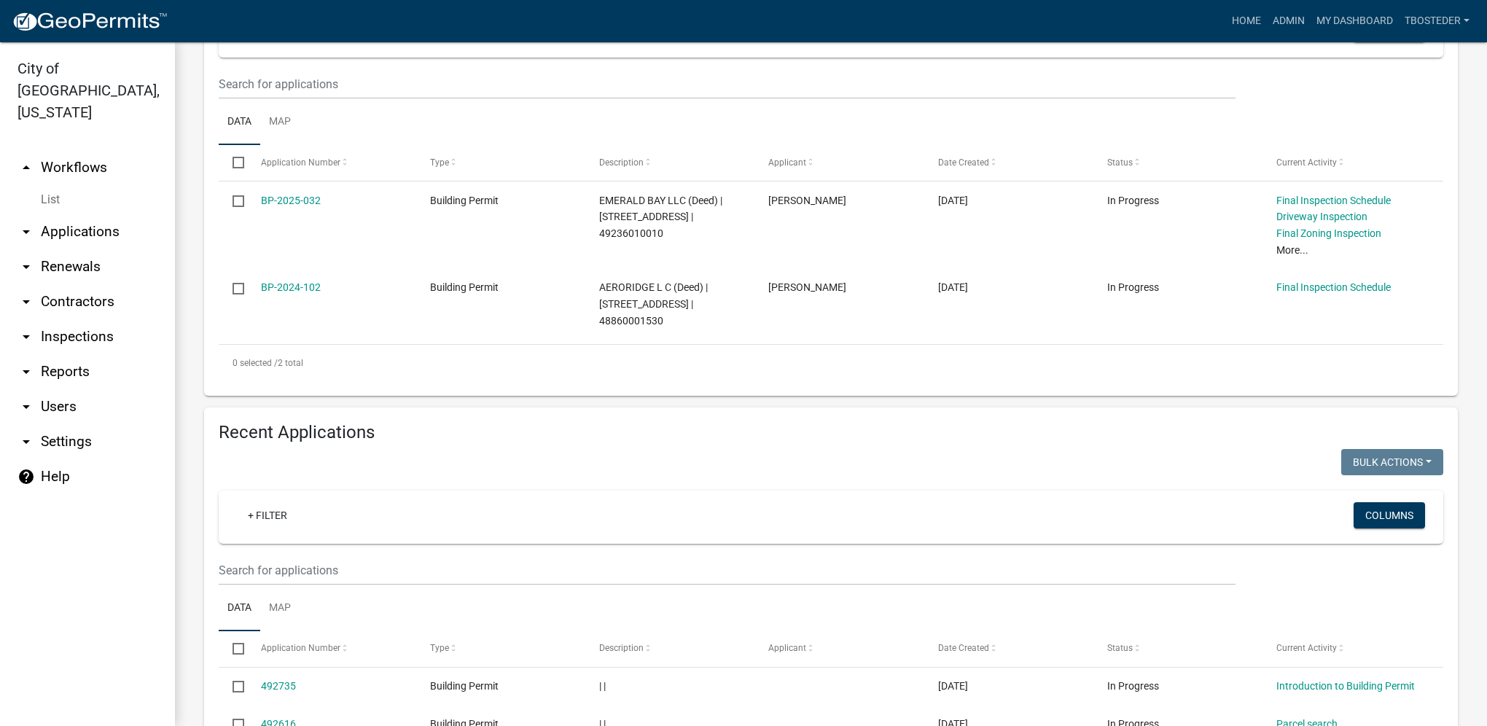
scroll to position [292, 0]
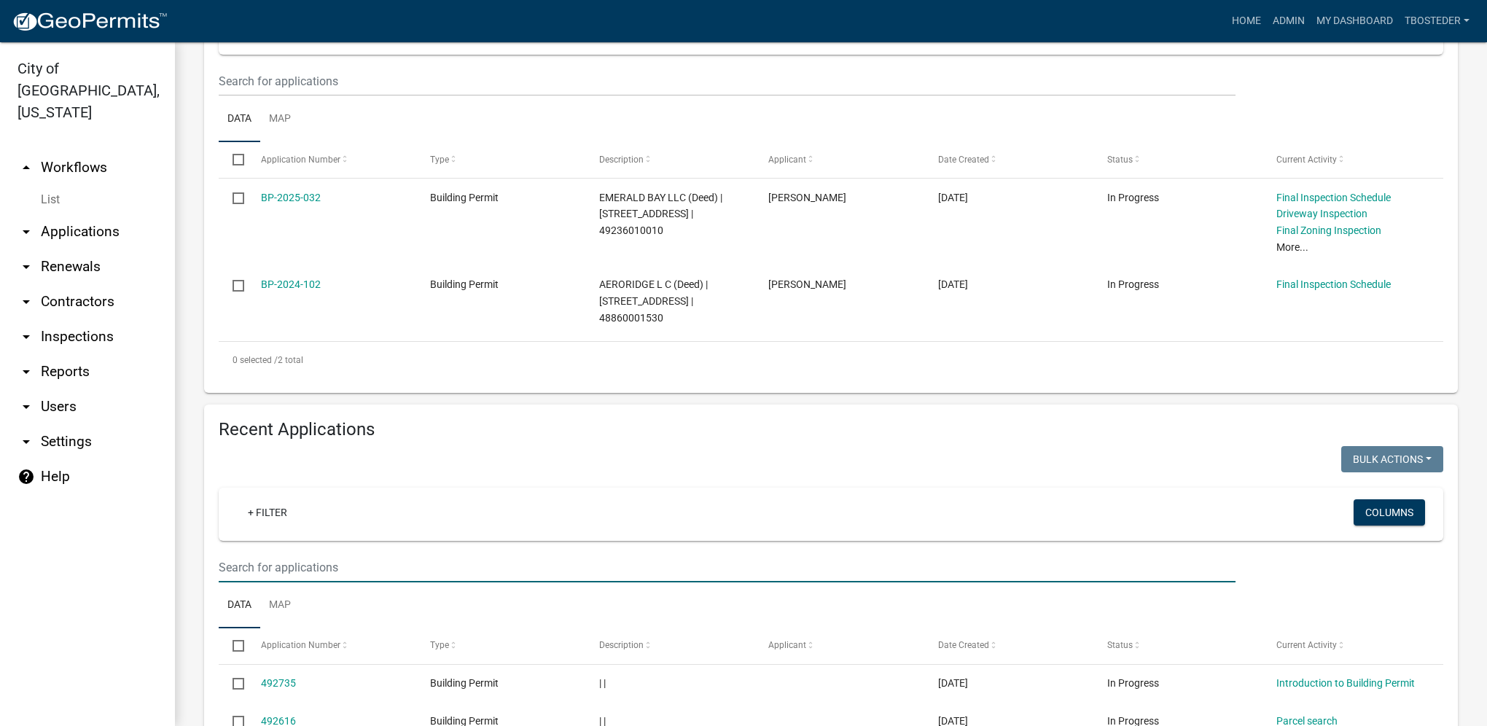
click at [350, 577] on input "text" at bounding box center [727, 568] width 1017 height 30
type input "2316 n 8th"
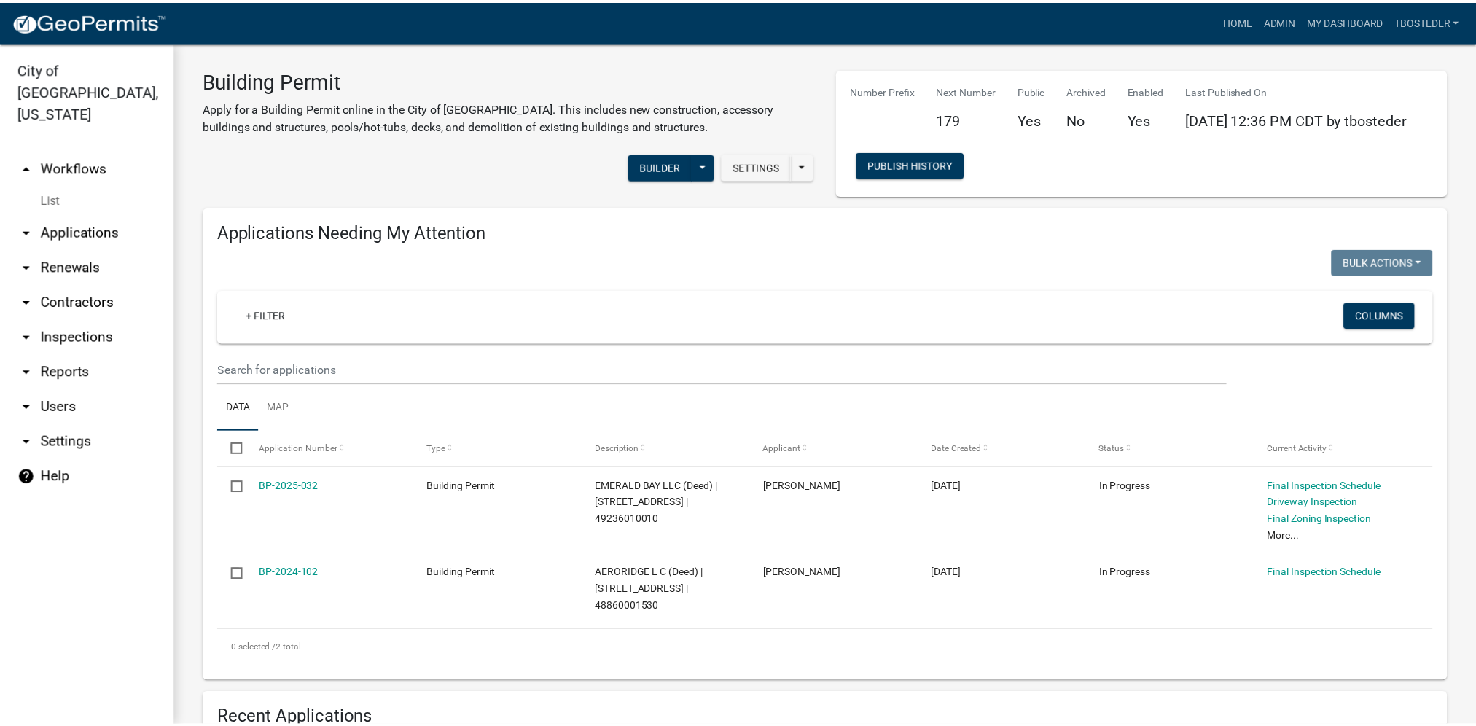
scroll to position [0, 0]
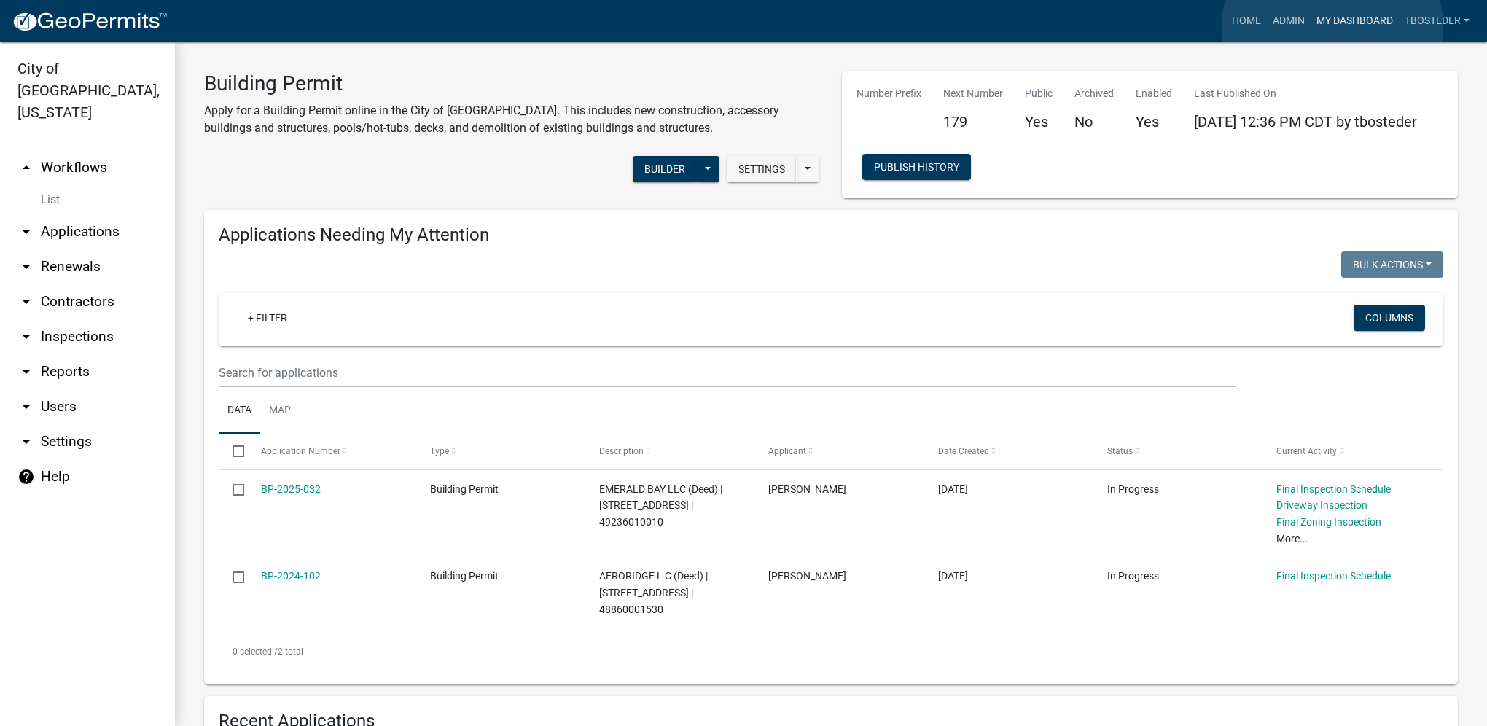
click at [1332, 26] on link "My Dashboard" at bounding box center [1355, 21] width 88 height 28
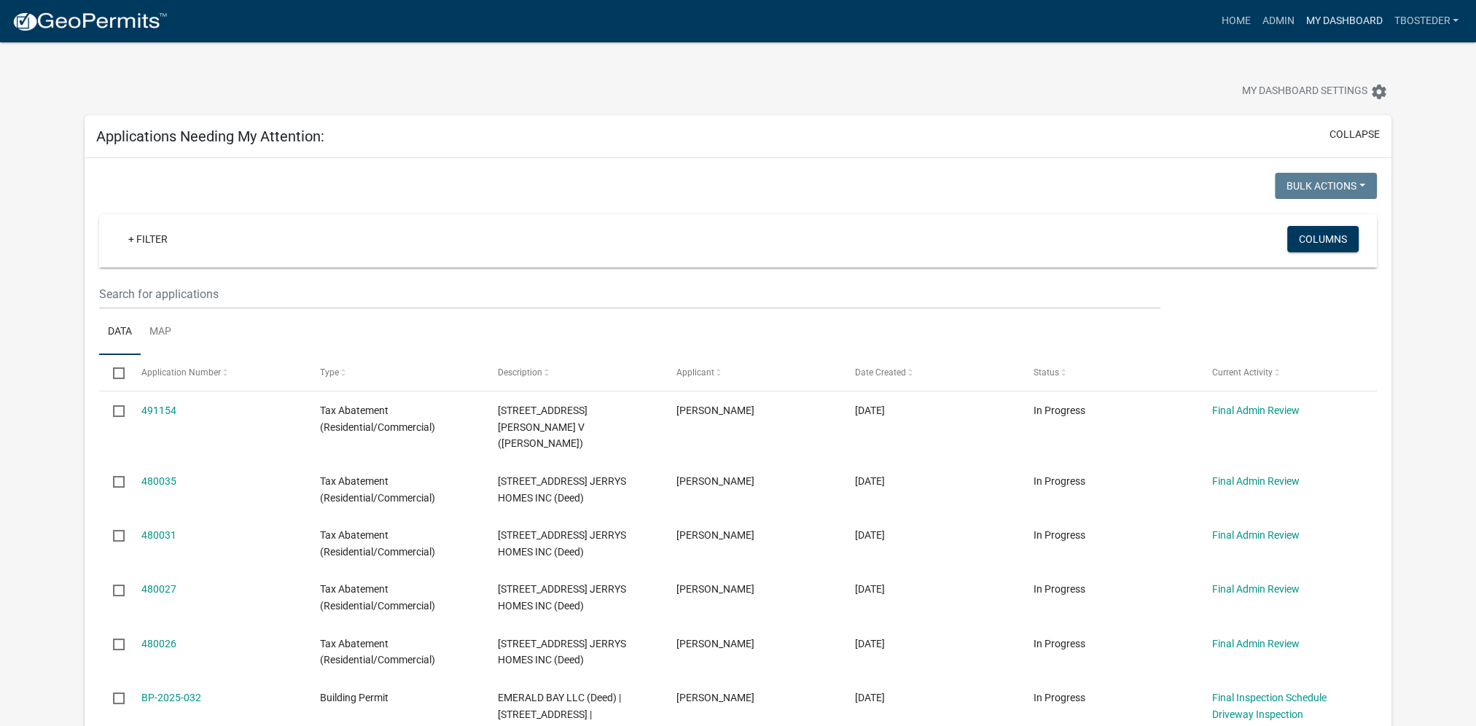
click at [1300, 15] on link "My Dashboard" at bounding box center [1344, 21] width 88 height 28
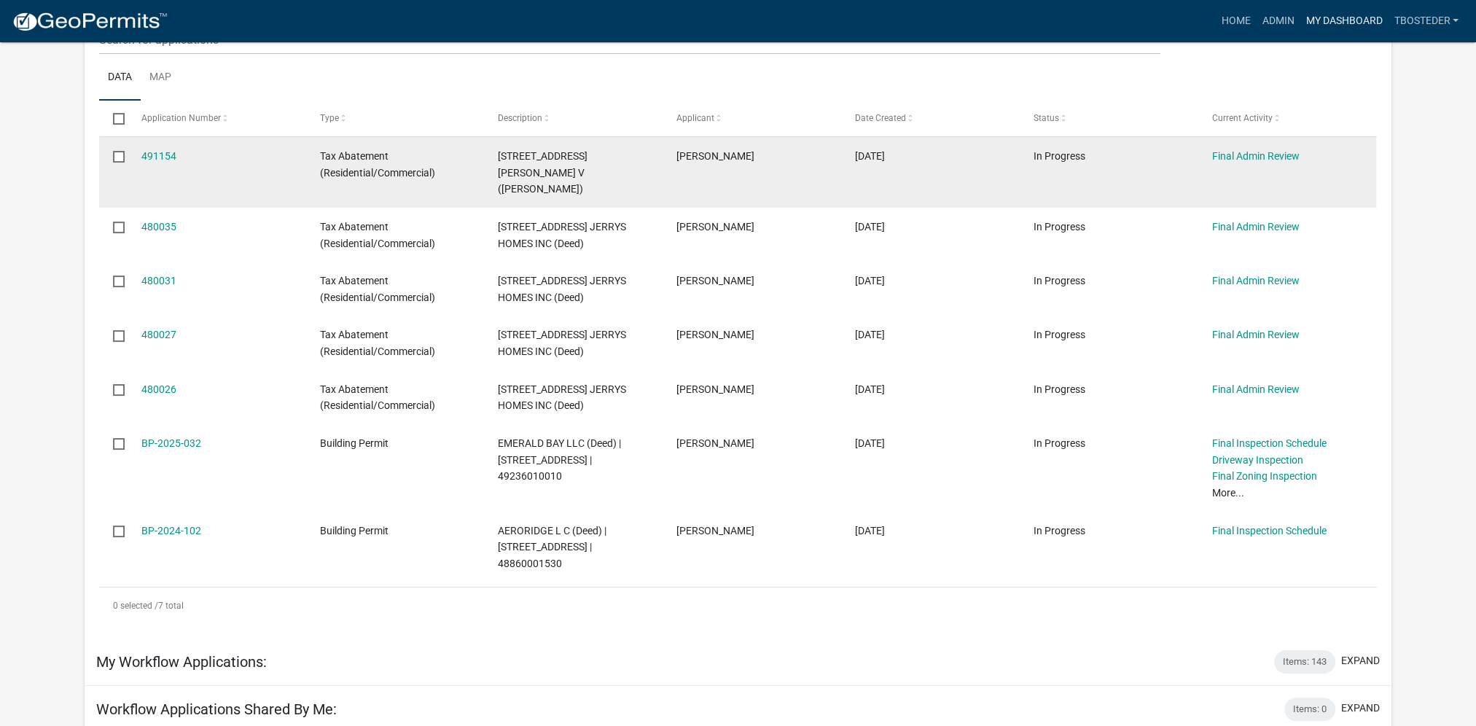
scroll to position [292, 0]
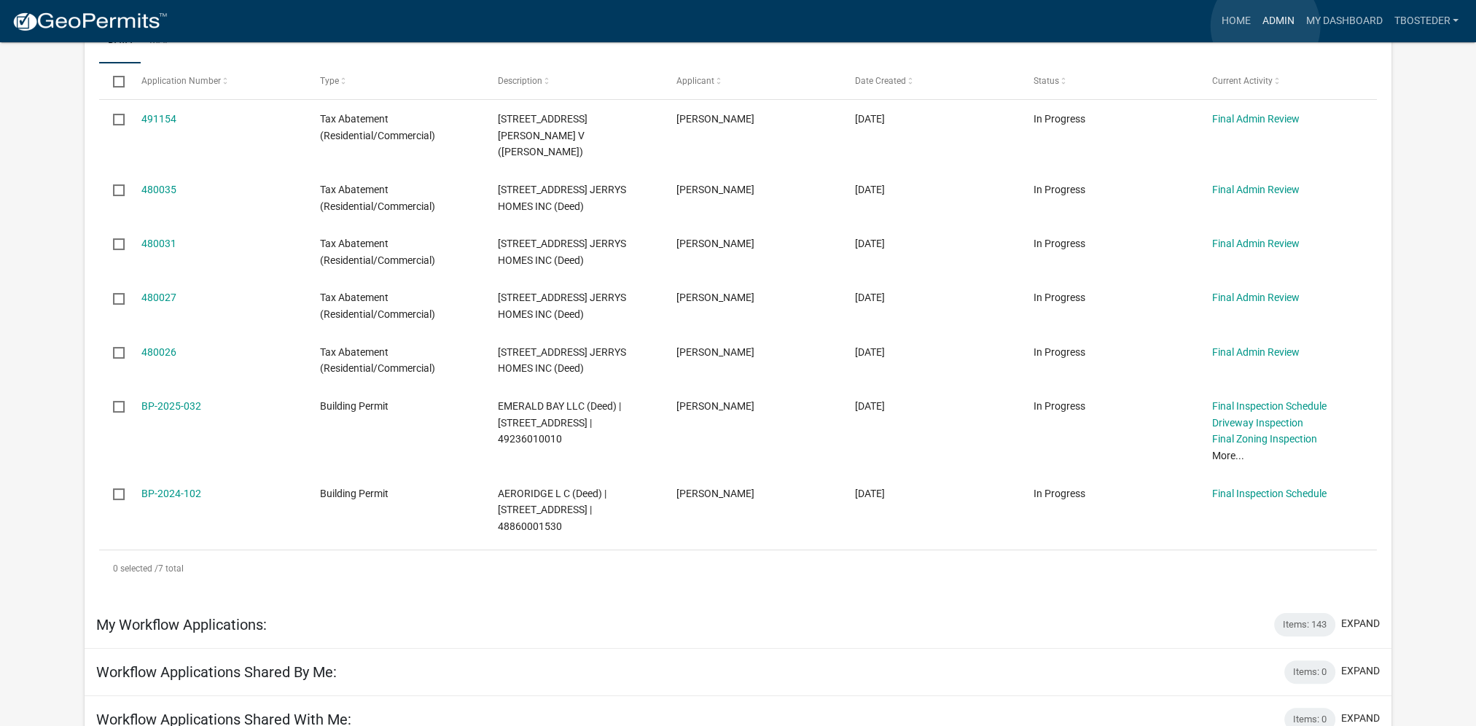
click at [1265, 26] on link "Admin" at bounding box center [1278, 21] width 44 height 28
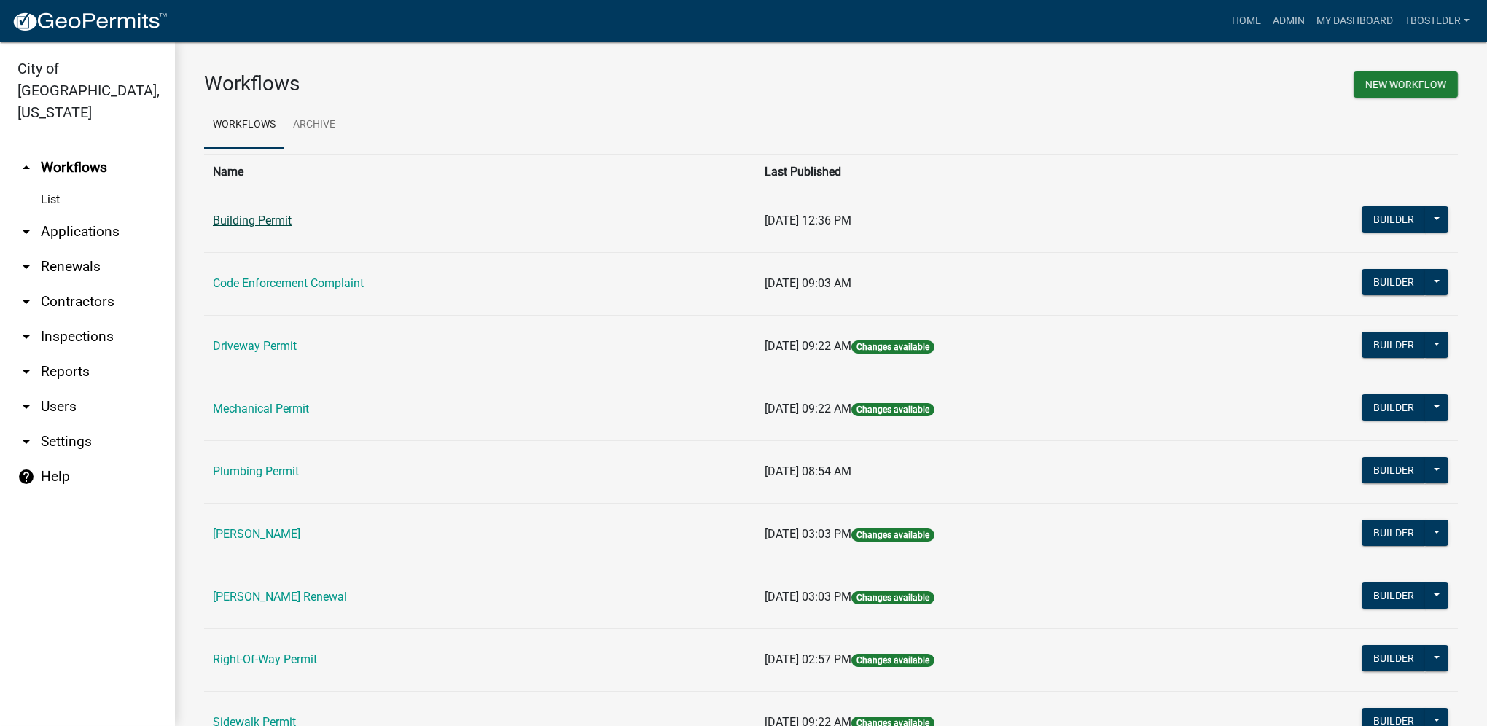
click at [277, 222] on link "Building Permit" at bounding box center [252, 221] width 79 height 14
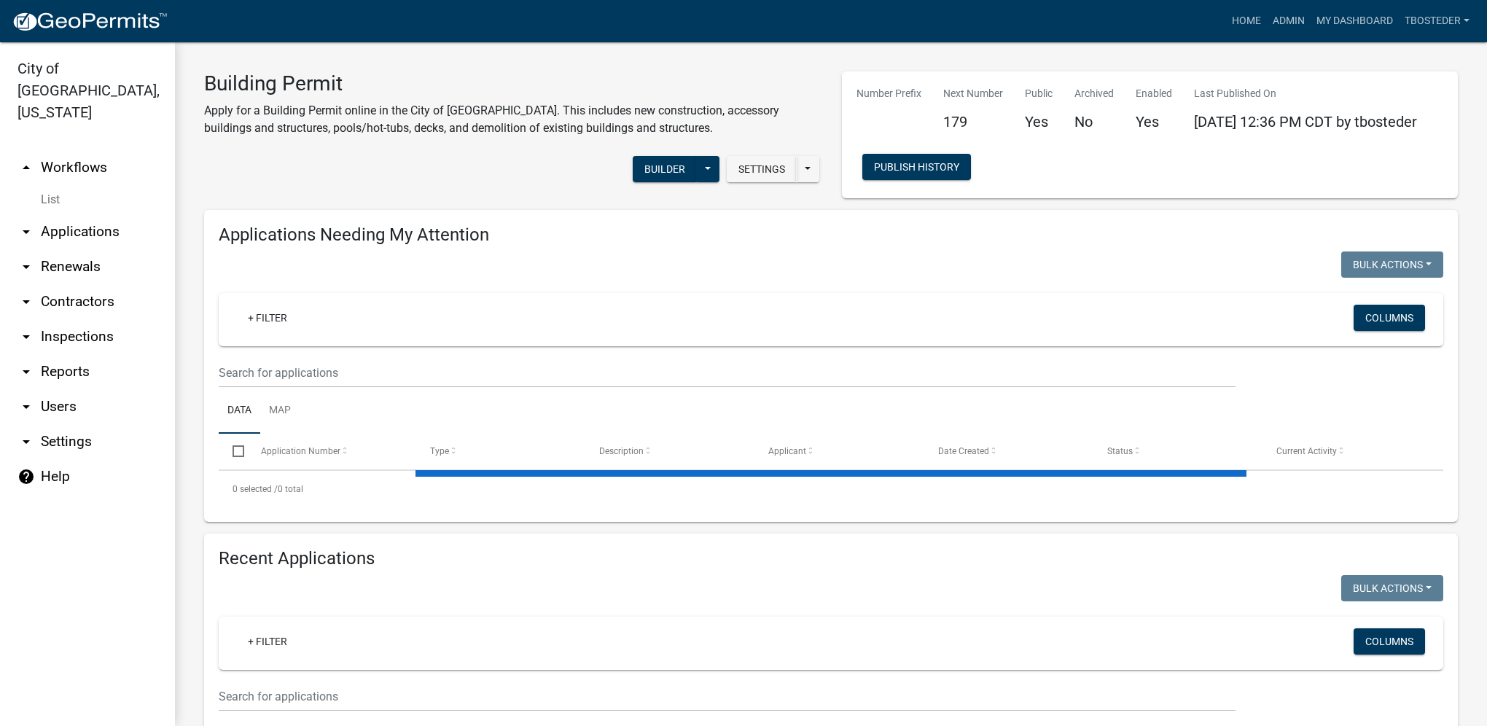
select select "1: 25"
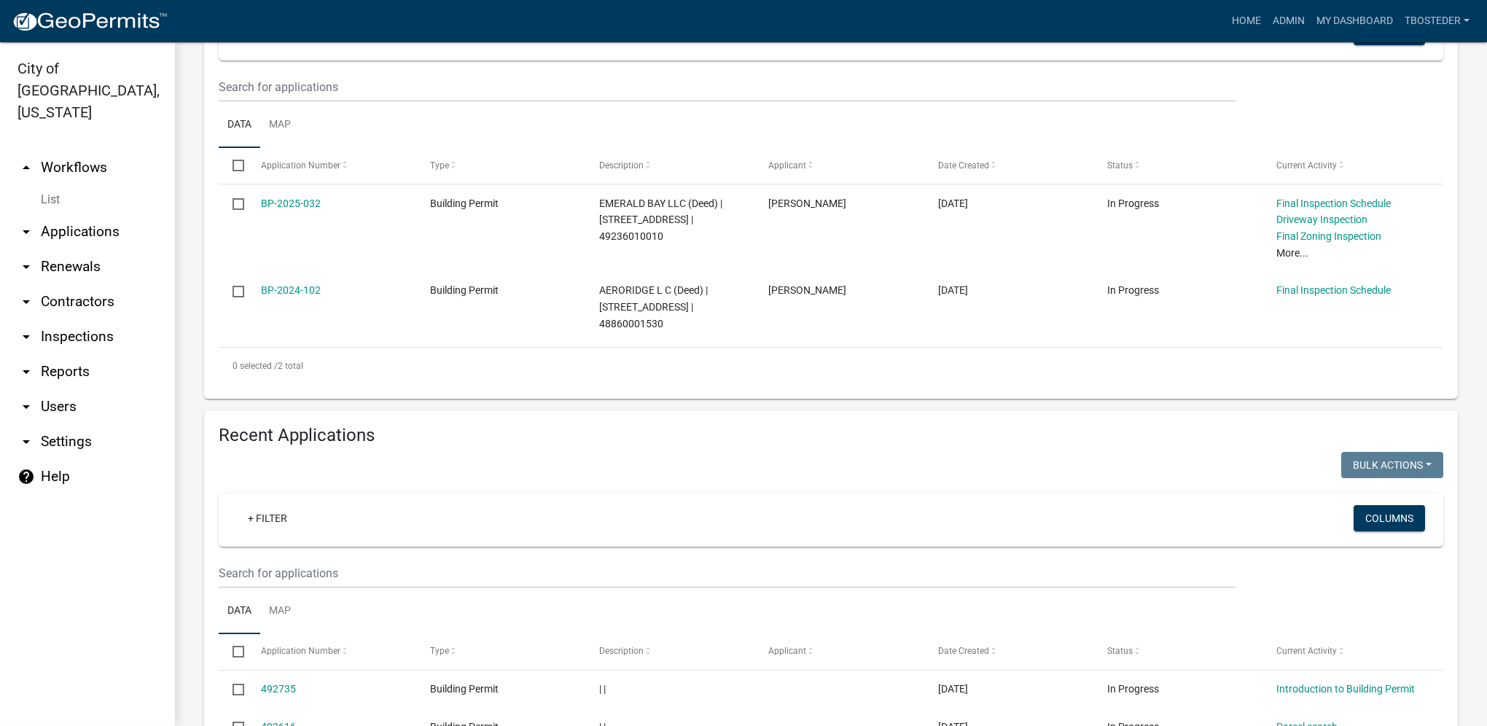
scroll to position [292, 0]
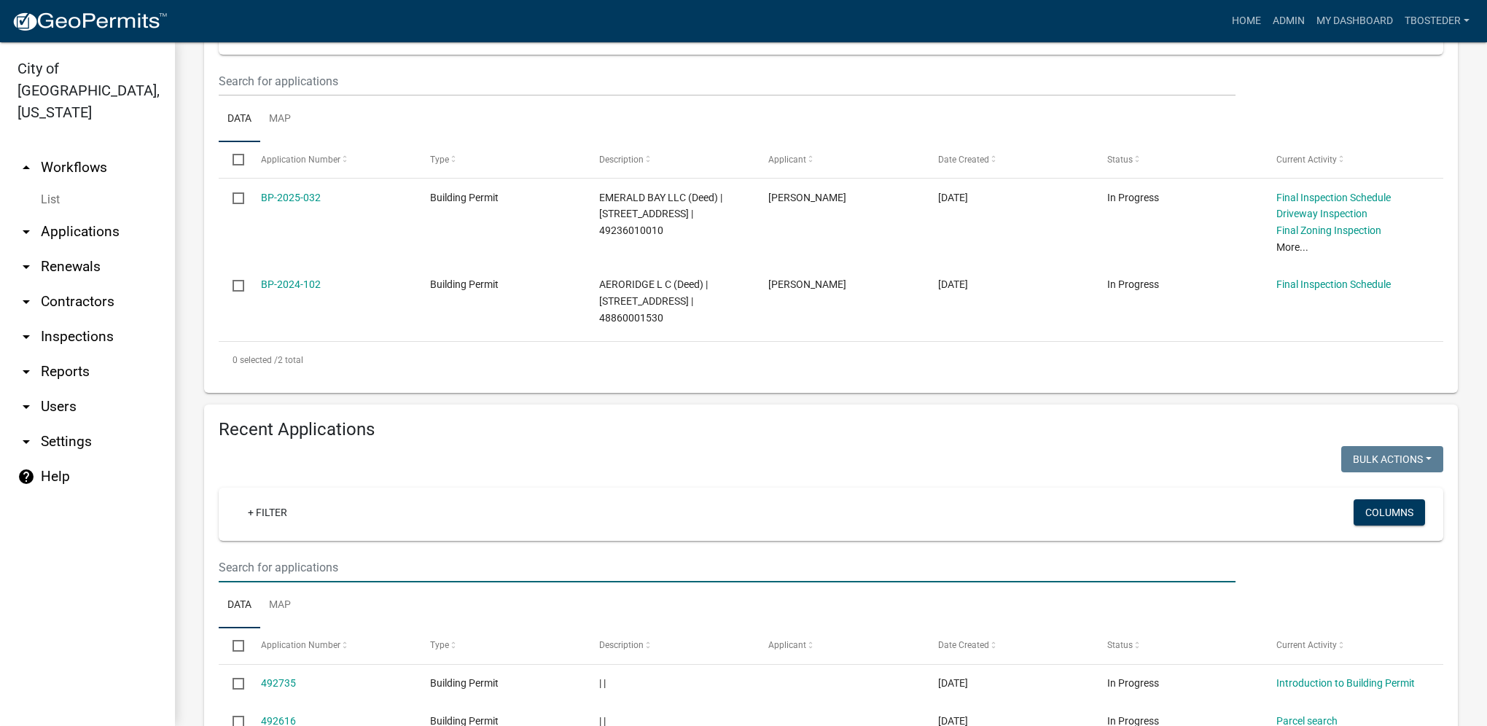
click at [269, 566] on input "text" at bounding box center [727, 568] width 1017 height 30
type input "305 n 19th"
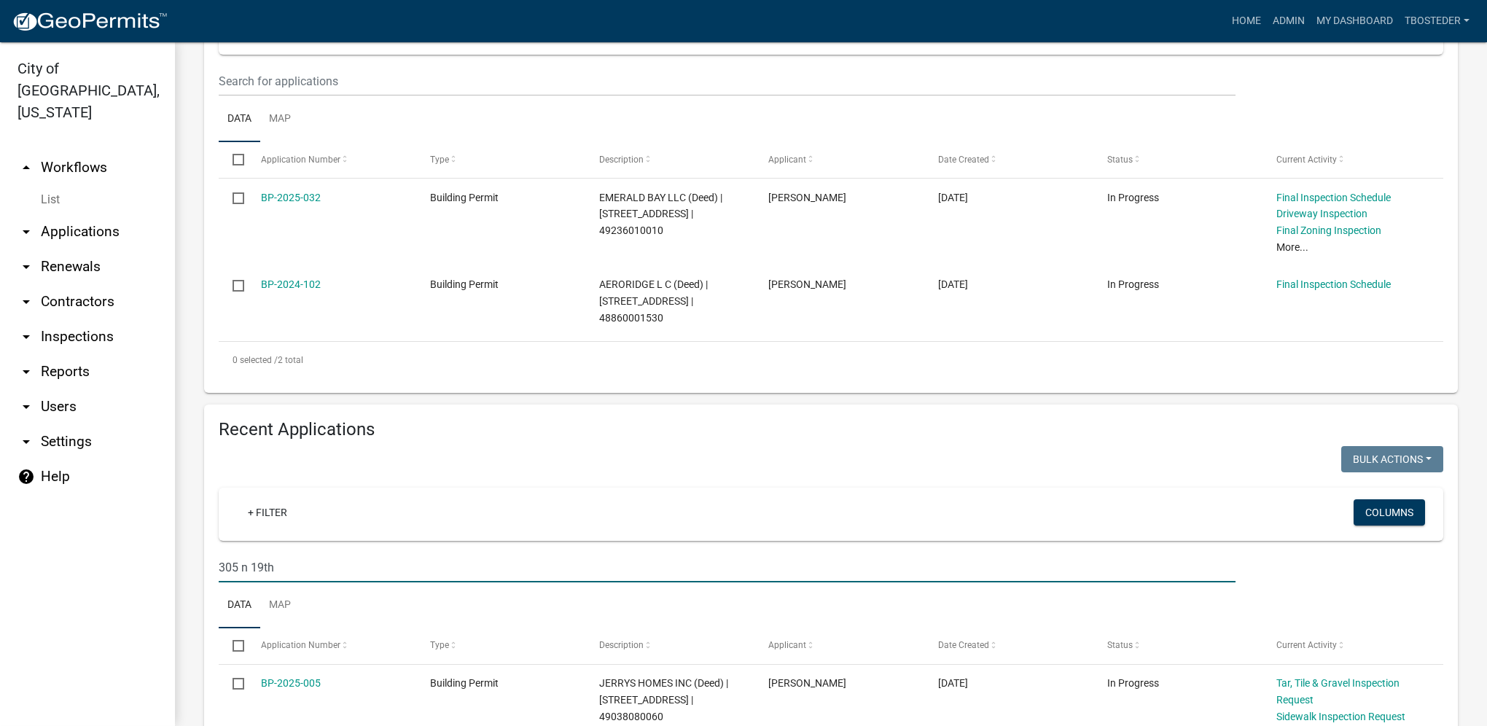
scroll to position [422, 0]
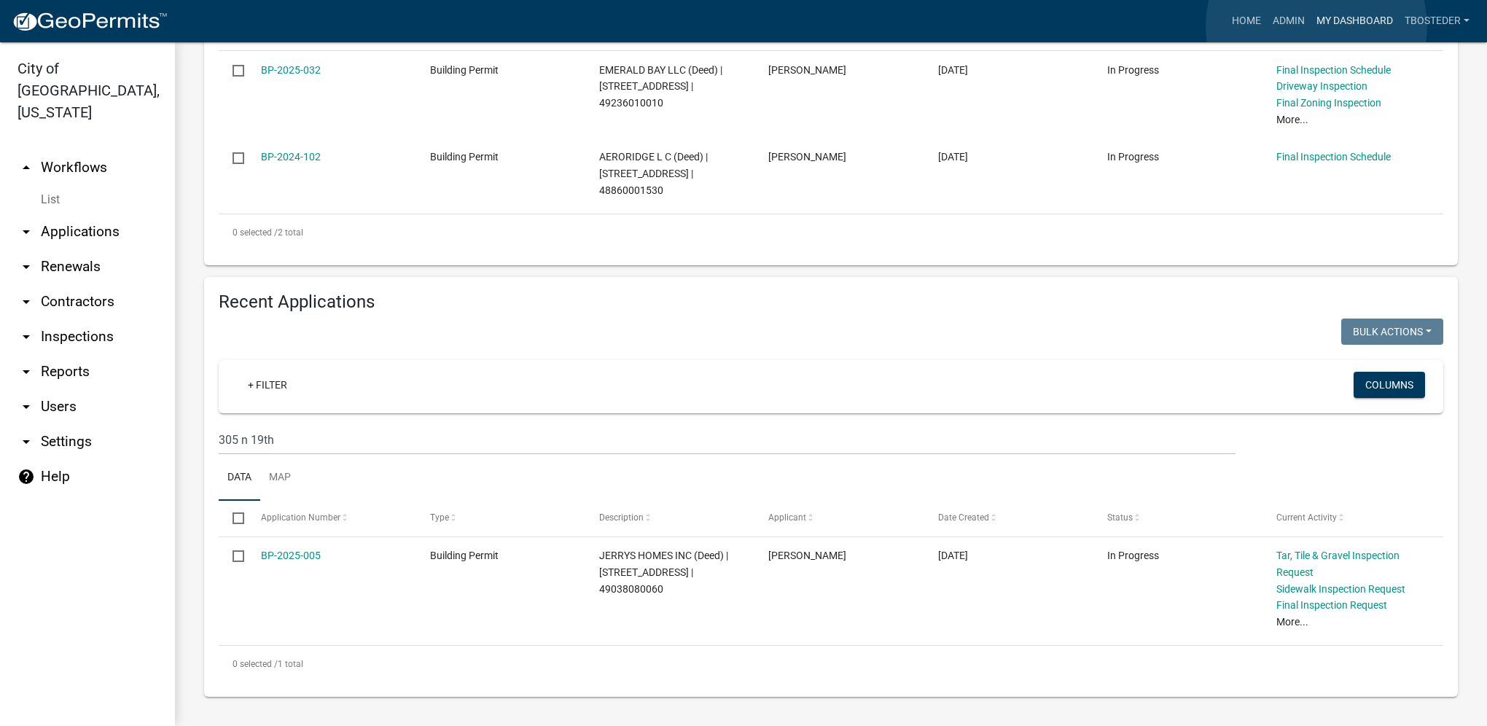
click at [1316, 26] on link "My Dashboard" at bounding box center [1355, 21] width 88 height 28
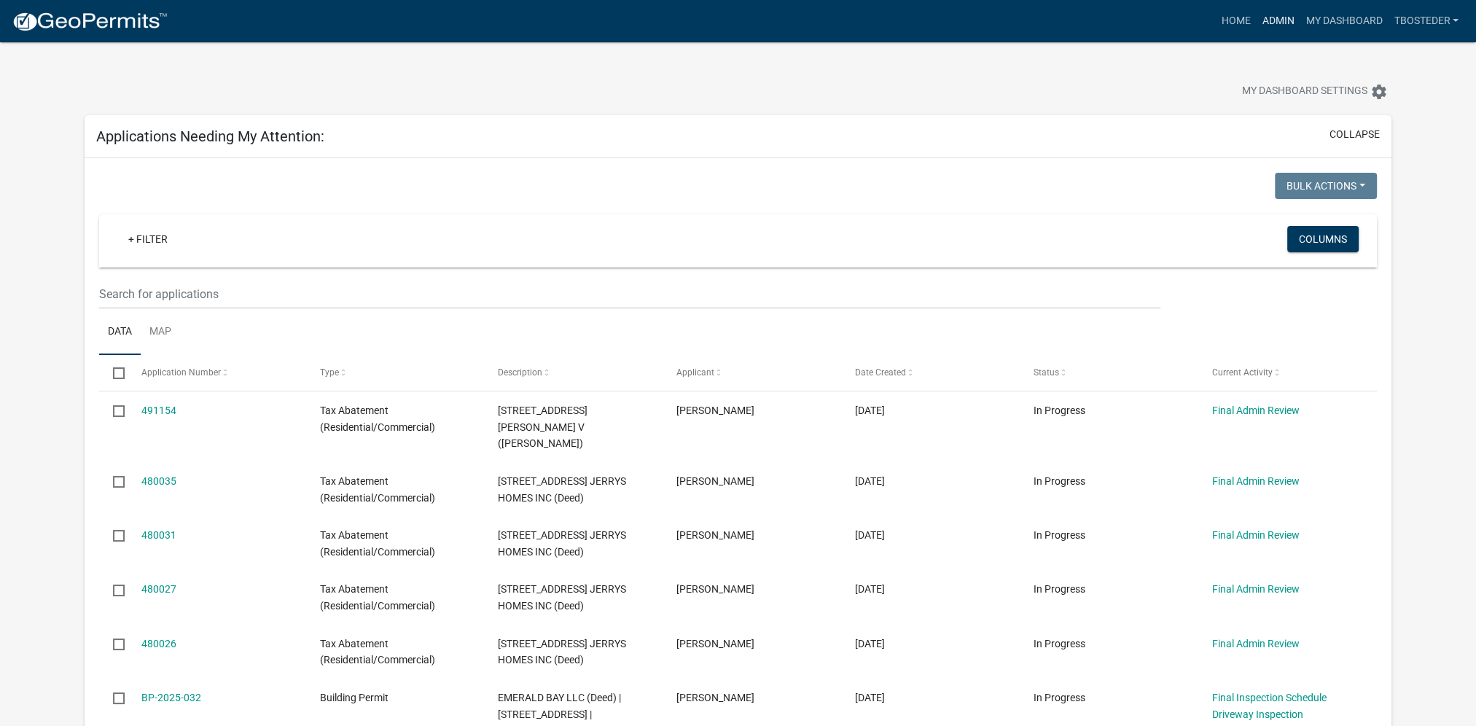
drag, startPoint x: 1284, startPoint y: 28, endPoint x: 1278, endPoint y: 39, distance: 13.4
click at [1284, 28] on link "Admin" at bounding box center [1278, 21] width 44 height 28
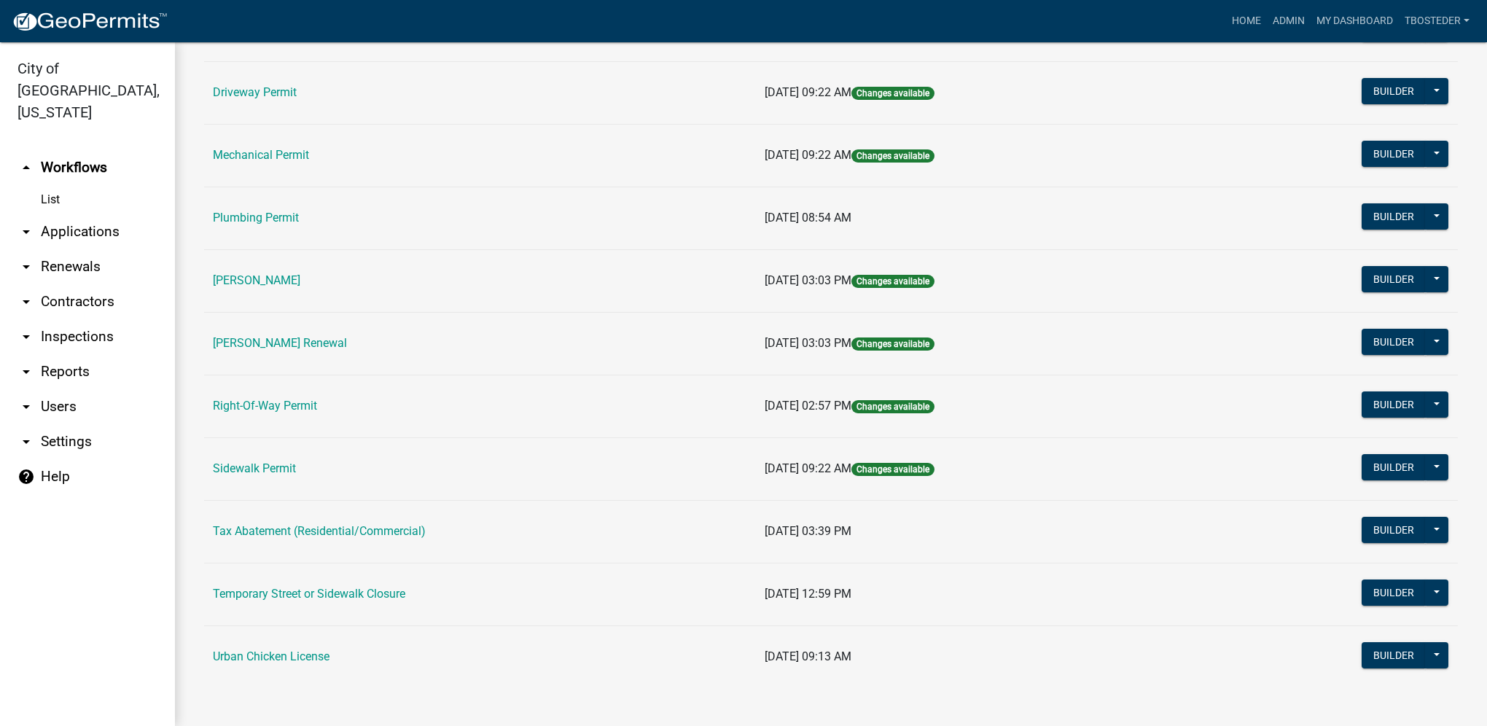
scroll to position [254, 0]
click at [324, 653] on link "Urban Chicken License" at bounding box center [271, 656] width 117 height 14
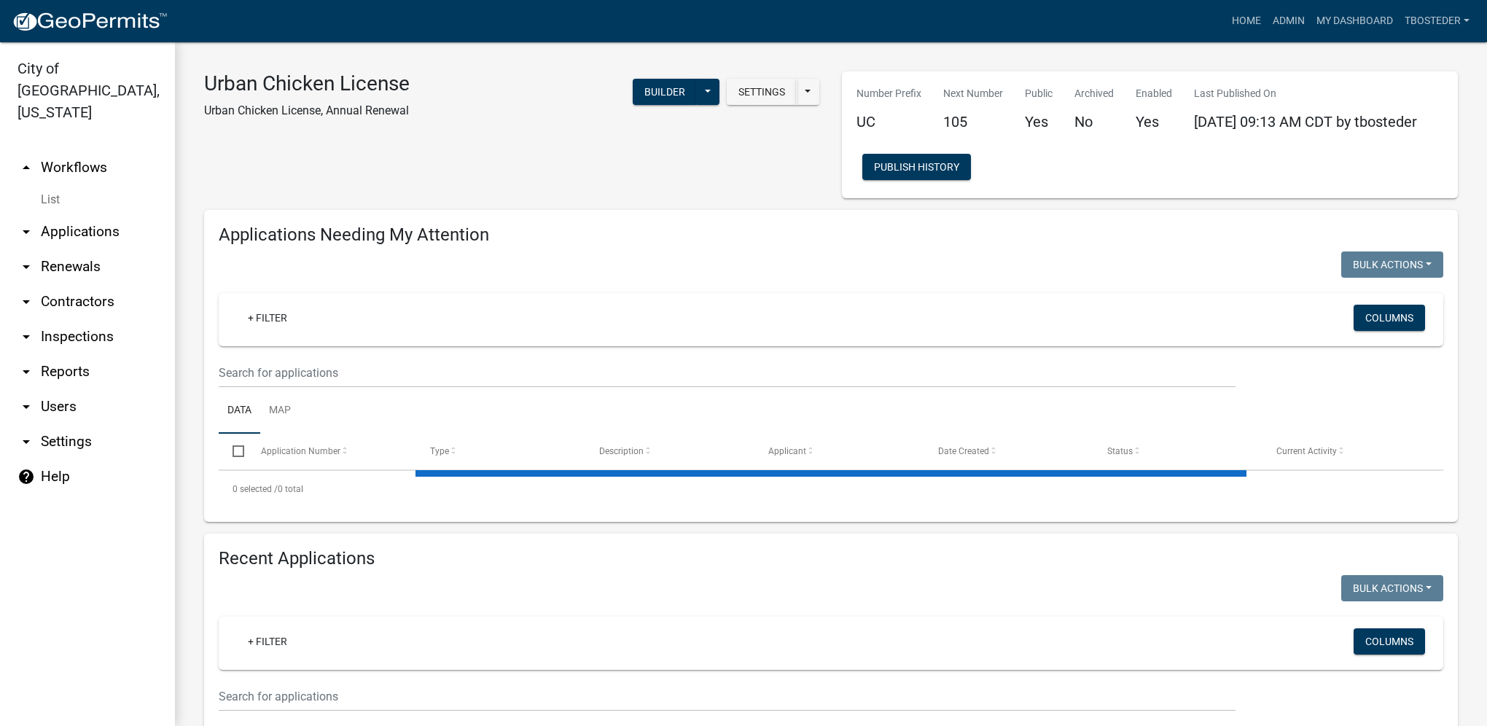
select select "1: 25"
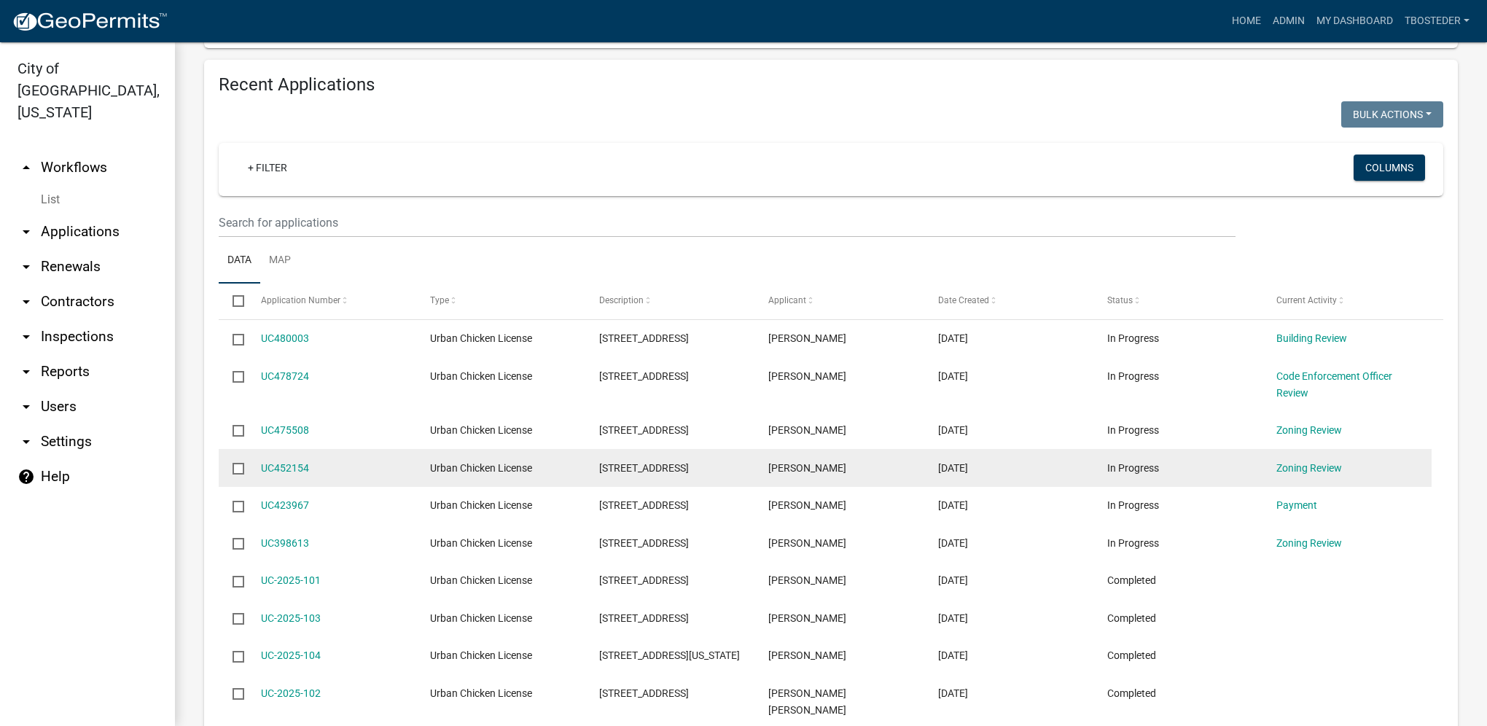
scroll to position [583, 0]
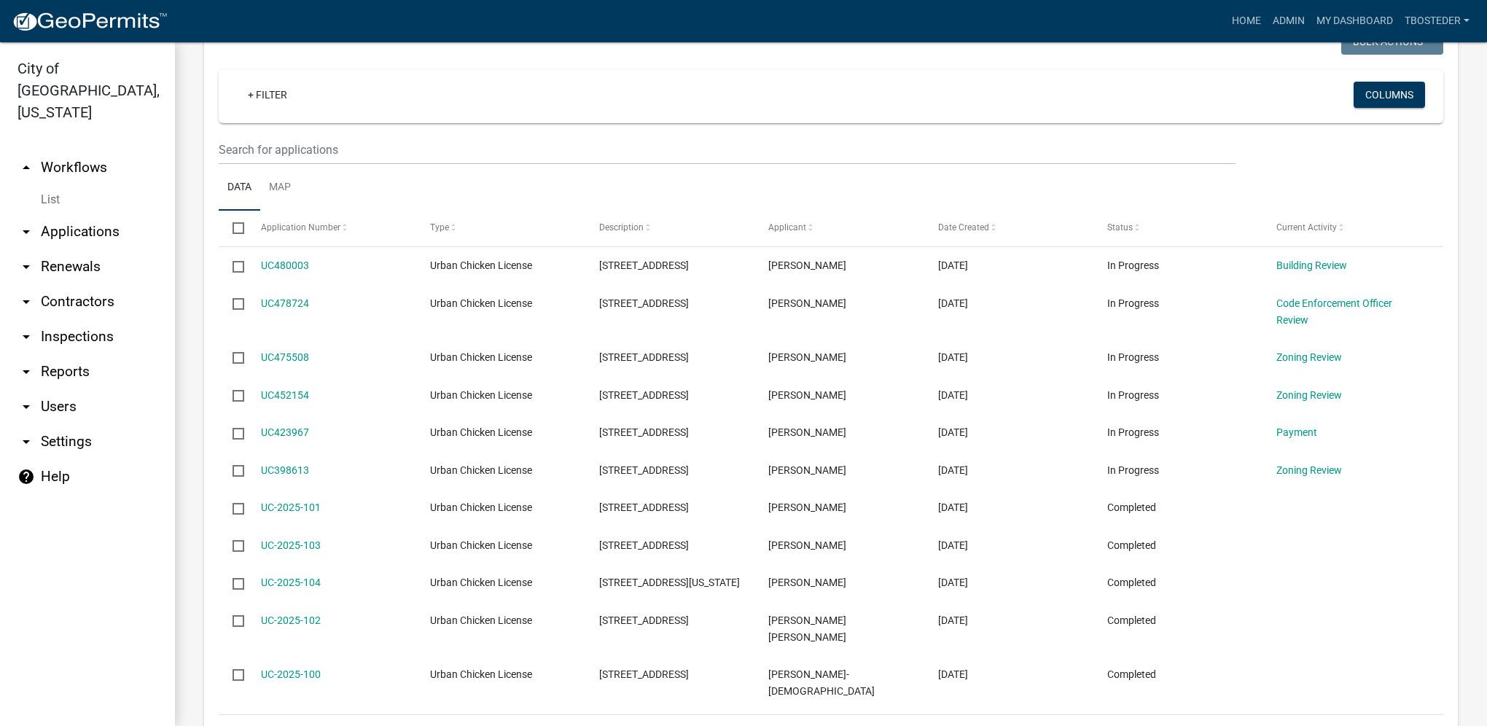
click at [1101, 28] on div "Home Admin My Dashboard tbosteder Admin Account Logout" at bounding box center [827, 21] width 1296 height 28
click at [1295, 15] on link "Admin" at bounding box center [1289, 21] width 44 height 28
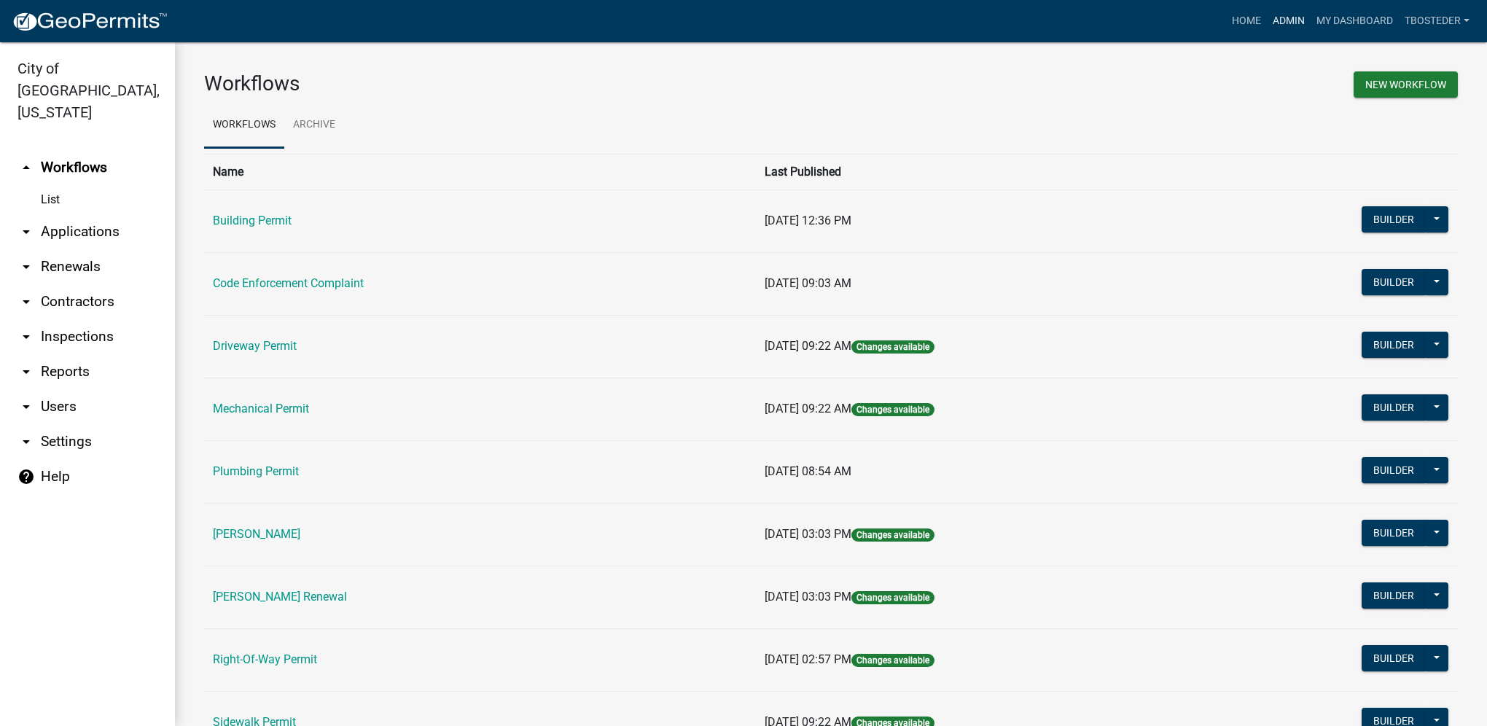
scroll to position [73, 0]
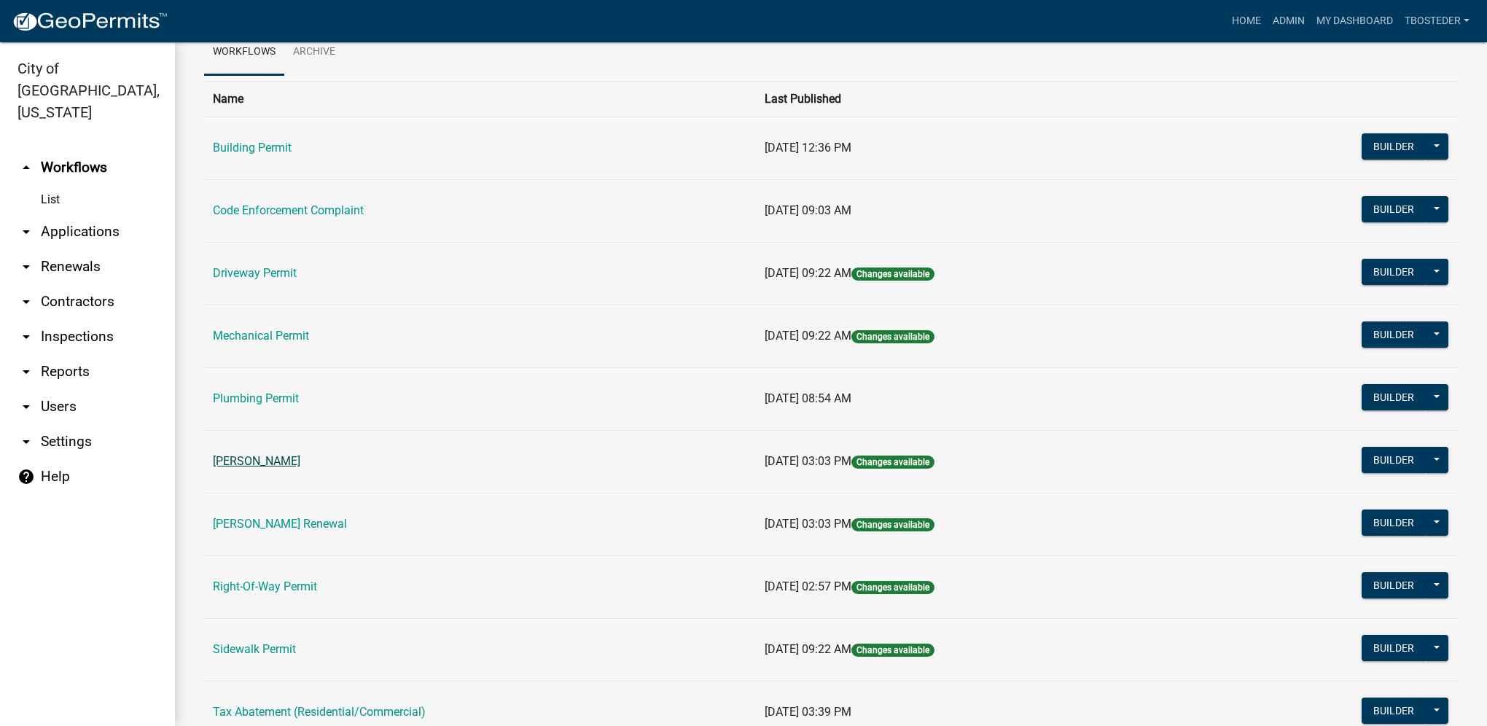
click at [296, 464] on link "[PERSON_NAME]" at bounding box center [256, 461] width 87 height 14
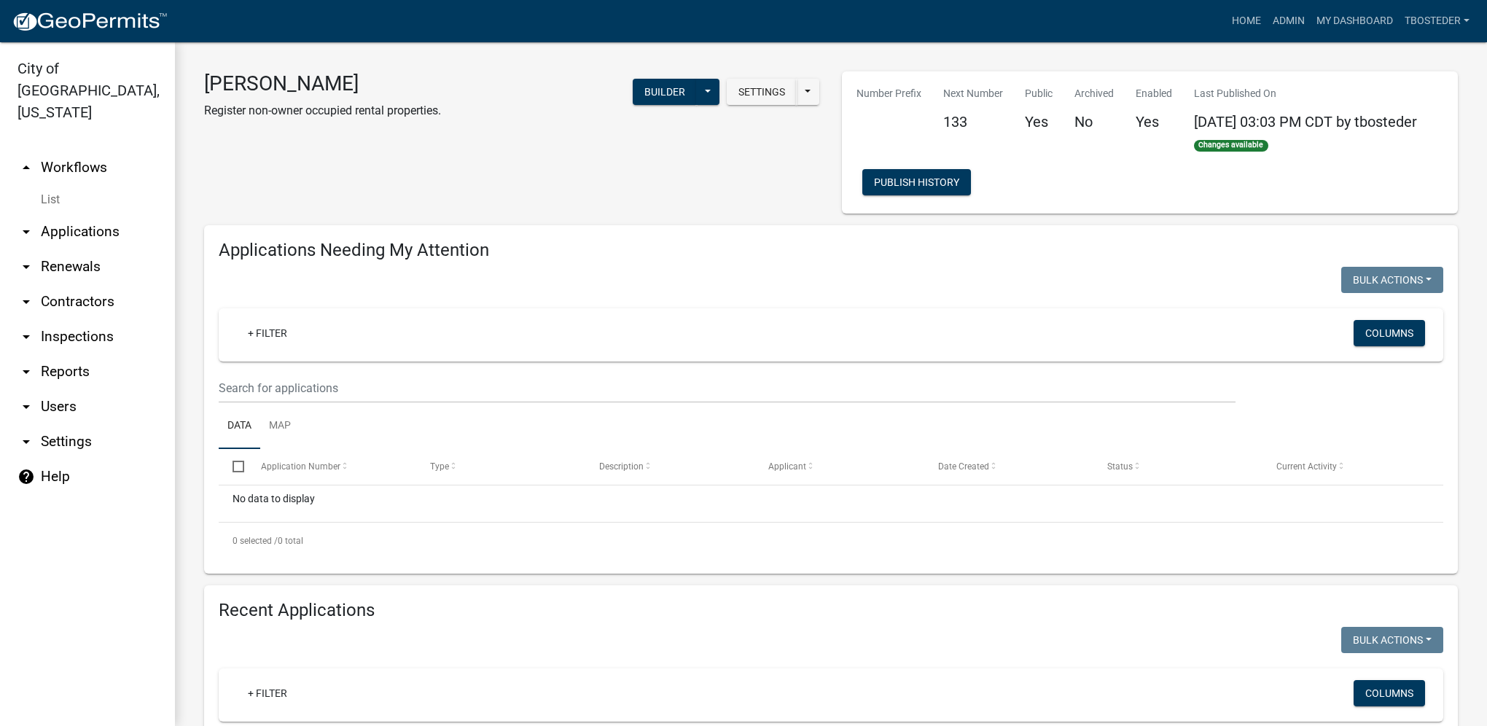
select select "1: 25"
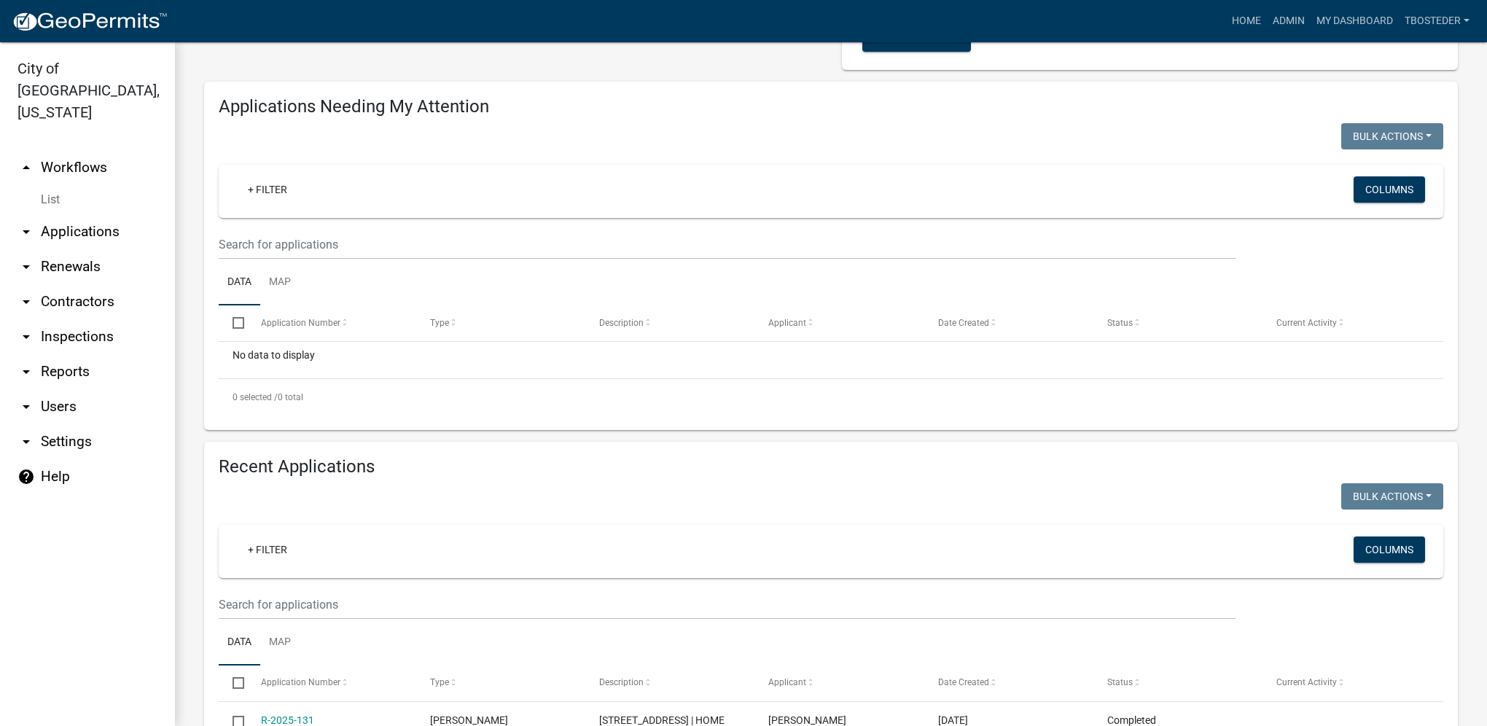
scroll to position [364, 0]
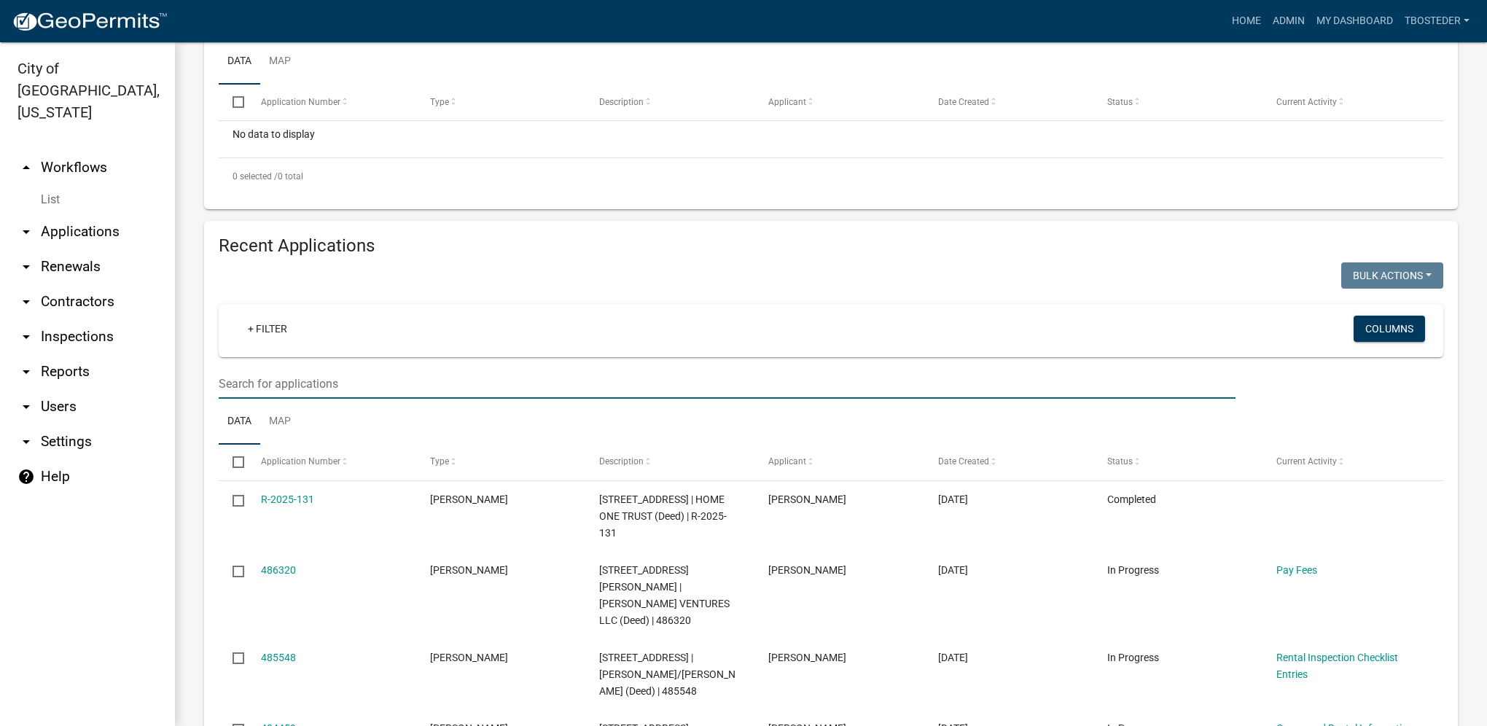
click at [464, 375] on input "text" at bounding box center [727, 384] width 1017 height 30
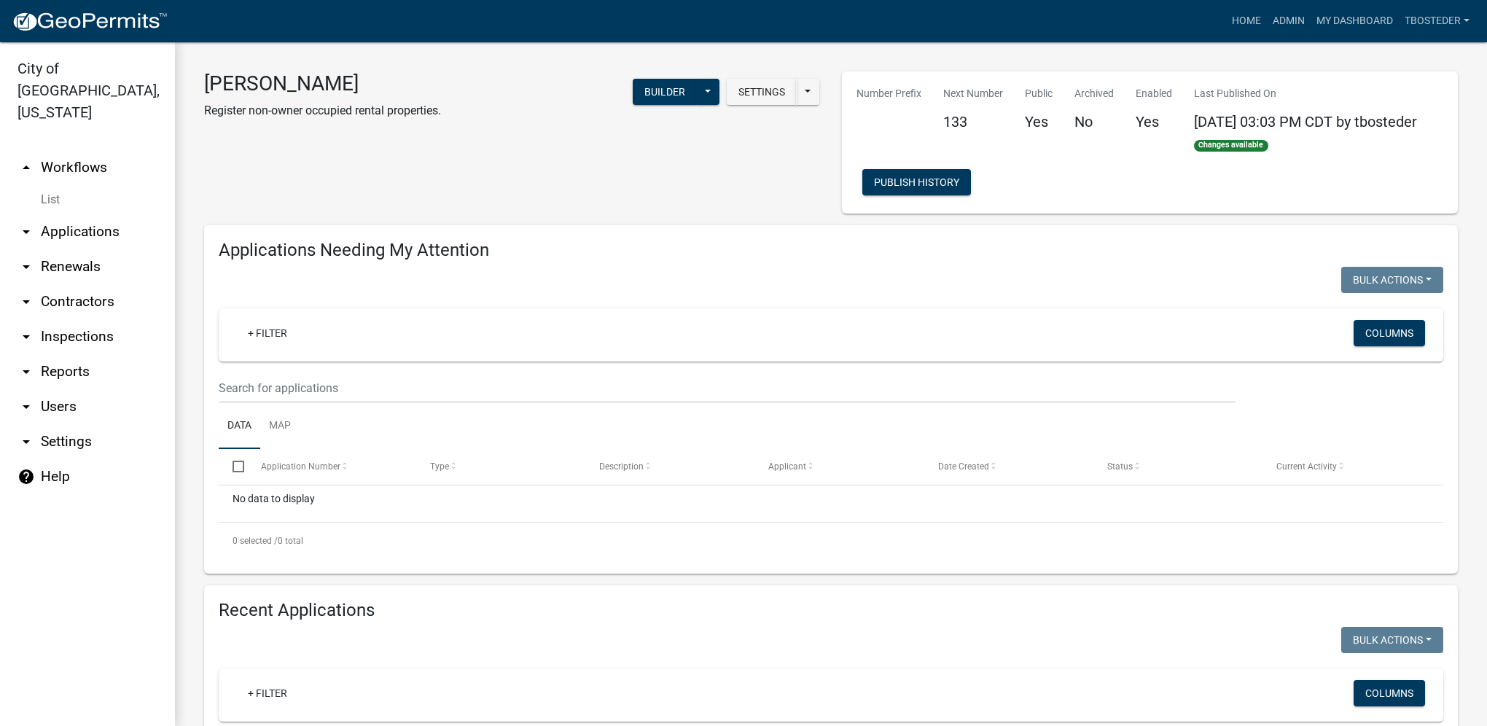
scroll to position [219, 0]
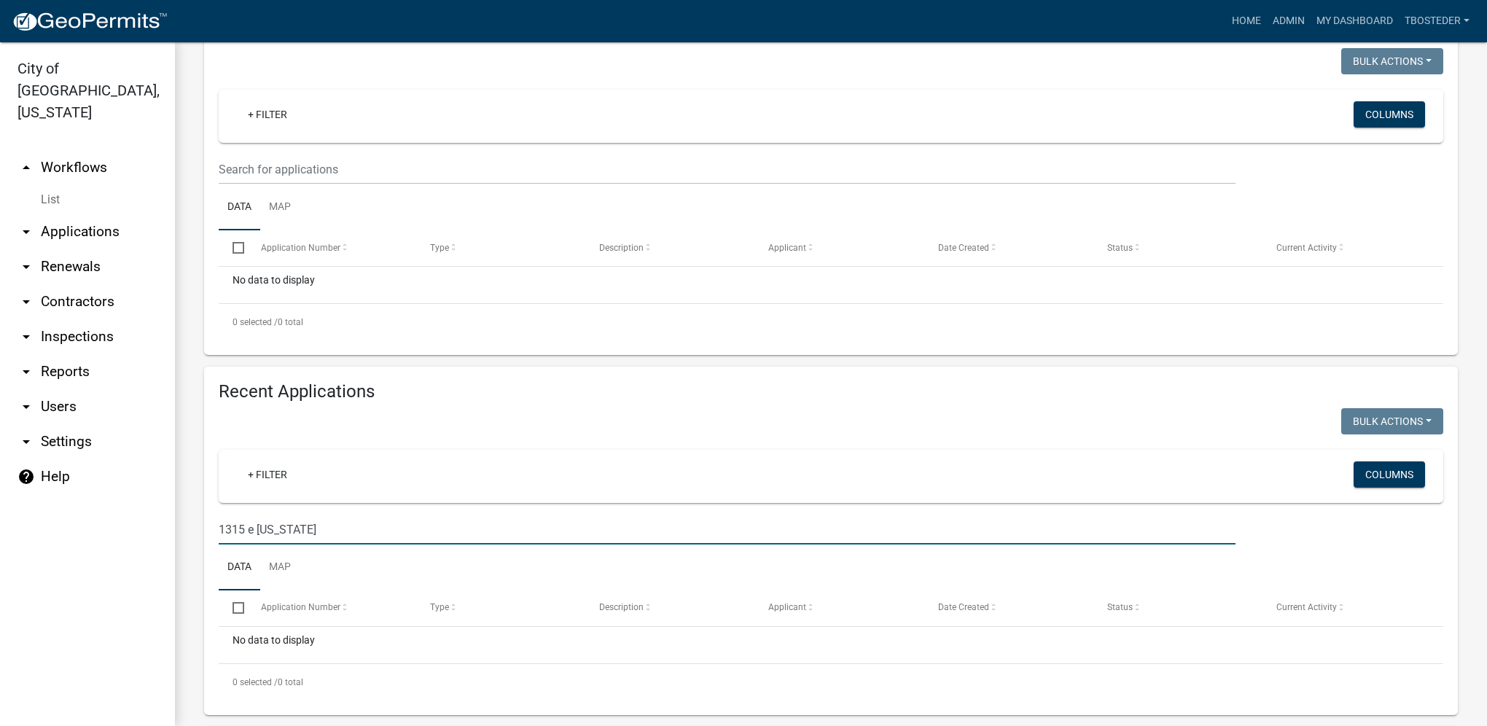
drag, startPoint x: 288, startPoint y: 531, endPoint x: 195, endPoint y: 522, distance: 93.0
click at [195, 522] on div "Recent Applications Bulk Actions Void Expire Lock Withdraw + Filter Columns 131…" at bounding box center [831, 541] width 1276 height 348
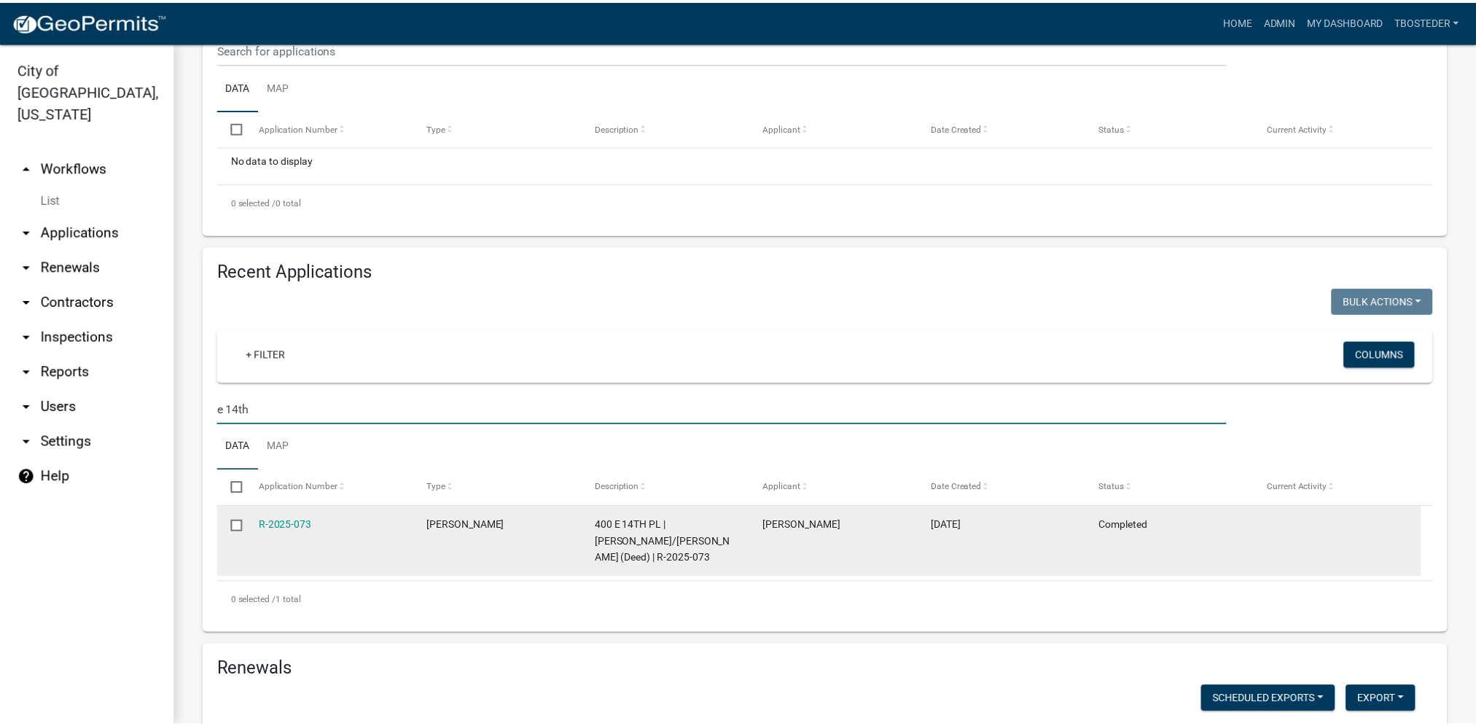
scroll to position [364, 0]
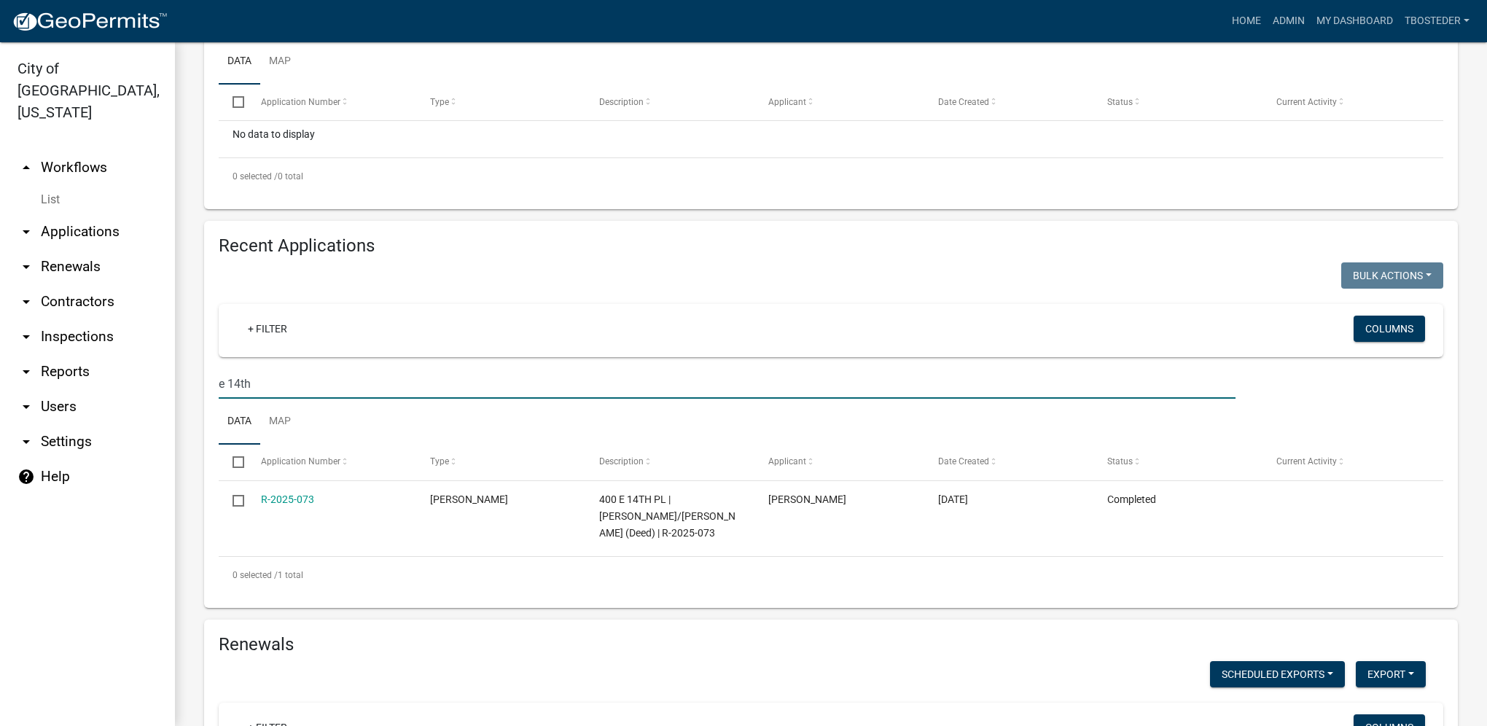
drag, startPoint x: 271, startPoint y: 391, endPoint x: 189, endPoint y: 389, distance: 82.4
click at [189, 389] on div "[PERSON_NAME] Register non-owner occupied rental properties. Settings Start App…" at bounding box center [831, 650] width 1312 height 1944
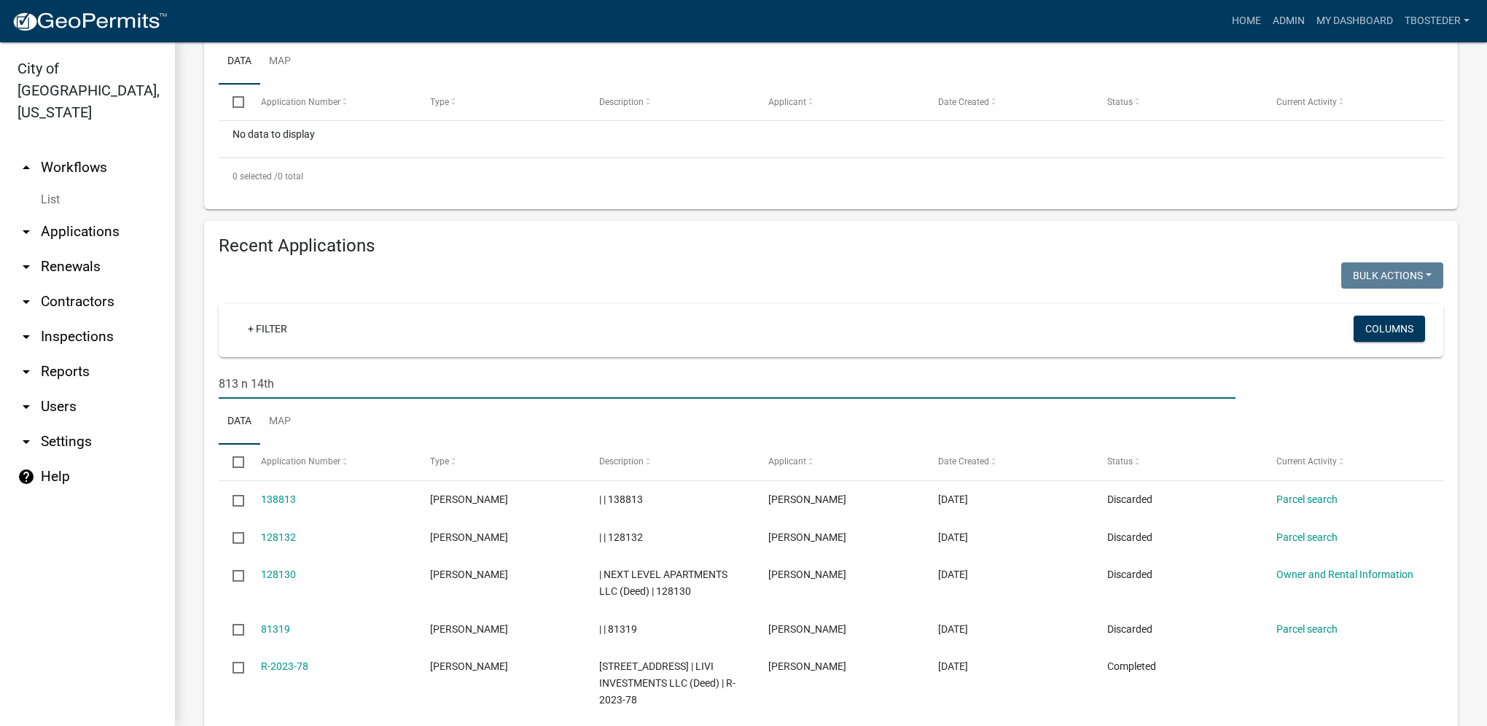
type input "813 n 14th"
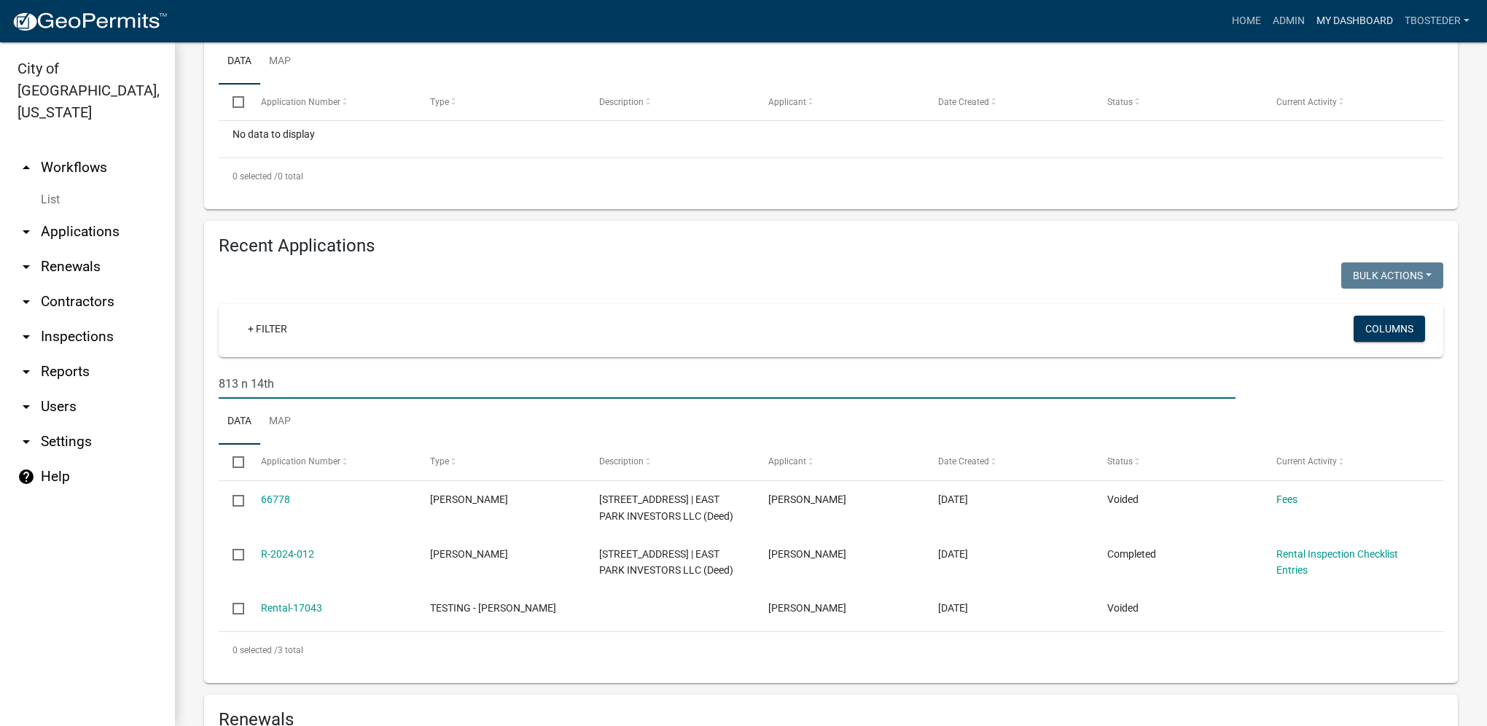
click at [1340, 22] on link "My Dashboard" at bounding box center [1355, 21] width 88 height 28
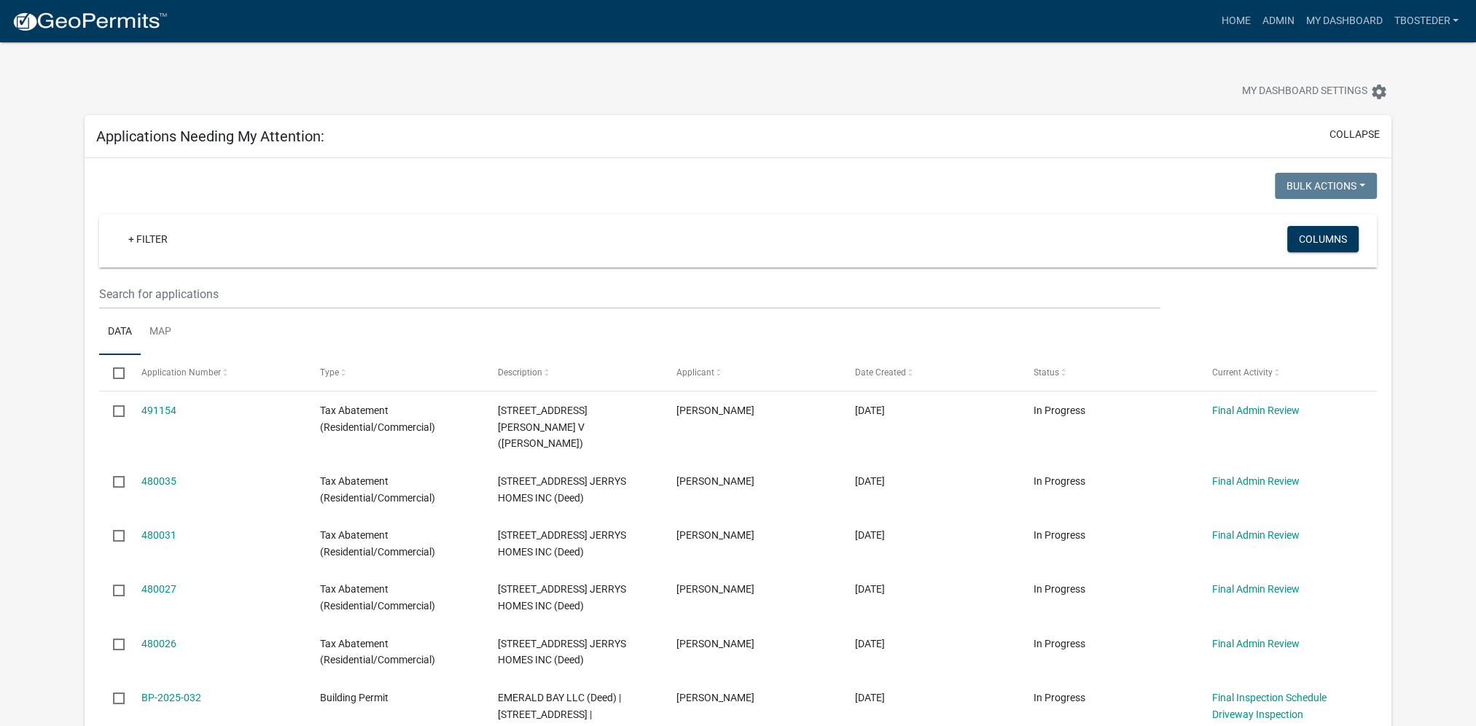
click at [1066, 116] on div "Applications Needing My Attention: collapse" at bounding box center [738, 136] width 1307 height 43
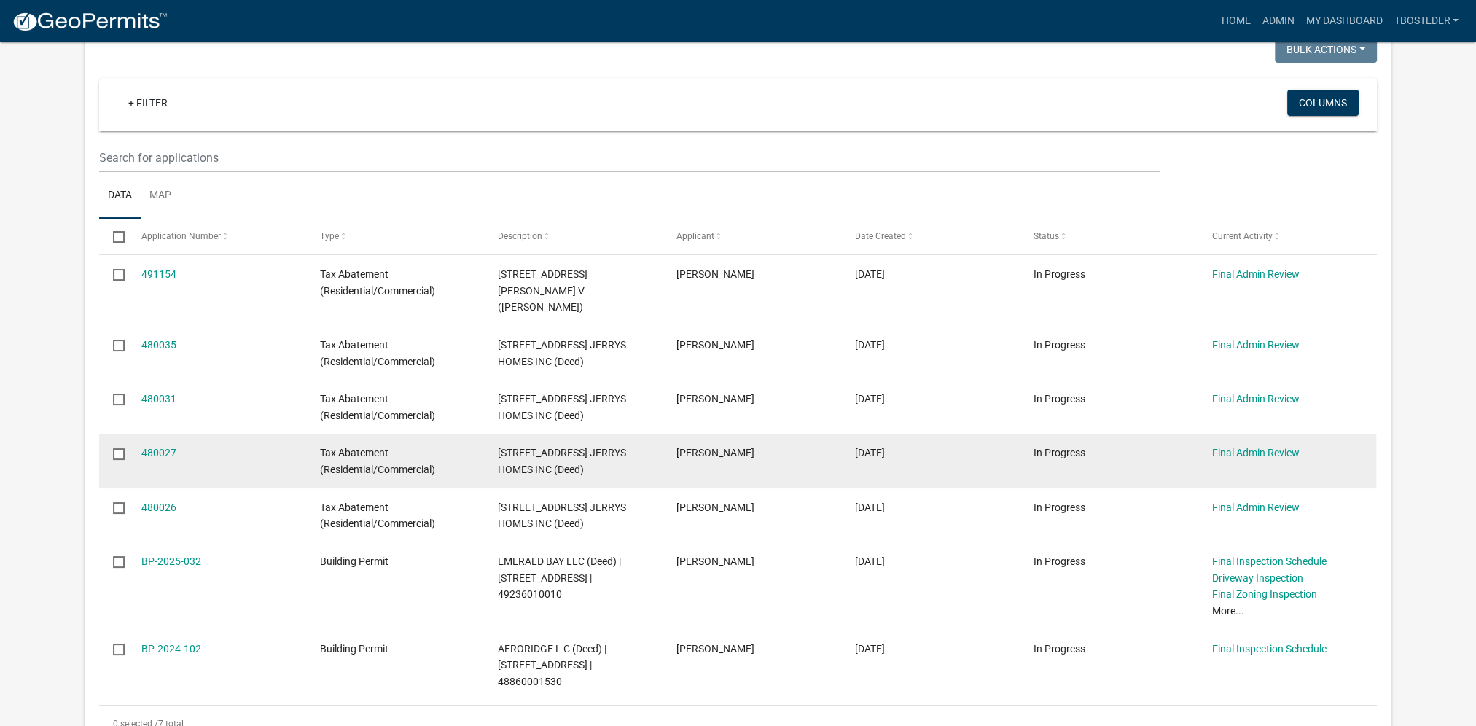
scroll to position [146, 0]
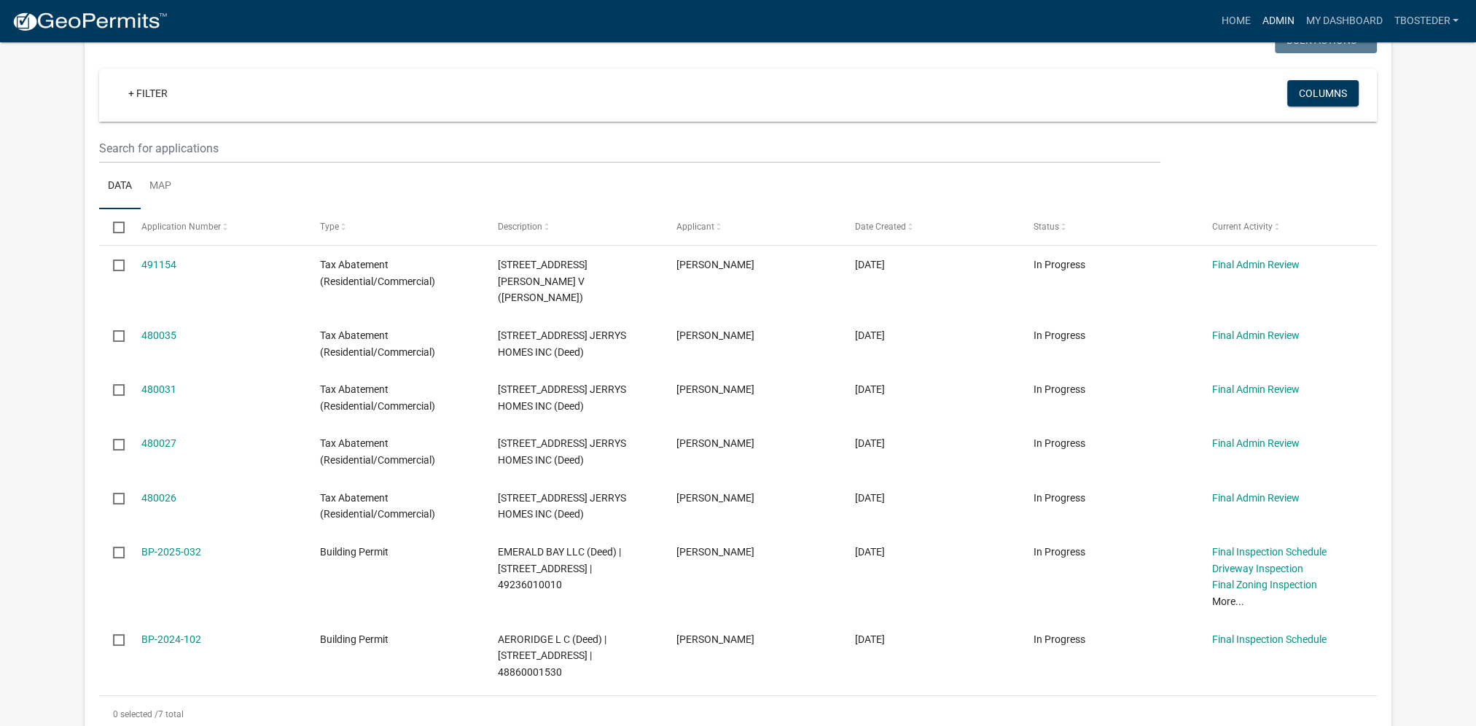
click at [1282, 25] on link "Admin" at bounding box center [1278, 21] width 44 height 28
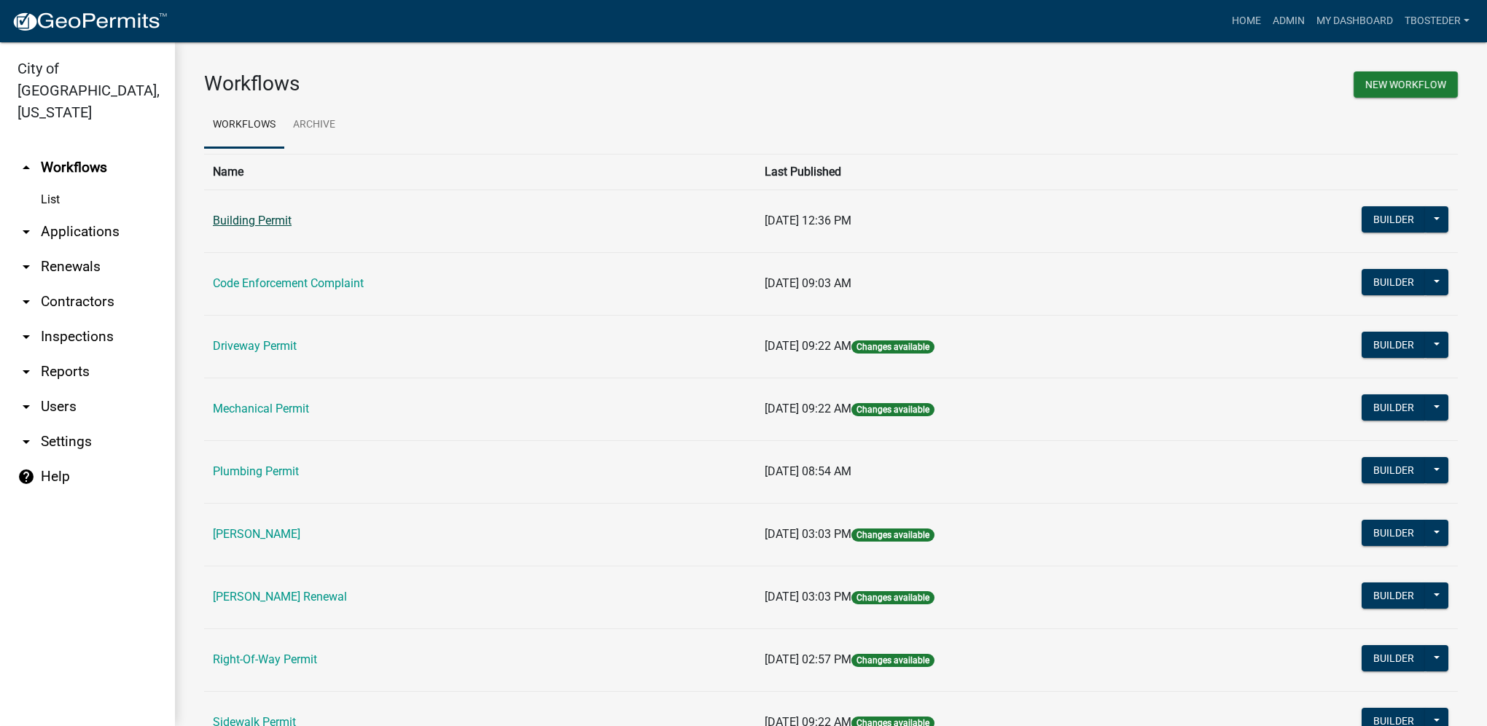
click at [235, 224] on link "Building Permit" at bounding box center [252, 221] width 79 height 14
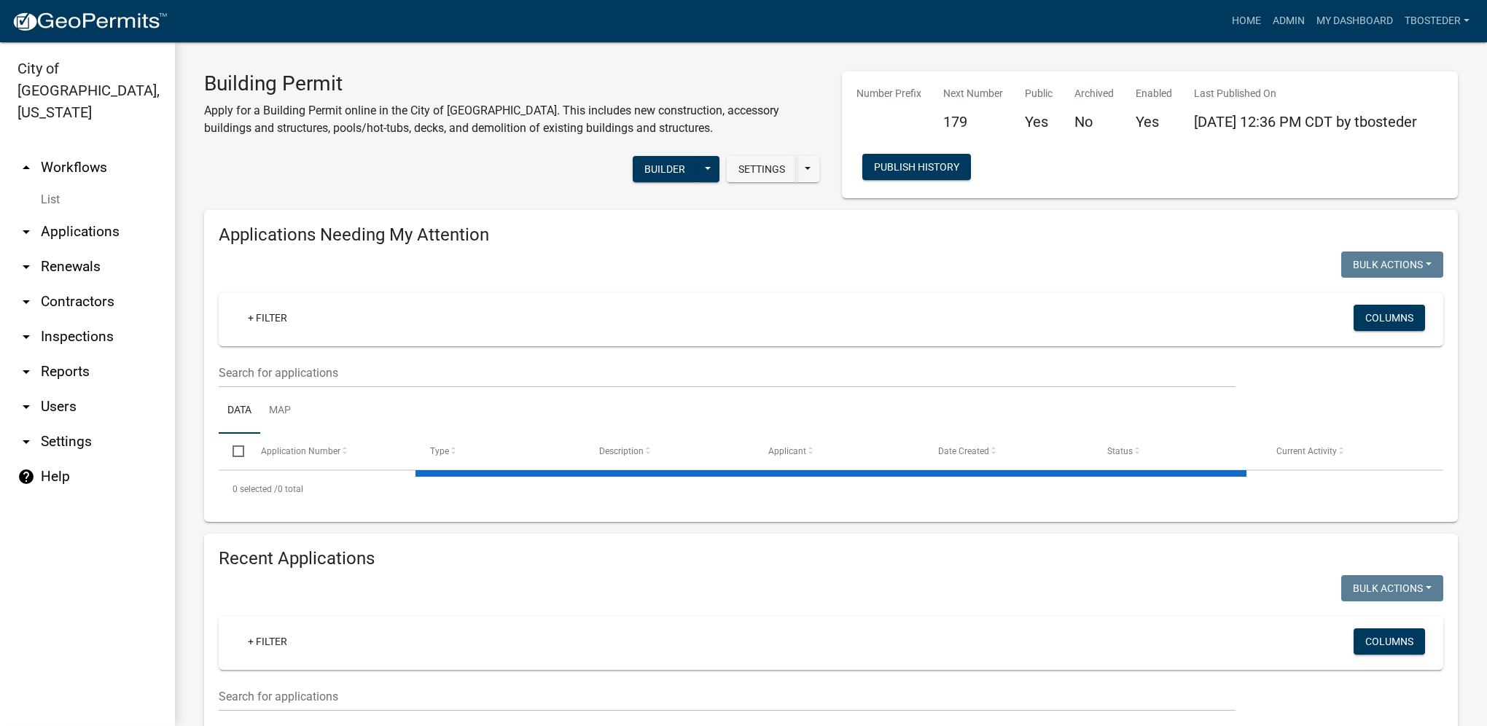
select select "1: 25"
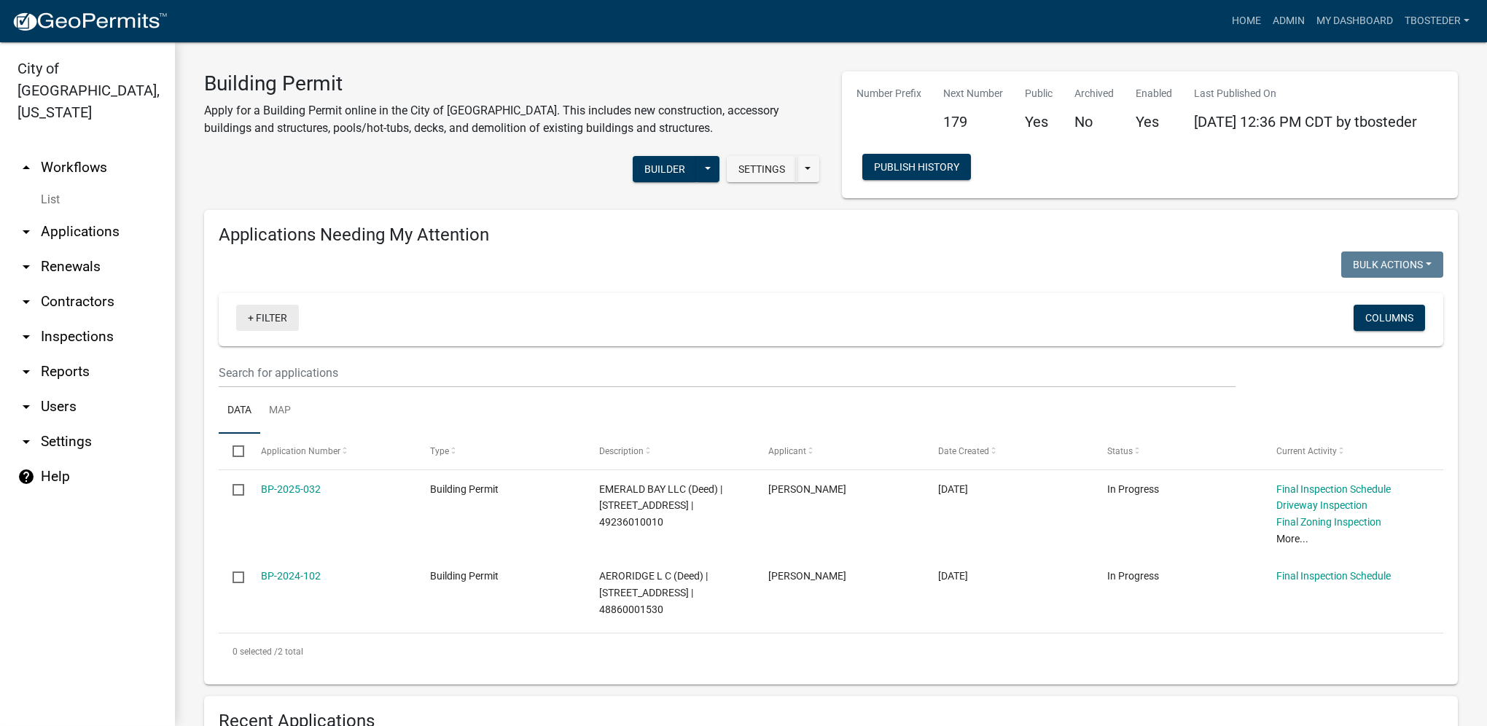
scroll to position [292, 0]
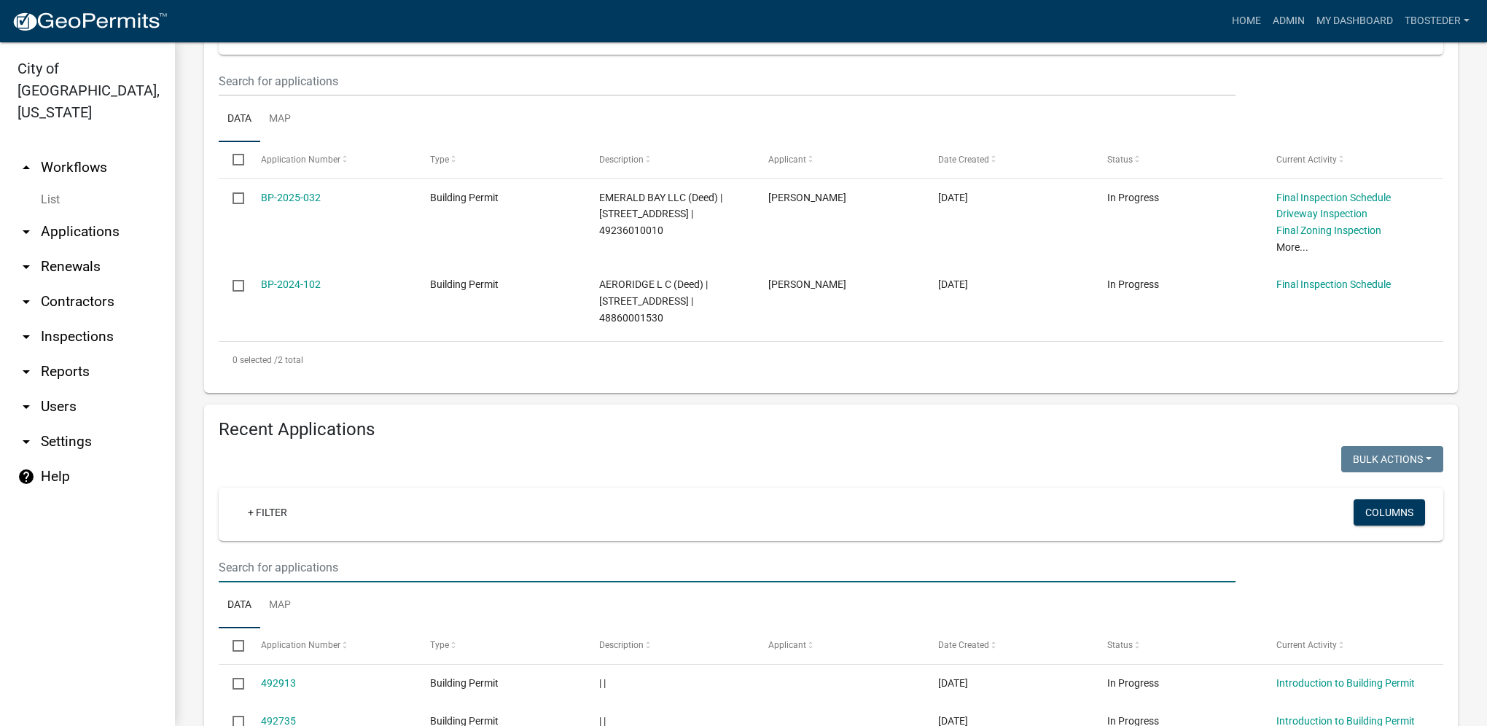
click at [312, 564] on input "text" at bounding box center [727, 568] width 1017 height 30
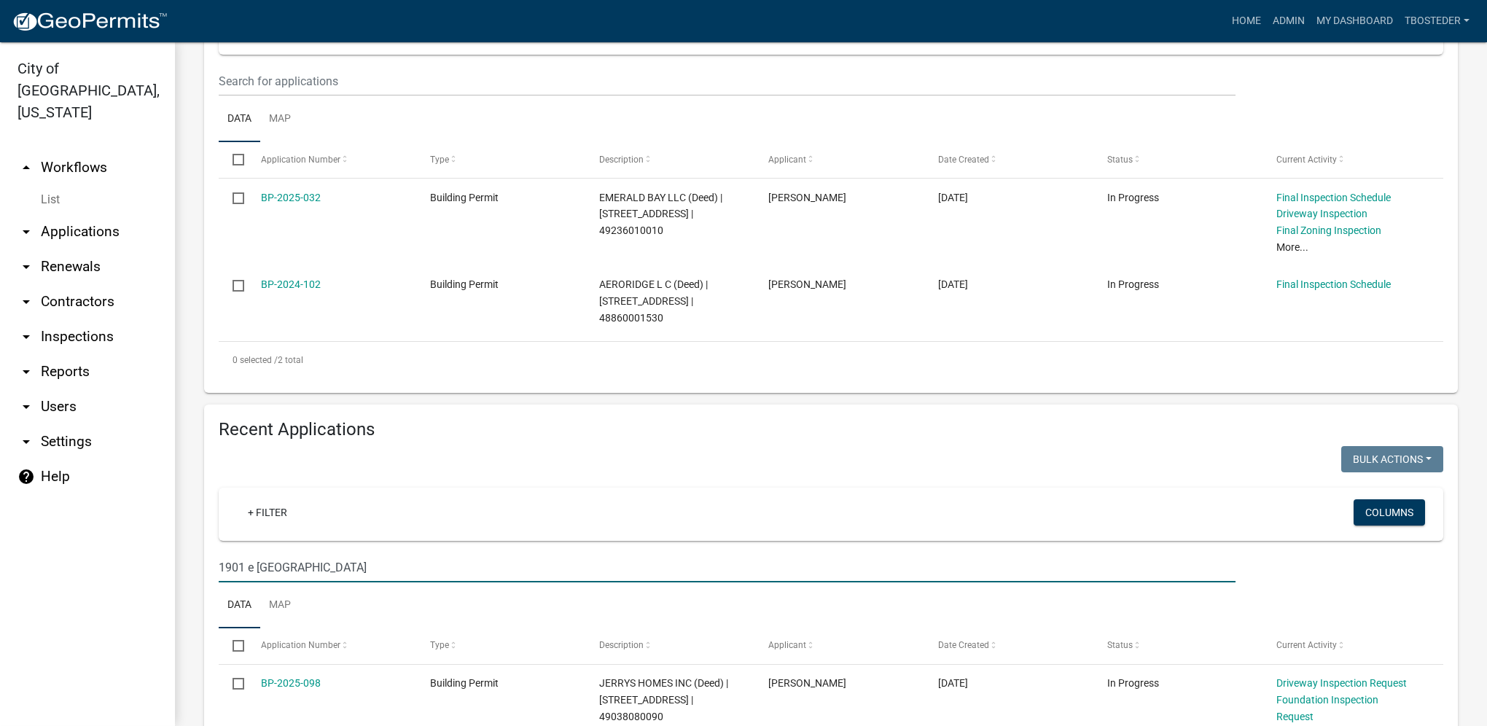
type input "1901 e [GEOGRAPHIC_DATA]"
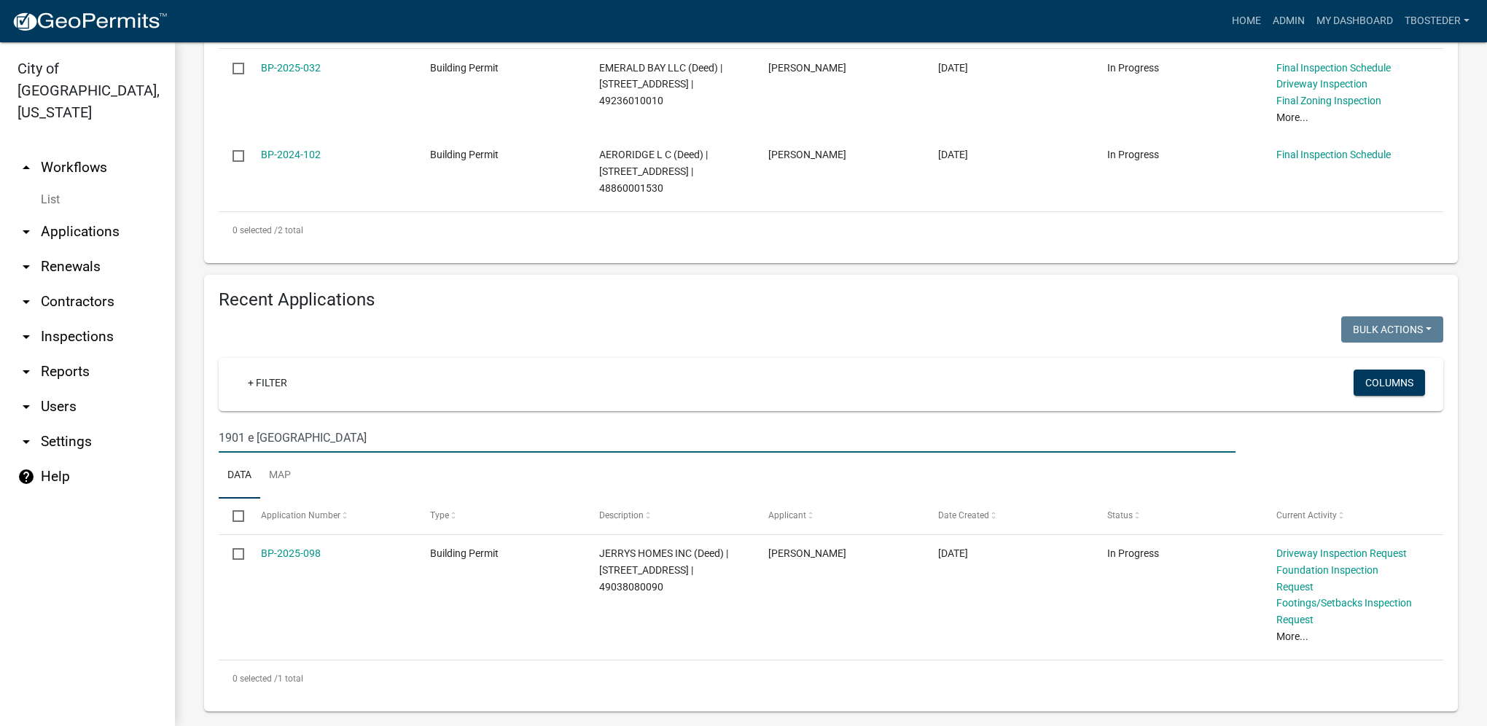
scroll to position [422, 0]
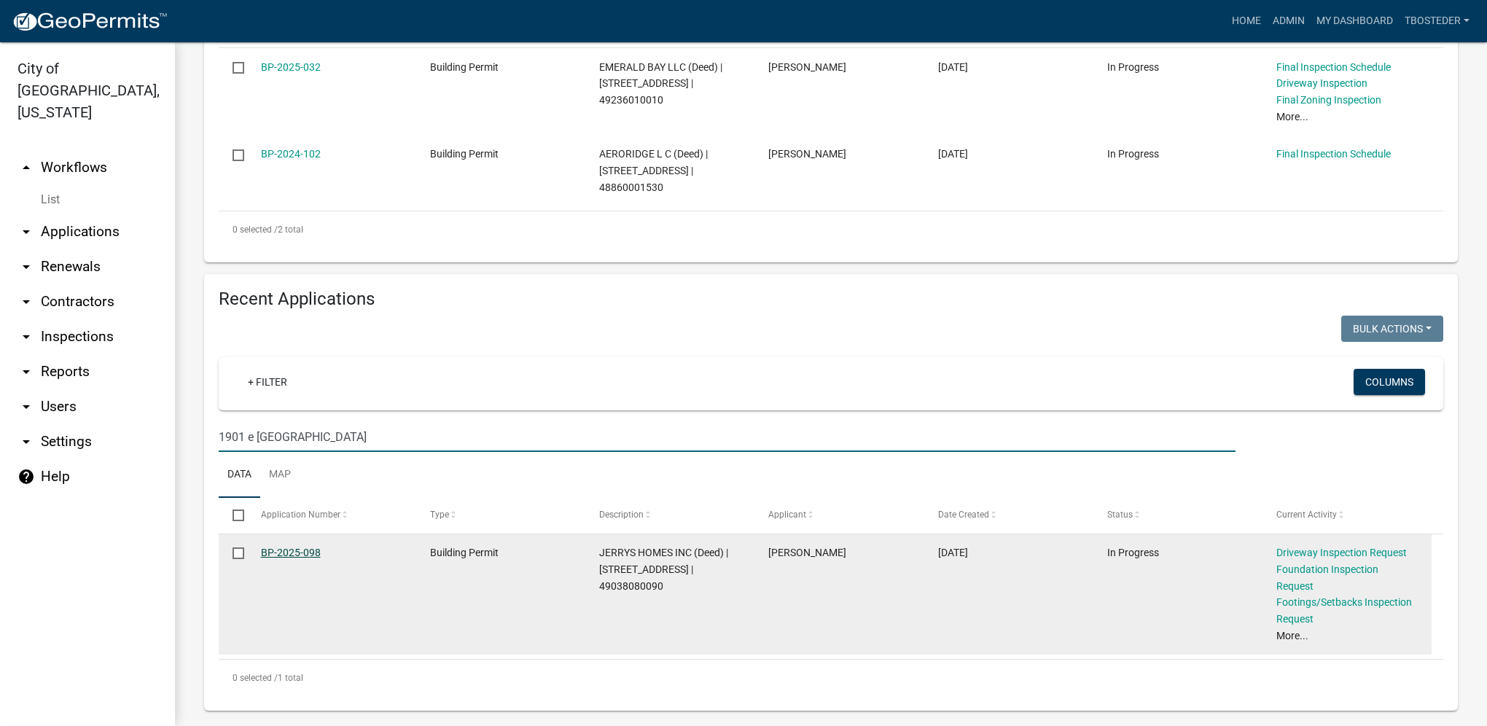
click at [294, 554] on link "BP-2025-098" at bounding box center [291, 553] width 60 height 12
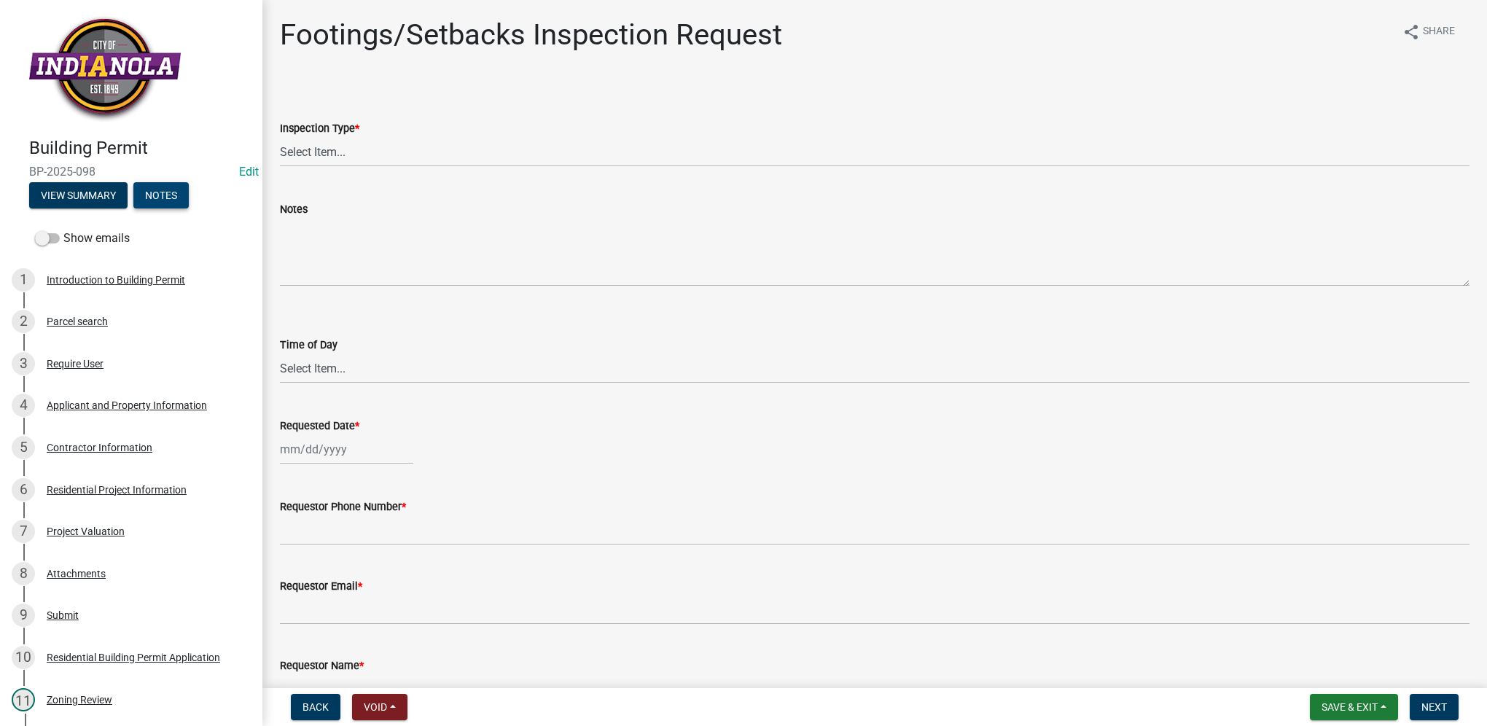
click at [149, 195] on button "Notes" at bounding box center [160, 195] width 55 height 26
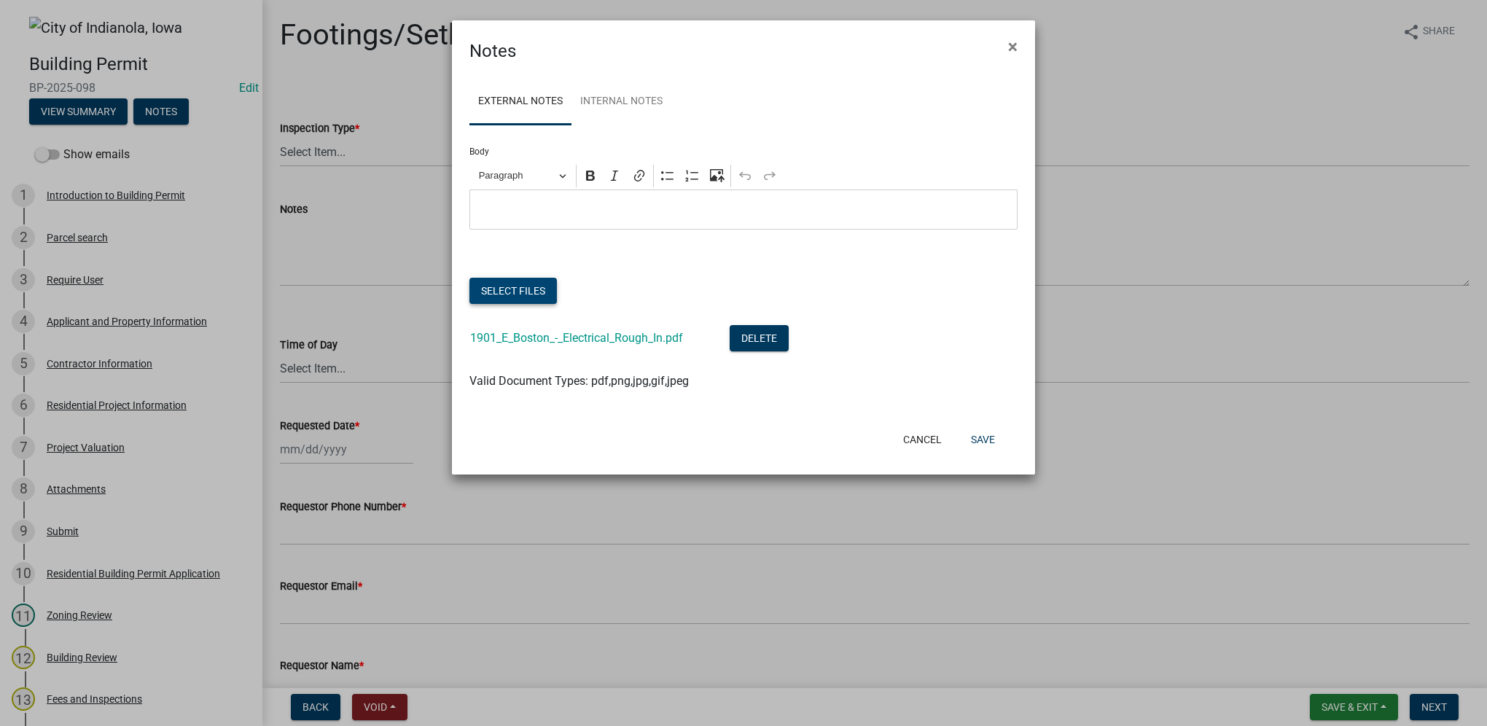
click at [548, 290] on button "Select files" at bounding box center [512, 291] width 87 height 26
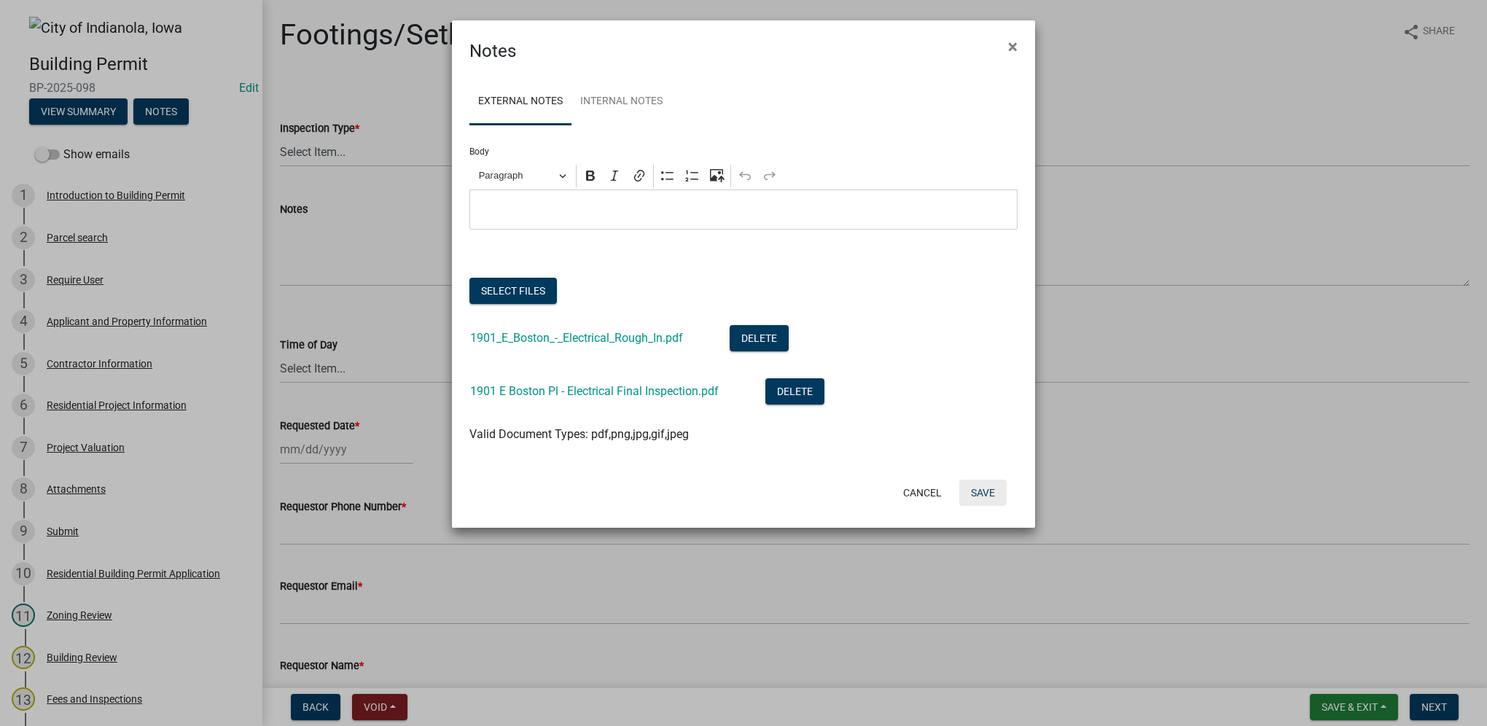
click at [989, 499] on button "Save" at bounding box center [982, 493] width 47 height 26
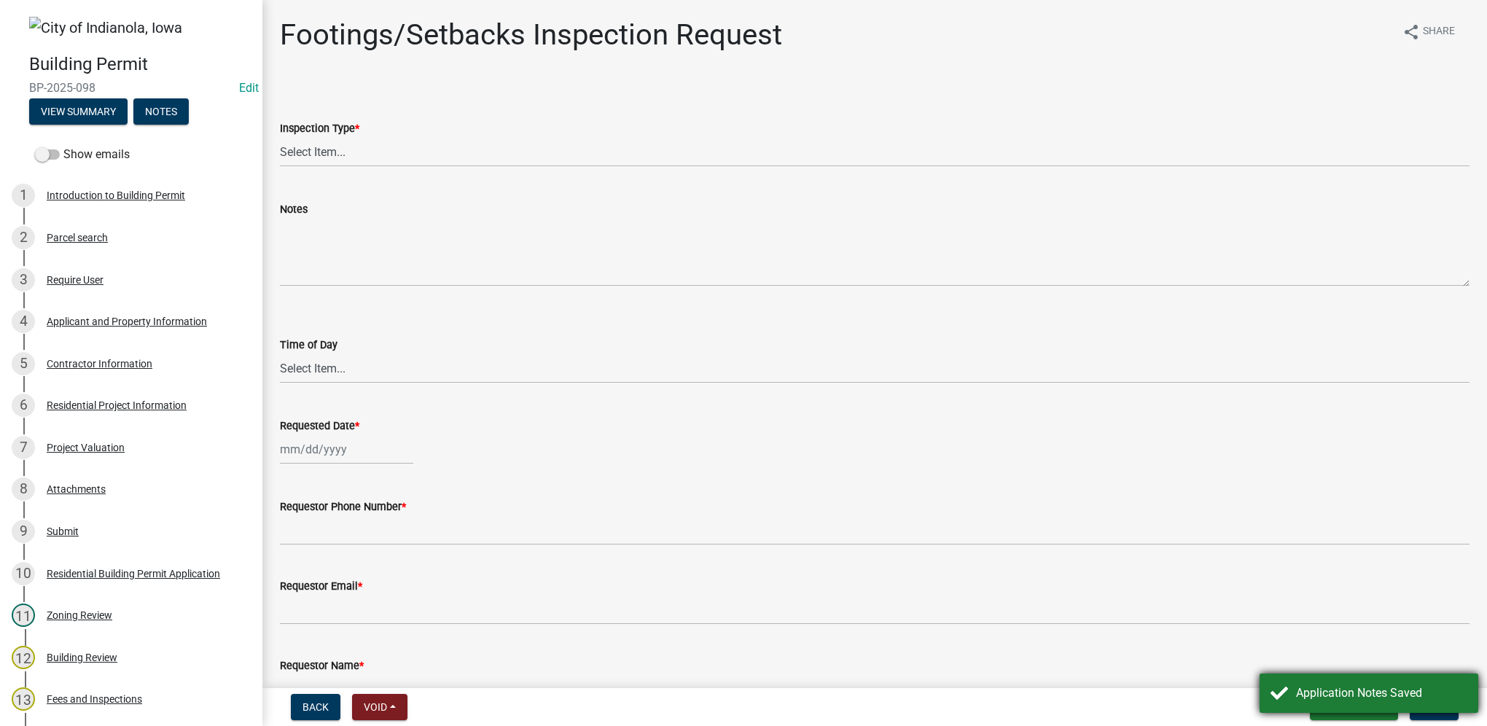
click at [1356, 676] on div "Application Notes Saved" at bounding box center [1369, 693] width 219 height 39
click at [1361, 702] on span "Save & Exit" at bounding box center [1350, 707] width 56 height 12
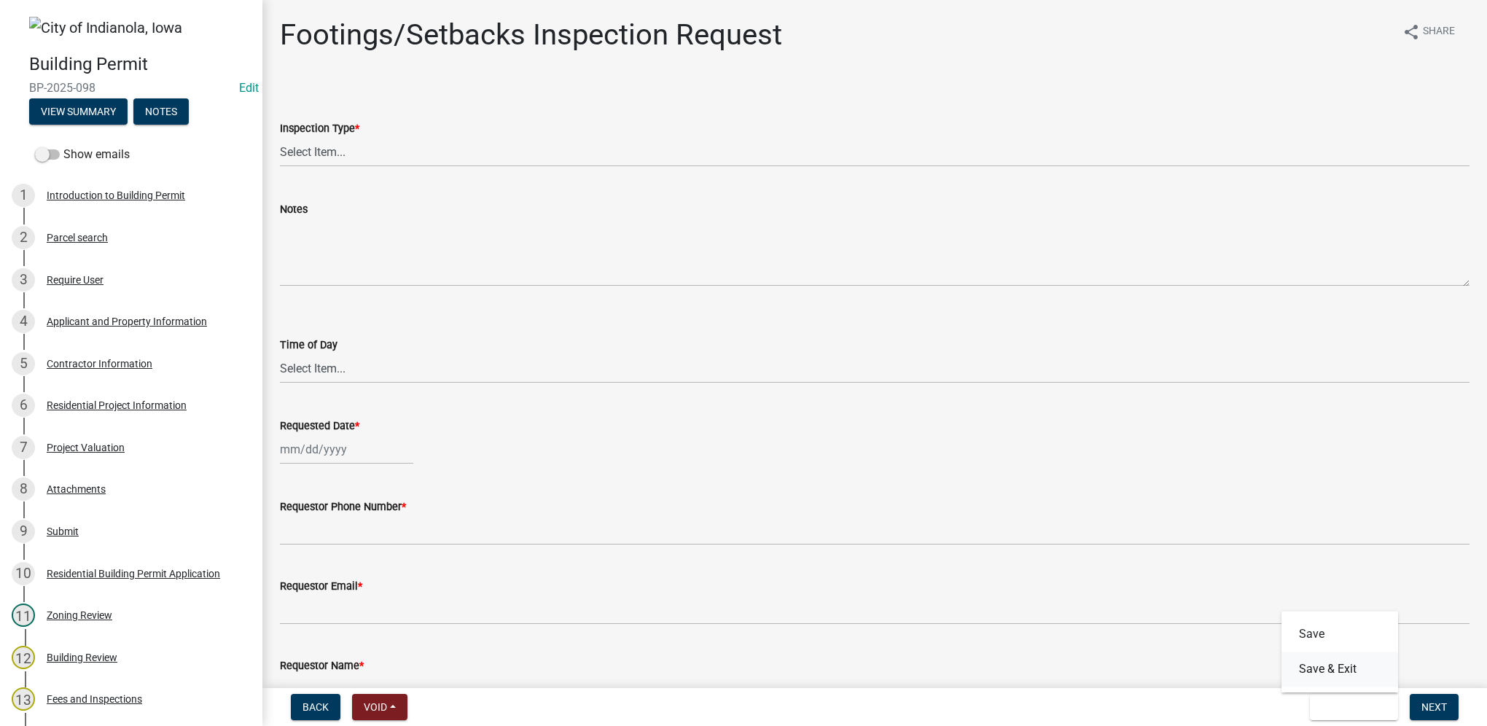
click at [1351, 674] on button "Save & Exit" at bounding box center [1339, 669] width 117 height 35
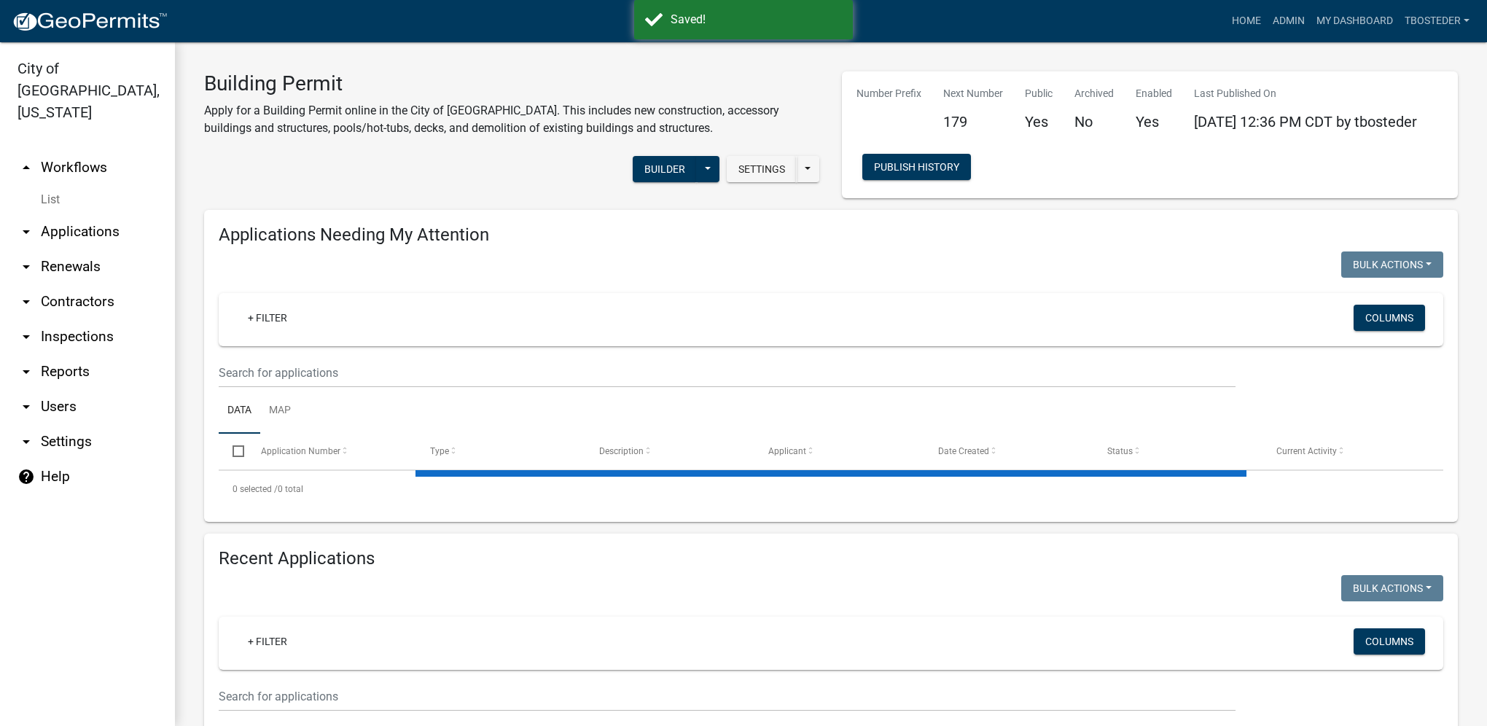
select select "1: 25"
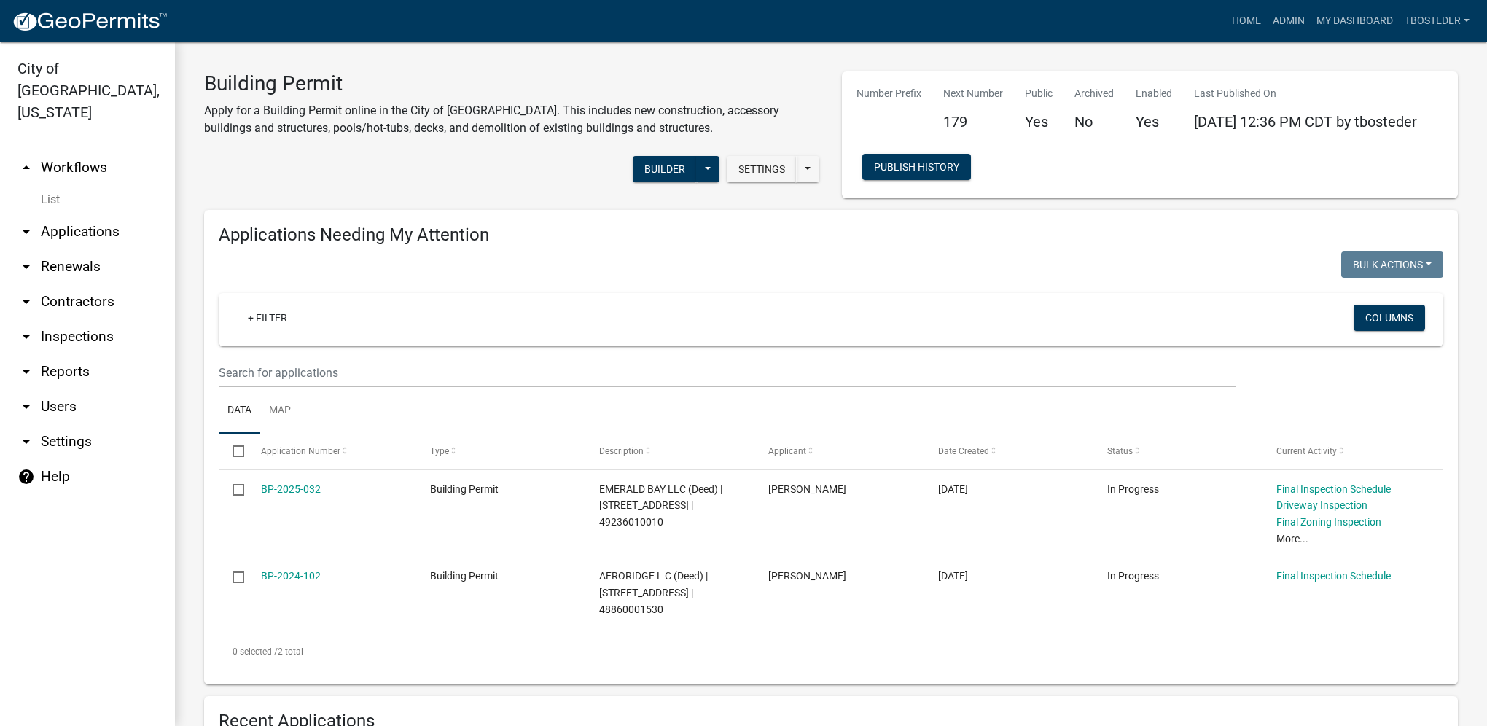
click at [1025, 223] on div "Applications Needing My Attention Bulk Actions Void Expire Lock Withdraw + Filt…" at bounding box center [831, 447] width 1254 height 475
click at [1319, 28] on link "My Dashboard" at bounding box center [1355, 21] width 88 height 28
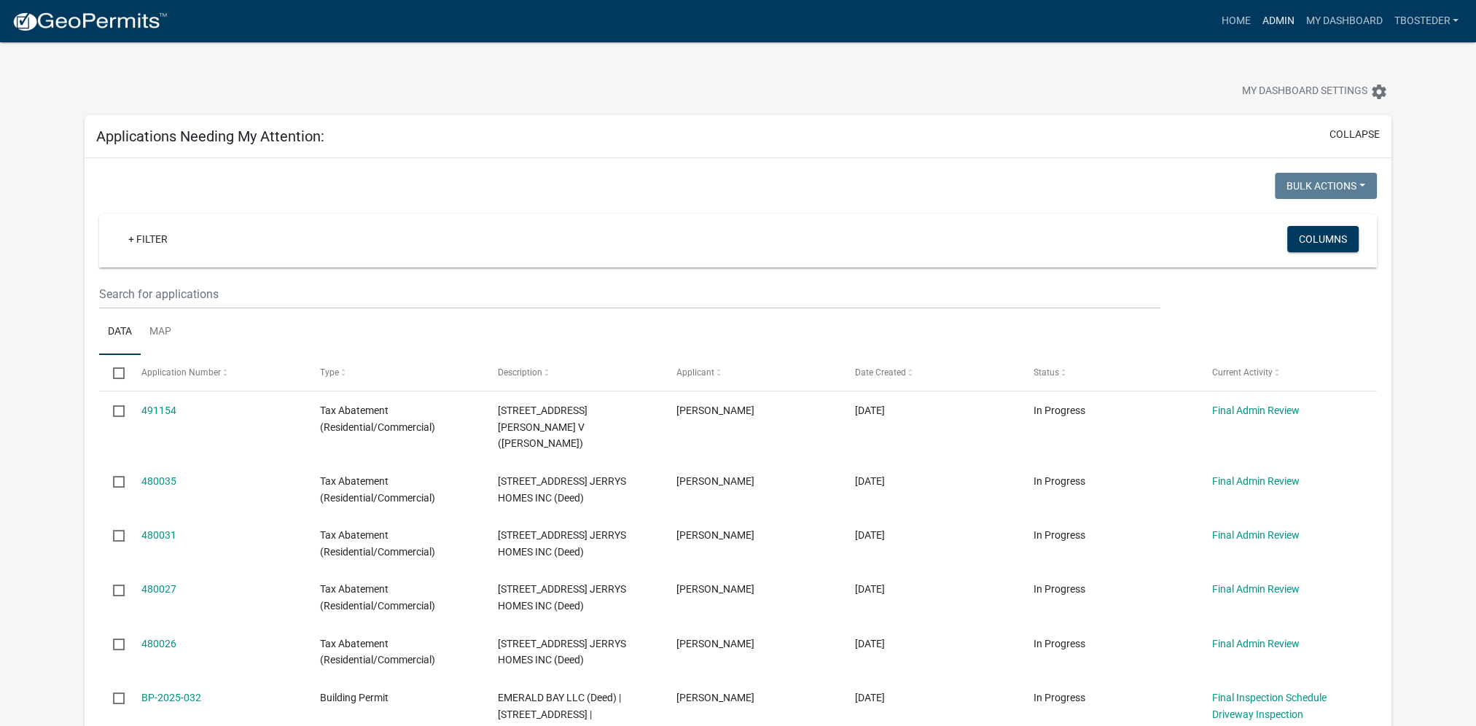
click at [1281, 11] on link "Admin" at bounding box center [1278, 21] width 44 height 28
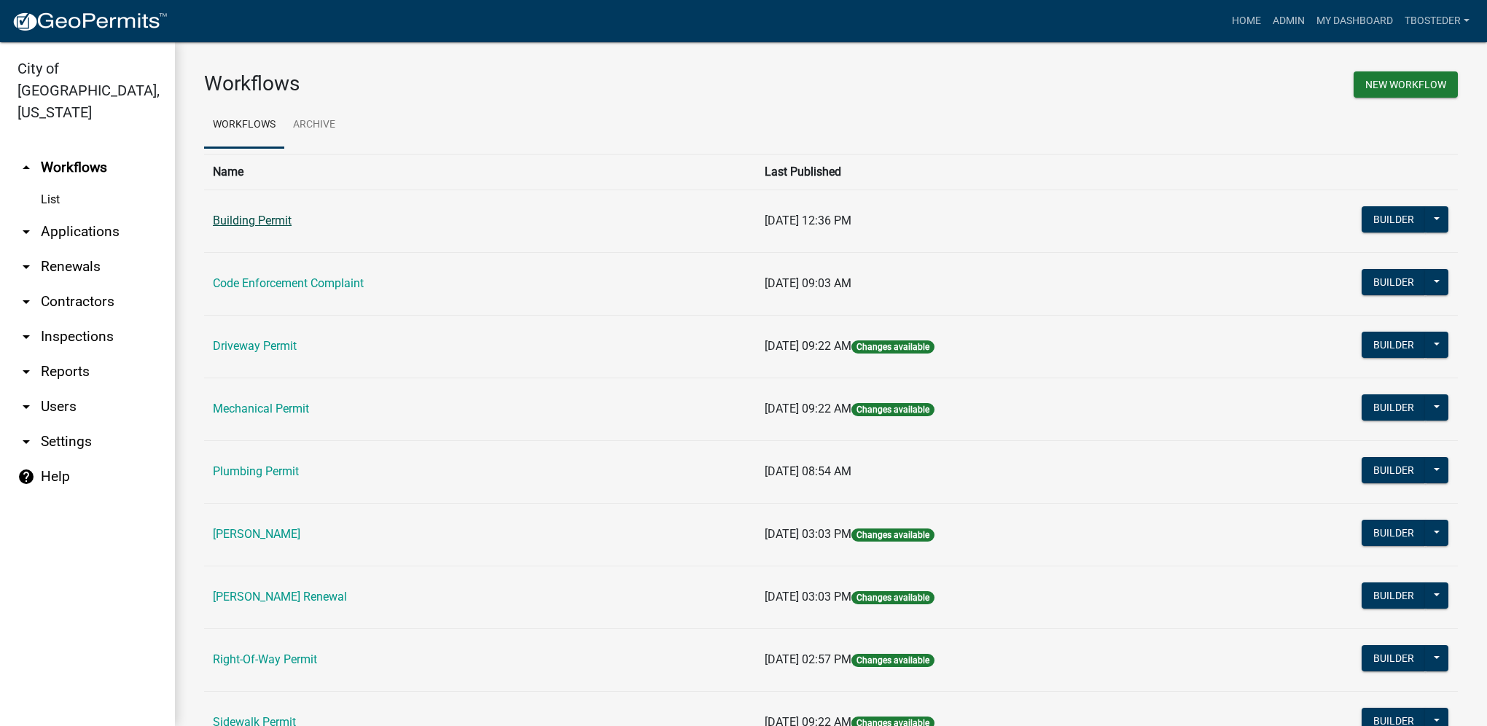
click at [236, 220] on link "Building Permit" at bounding box center [252, 221] width 79 height 14
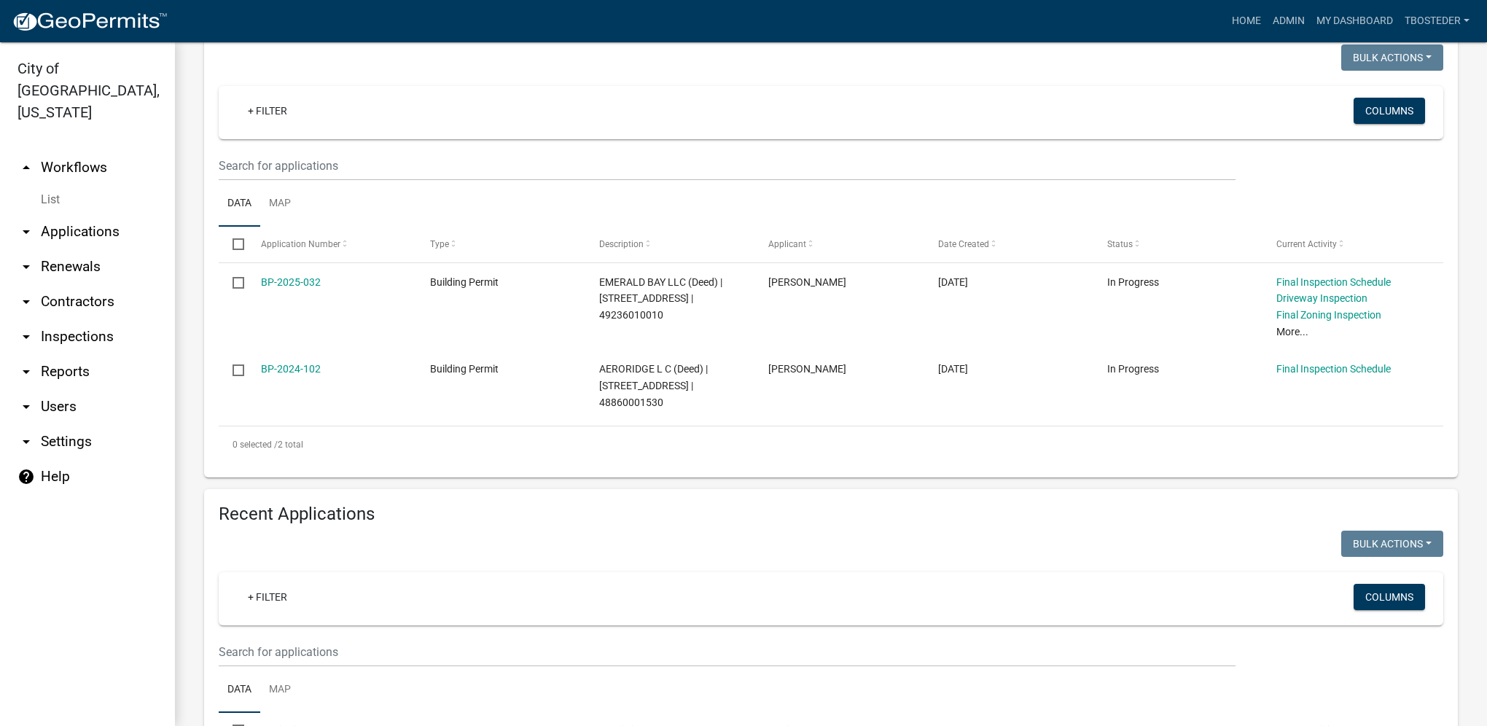
select select "1: 25"
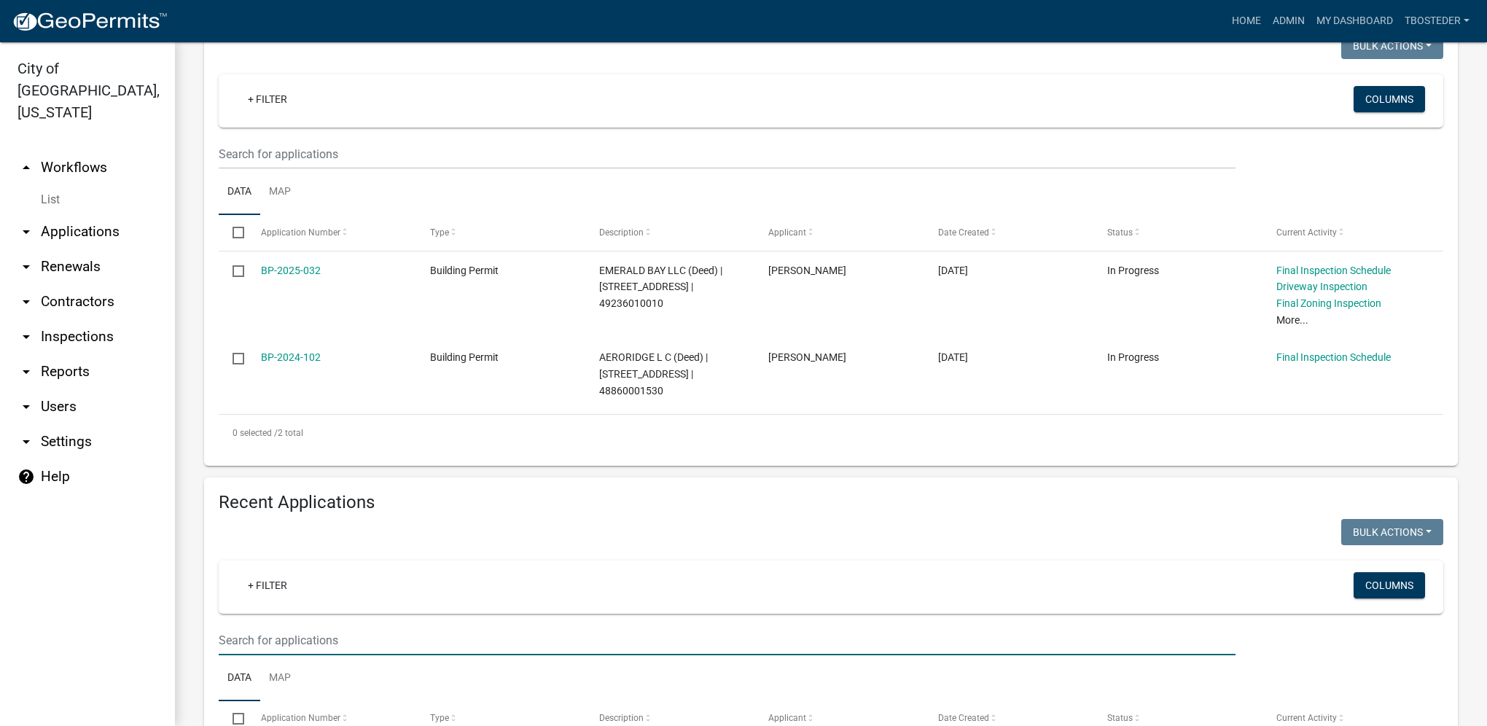
click at [295, 643] on input "text" at bounding box center [727, 640] width 1017 height 30
type input "2307 n 7th"
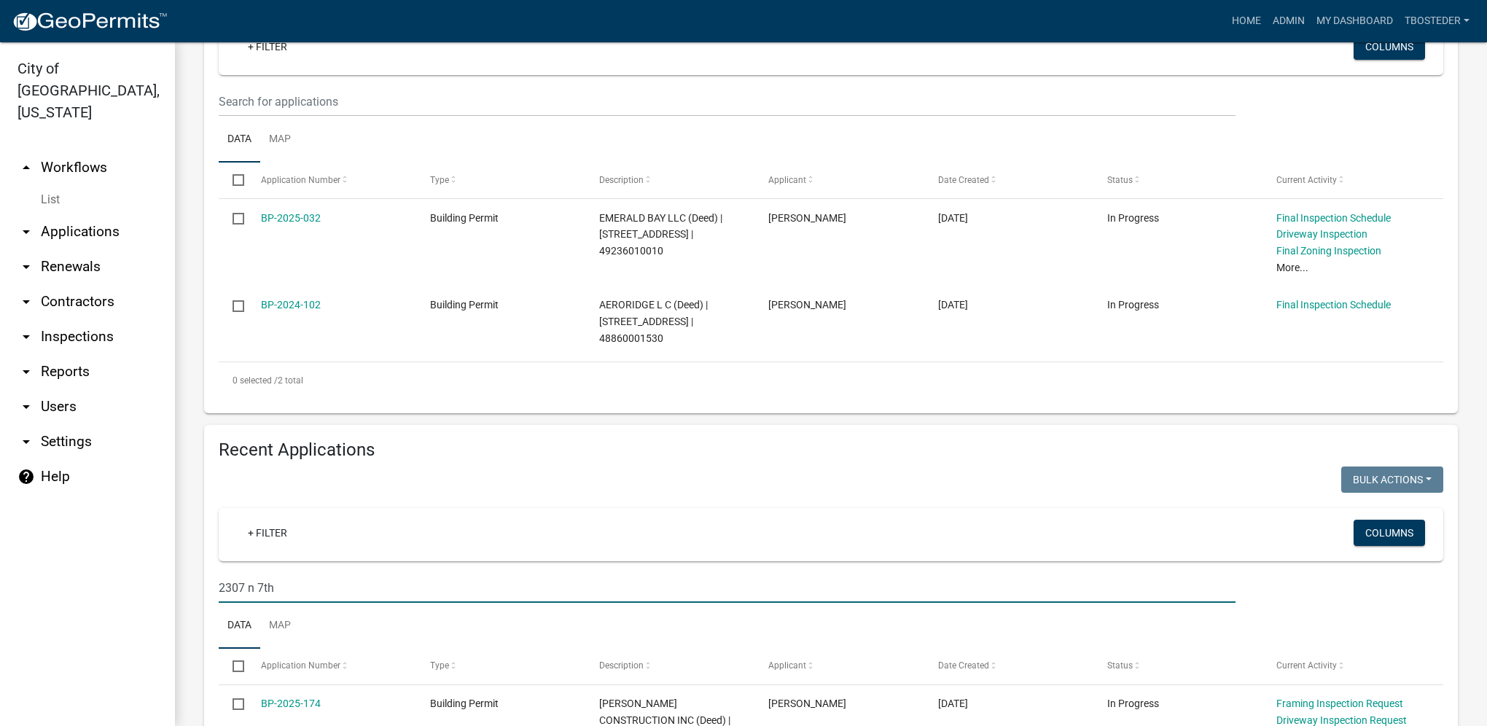
scroll to position [422, 0]
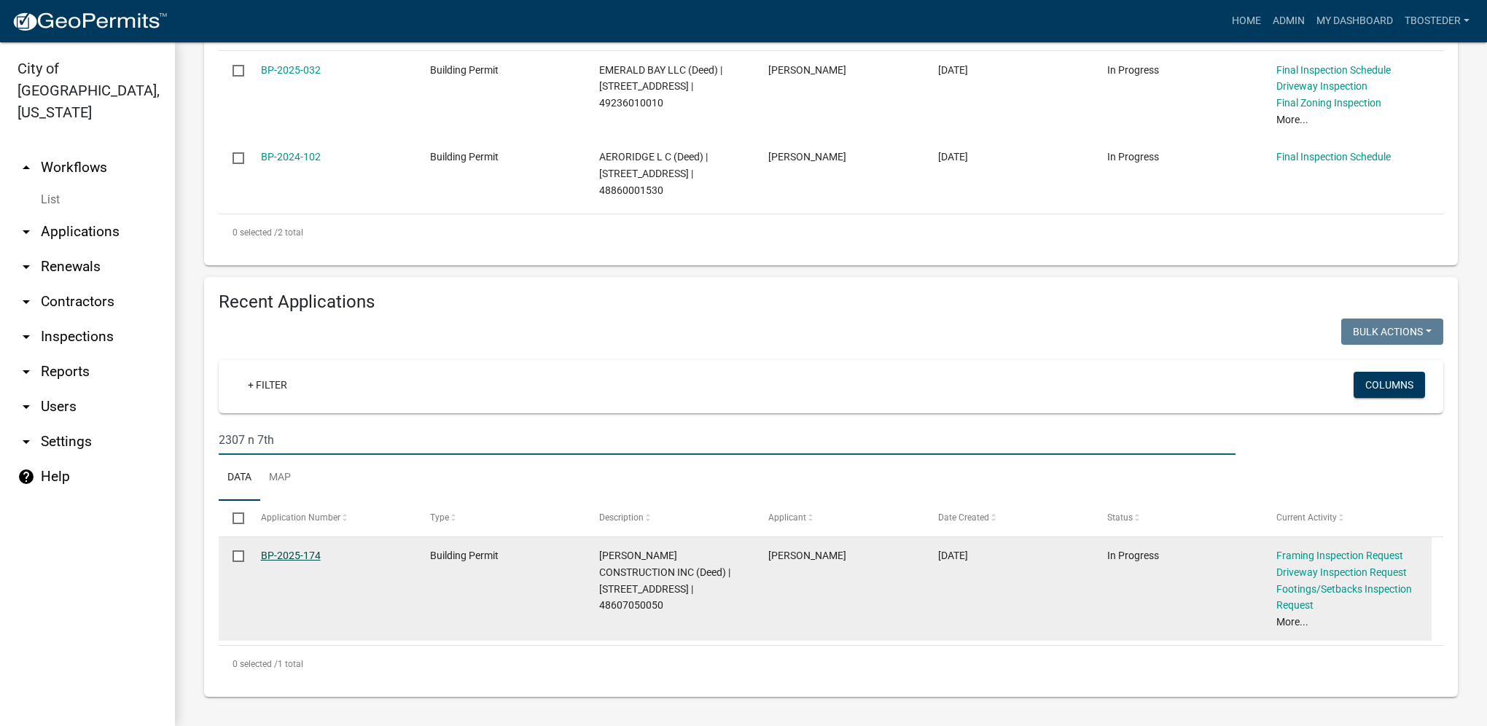
click at [303, 558] on link "BP-2025-174" at bounding box center [291, 556] width 60 height 12
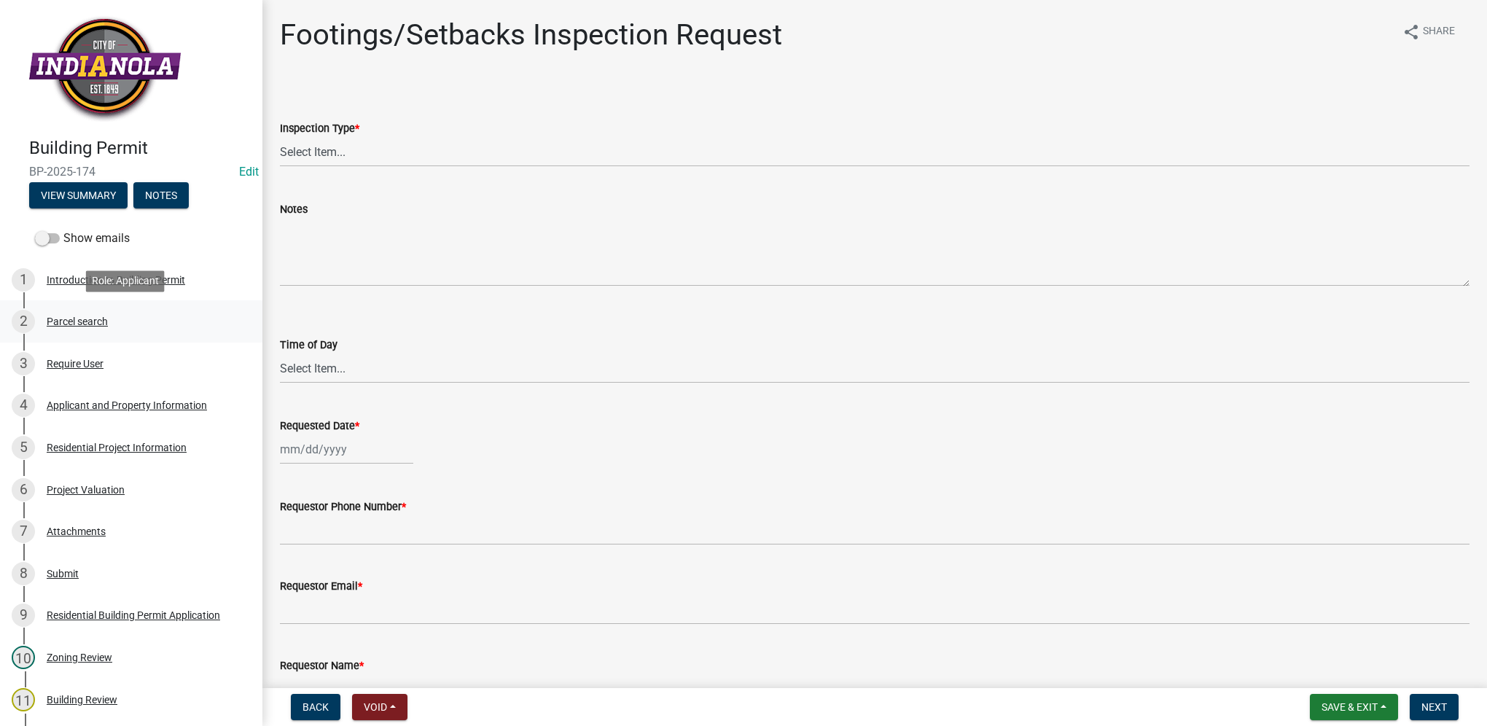
click at [69, 316] on div "Parcel search" at bounding box center [77, 321] width 61 height 10
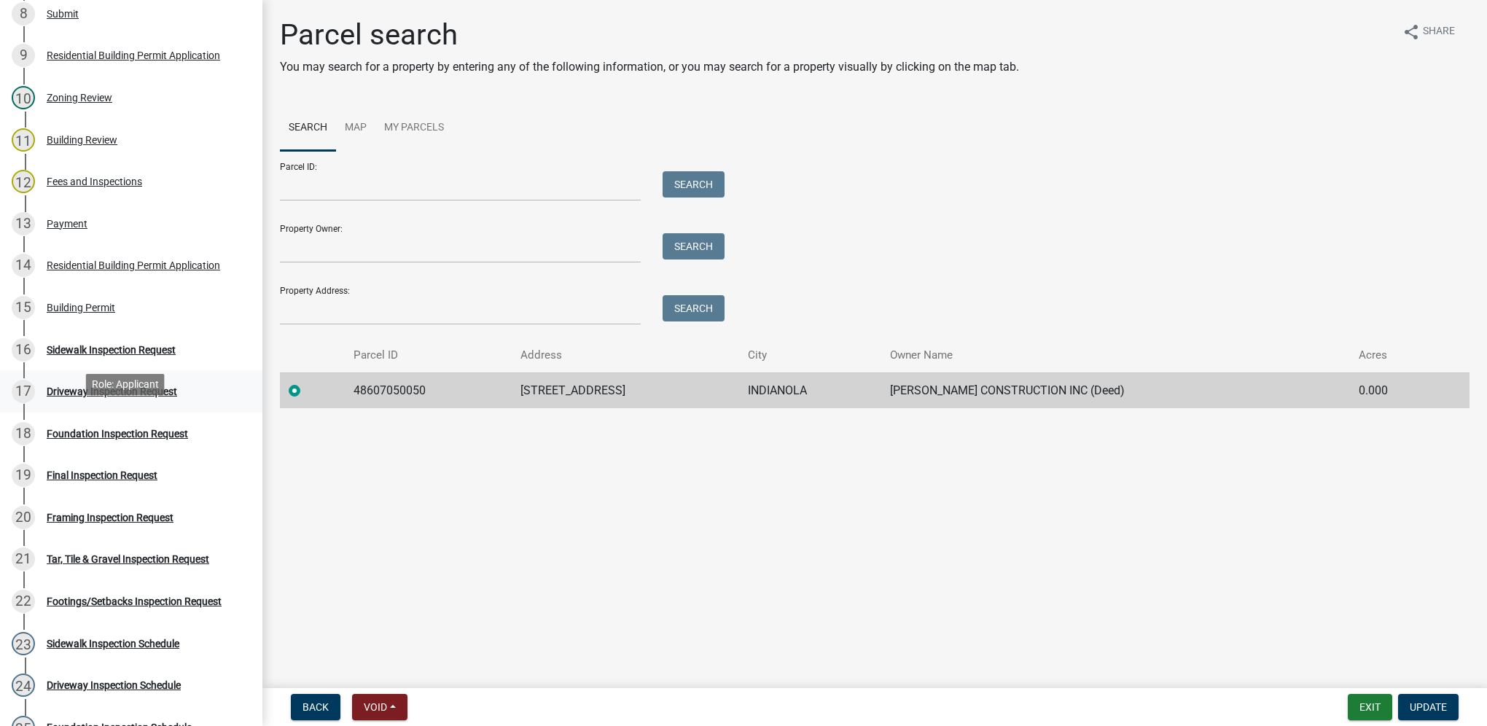
scroll to position [583, 0]
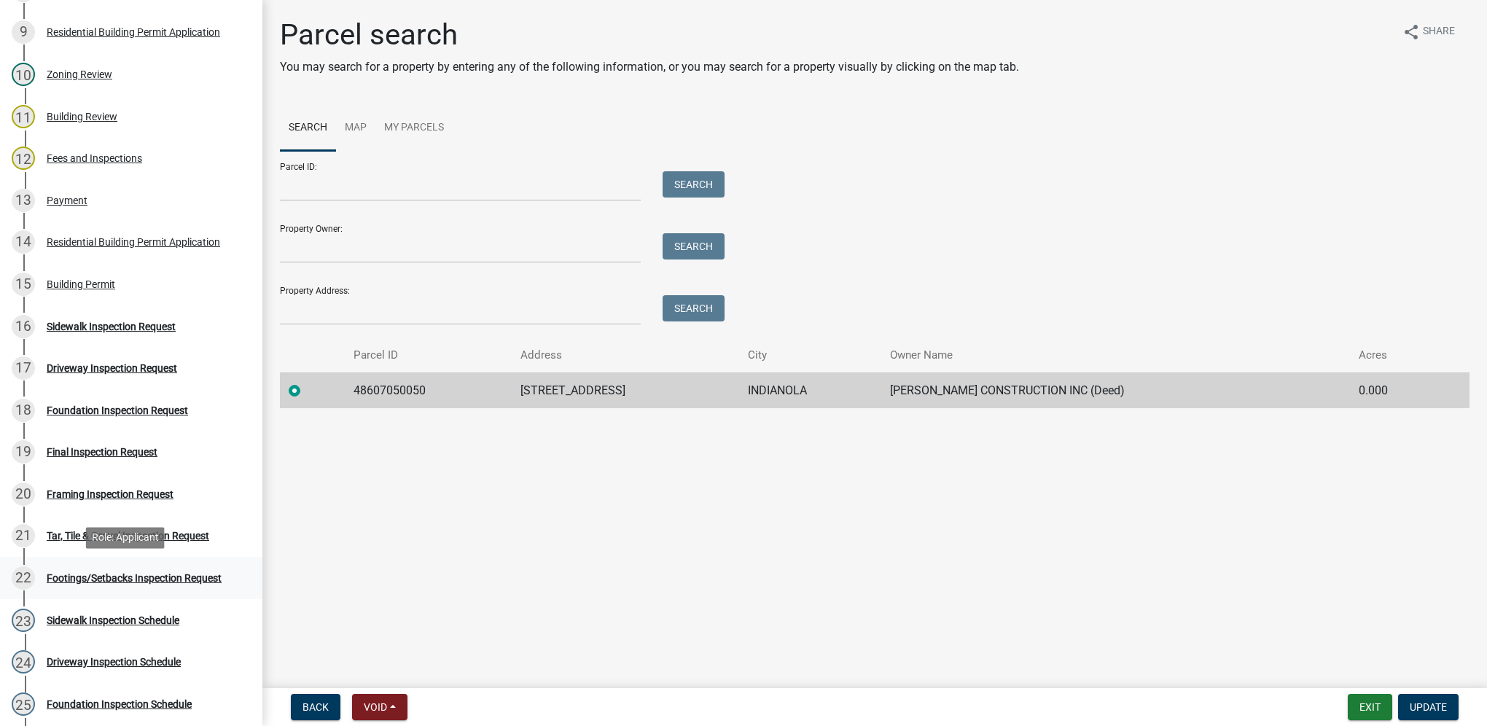
click at [213, 574] on div "Footings/Setbacks Inspection Request" at bounding box center [134, 578] width 175 height 10
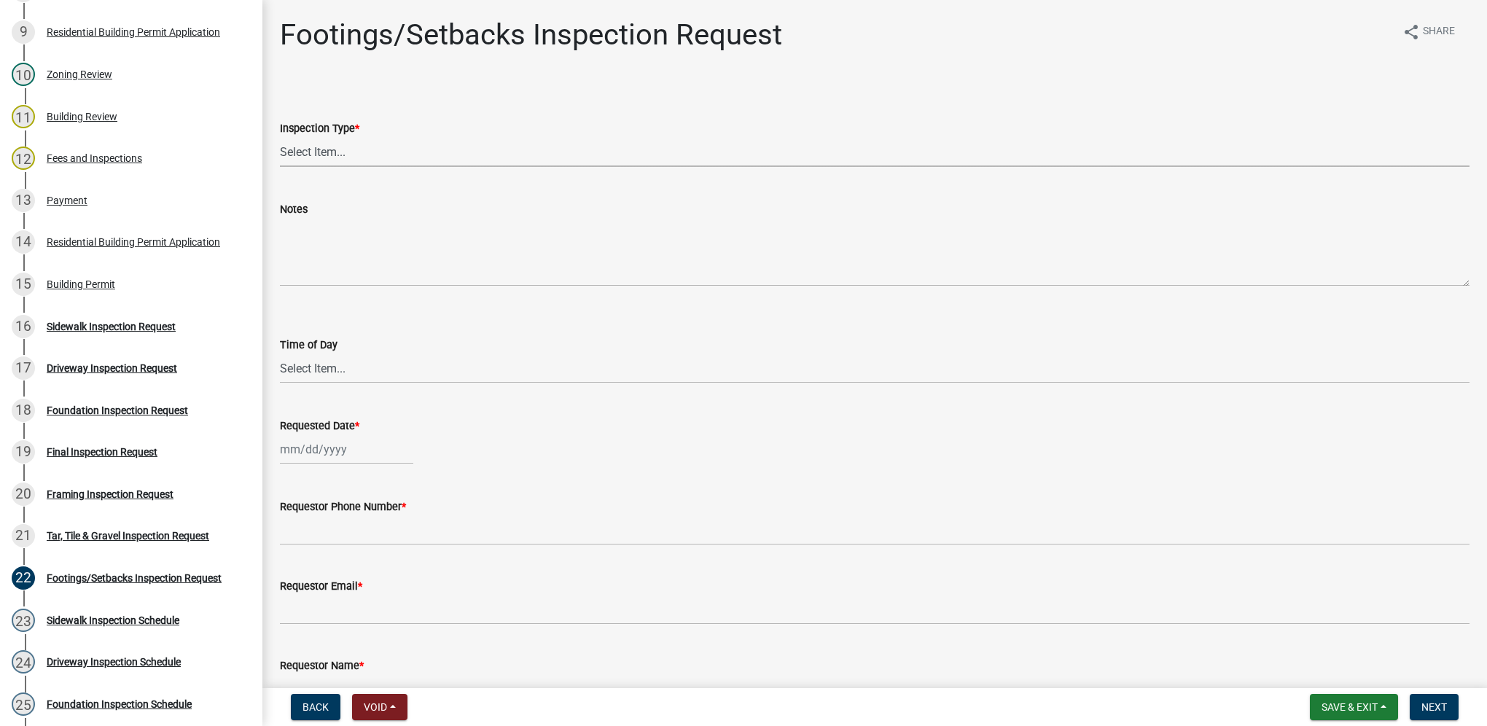
click at [302, 159] on select "Select Item... Footings/Setbacks" at bounding box center [875, 152] width 1190 height 30
click at [280, 137] on select "Select Item... Footings/Setbacks" at bounding box center [875, 152] width 1190 height 30
select select "31d1f77b-2535-448a-860d-f15fb204707d"
click at [327, 372] on select "Select Item... AM PM" at bounding box center [875, 369] width 1190 height 30
click at [280, 354] on select "Select Item... AM PM" at bounding box center [875, 369] width 1190 height 30
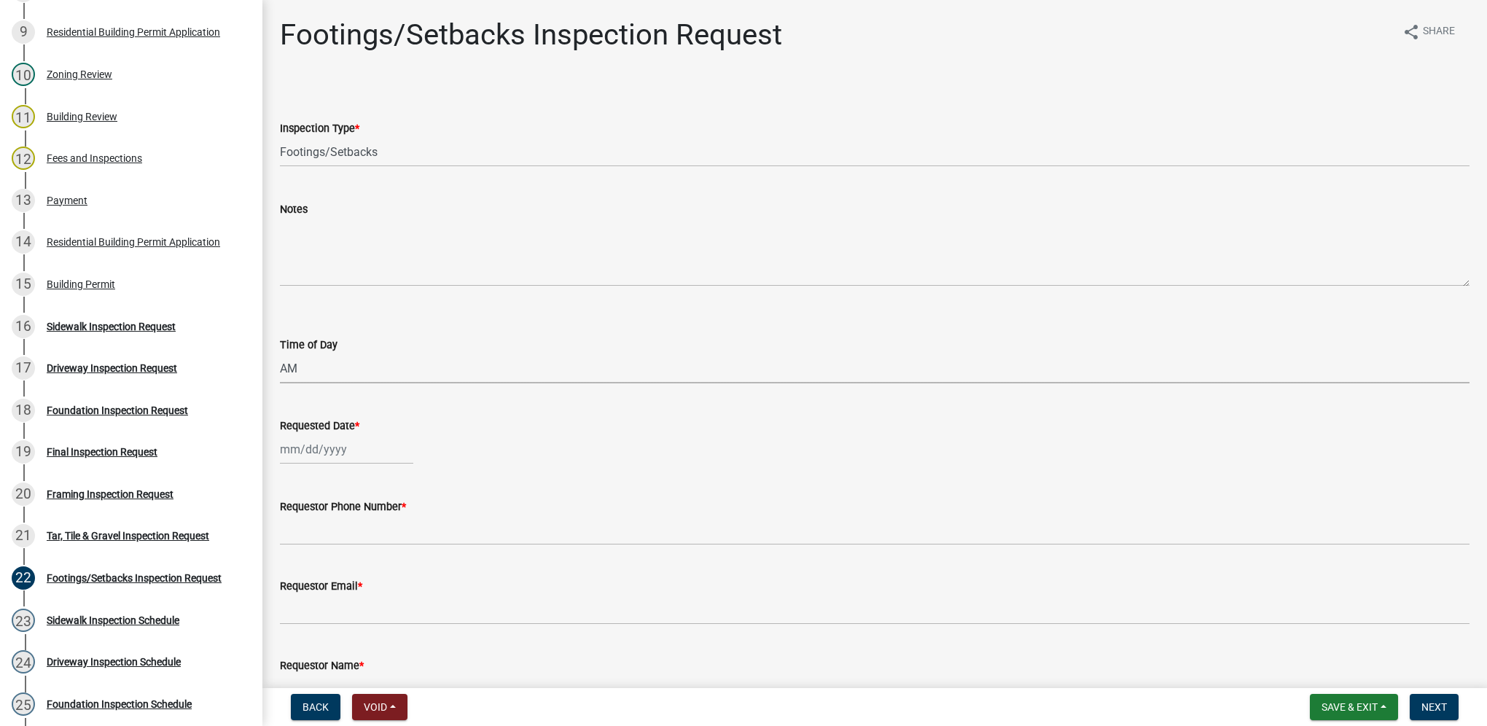
select select "88af556d-fdf1-454b-b933-61cadeae1443"
select select "10"
select select "2025"
click at [314, 449] on div "[PERSON_NAME] Feb Mar Apr [PERSON_NAME][DATE] Oct Nov [DATE] 1526 1527 1528 152…" at bounding box center [346, 449] width 133 height 30
click at [367, 571] on div "16" at bounding box center [364, 573] width 23 height 23
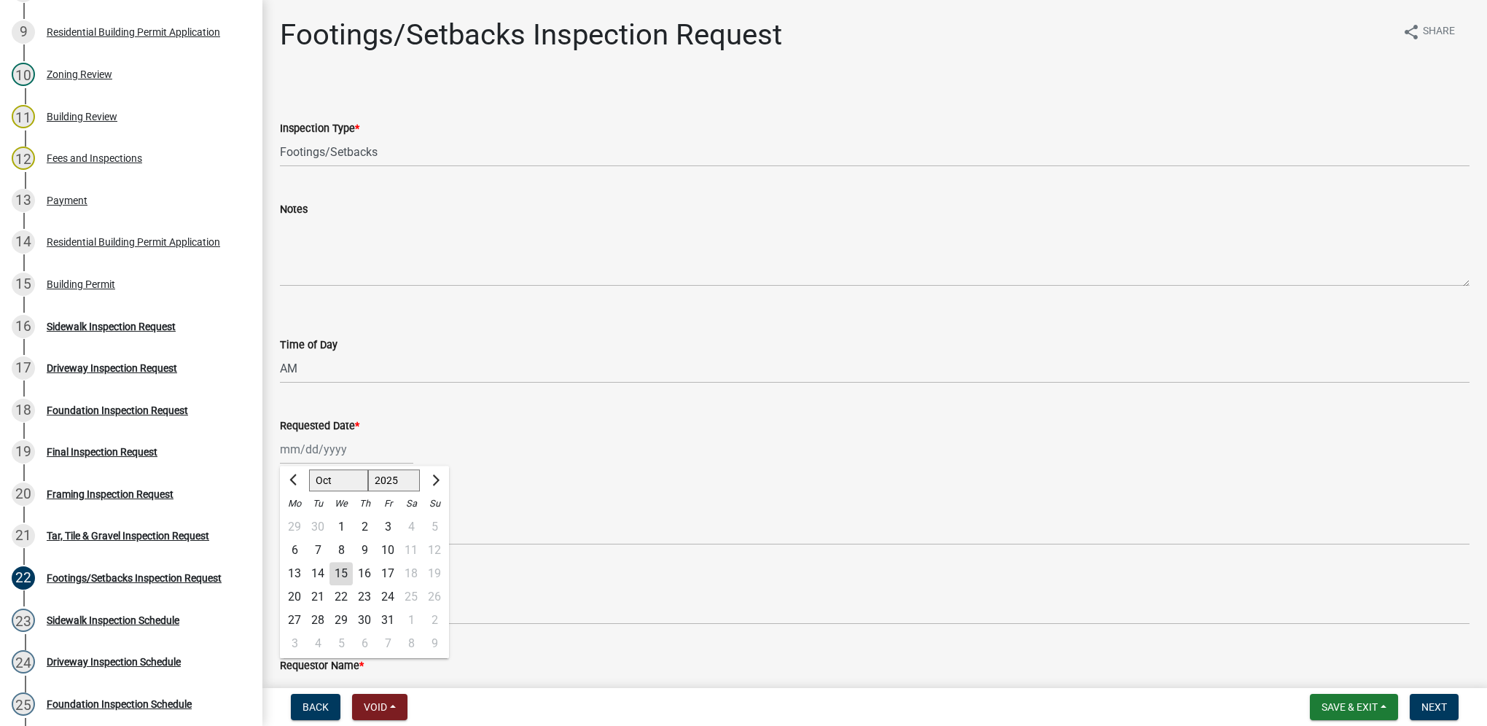
type input "[DATE]"
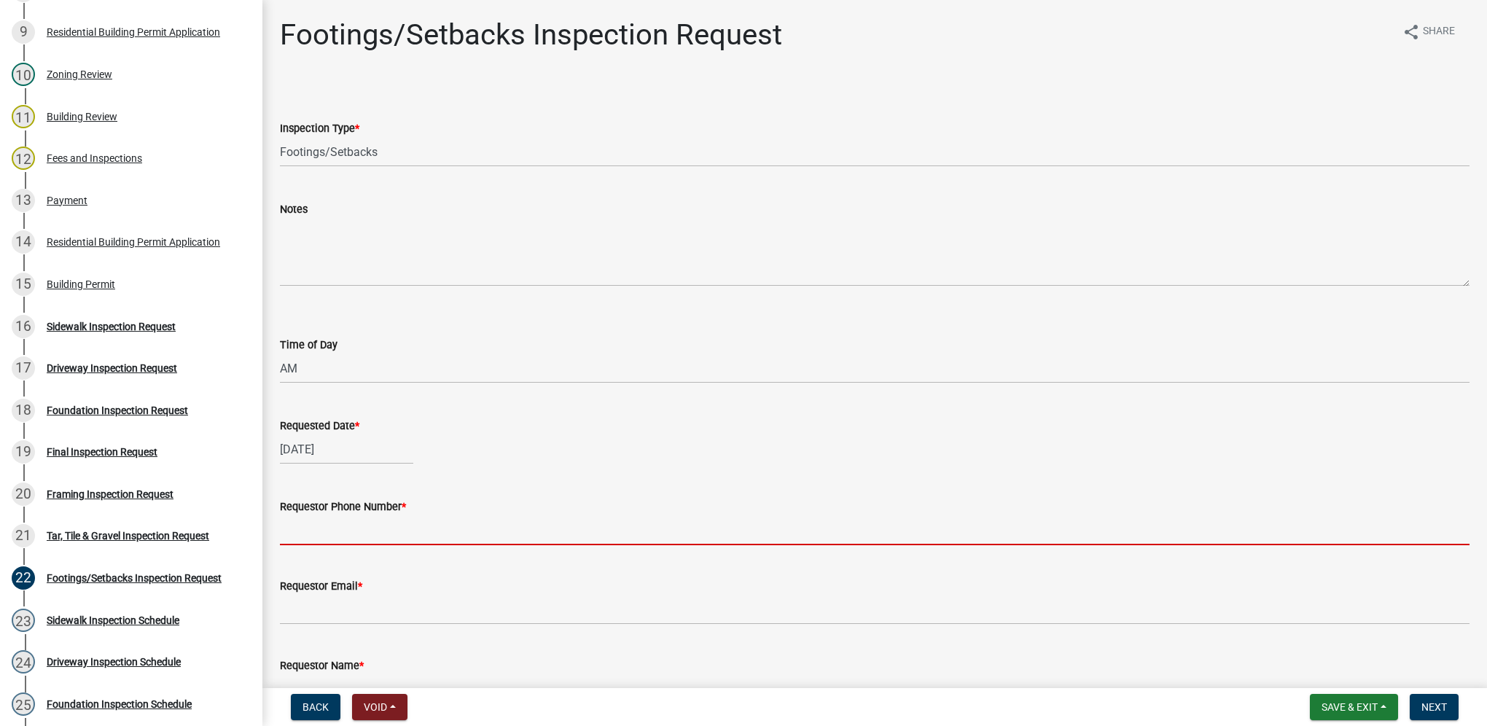
click at [359, 526] on input "Requestor Phone Number *" at bounding box center [875, 530] width 1190 height 30
paste input "(Contact: [PERSON_NAME], [PHONE_NUMBER])"
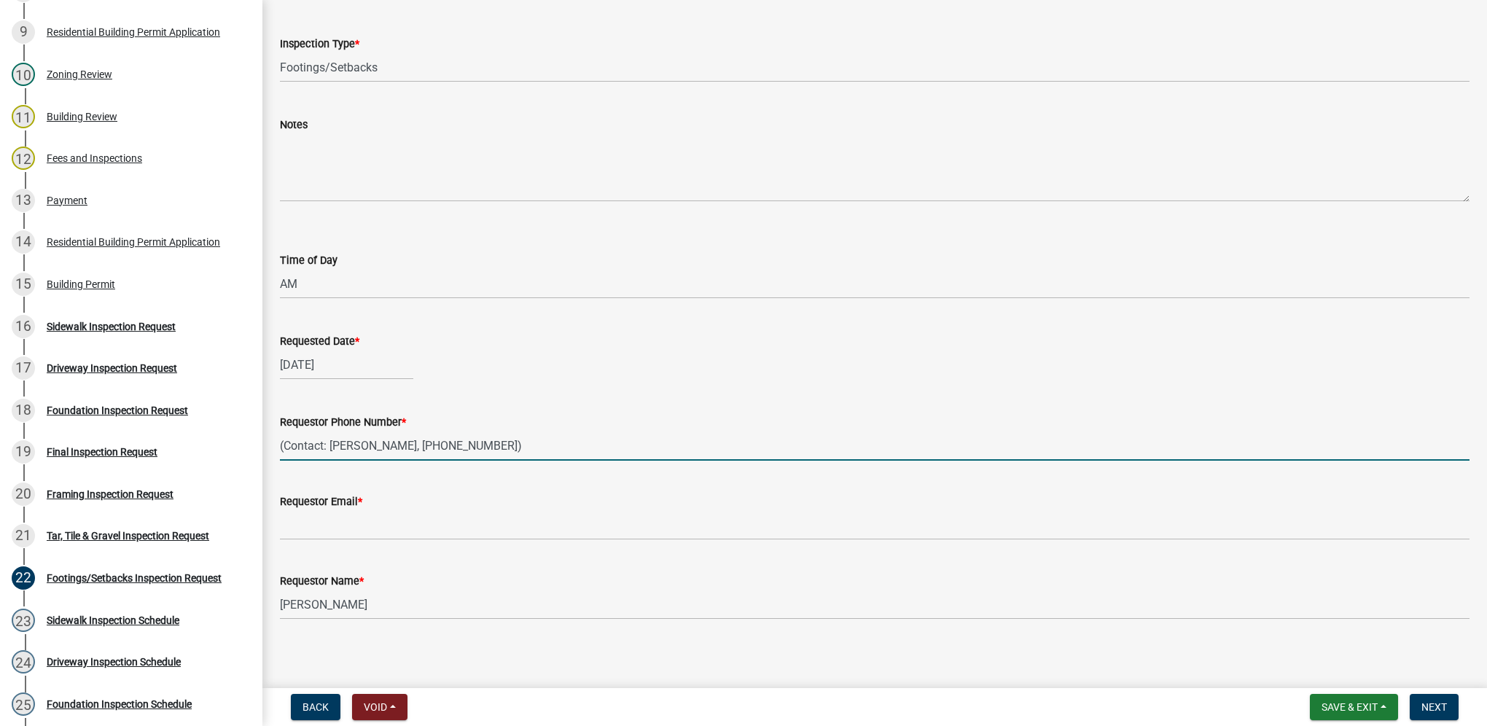
scroll to position [90, 0]
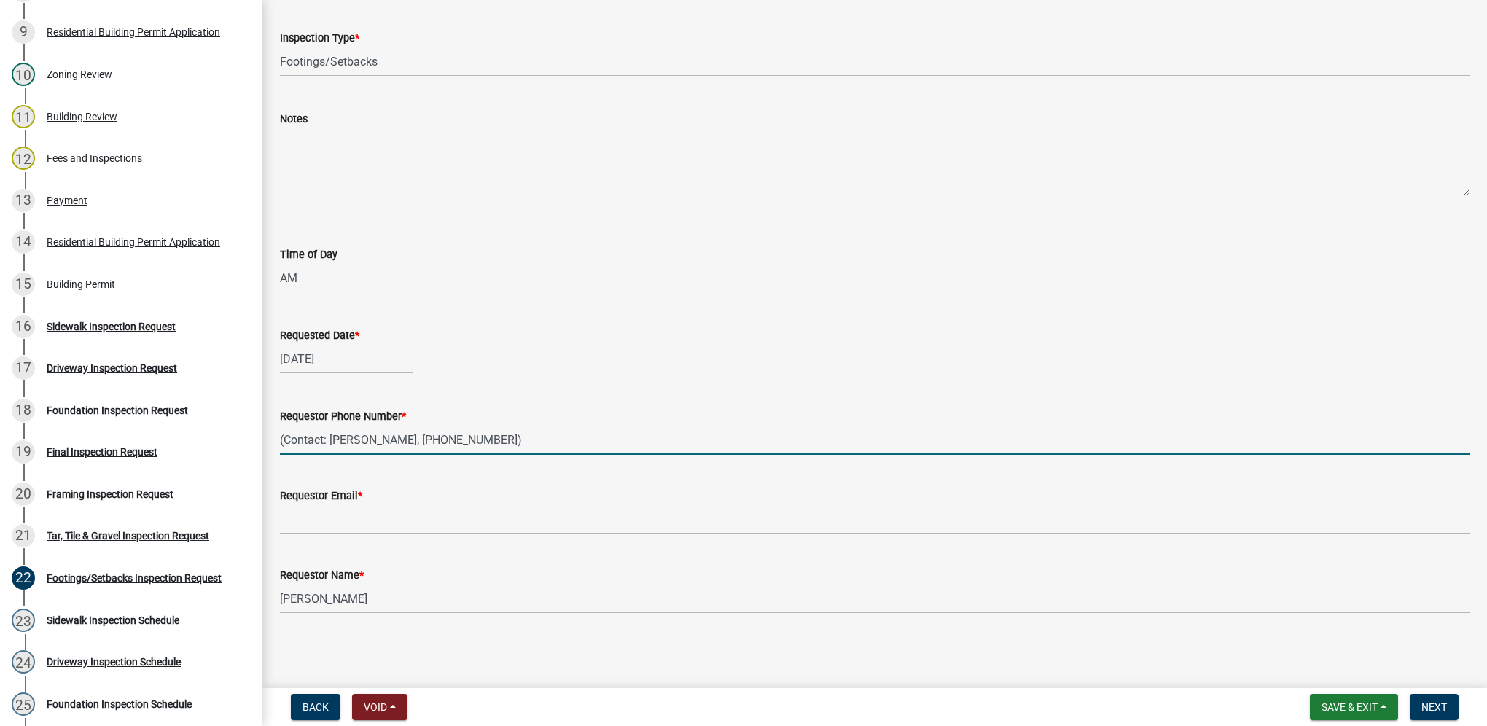
type input "(Contact: [PERSON_NAME], [PHONE_NUMBER])"
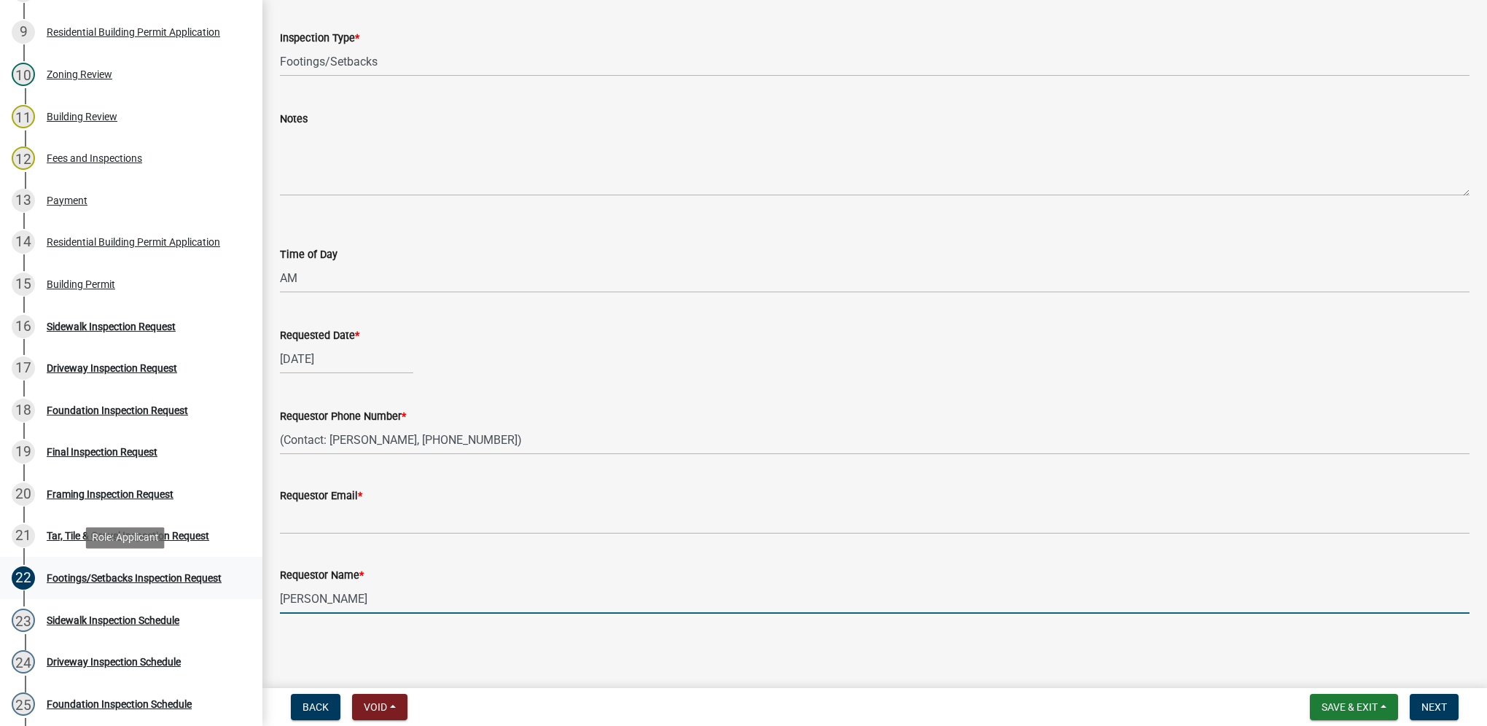
drag, startPoint x: 376, startPoint y: 601, endPoint x: 160, endPoint y: 571, distance: 218.4
click at [160, 571] on div "Building Permit BP-2025-174 Edit View Summary Notes Show emails 1 Introduction …" at bounding box center [743, 363] width 1487 height 726
type input "[PERSON_NAME]"
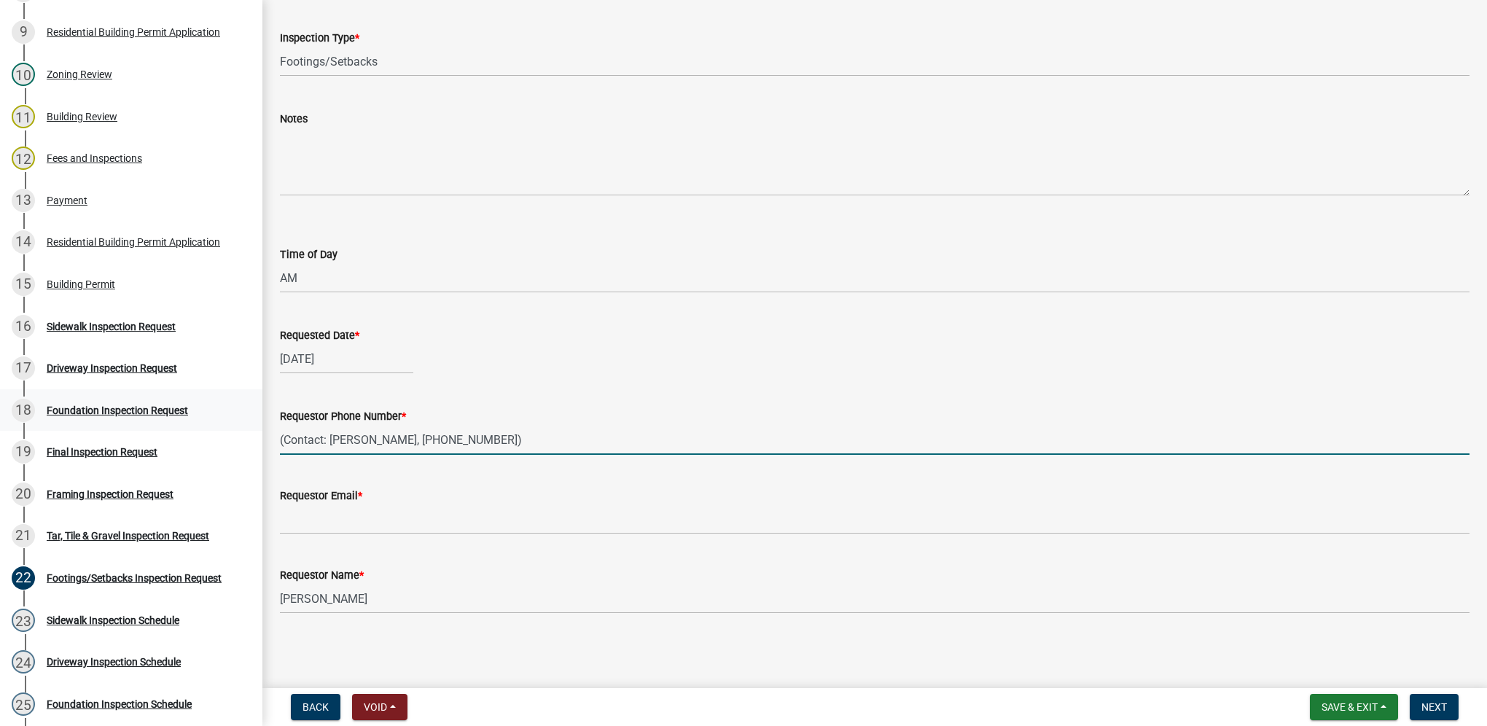
drag, startPoint x: 366, startPoint y: 440, endPoint x: 243, endPoint y: 420, distance: 124.7
click at [243, 420] on div "Building Permit BP-2025-174 Edit View Summary Notes Show emails 1 Introduction …" at bounding box center [743, 363] width 1487 height 726
click at [442, 441] on input "515-238-2991)" at bounding box center [875, 440] width 1190 height 30
type input "[PHONE_NUMBER]"
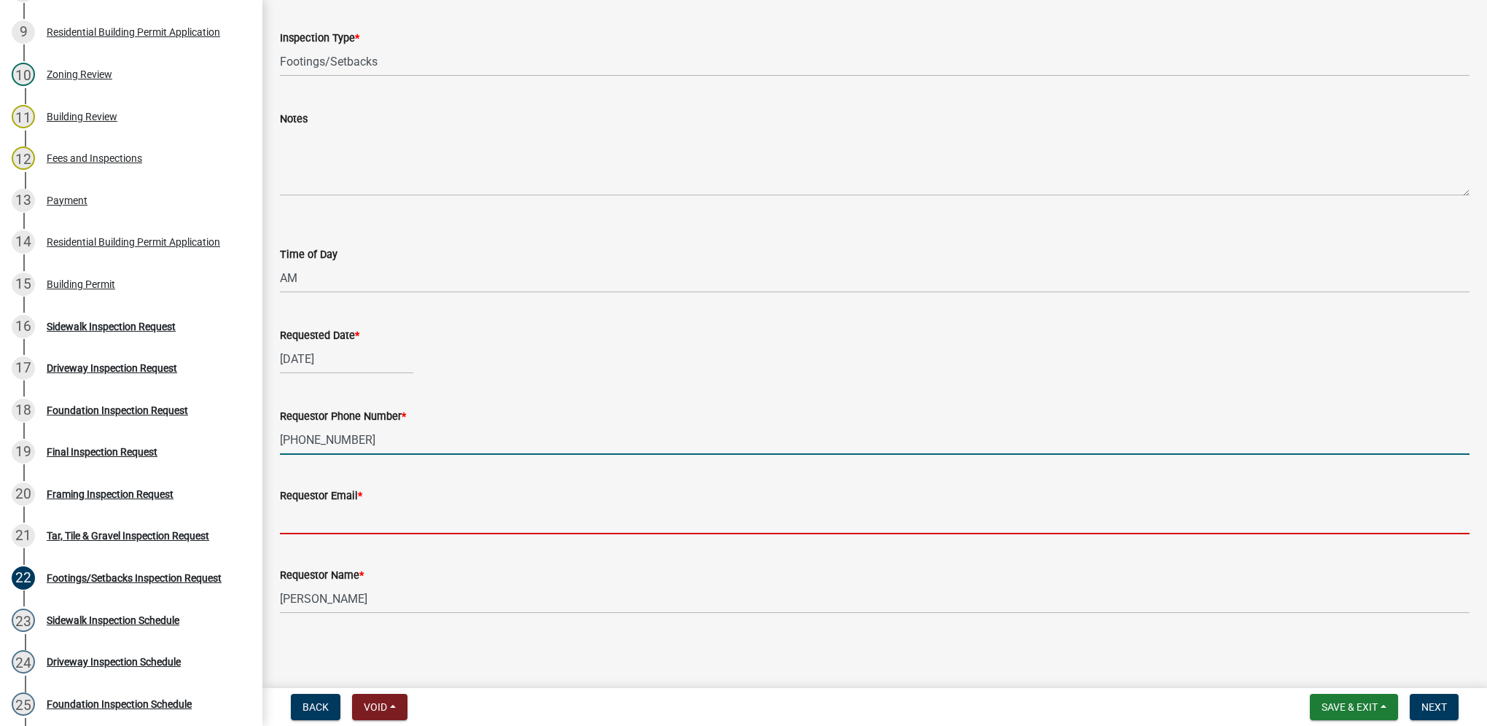
click at [440, 514] on input "Requestor Email *" at bounding box center [875, 519] width 1190 height 30
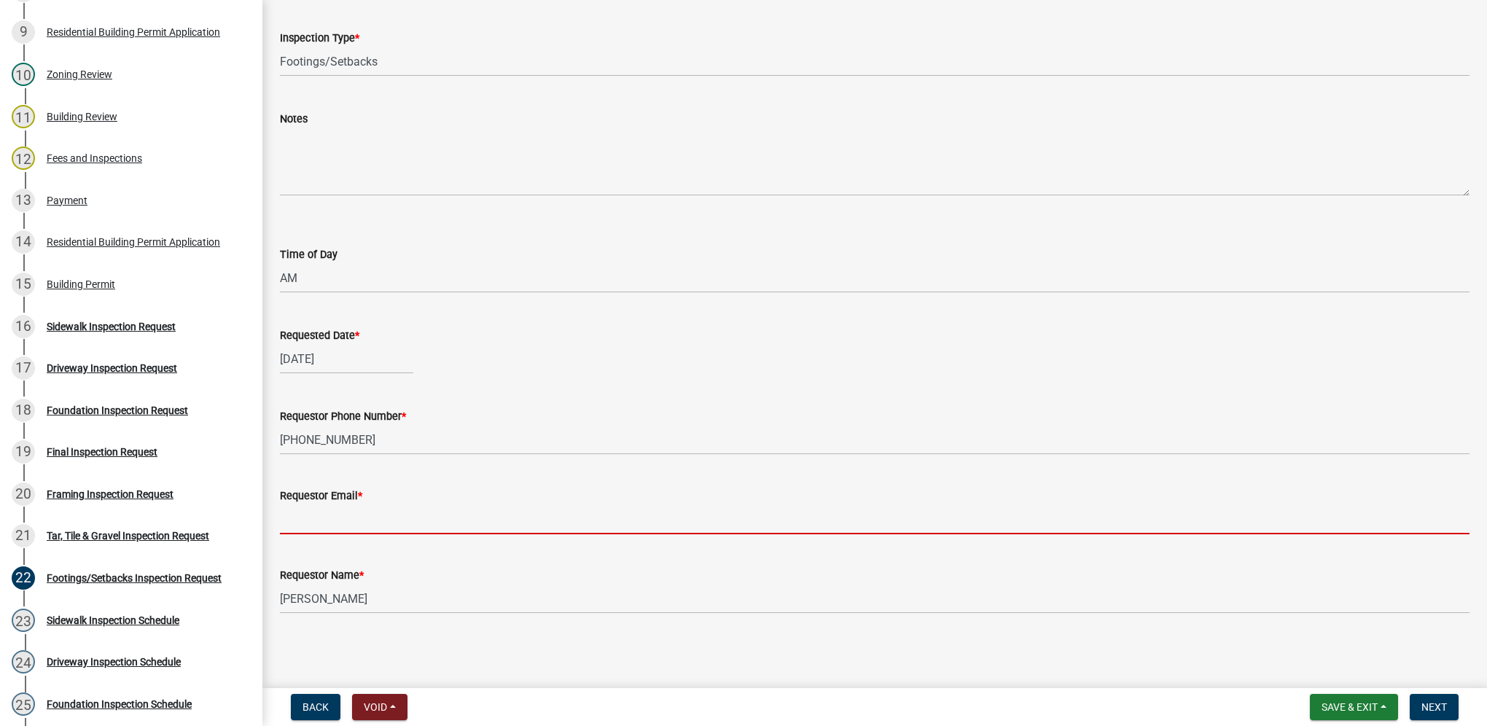
type input "[EMAIL_ADDRESS][DOMAIN_NAME]"
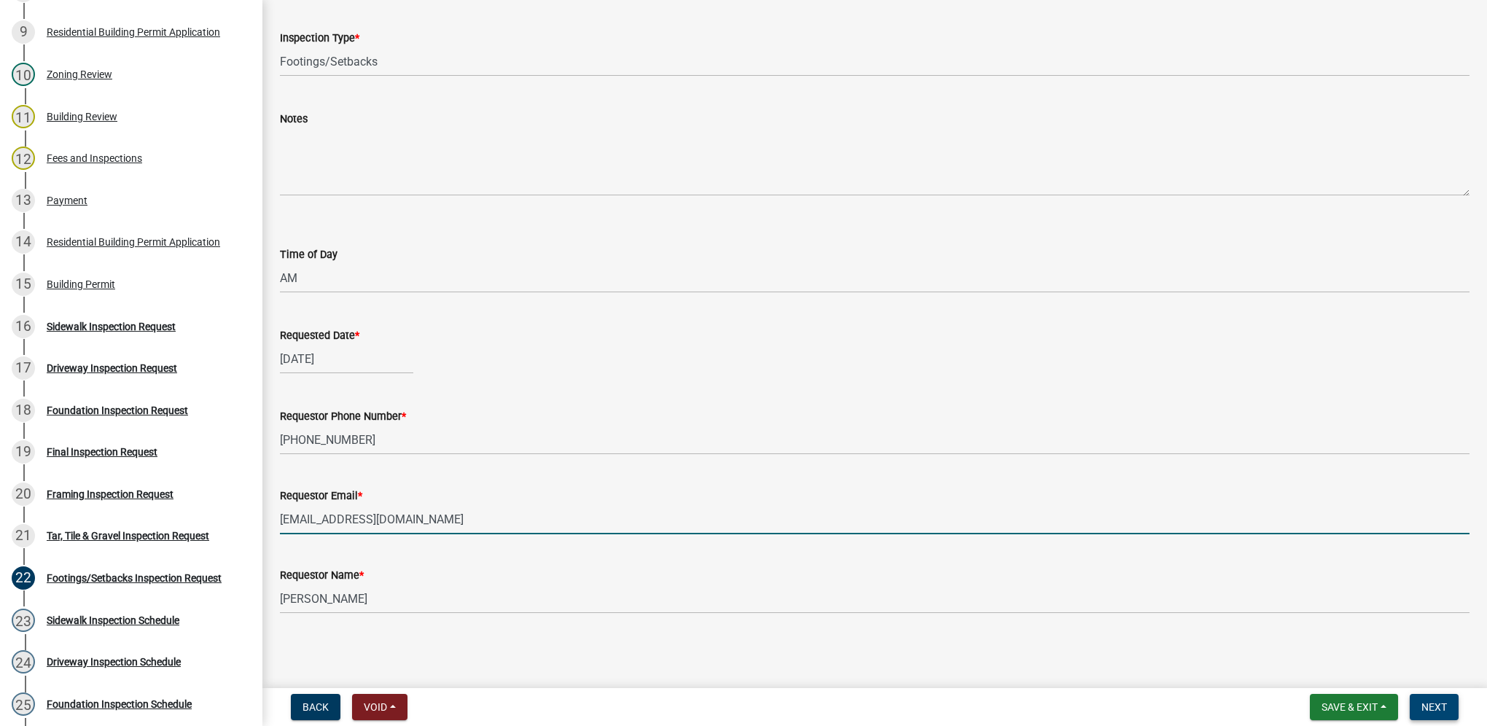
click at [1424, 708] on span "Next" at bounding box center [1434, 707] width 26 height 12
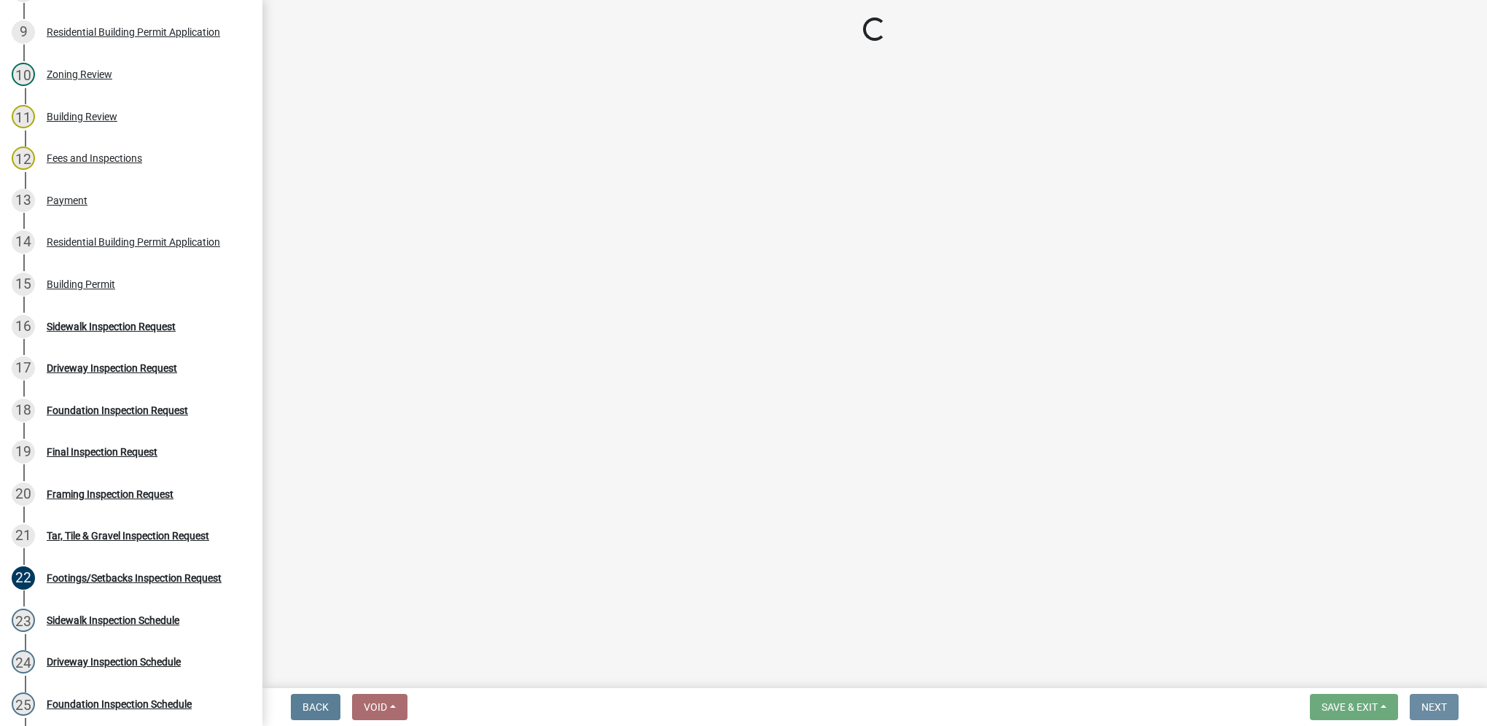
scroll to position [0, 0]
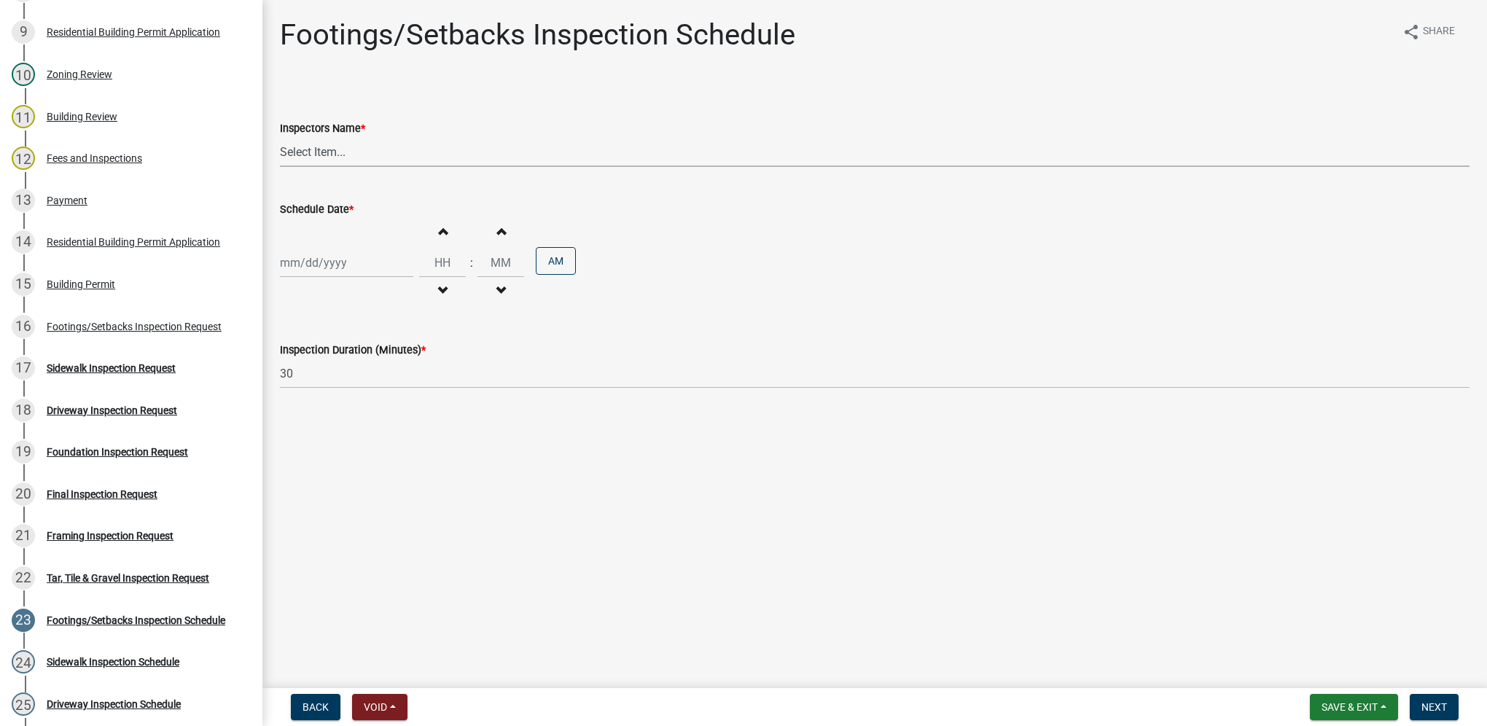
click at [389, 143] on select "Select Item... [DEMOGRAPHIC_DATA] (Indianola Other Inspector) T. Little ([PERSO…" at bounding box center [875, 152] width 1190 height 30
select select "27b8dde7-9ed4-44e4-ae8e-5969b60be3e6"
click at [280, 137] on select "Select Item... [DEMOGRAPHIC_DATA] (Indianola Other Inspector) T. Little ([PERSO…" at bounding box center [875, 152] width 1190 height 30
select select "10"
select select "2025"
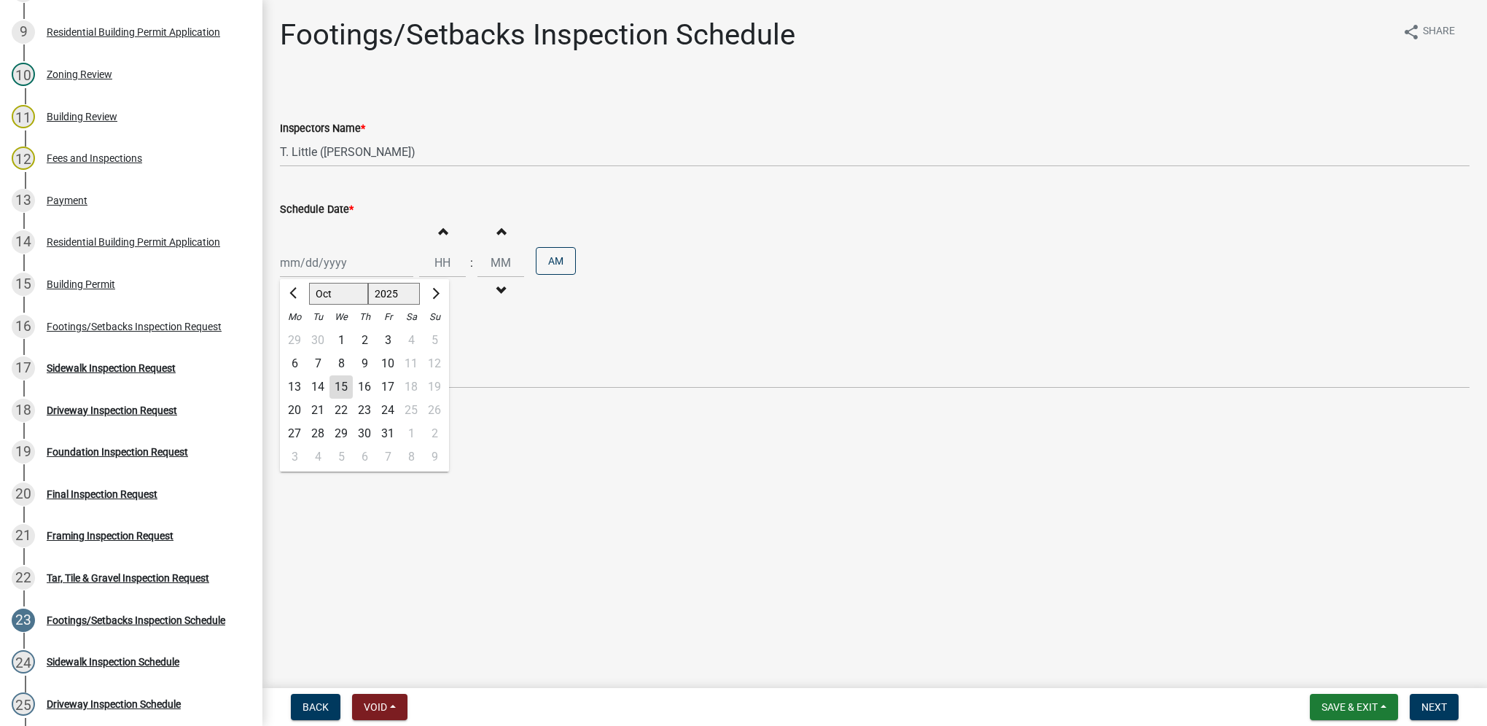
click at [360, 262] on div "[PERSON_NAME] Feb Mar Apr [PERSON_NAME][DATE] Oct Nov [DATE] 1526 1527 1528 152…" at bounding box center [346, 263] width 133 height 30
click at [367, 382] on div "16" at bounding box center [364, 386] width 23 height 23
type input "[DATE]"
click at [466, 253] on div "Increment hours Decrement hours : Increment minutes Decrement minutes AM" at bounding box center [497, 263] width 157 height 90
drag, startPoint x: 466, startPoint y: 253, endPoint x: 450, endPoint y: 267, distance: 20.6
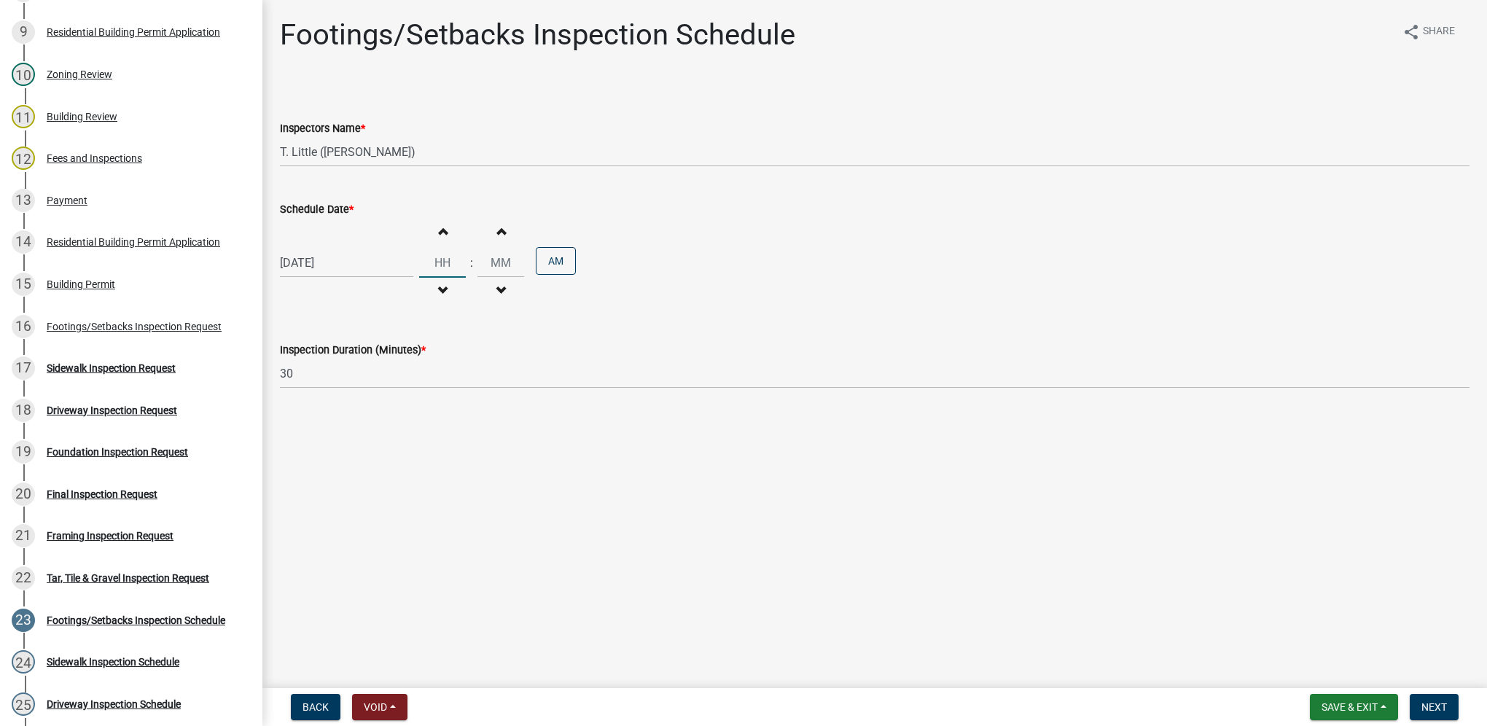
click at [450, 268] on input "Hours" at bounding box center [442, 263] width 47 height 30
type input "11"
type input "00"
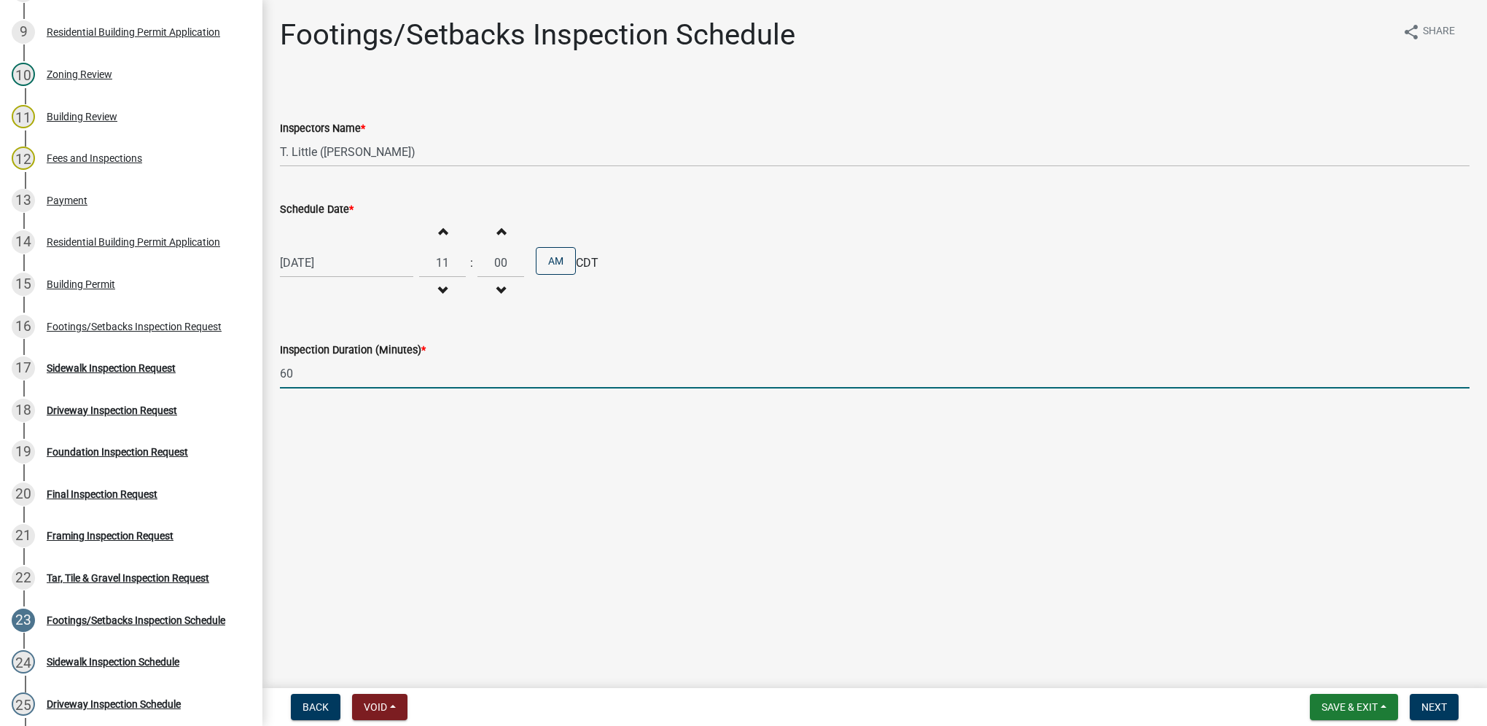
type input "60"
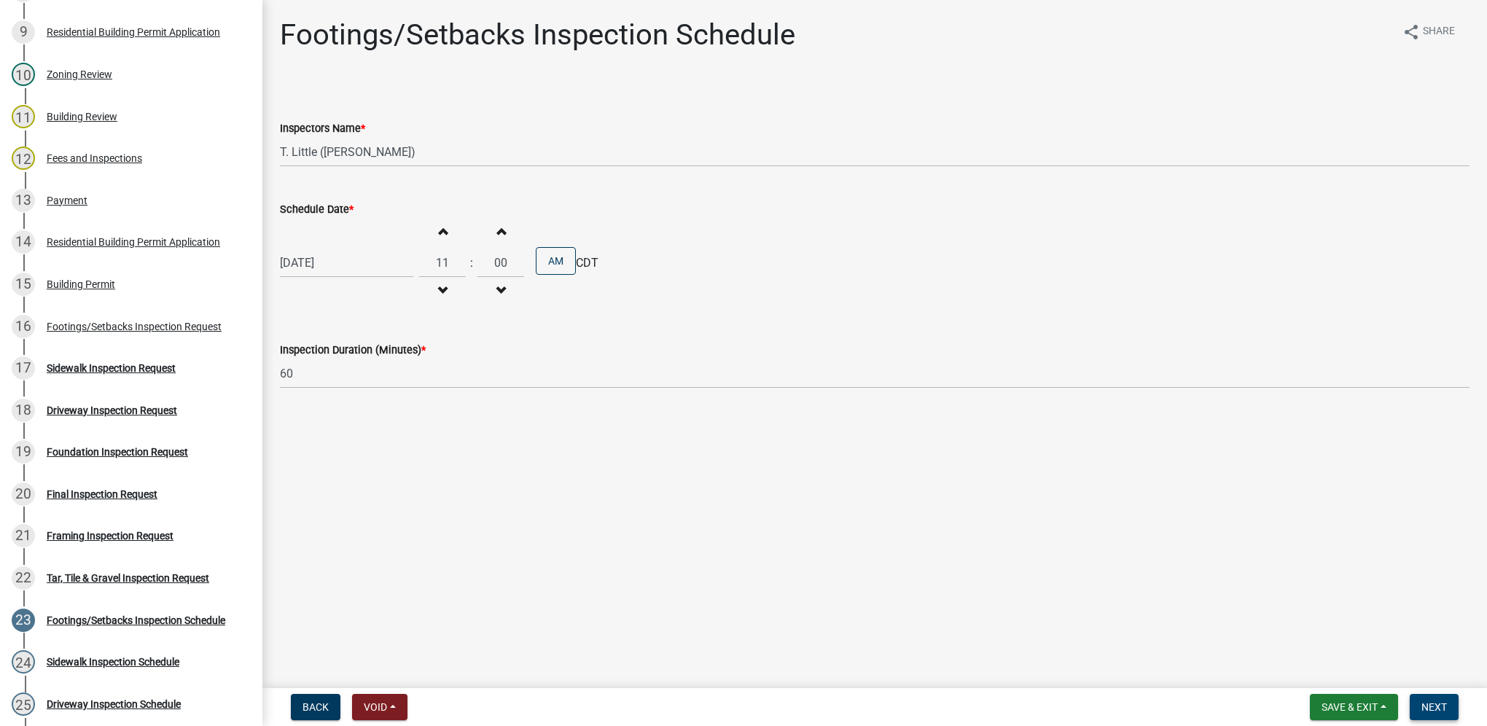
click at [1429, 711] on span "Next" at bounding box center [1434, 707] width 26 height 12
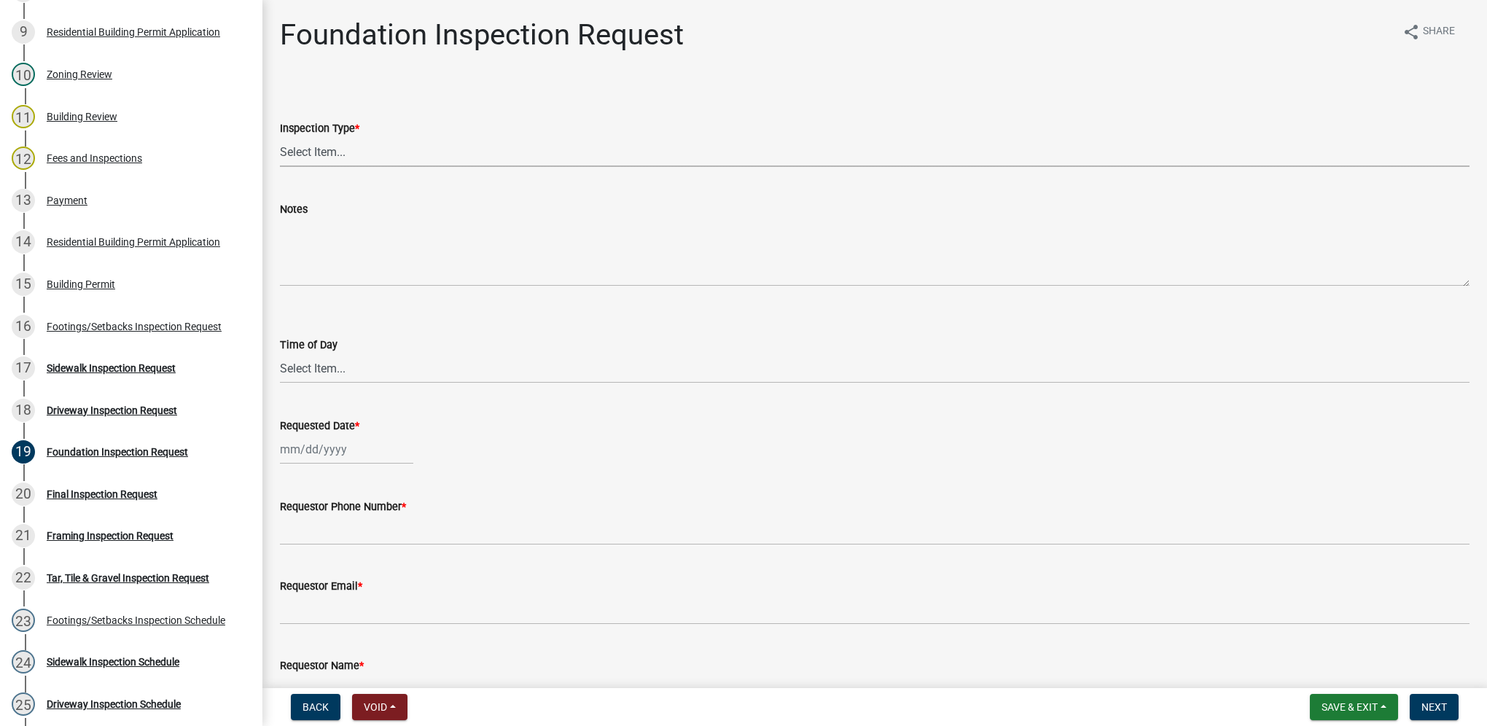
click at [380, 160] on select "Select Item... Foundation" at bounding box center [875, 152] width 1190 height 30
click at [280, 137] on select "Select Item... Foundation" at bounding box center [875, 152] width 1190 height 30
select select "d070bc68-320e-4daf-b0f4-9b1e3273afde"
click at [335, 367] on select "Select Item... AM PM" at bounding box center [875, 369] width 1190 height 30
click at [280, 354] on select "Select Item... AM PM" at bounding box center [875, 369] width 1190 height 30
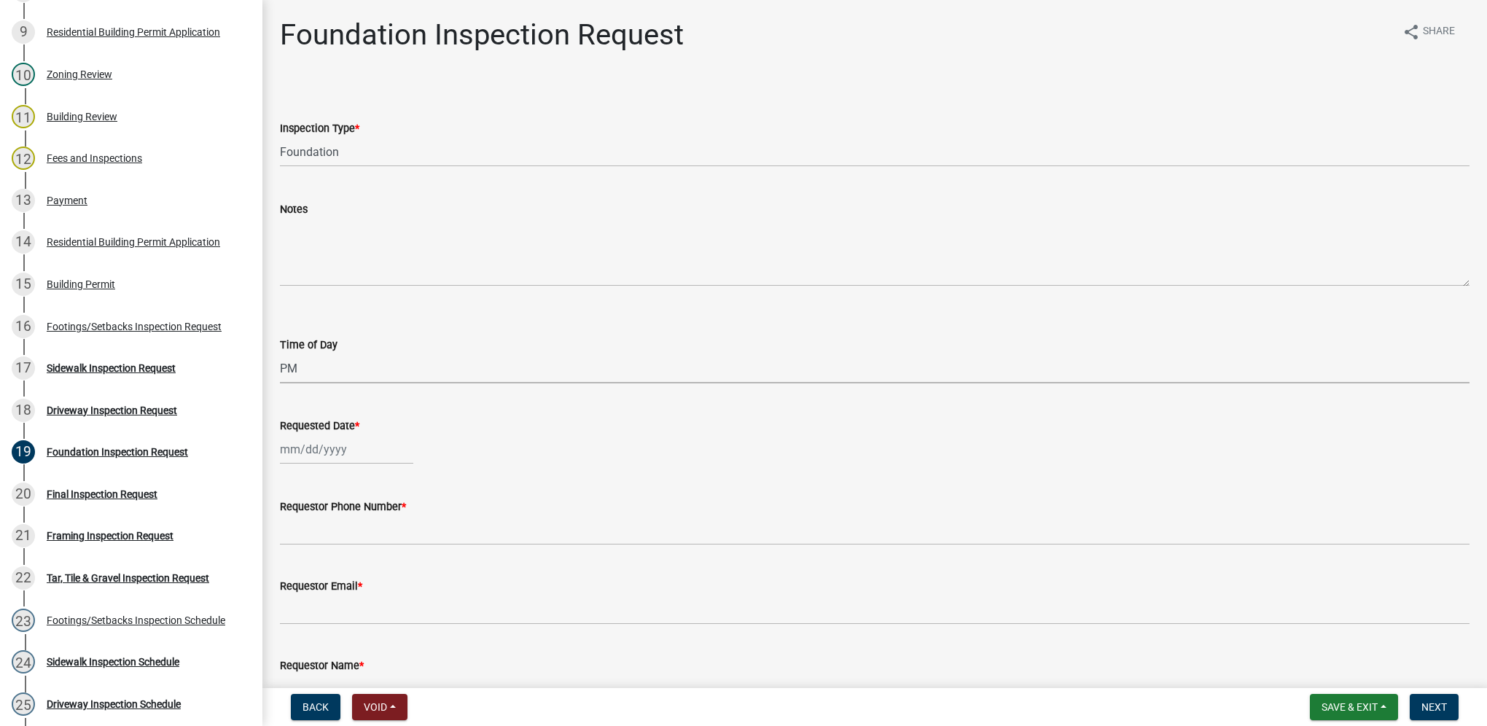
select select "e2425e86-bc0a-4638-8dbc-f5bad8ae1679"
select select "10"
select select "2025"
drag, startPoint x: 323, startPoint y: 446, endPoint x: 327, endPoint y: 458, distance: 12.5
click at [323, 446] on div "[PERSON_NAME] Feb Mar Apr [PERSON_NAME][DATE] Oct Nov [DATE] 1526 1527 1528 152…" at bounding box center [346, 449] width 133 height 30
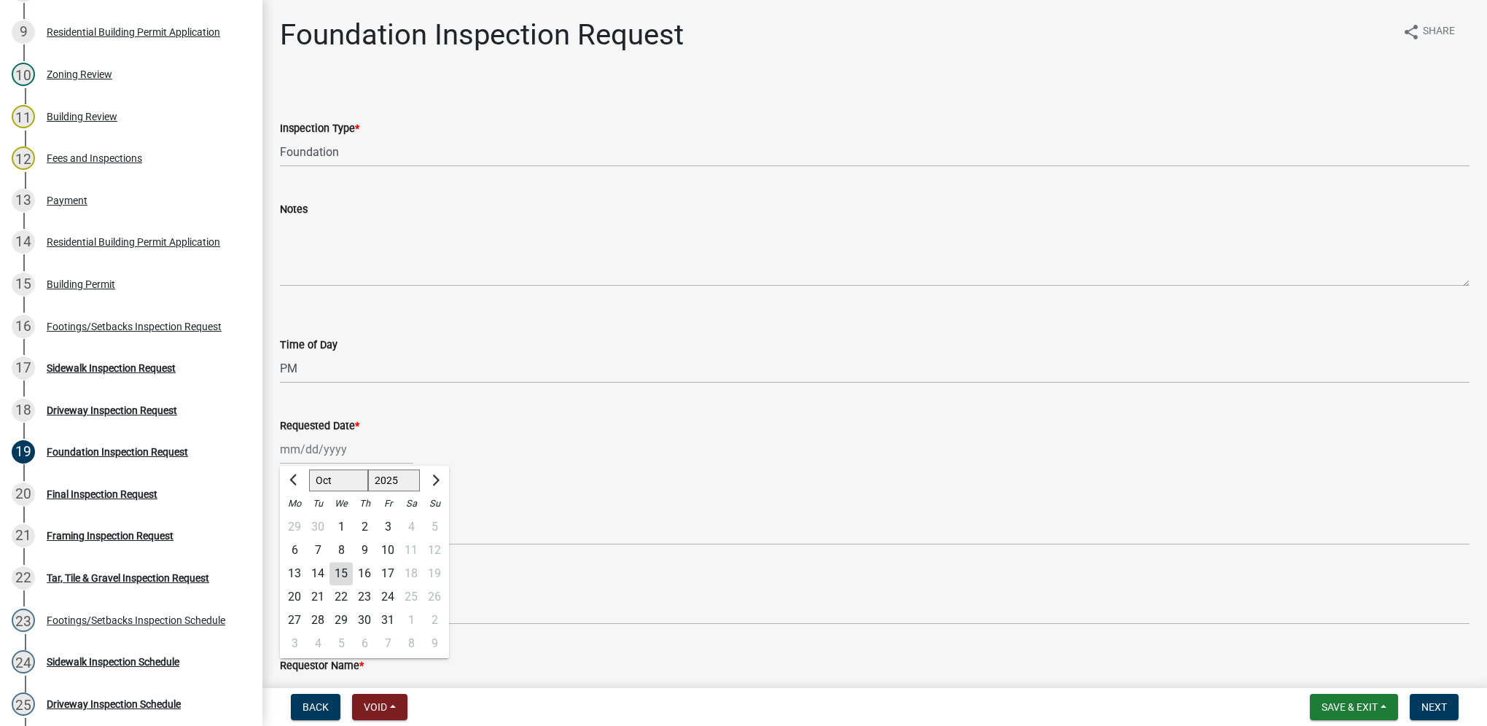
click at [385, 577] on div "17" at bounding box center [387, 573] width 23 height 23
type input "[DATE]"
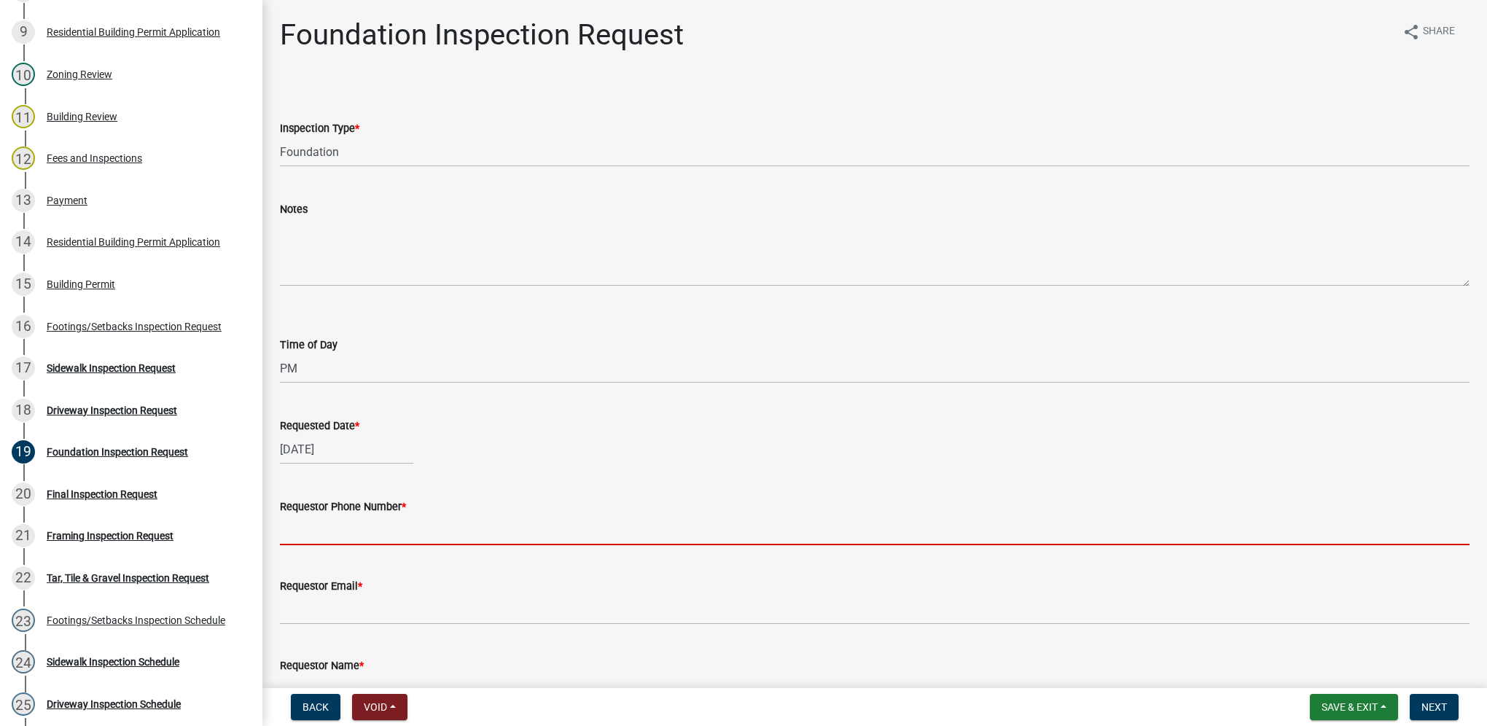
click at [376, 539] on input "Requestor Phone Number *" at bounding box center [875, 530] width 1190 height 30
type input "[PHONE_NUMBER]"
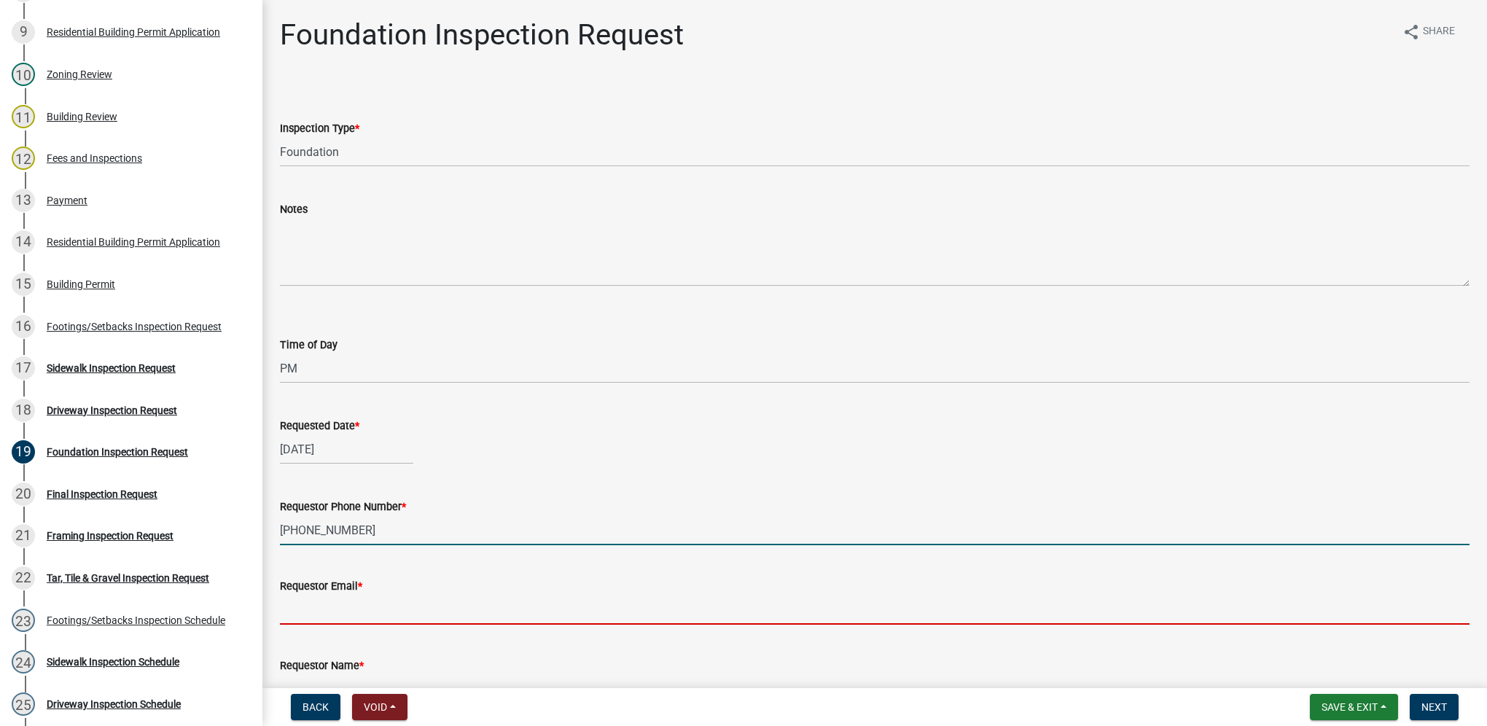
type input "[EMAIL_ADDRESS][DOMAIN_NAME]"
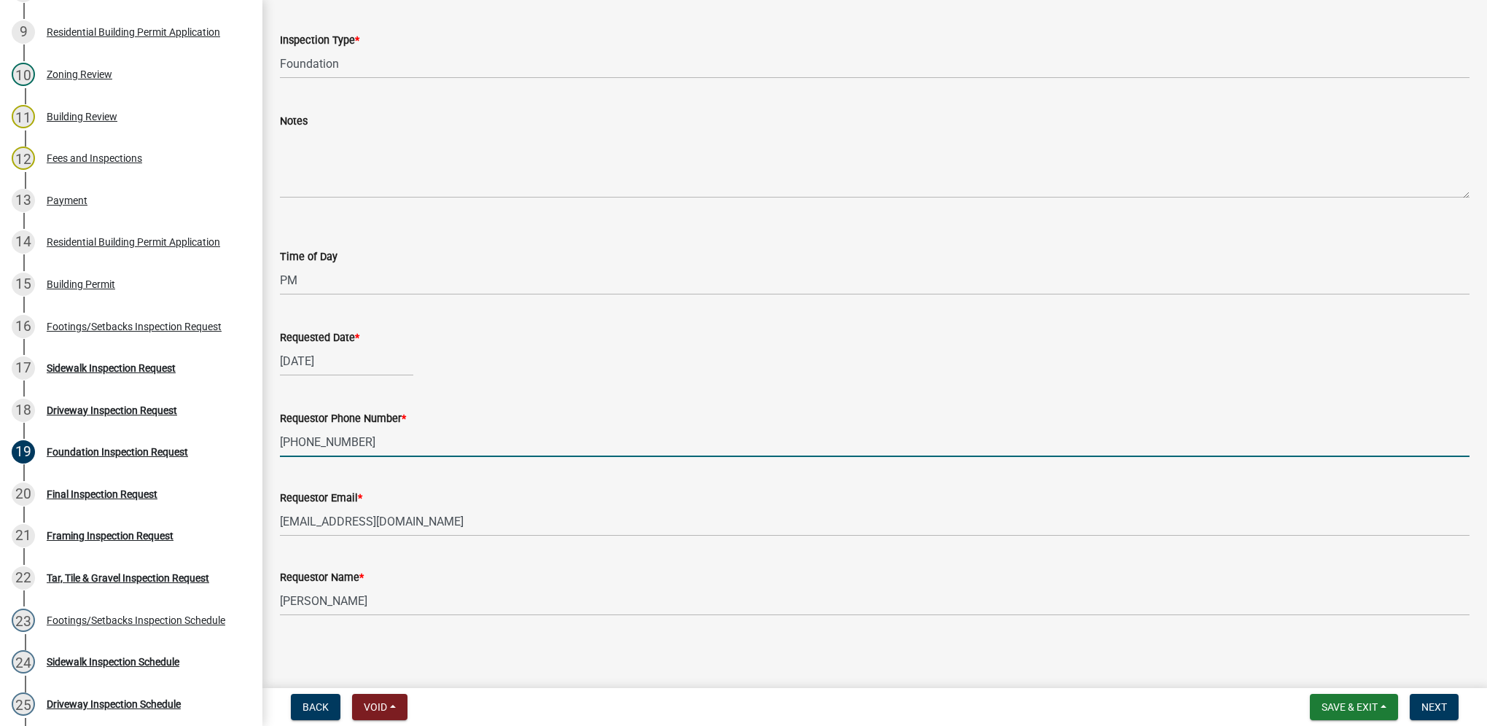
scroll to position [90, 0]
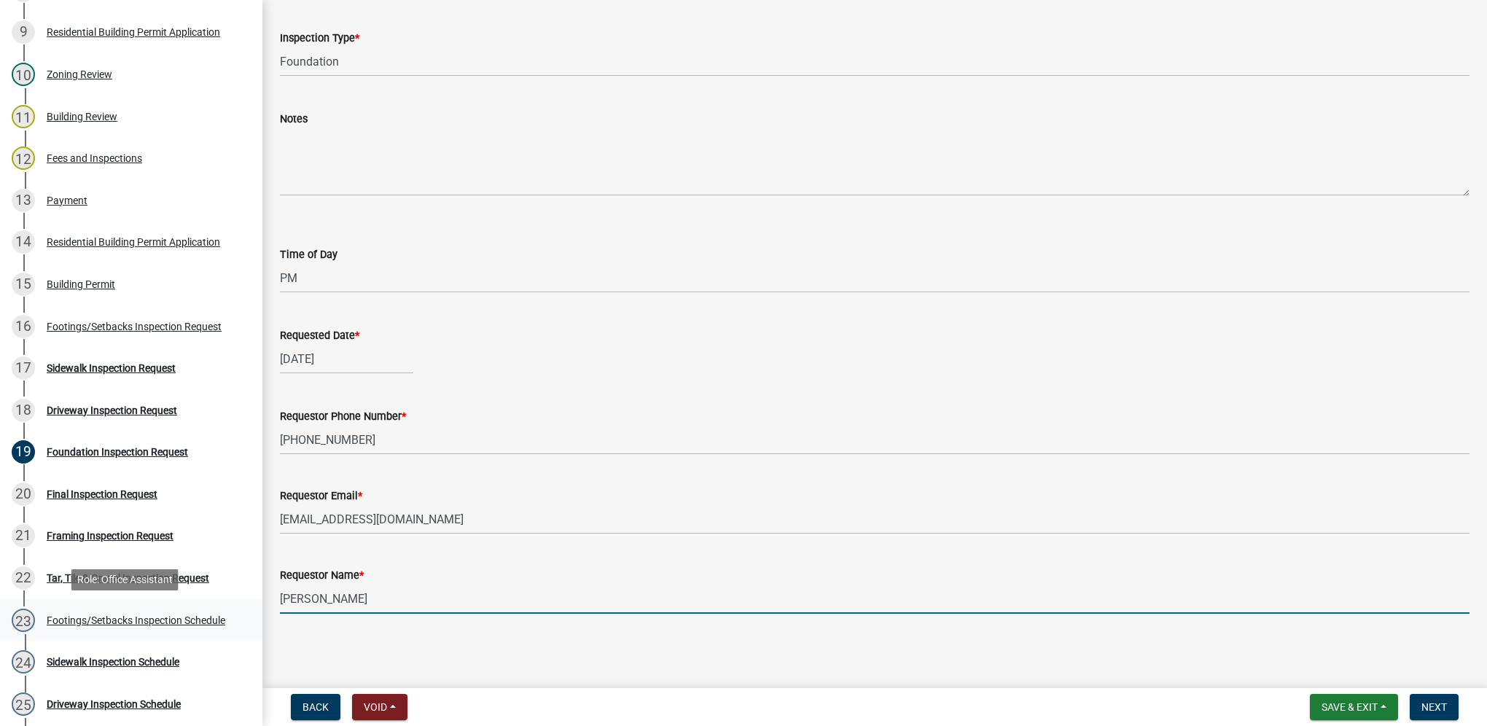
drag, startPoint x: 368, startPoint y: 602, endPoint x: 135, endPoint y: 612, distance: 233.5
click at [135, 612] on div "Building Permit BP-2025-174 Edit View Summary Notes Show emails 1 Introduction …" at bounding box center [743, 363] width 1487 height 726
type input "[PERSON_NAME]"
click at [1448, 712] on button "Next" at bounding box center [1434, 707] width 49 height 26
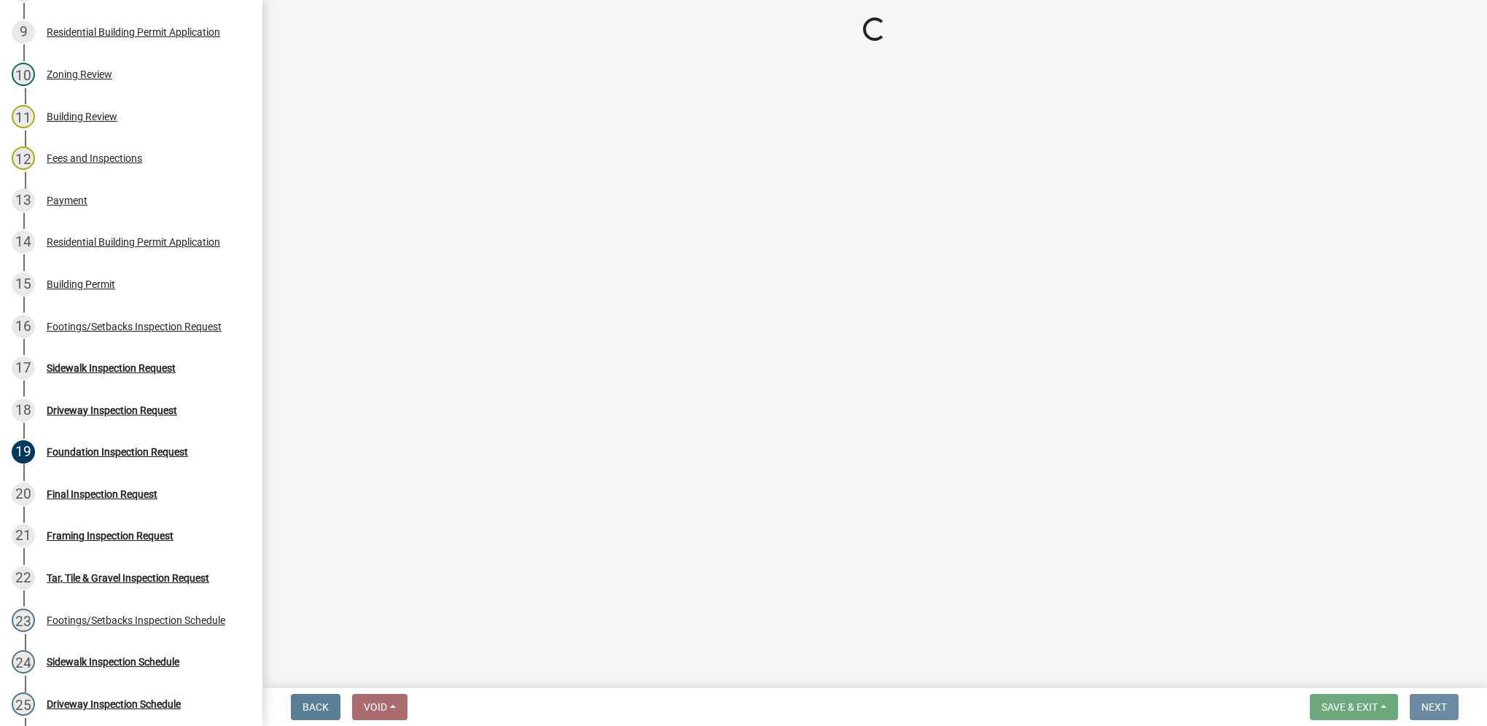
scroll to position [0, 0]
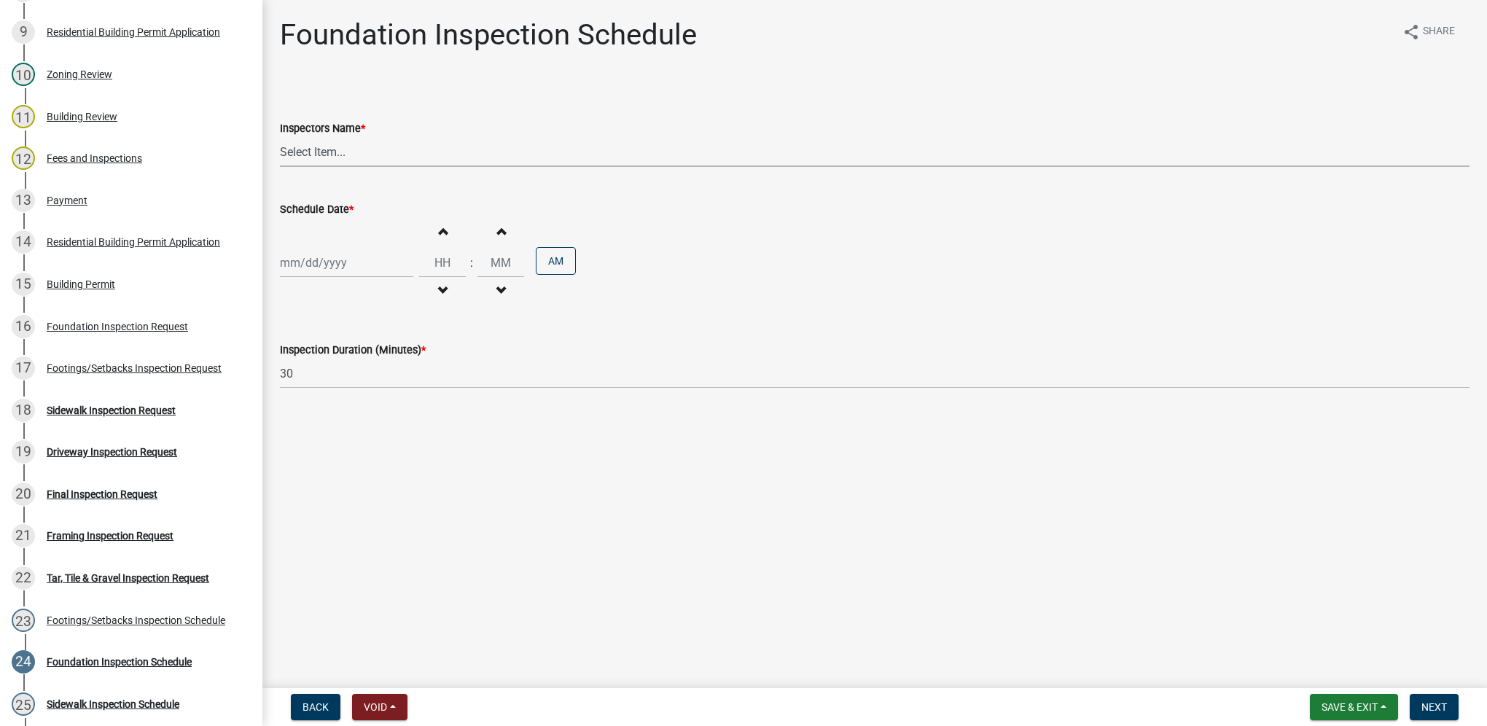
click at [282, 156] on select "Select Item... [DEMOGRAPHIC_DATA] (Indianola Other Inspector) T. Little ([PERSO…" at bounding box center [875, 152] width 1190 height 30
select select "27b8dde7-9ed4-44e4-ae8e-5969b60be3e6"
click at [280, 137] on select "Select Item... [DEMOGRAPHIC_DATA] (Indianola Other Inspector) T. Little ([PERSO…" at bounding box center [875, 152] width 1190 height 30
click at [295, 251] on div at bounding box center [346, 263] width 133 height 30
select select "10"
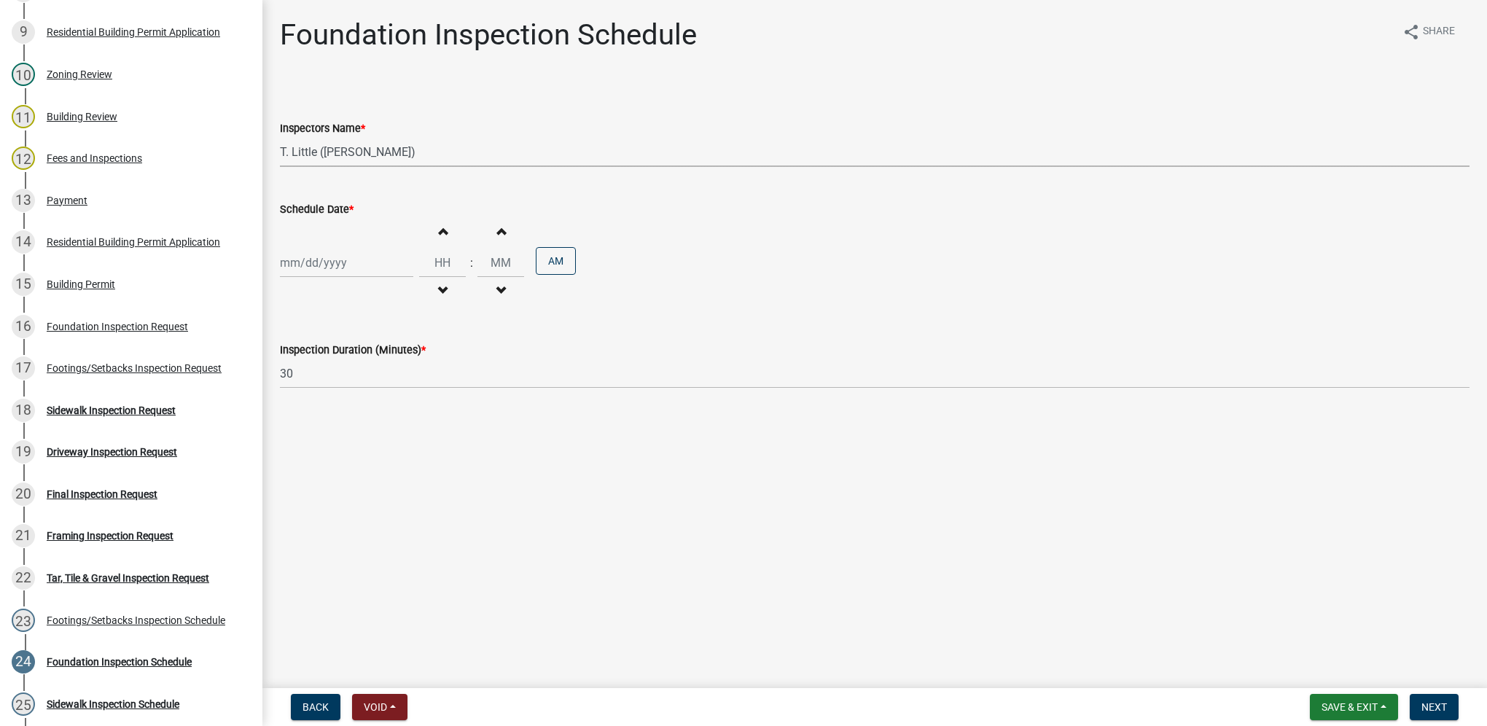
select select "2025"
click at [391, 383] on div "17" at bounding box center [387, 386] width 23 height 23
type input "[DATE]"
click at [426, 257] on input "Hours" at bounding box center [442, 263] width 47 height 30
type input "12"
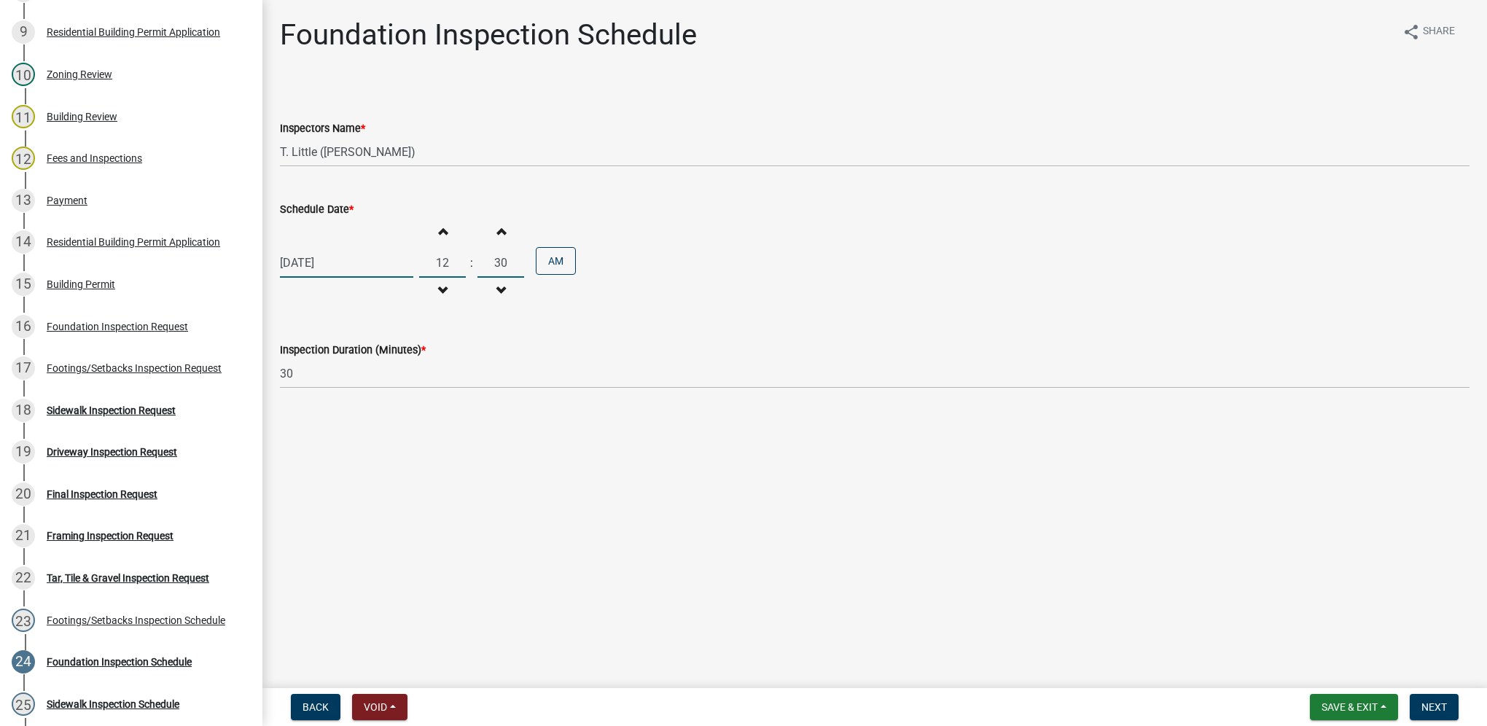
type input "30"
click at [553, 259] on button "AM" at bounding box center [556, 261] width 40 height 28
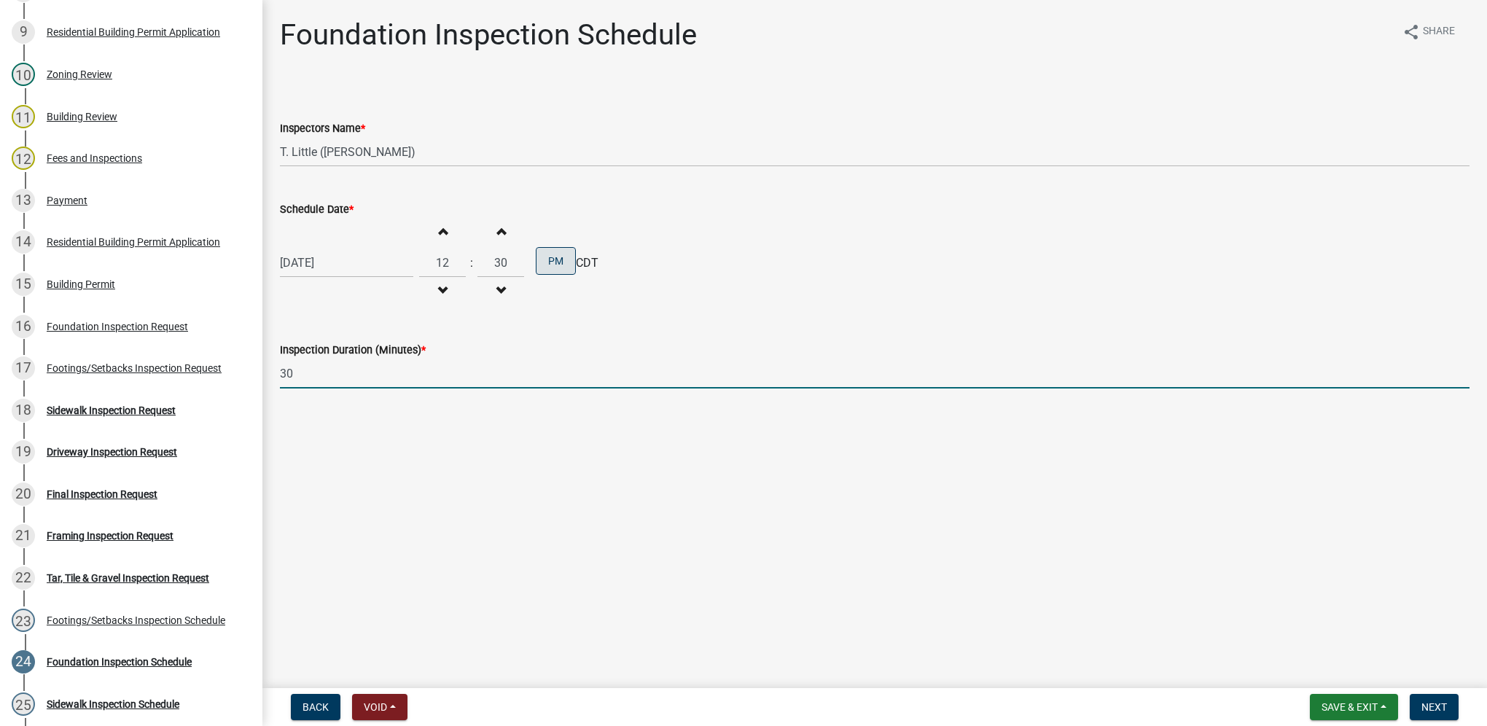
click at [418, 373] on input "30" at bounding box center [875, 374] width 1190 height 30
type input "3"
type input "60"
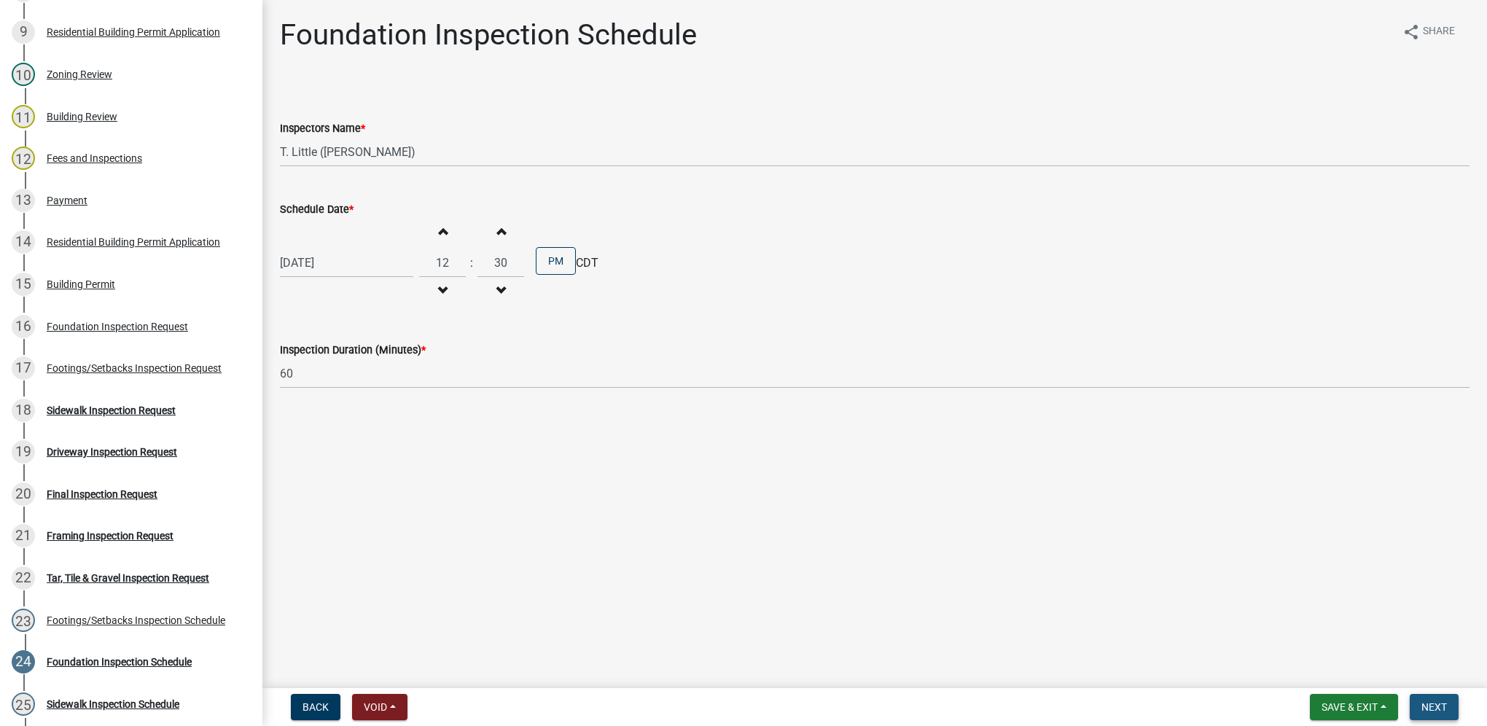
click at [1418, 704] on button "Next" at bounding box center [1434, 707] width 49 height 26
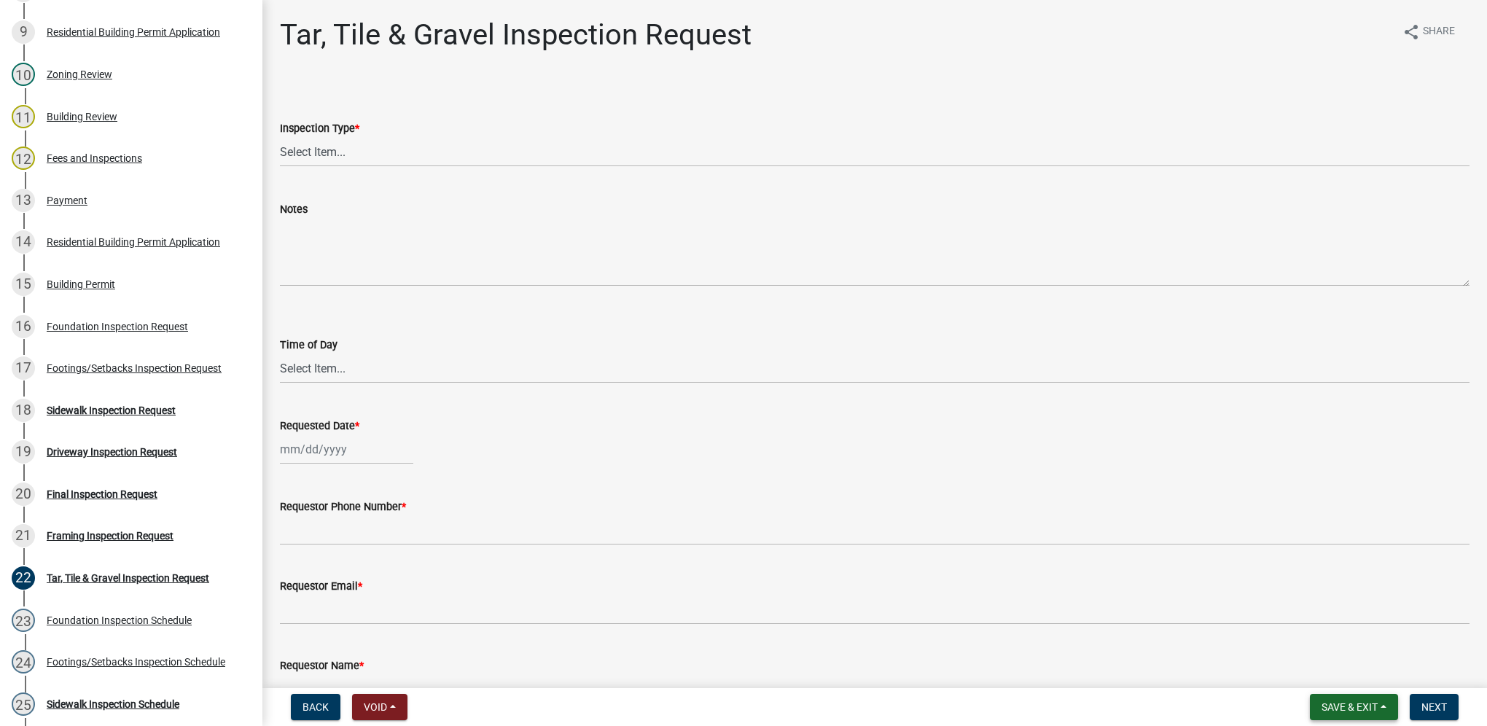
click at [1337, 697] on button "Save & Exit" at bounding box center [1354, 707] width 88 height 26
click at [1330, 682] on button "Save & Exit" at bounding box center [1339, 669] width 117 height 35
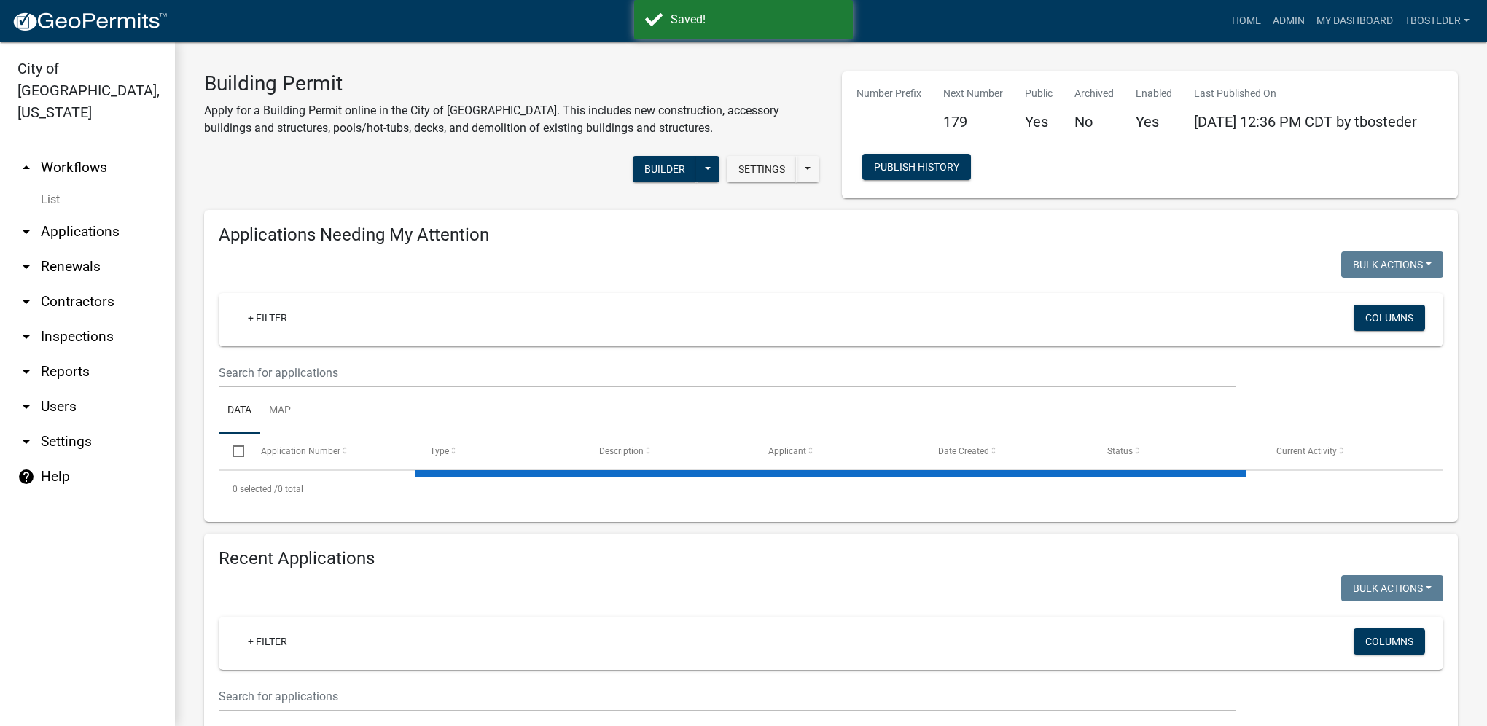
select select "1: 25"
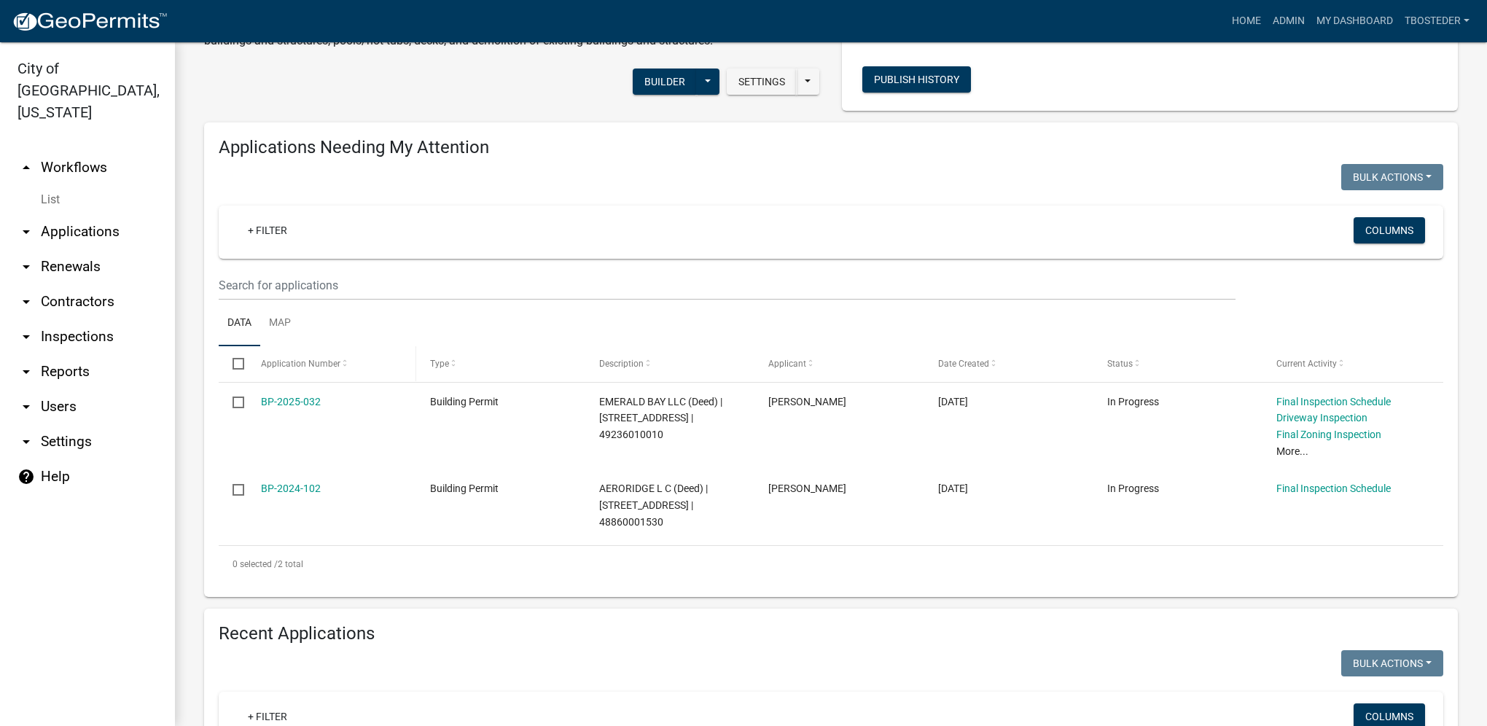
scroll to position [219, 0]
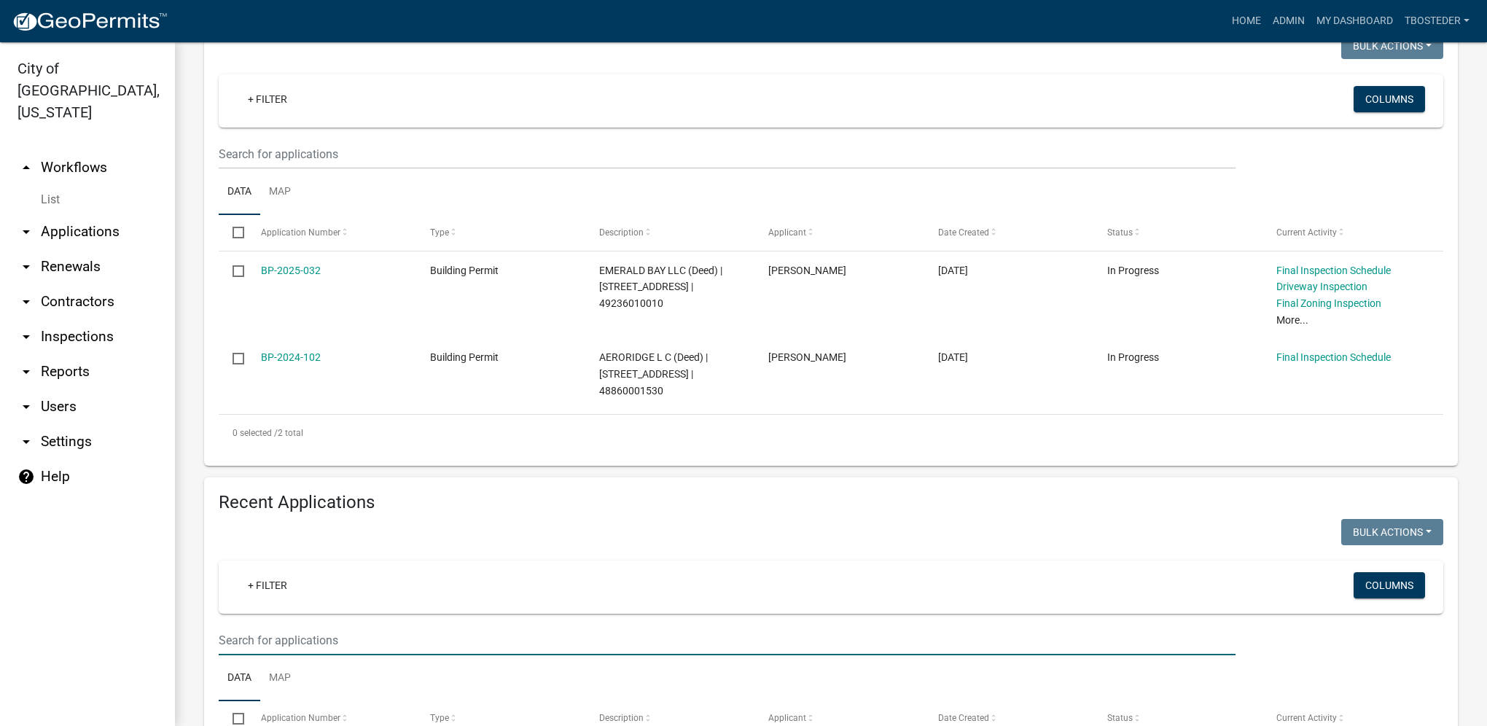
click at [305, 647] on input "text" at bounding box center [727, 640] width 1017 height 30
type input "505 n 20th"
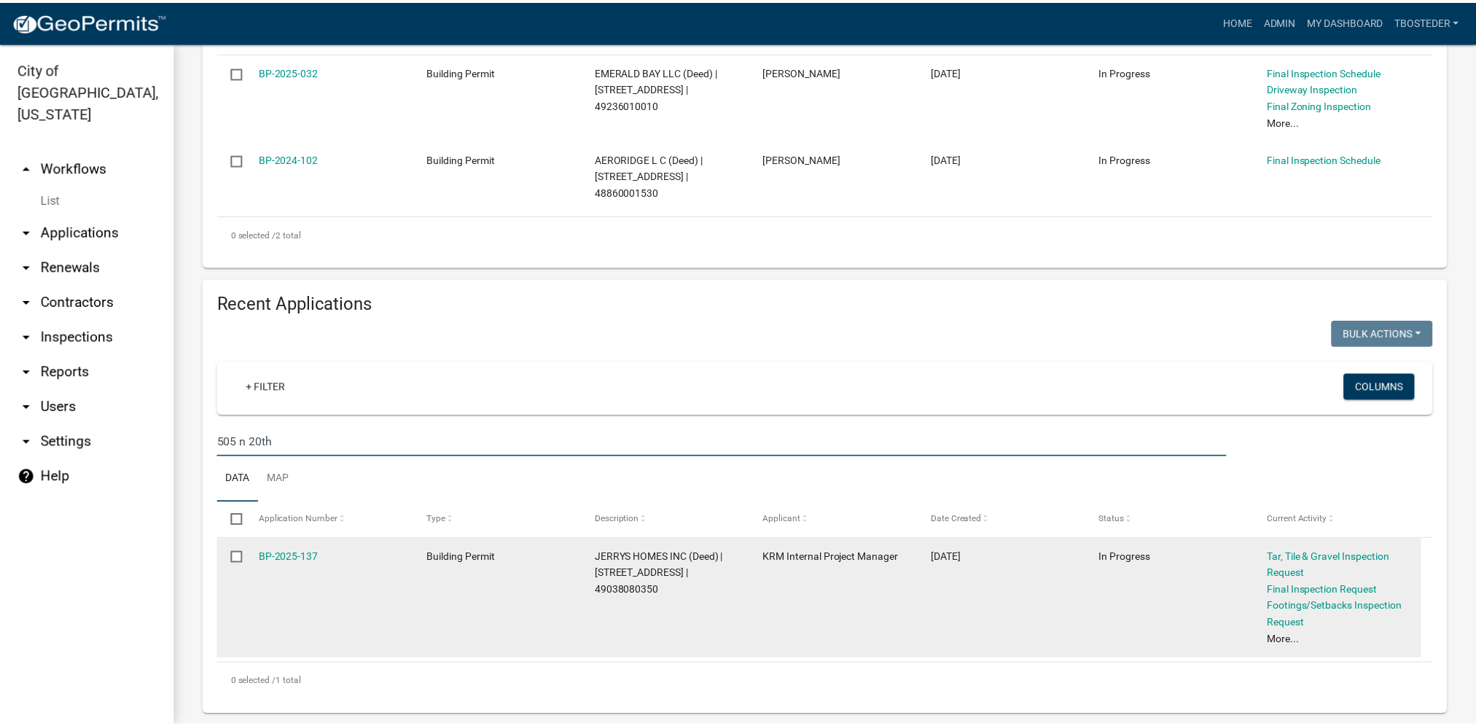
scroll to position [437, 0]
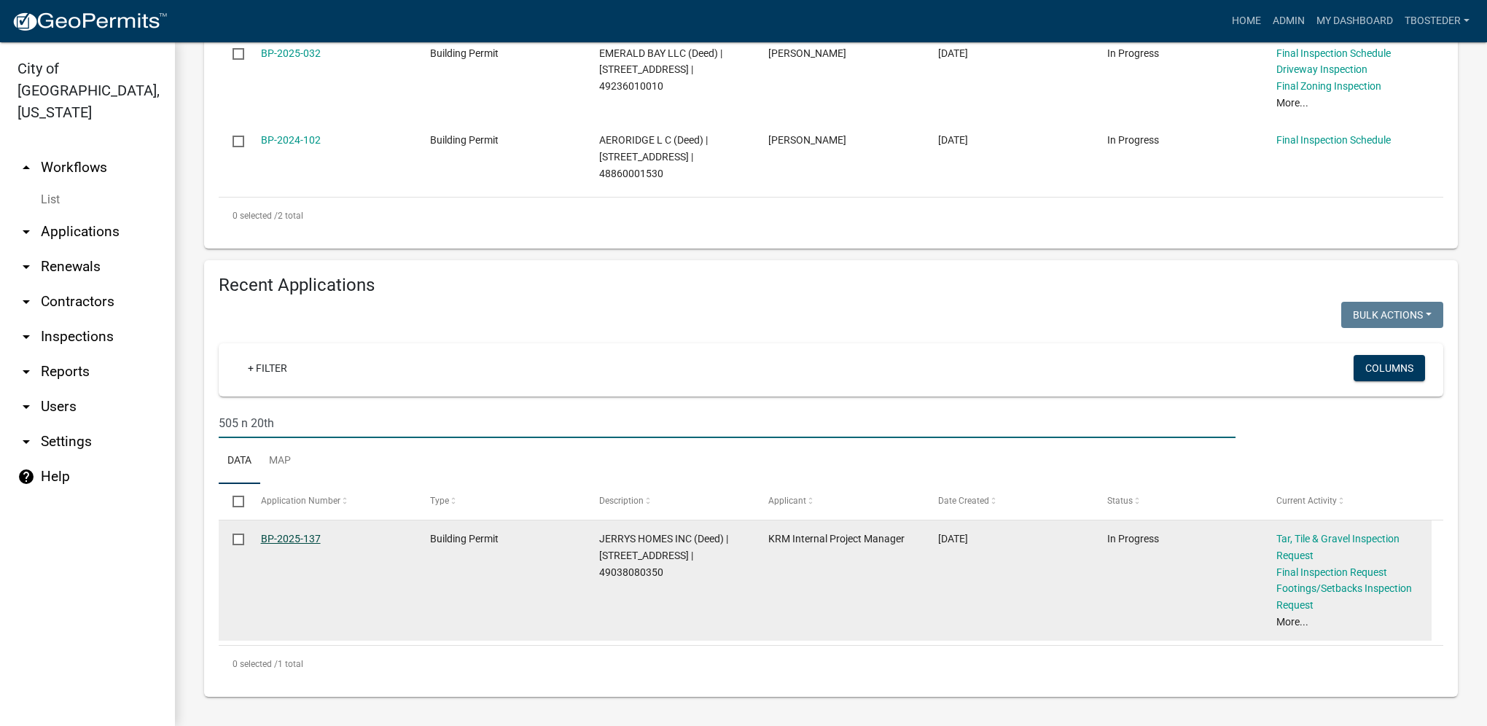
click at [287, 537] on link "BP-2025-137" at bounding box center [291, 539] width 60 height 12
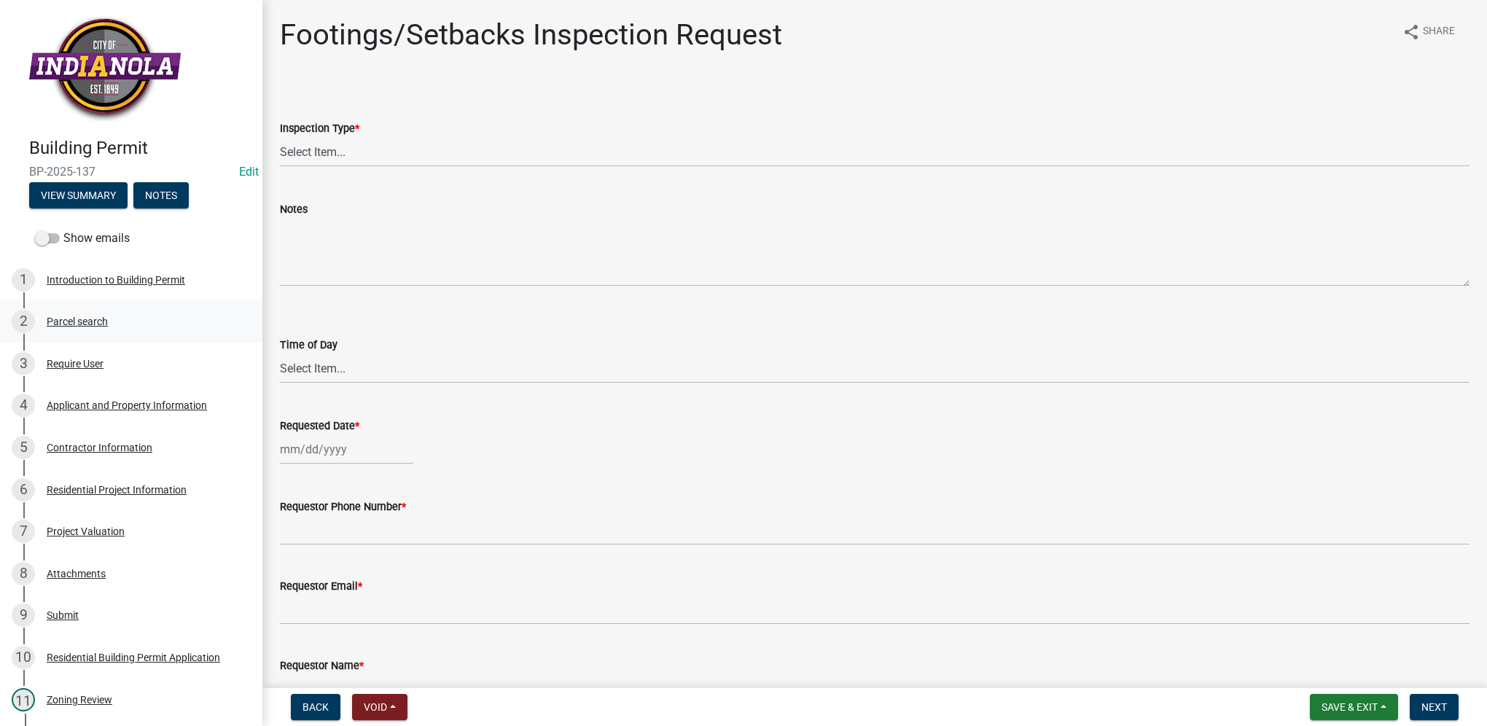
click at [101, 320] on div "Parcel search" at bounding box center [77, 321] width 61 height 10
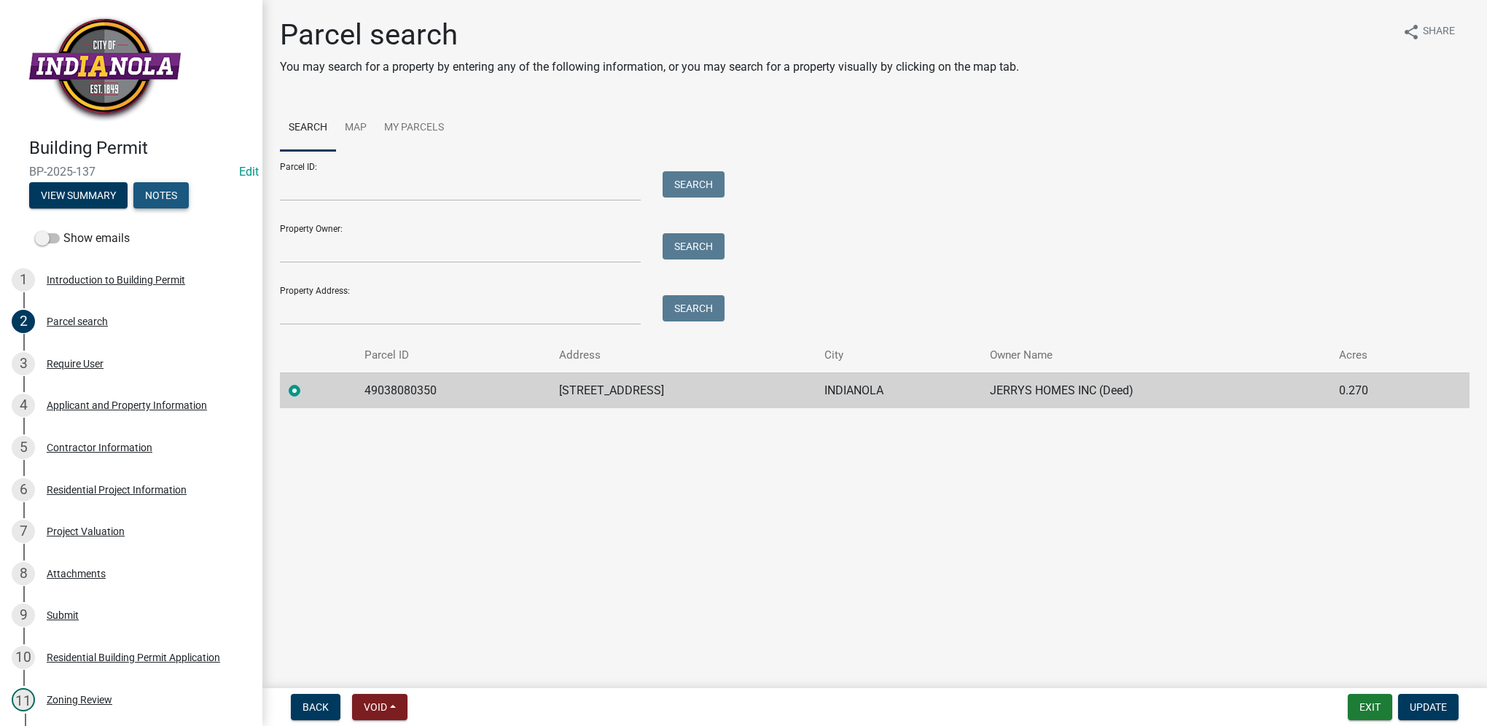
click at [157, 192] on button "Notes" at bounding box center [160, 195] width 55 height 26
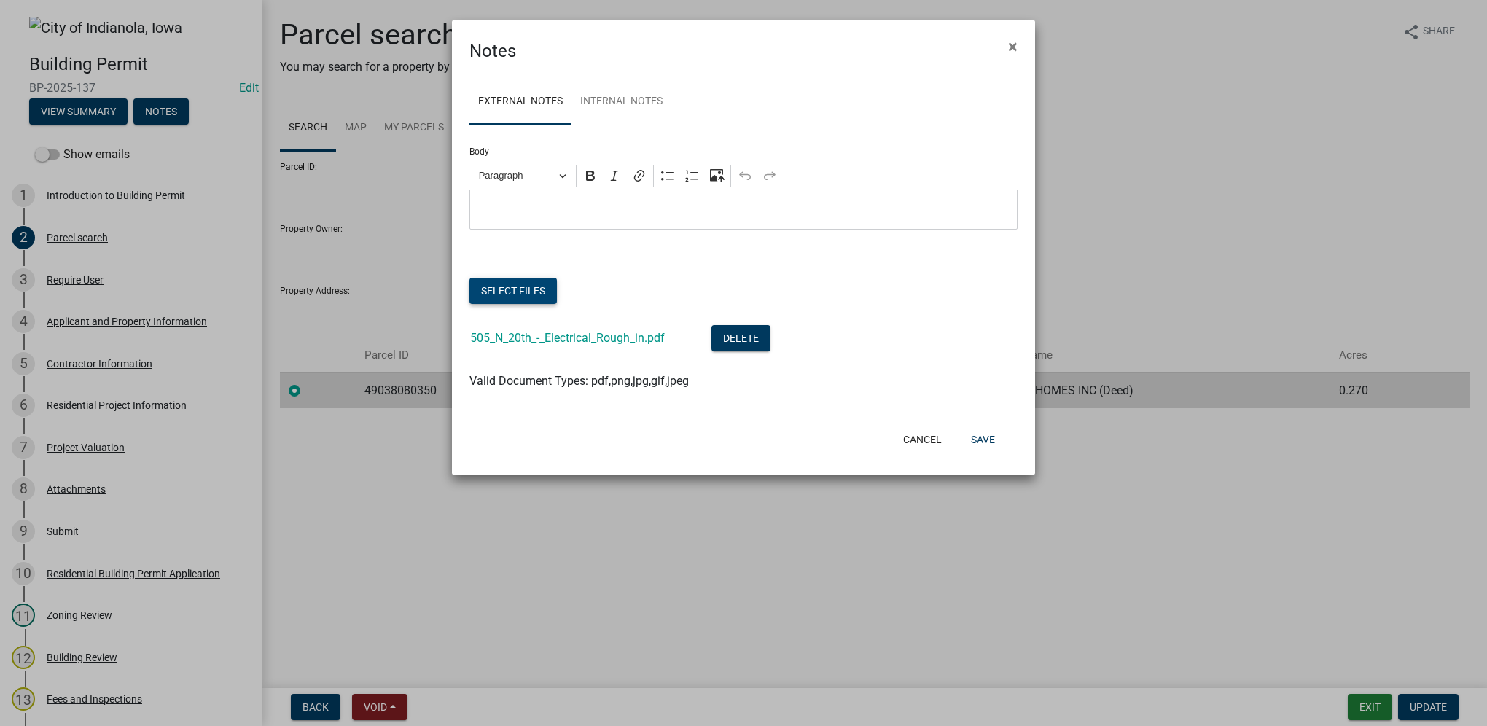
click at [511, 282] on button "Select files" at bounding box center [512, 291] width 87 height 26
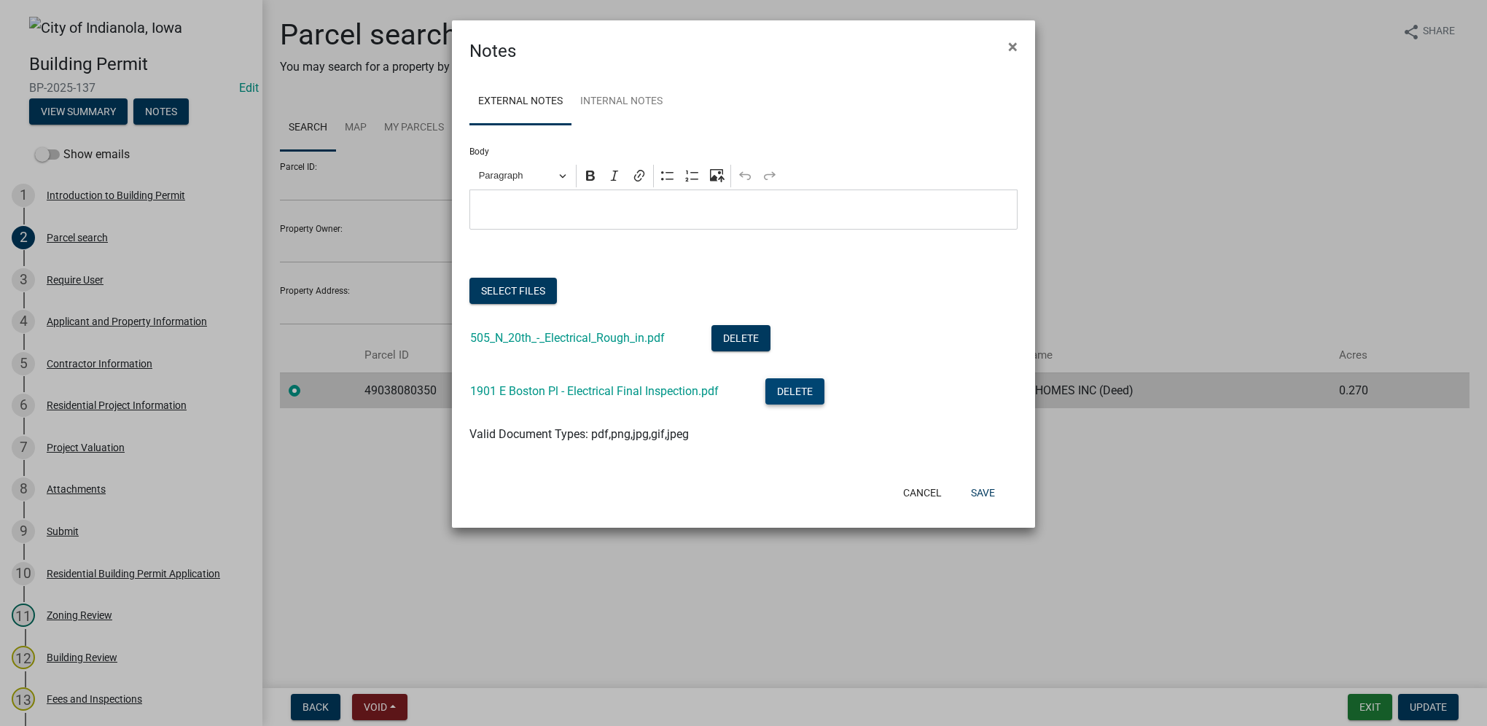
click at [814, 389] on button "Delete" at bounding box center [794, 391] width 59 height 26
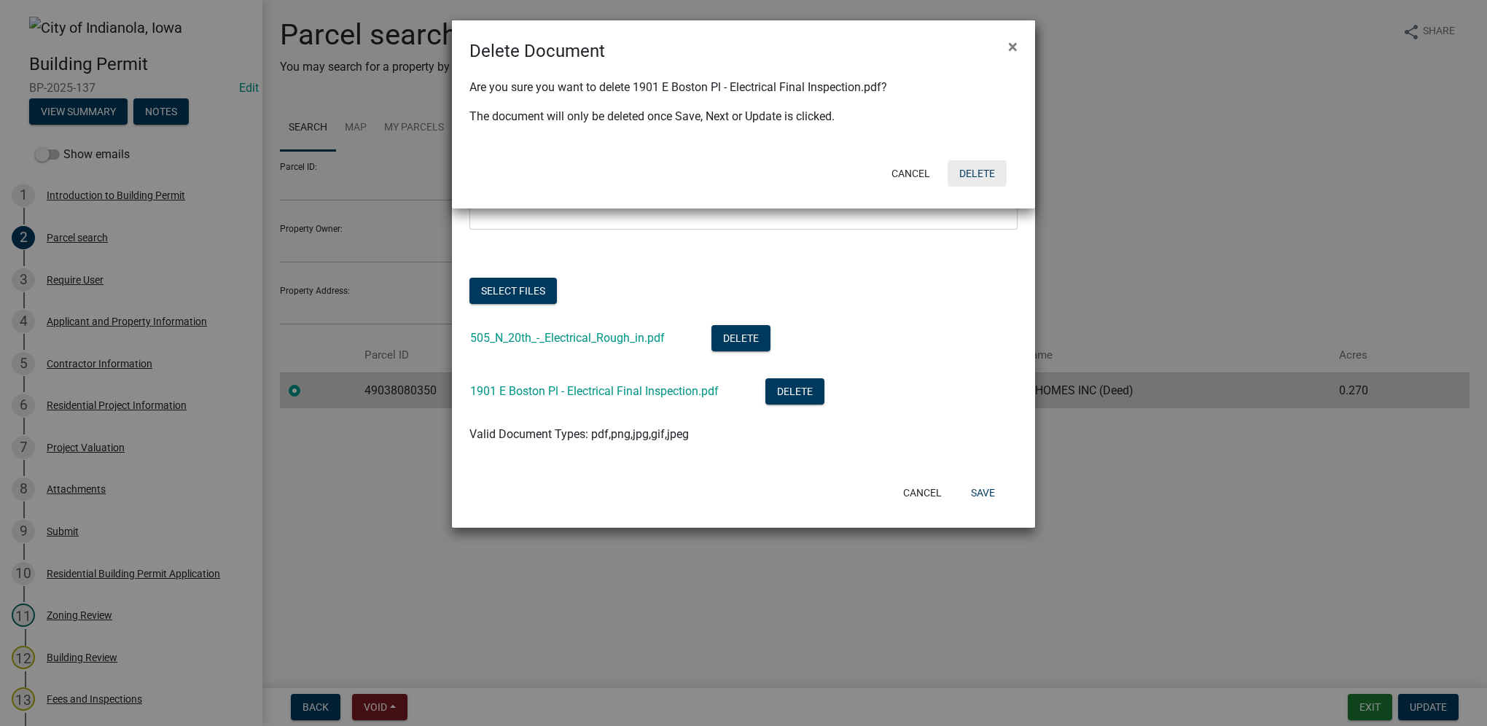
click at [971, 177] on button "Delete" at bounding box center [977, 173] width 59 height 26
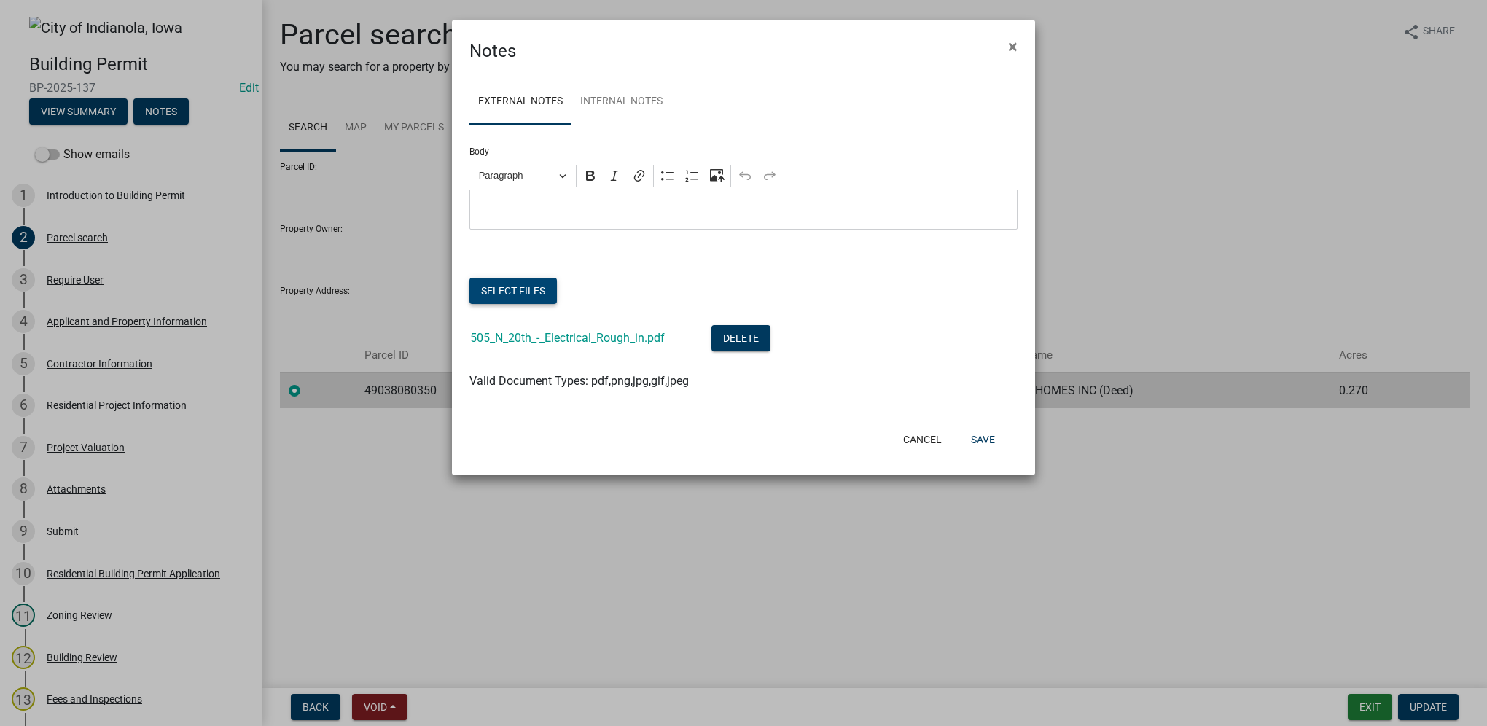
click at [525, 292] on button "Select files" at bounding box center [512, 291] width 87 height 26
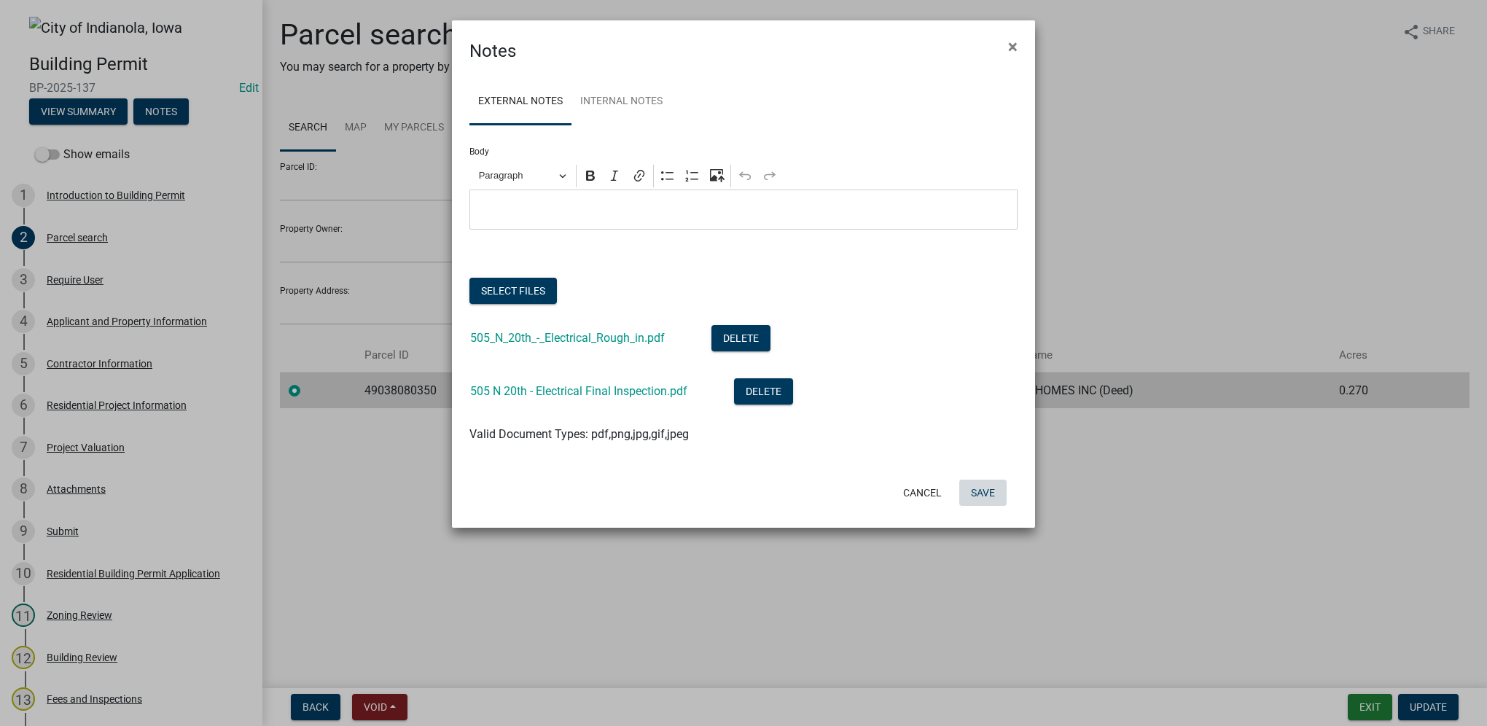
click at [972, 485] on button "Save" at bounding box center [982, 493] width 47 height 26
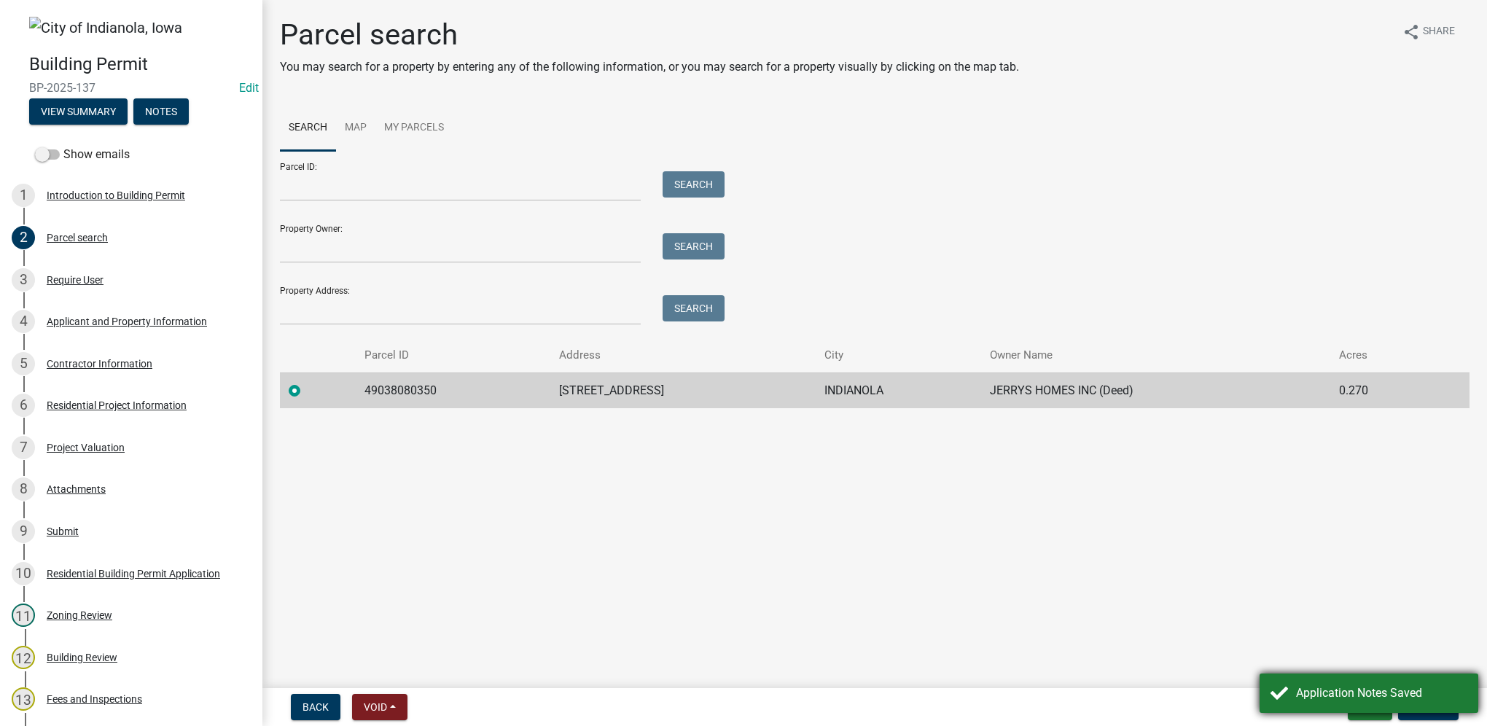
click at [1417, 677] on div "Application Notes Saved" at bounding box center [1369, 693] width 219 height 39
click at [1357, 702] on button "Exit" at bounding box center [1370, 707] width 44 height 26
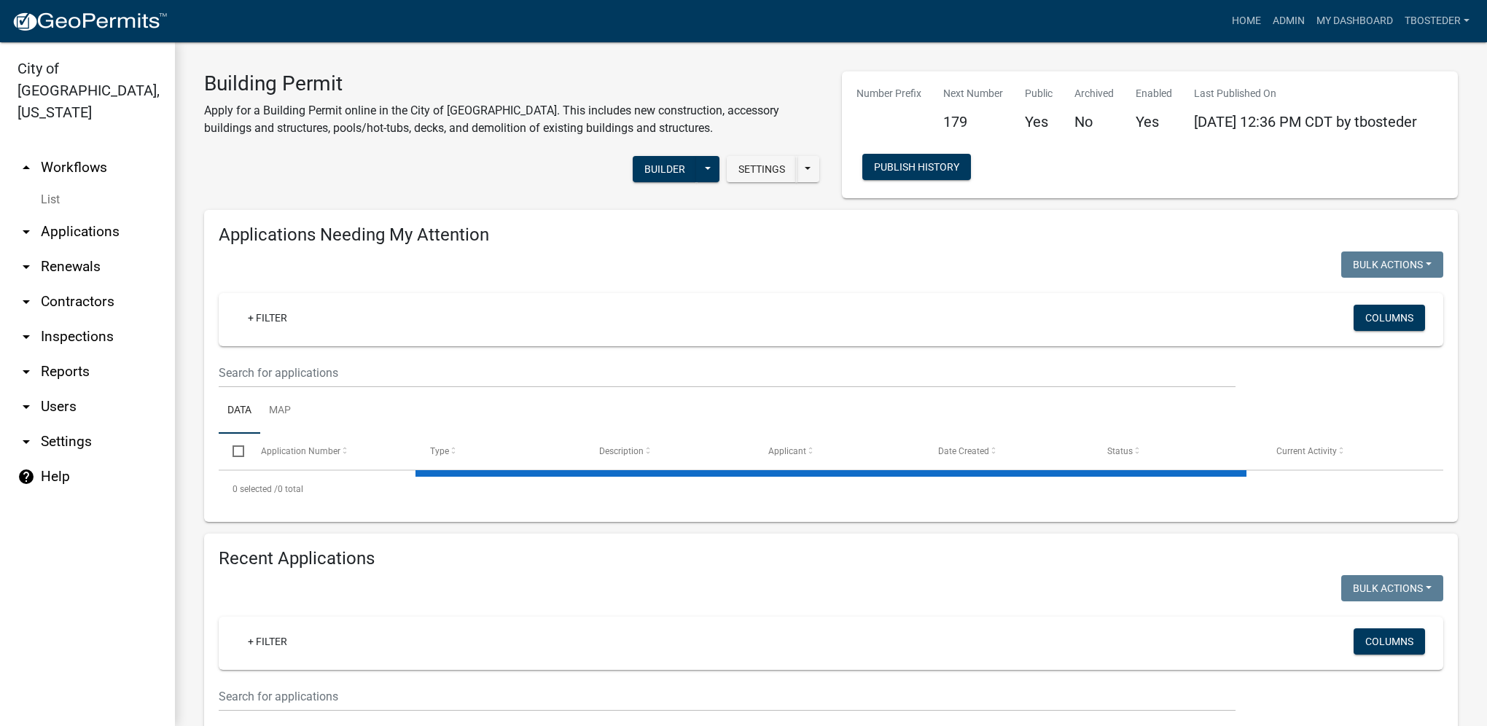
select select "1: 25"
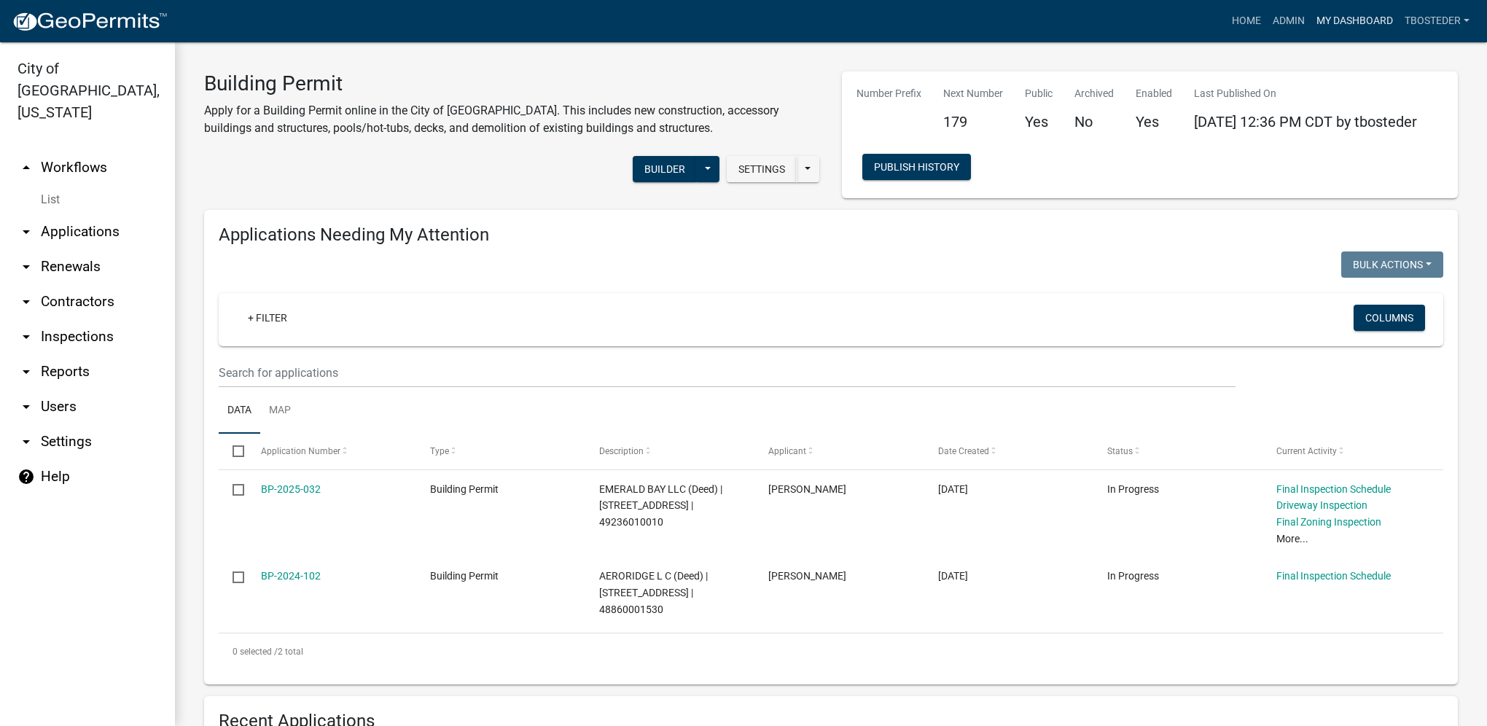
click at [1391, 17] on link "My Dashboard" at bounding box center [1355, 21] width 88 height 28
